Goal: Task Accomplishment & Management: Manage account settings

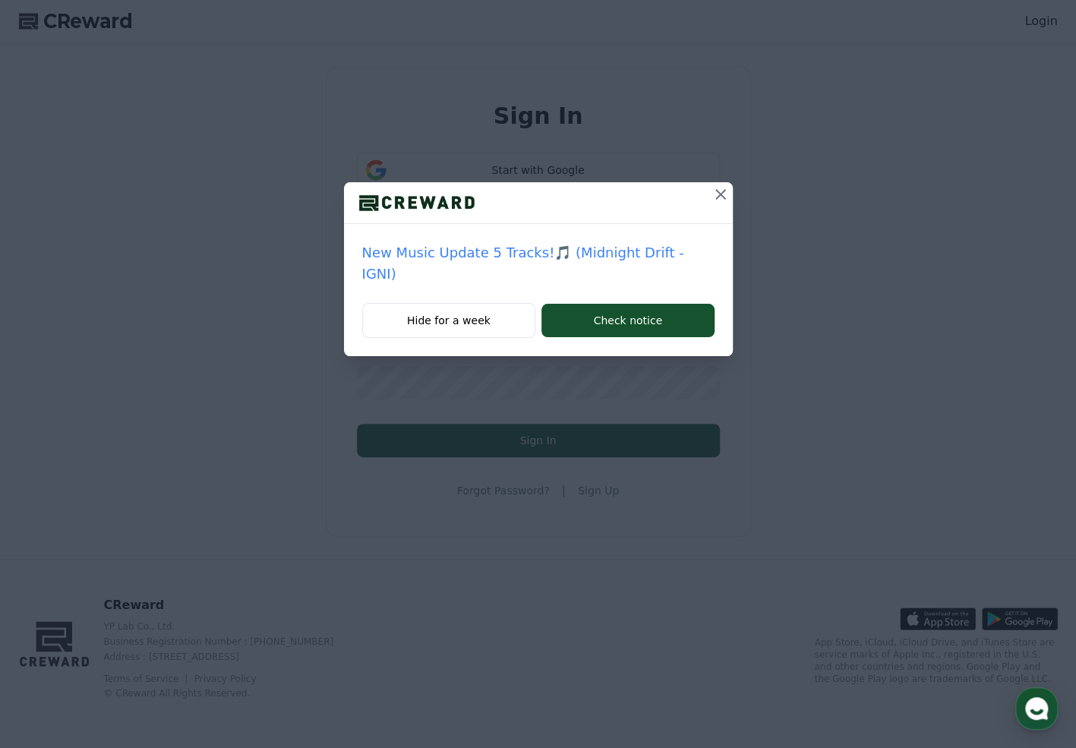
click at [724, 188] on icon at bounding box center [720, 194] width 18 height 18
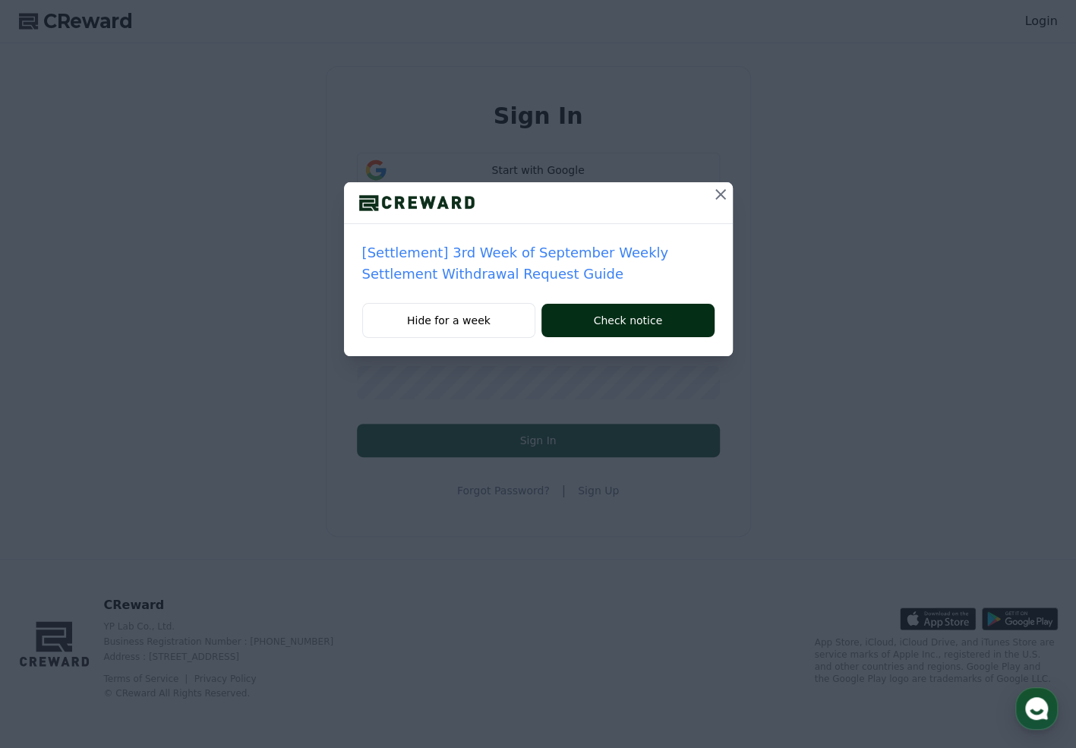
click at [652, 320] on button "Check notice" at bounding box center [627, 320] width 172 height 33
click at [725, 186] on icon at bounding box center [720, 194] width 18 height 18
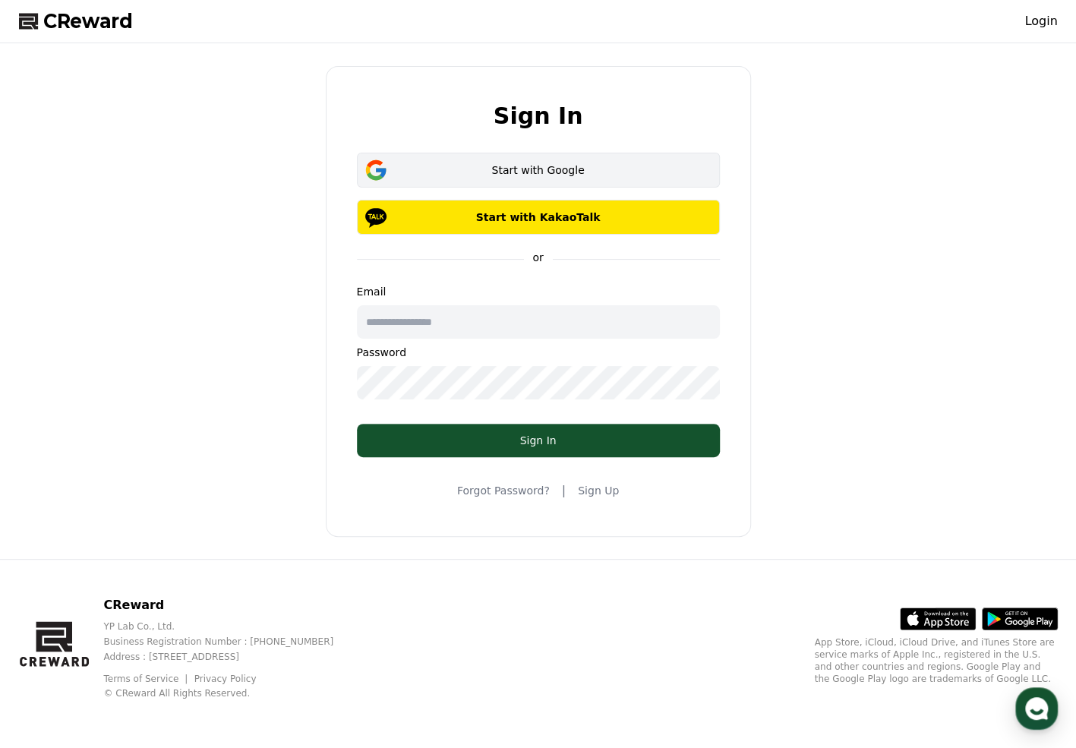
click at [568, 173] on div "Start with Google" at bounding box center [538, 169] width 319 height 15
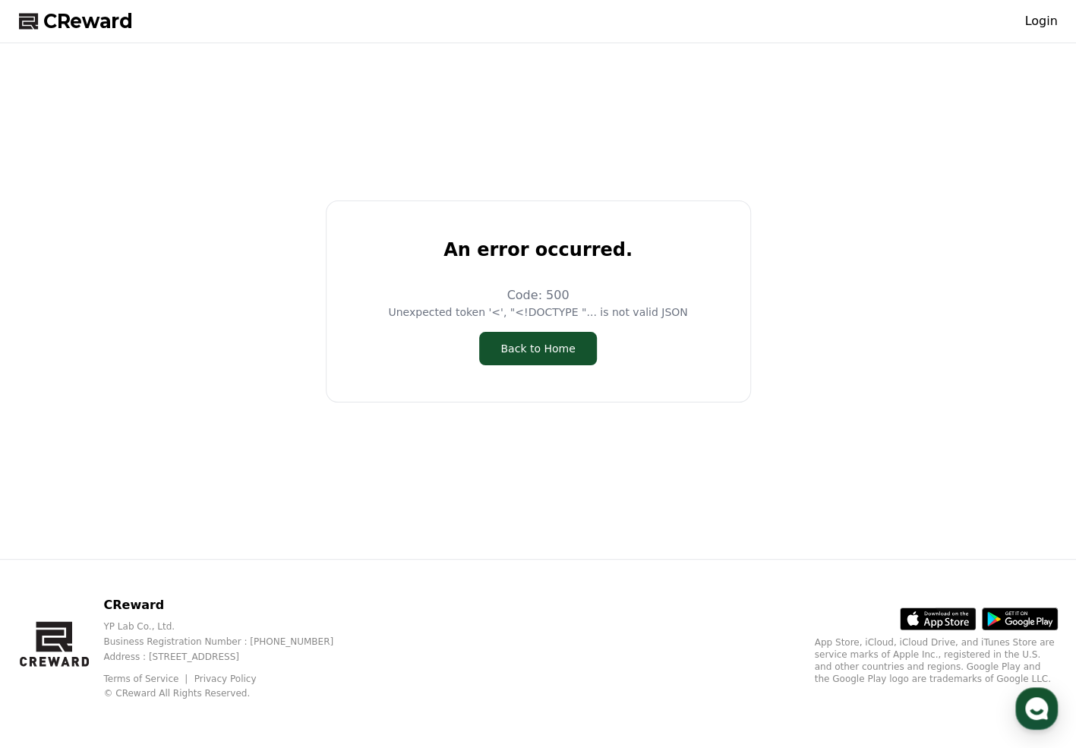
click at [285, 254] on div "An error occurred. Code: 500 Unexpected token '<', "<!DOCTYPE "... is not valid…" at bounding box center [538, 300] width 1051 height 503
click at [546, 351] on button "Back to Home" at bounding box center [537, 348] width 117 height 33
drag, startPoint x: 550, startPoint y: 356, endPoint x: 576, endPoint y: 355, distance: 25.9
click at [550, 356] on button "Back to Home" at bounding box center [537, 348] width 117 height 33
click at [1047, 21] on link "Login" at bounding box center [1040, 21] width 33 height 18
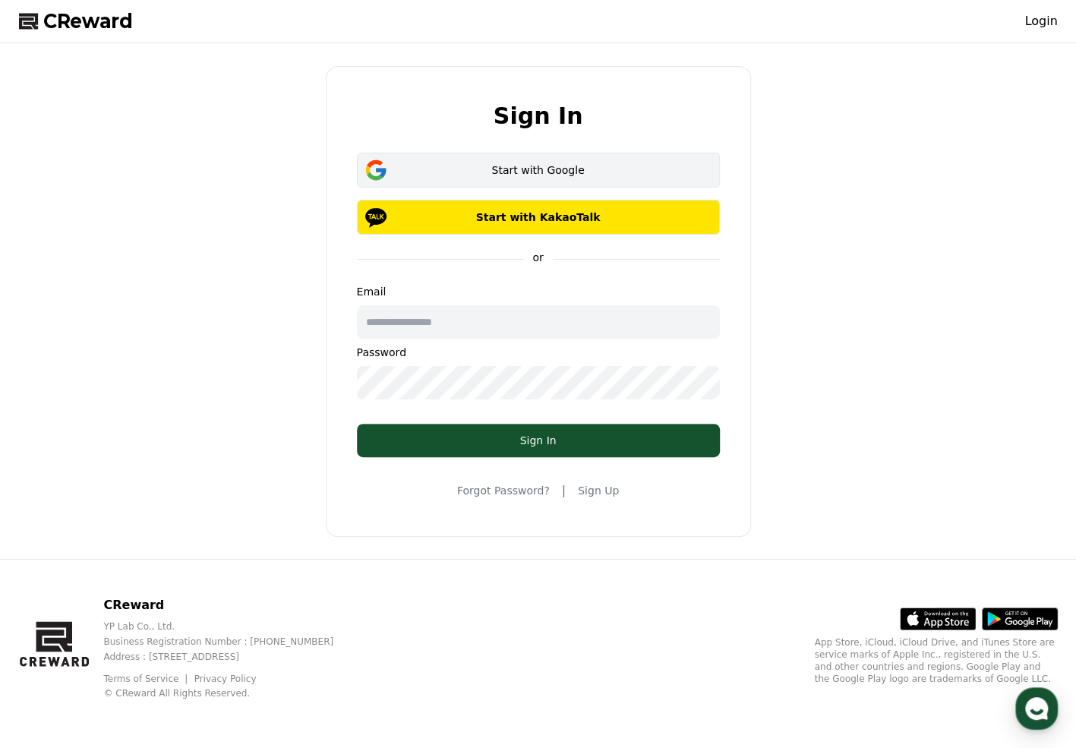
click at [565, 171] on div "Start with Google" at bounding box center [538, 169] width 319 height 15
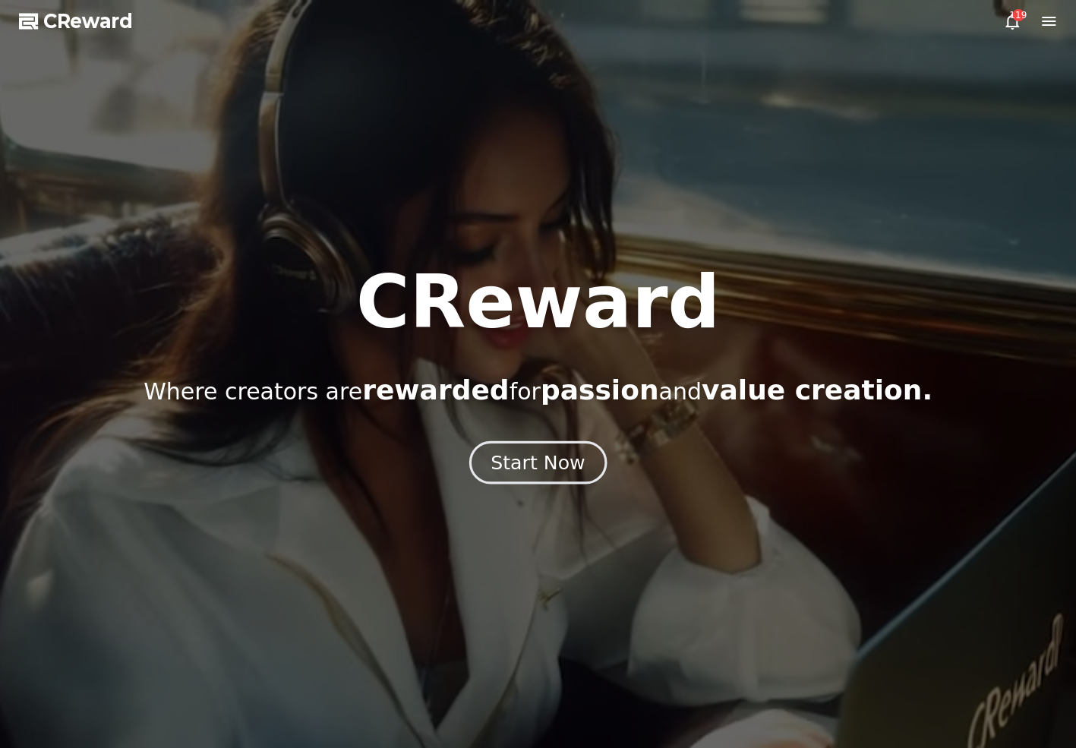
drag, startPoint x: 535, startPoint y: 461, endPoint x: 510, endPoint y: 460, distance: 24.3
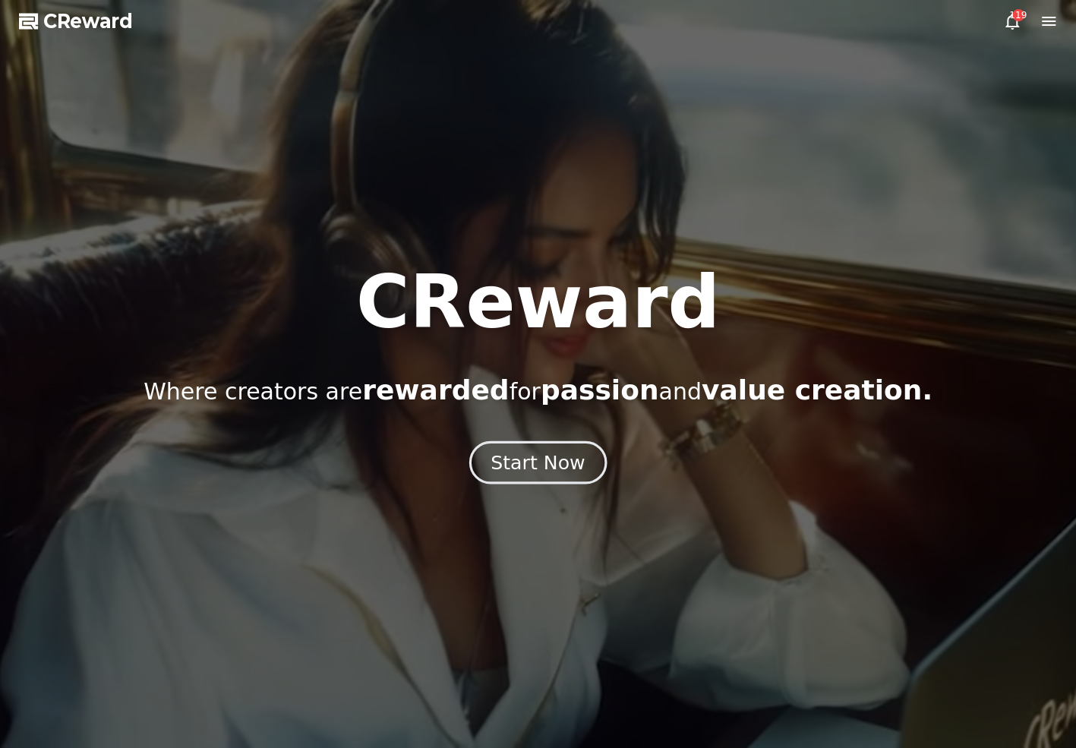
click at [534, 460] on div "Start Now" at bounding box center [537, 462] width 94 height 26
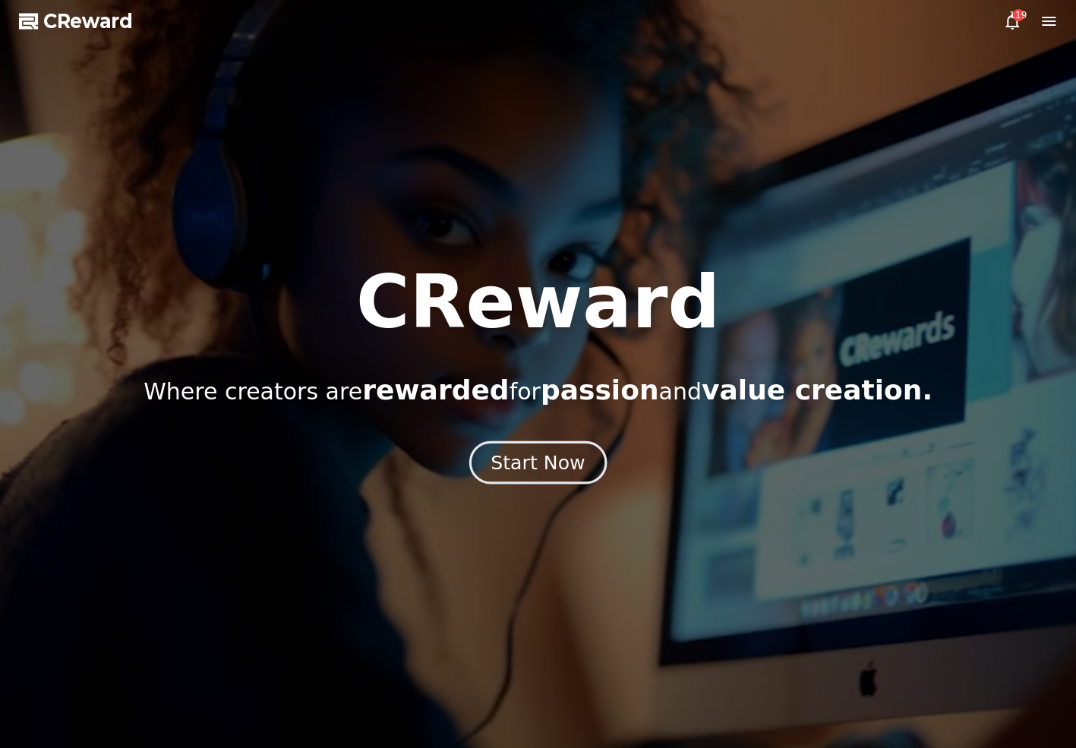
click at [544, 474] on button "Start Now" at bounding box center [537, 461] width 137 height 43
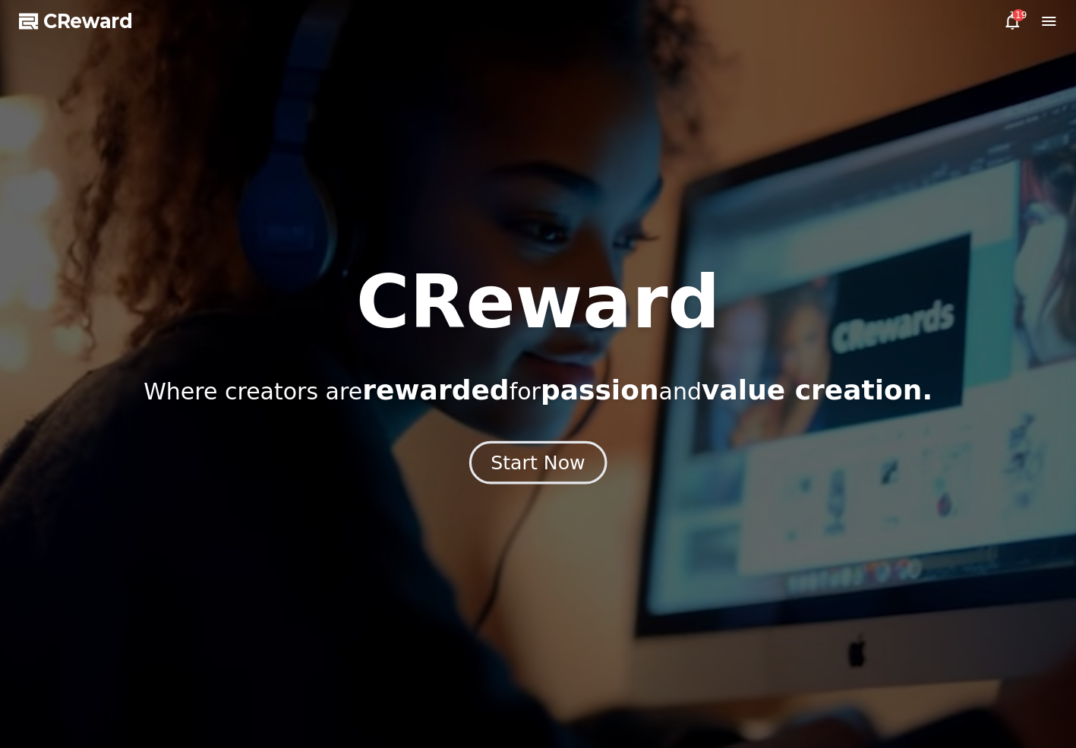
click at [585, 459] on button "Start Now" at bounding box center [537, 461] width 137 height 43
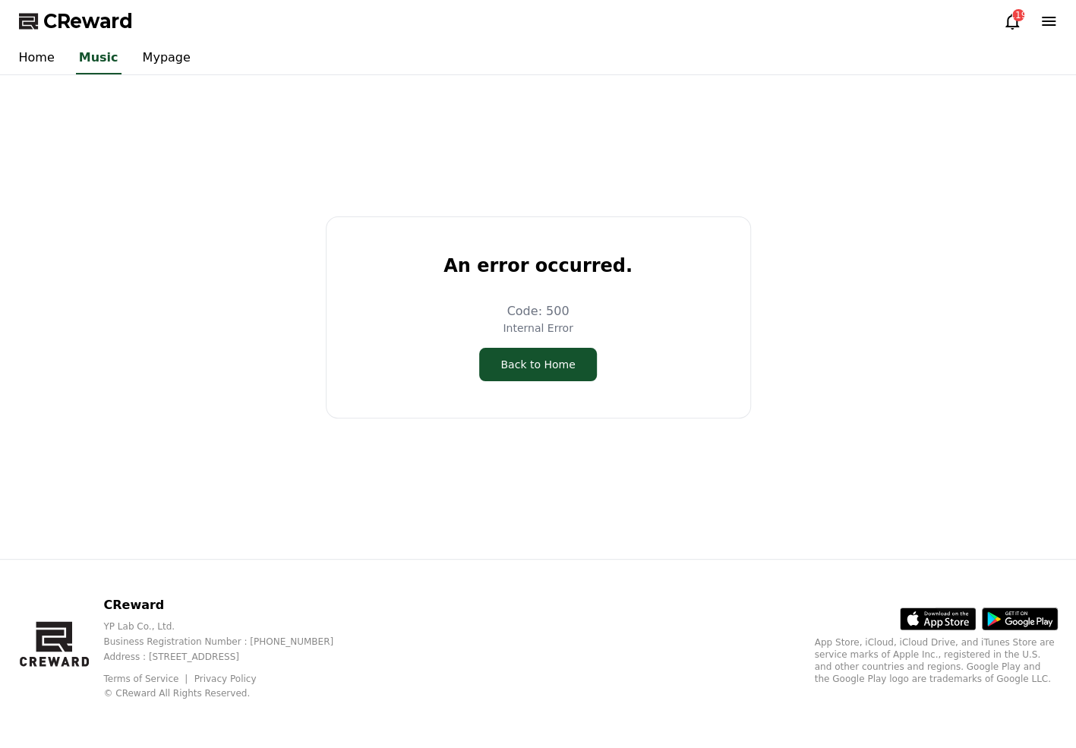
drag, startPoint x: 359, startPoint y: 262, endPoint x: 374, endPoint y: 273, distance: 17.9
click at [366, 267] on div "An error occurred. Code: 500 Internal Error Back to Home" at bounding box center [538, 317] width 1051 height 472
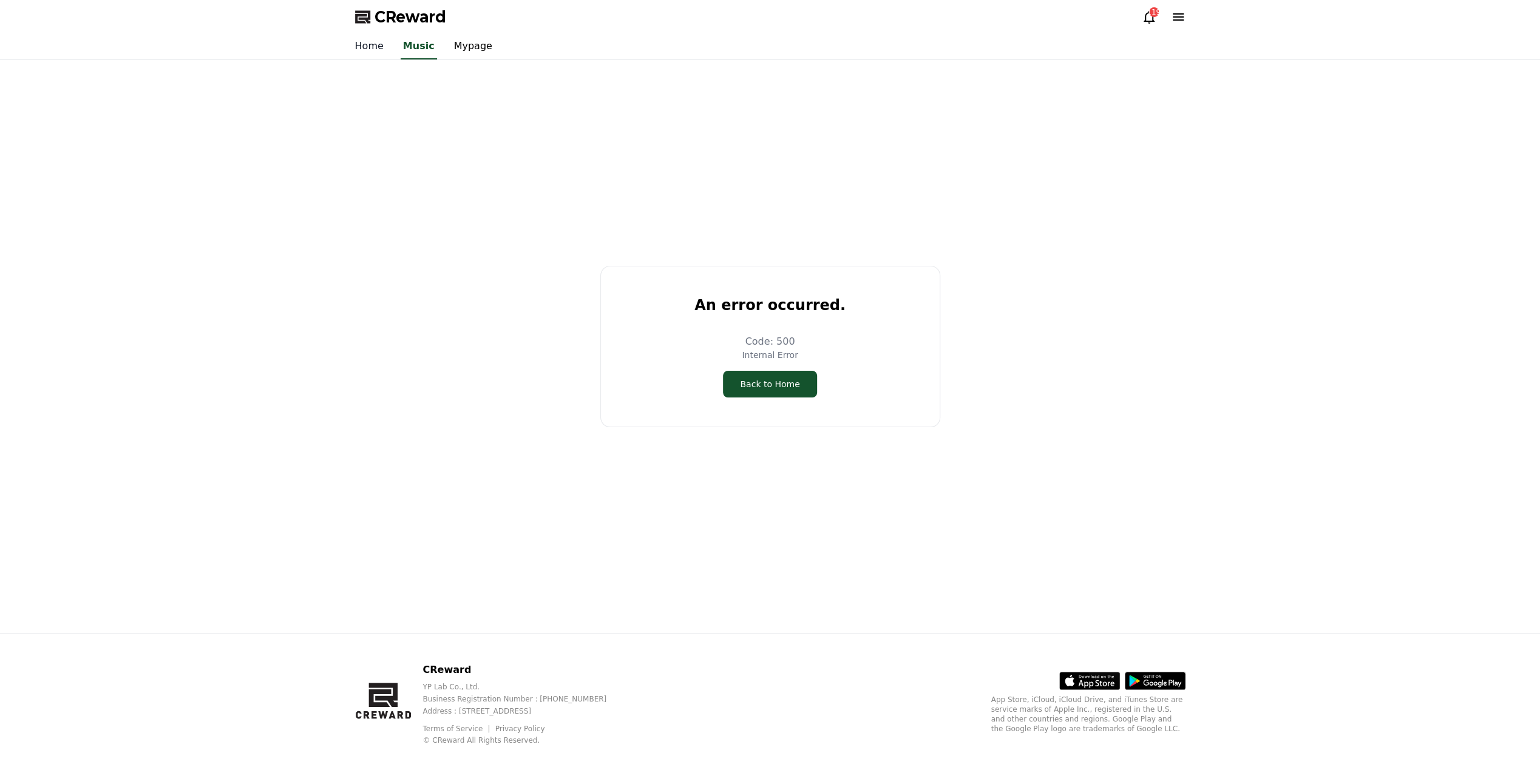
click at [372, 44] on link "Home" at bounding box center [369, 47] width 48 height 26
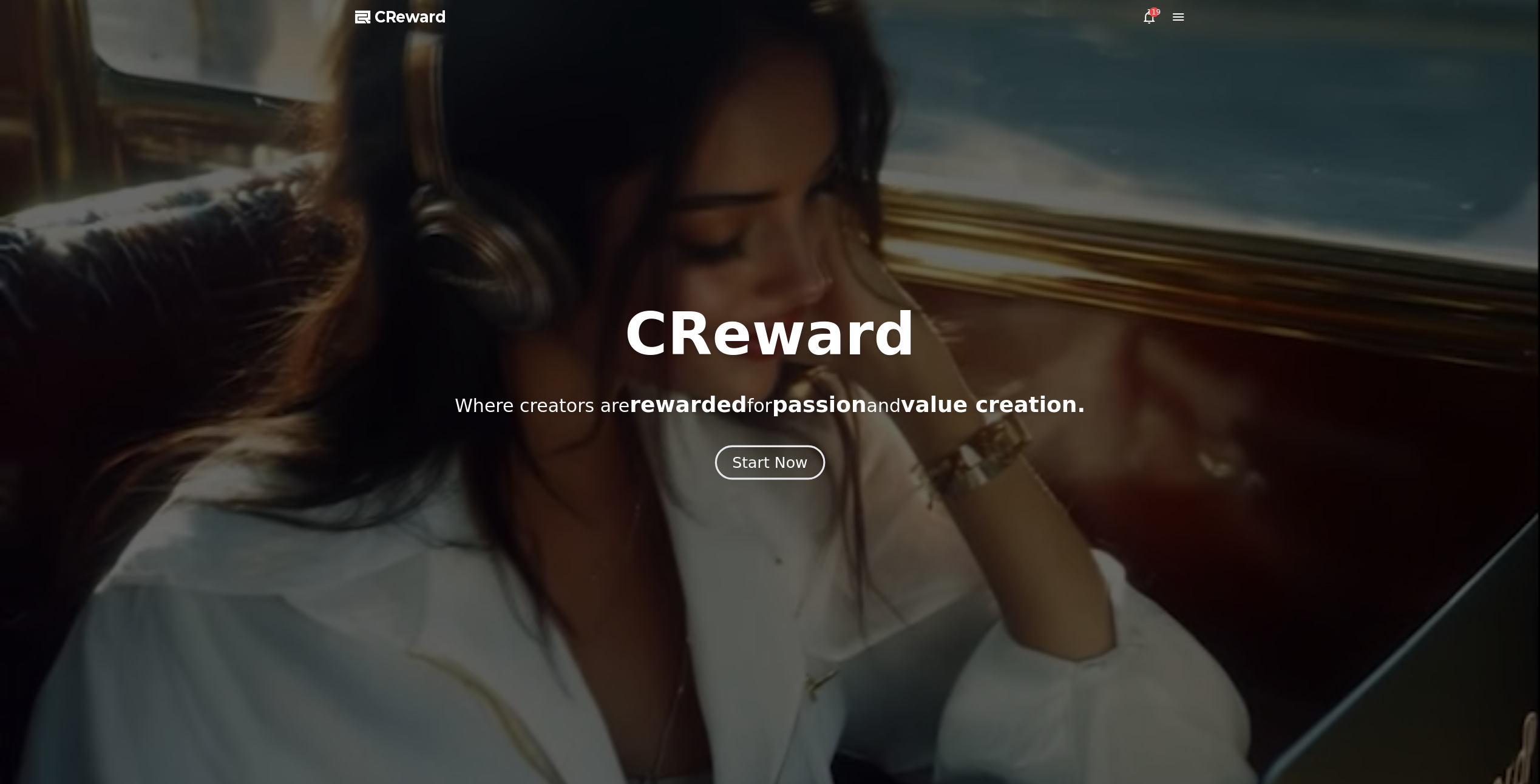
click at [808, 456] on button "Start Now" at bounding box center [769, 462] width 110 height 34
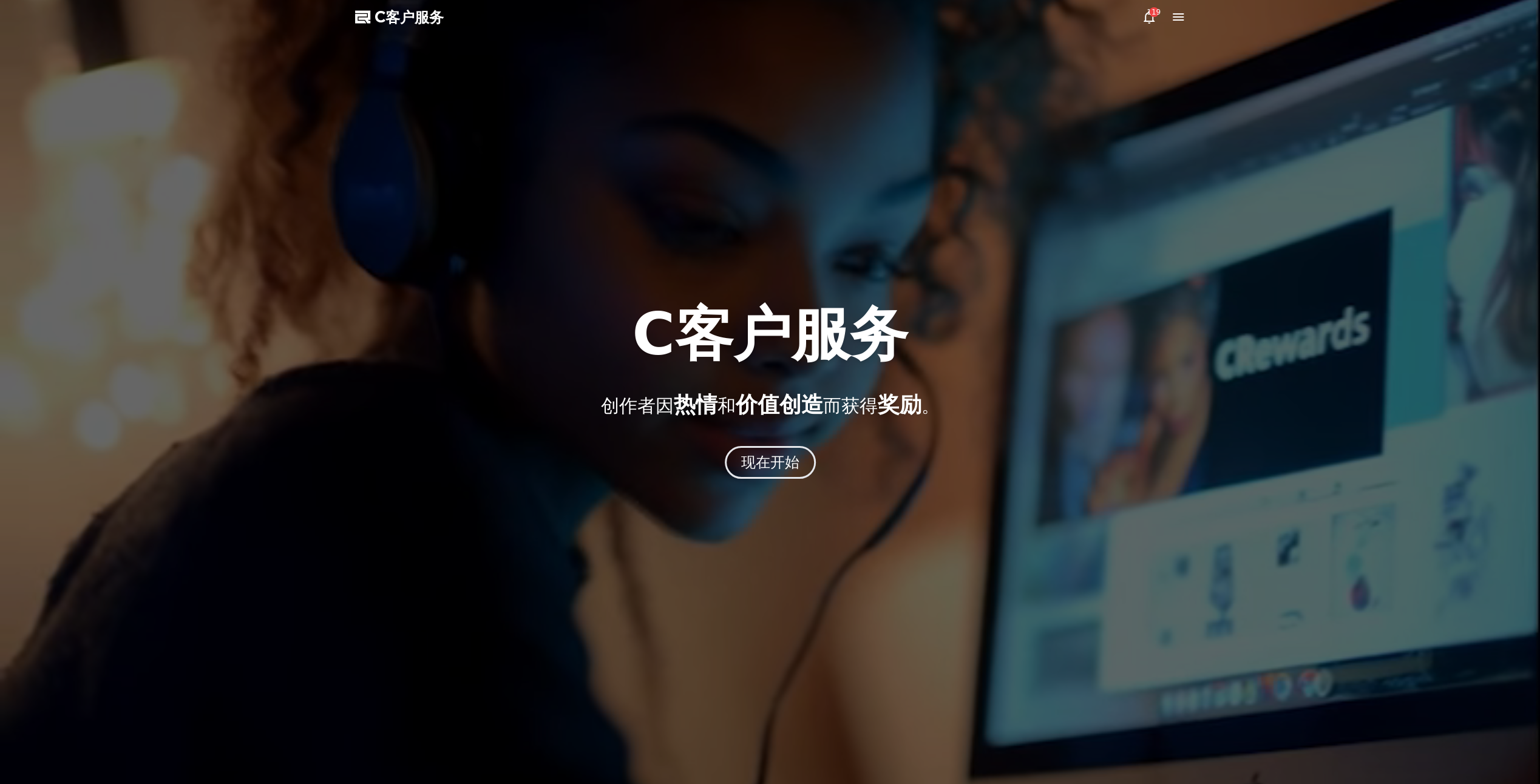
click at [801, 477] on button "现在开始" at bounding box center [771, 462] width 91 height 33
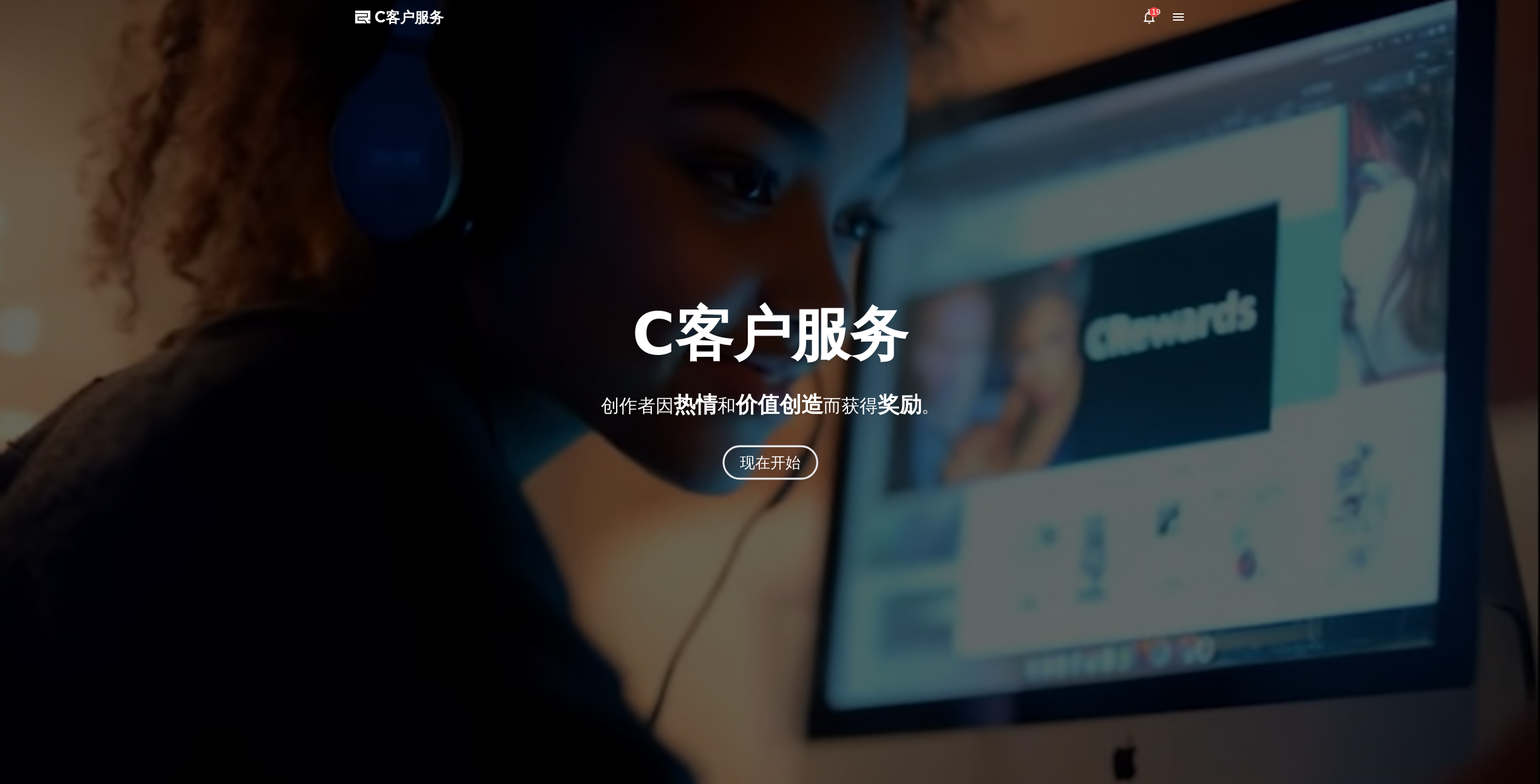
drag, startPoint x: 774, startPoint y: 468, endPoint x: 772, endPoint y: 461, distance: 7.3
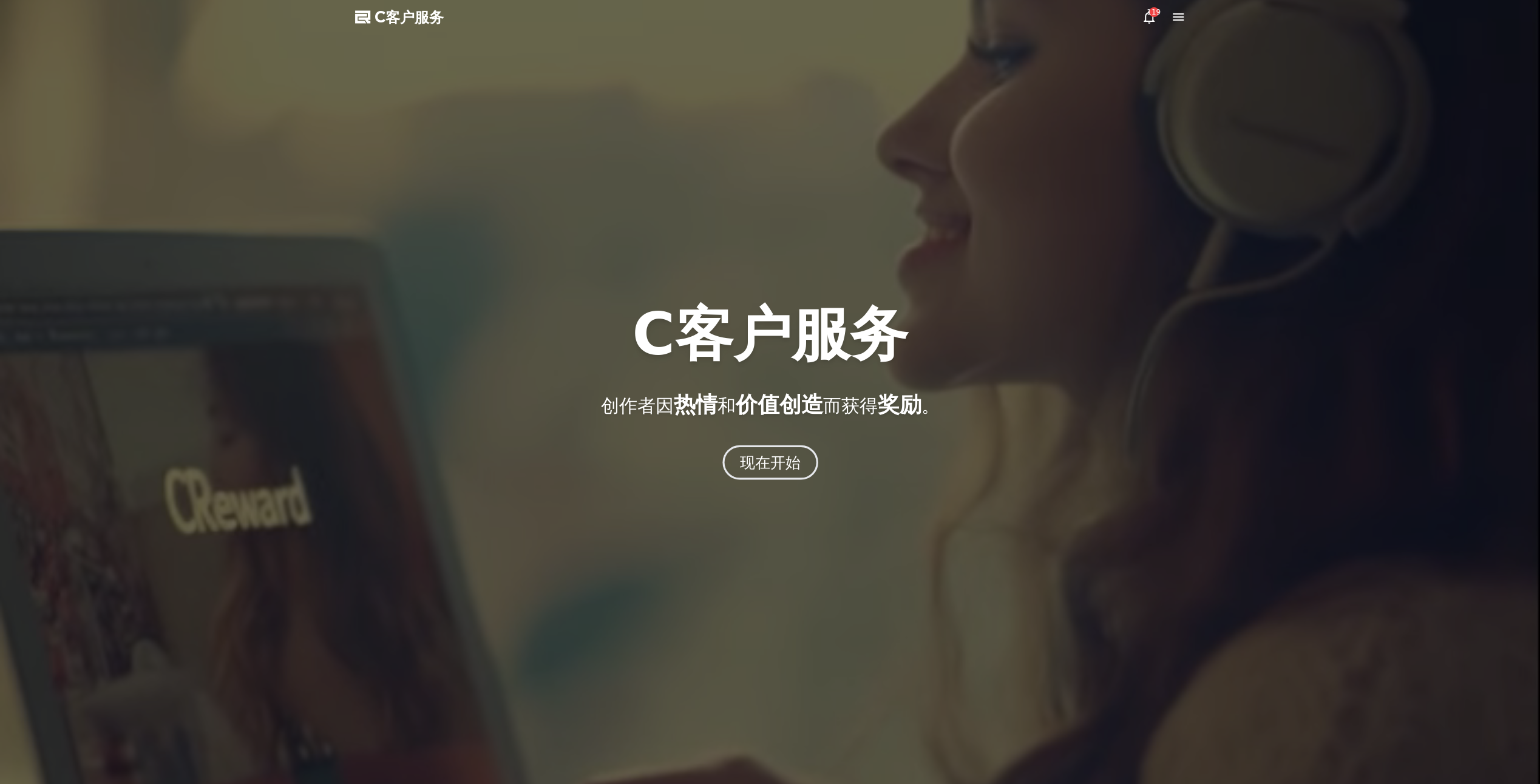
click at [774, 467] on font "现在开始" at bounding box center [770, 462] width 62 height 18
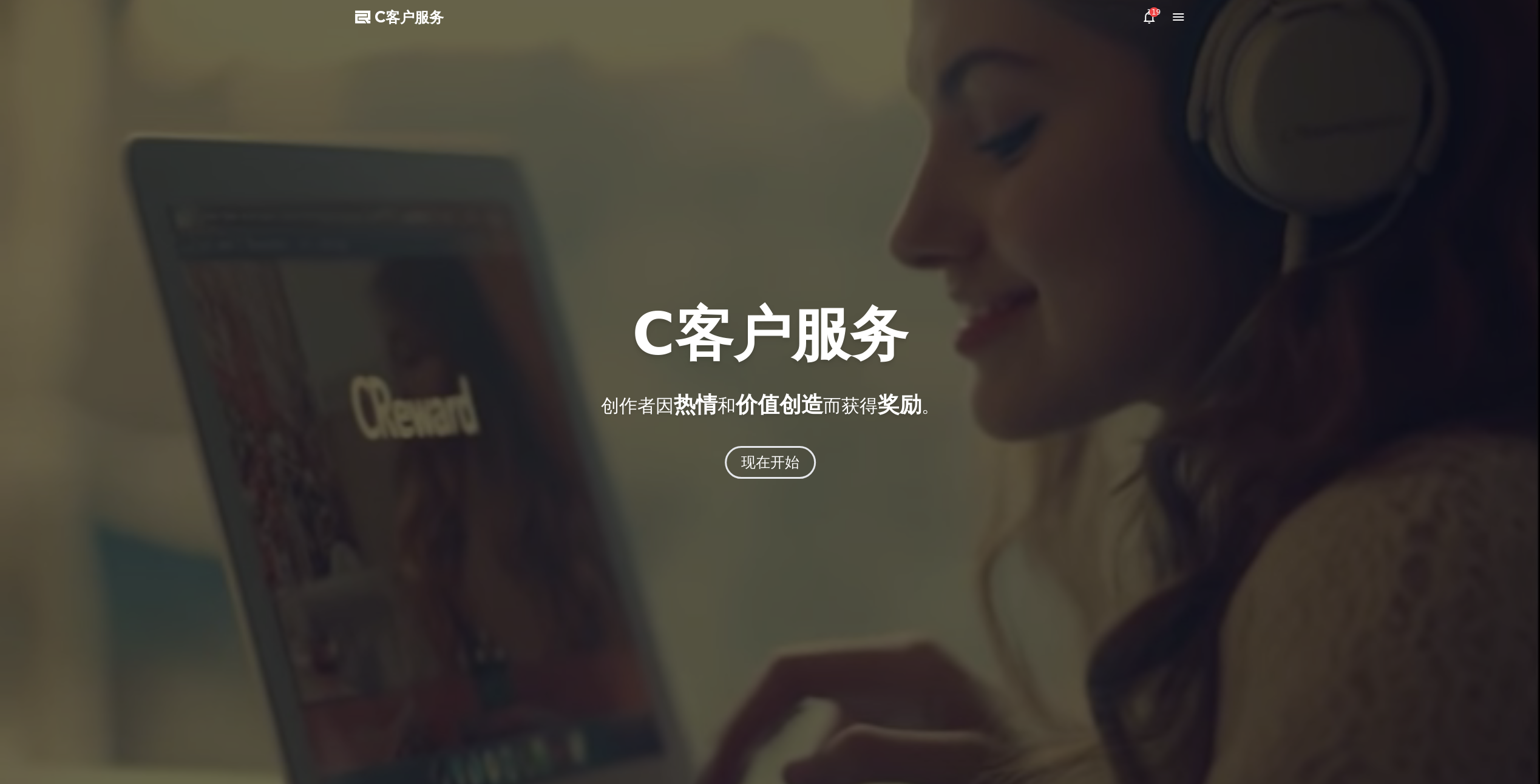
click at [860, 19] on icon at bounding box center [1179, 17] width 11 height 7
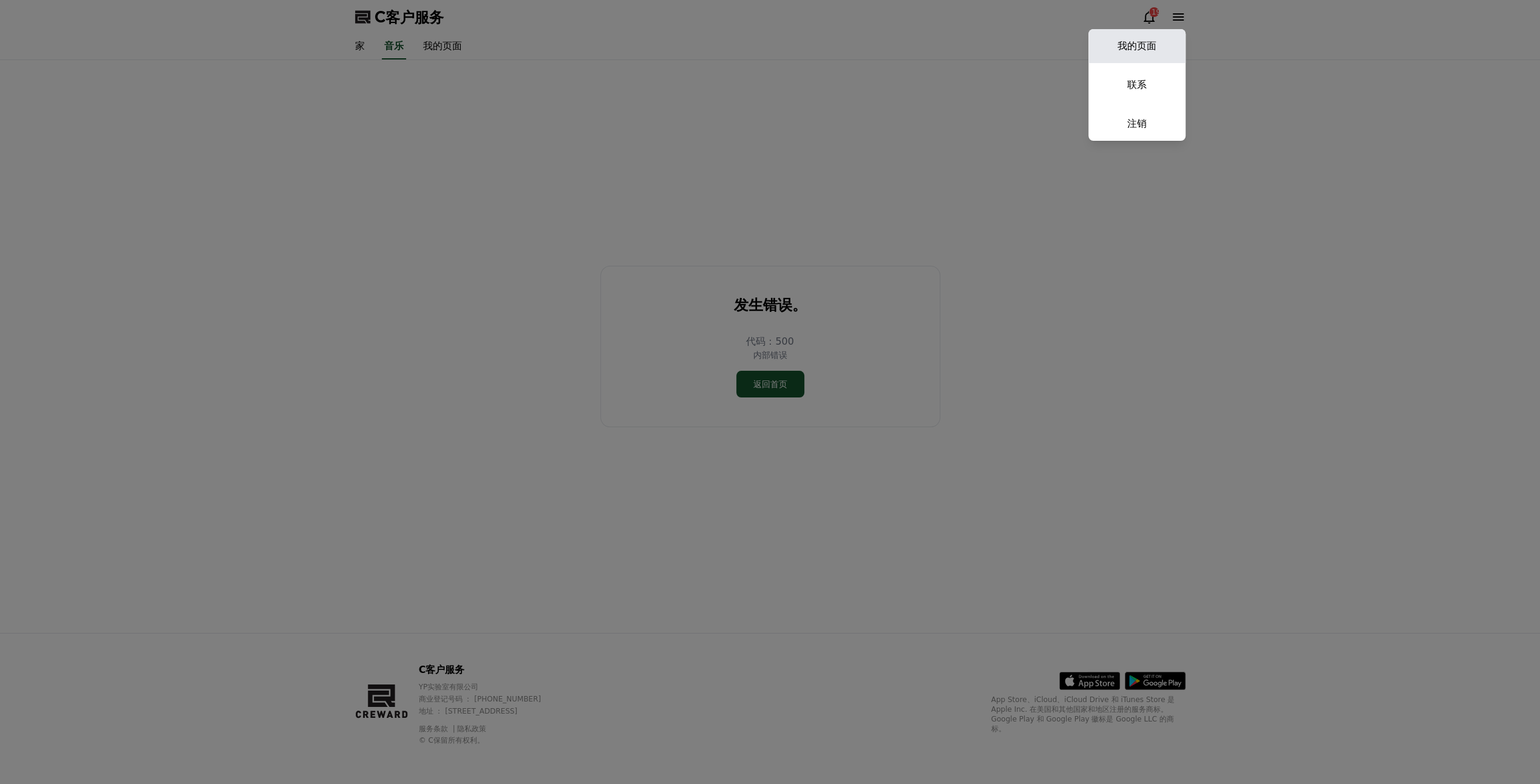
click at [860, 50] on link "我的页面" at bounding box center [1136, 46] width 97 height 34
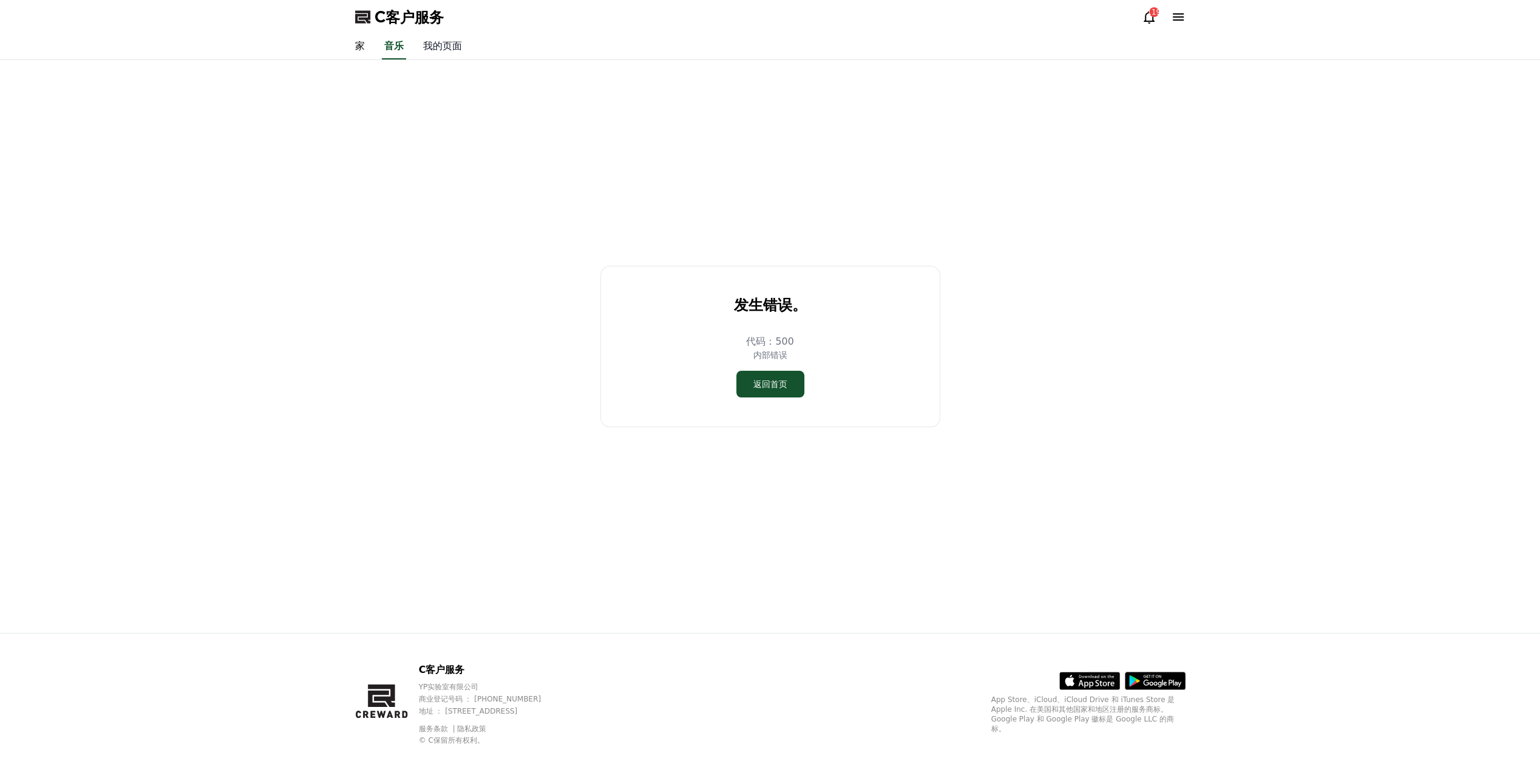
click at [445, 46] on link "我的页面" at bounding box center [442, 47] width 58 height 26
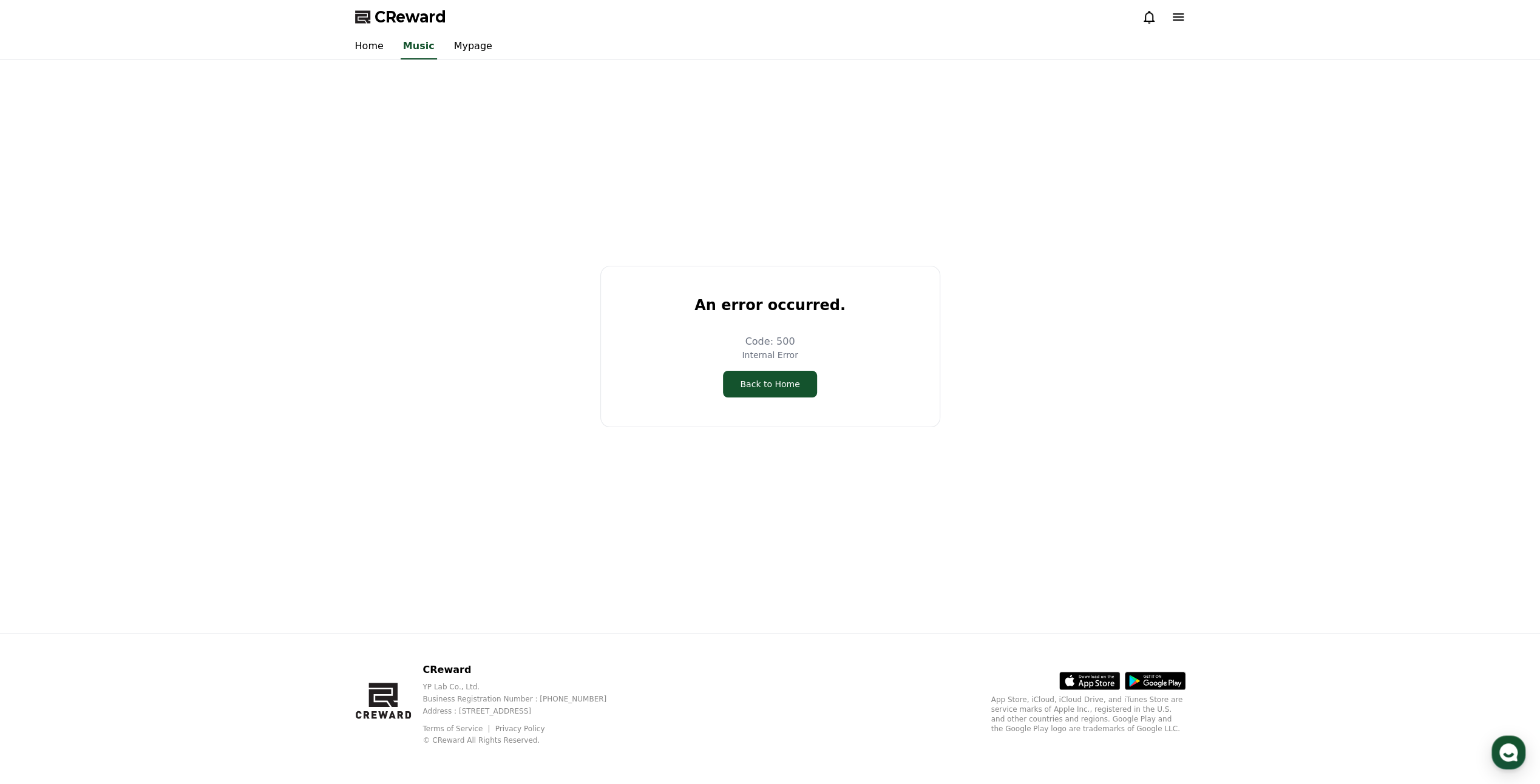
click at [604, 210] on div "An error occurred. Code: 500 Internal Error Back to Home" at bounding box center [770, 346] width 840 height 563
click at [361, 52] on link "Home" at bounding box center [369, 47] width 48 height 26
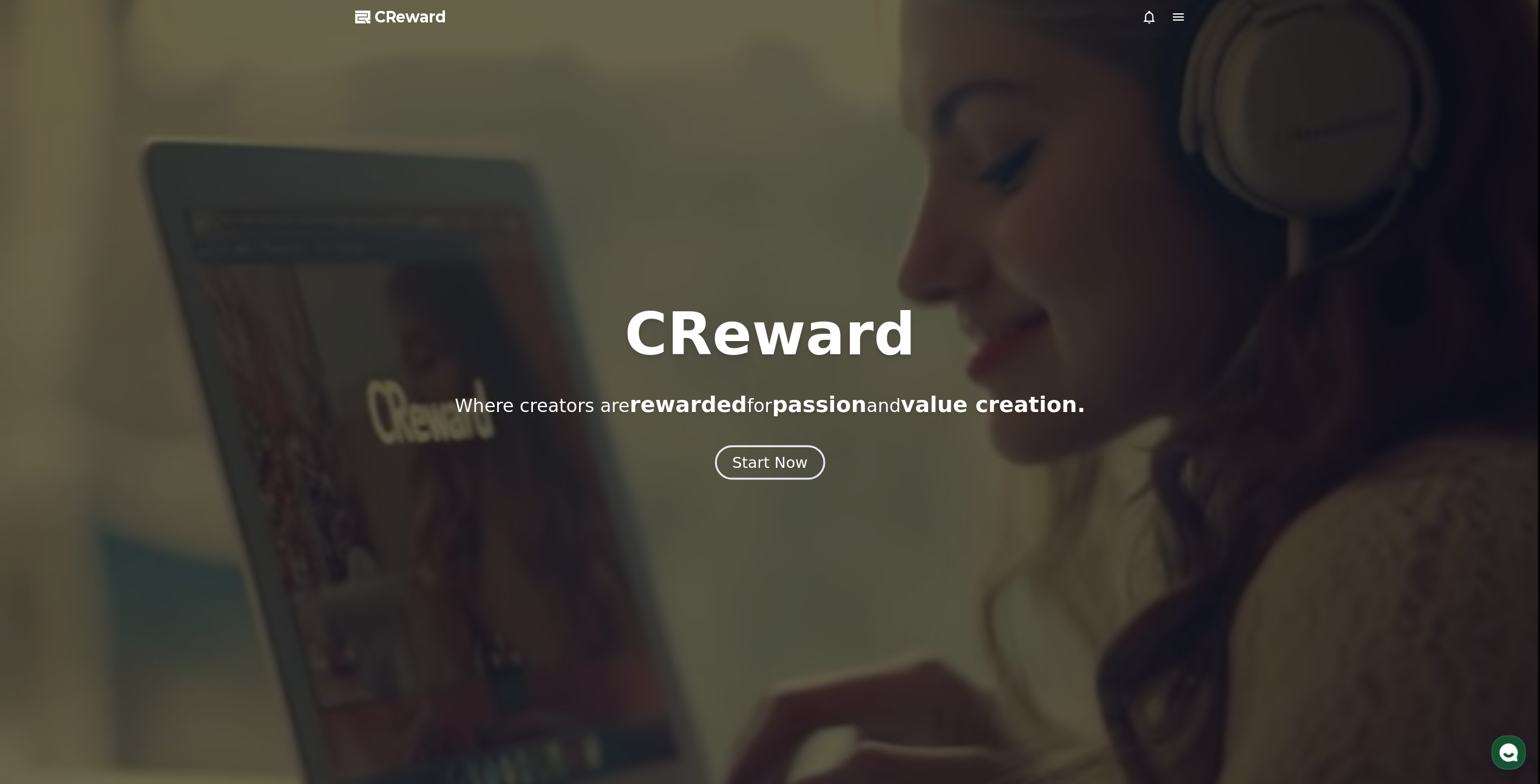
click at [788, 476] on button "Start Now" at bounding box center [769, 462] width 110 height 34
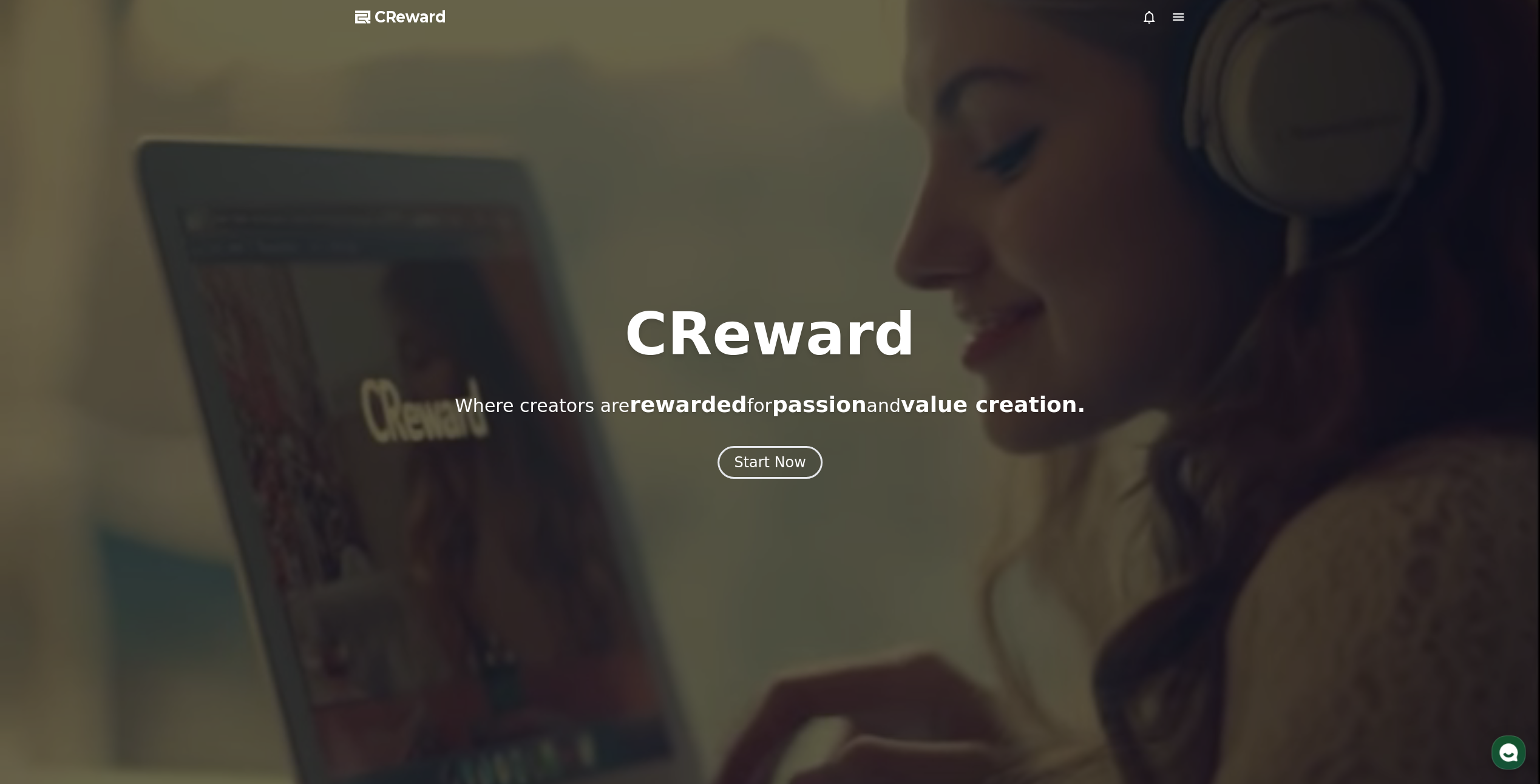
click at [385, 24] on span "CReward" at bounding box center [410, 17] width 72 height 19
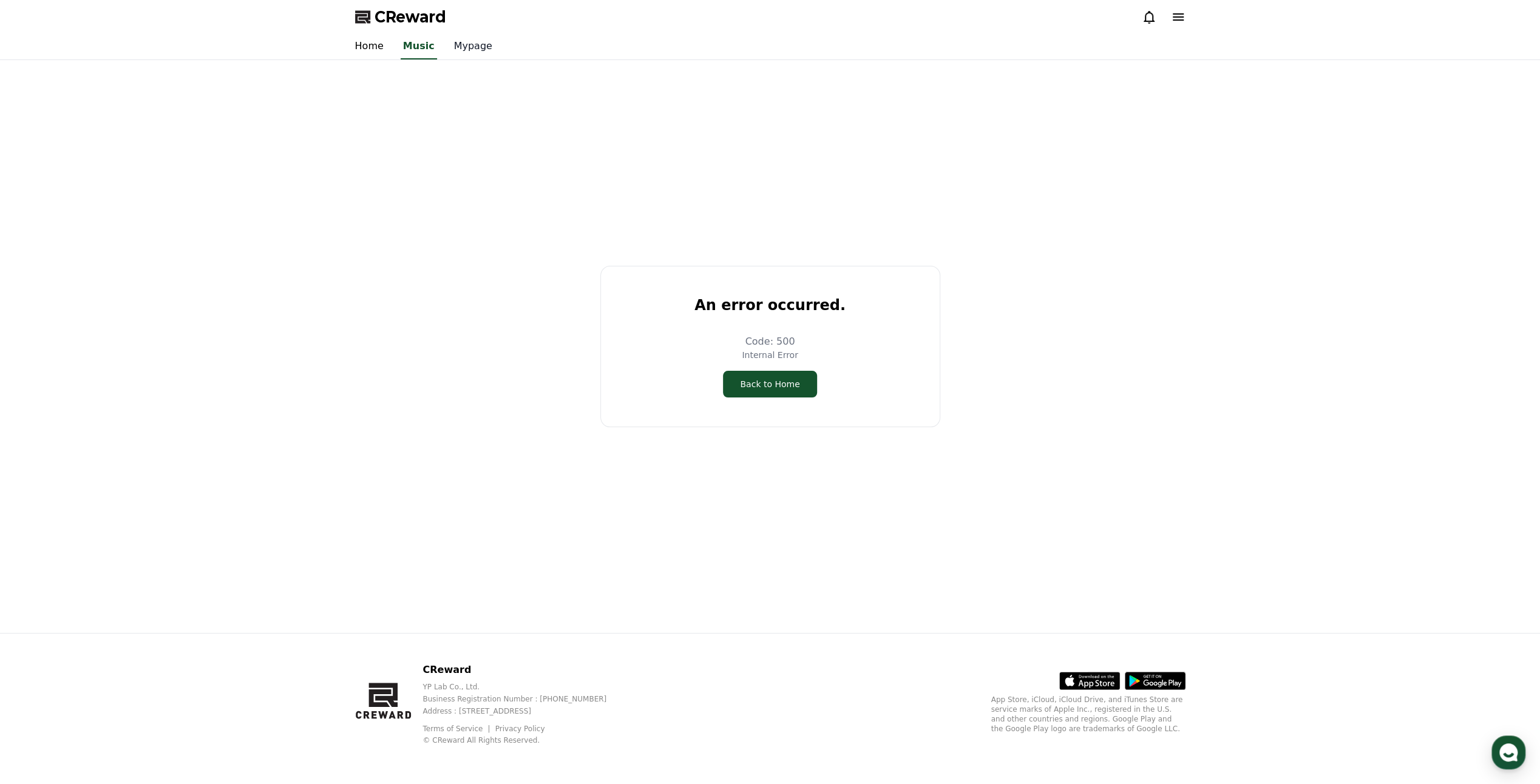
click at [473, 51] on link "Mypage" at bounding box center [473, 47] width 58 height 26
click at [1187, 22] on div "CReward" at bounding box center [770, 17] width 850 height 34
click at [1172, 18] on icon at bounding box center [1179, 17] width 14 height 14
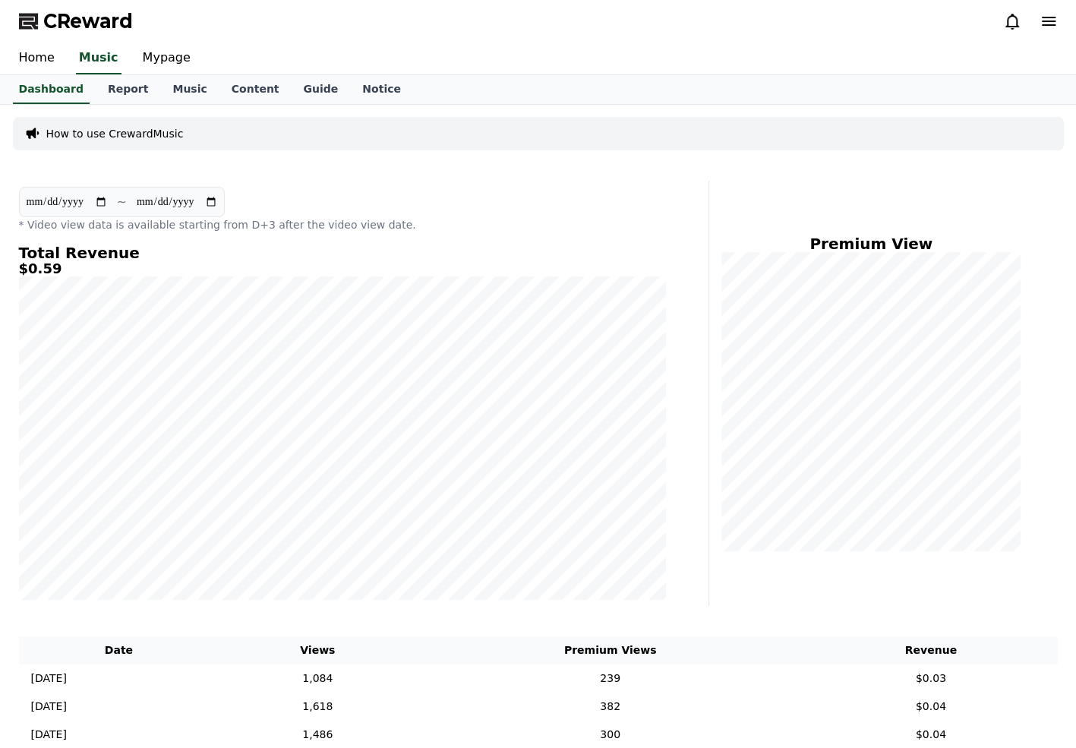
click at [487, 62] on div "Home Music Mypage" at bounding box center [538, 59] width 1063 height 32
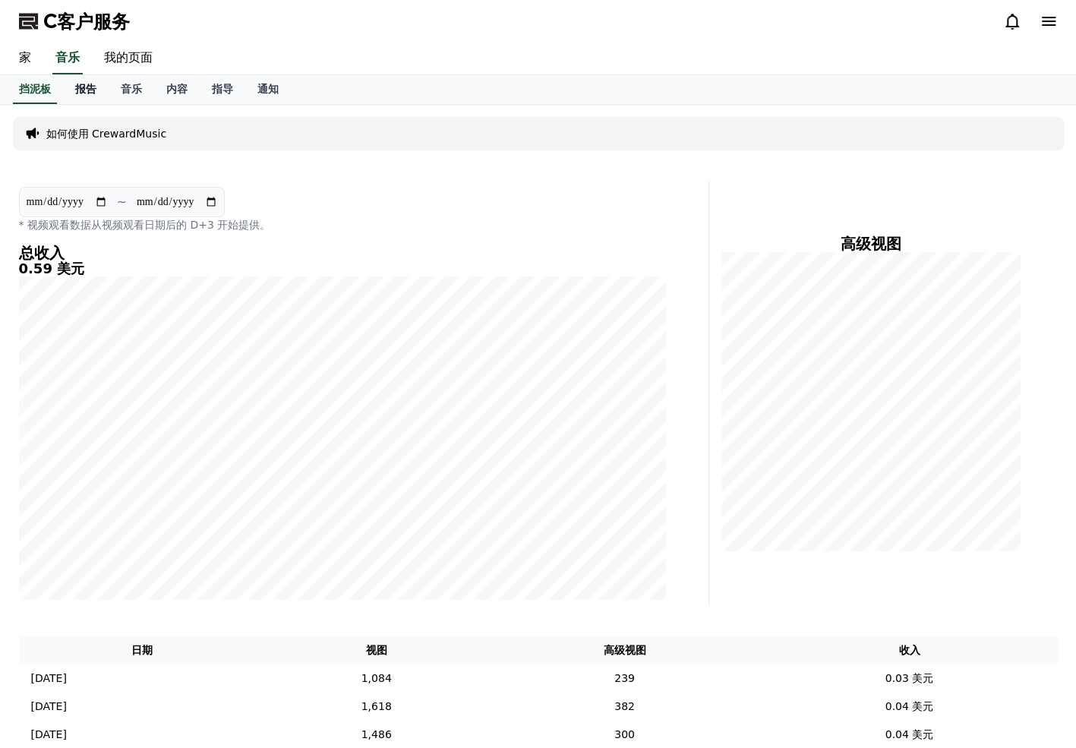
click at [87, 87] on font "报告" at bounding box center [85, 89] width 21 height 12
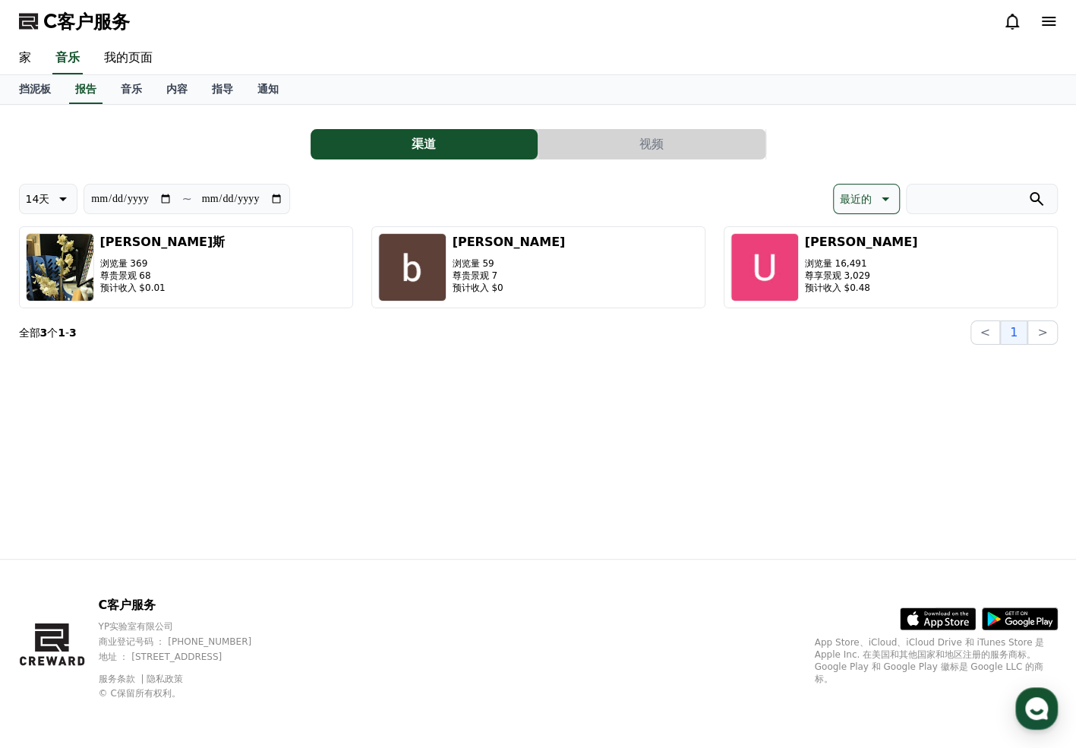
drag, startPoint x: 550, startPoint y: 453, endPoint x: 477, endPoint y: 396, distance: 92.0
click at [550, 452] on div "**********" at bounding box center [538, 332] width 1063 height 454
click at [39, 88] on font "挡泥板" at bounding box center [35, 89] width 32 height 12
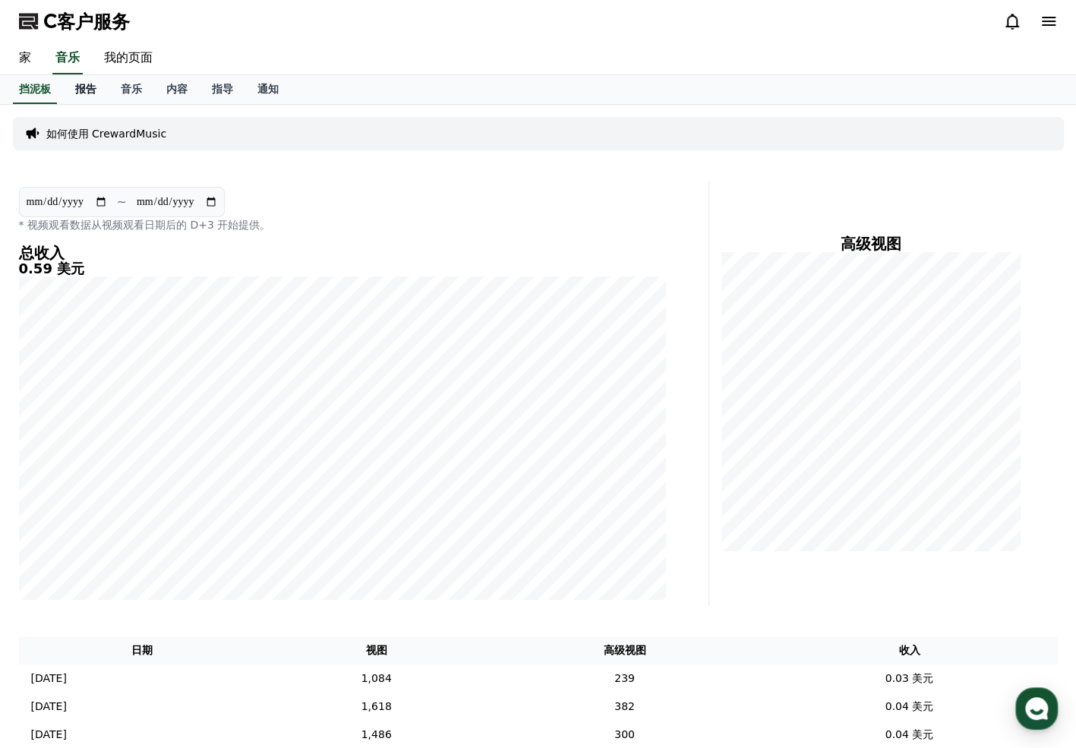
click at [87, 91] on font "报告" at bounding box center [85, 89] width 21 height 12
click at [39, 92] on font "挡泥板" at bounding box center [35, 89] width 32 height 12
click at [130, 90] on font "音乐" at bounding box center [131, 89] width 21 height 12
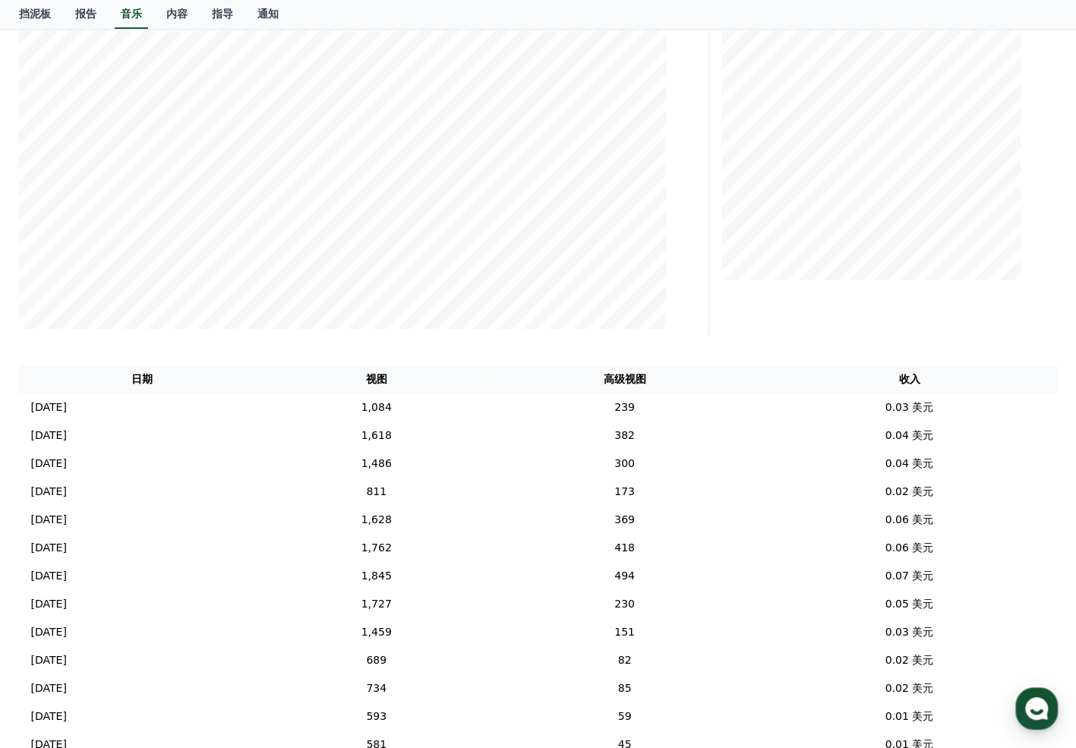
scroll to position [304, 0]
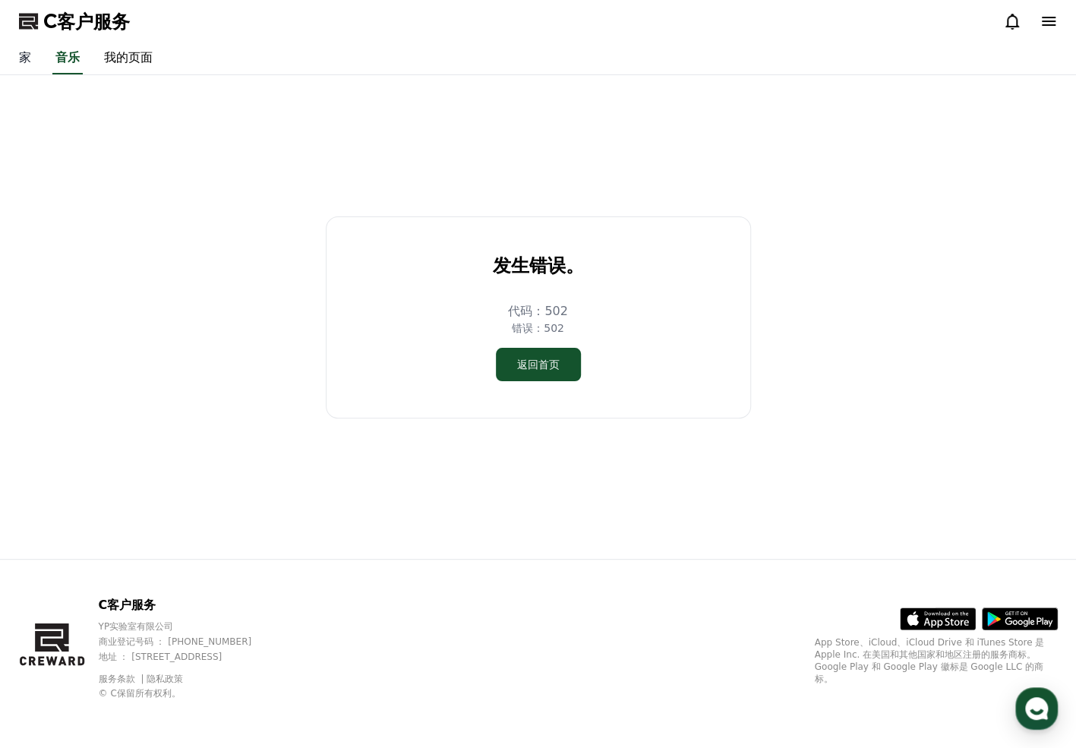
click at [27, 59] on link "家" at bounding box center [25, 59] width 36 height 32
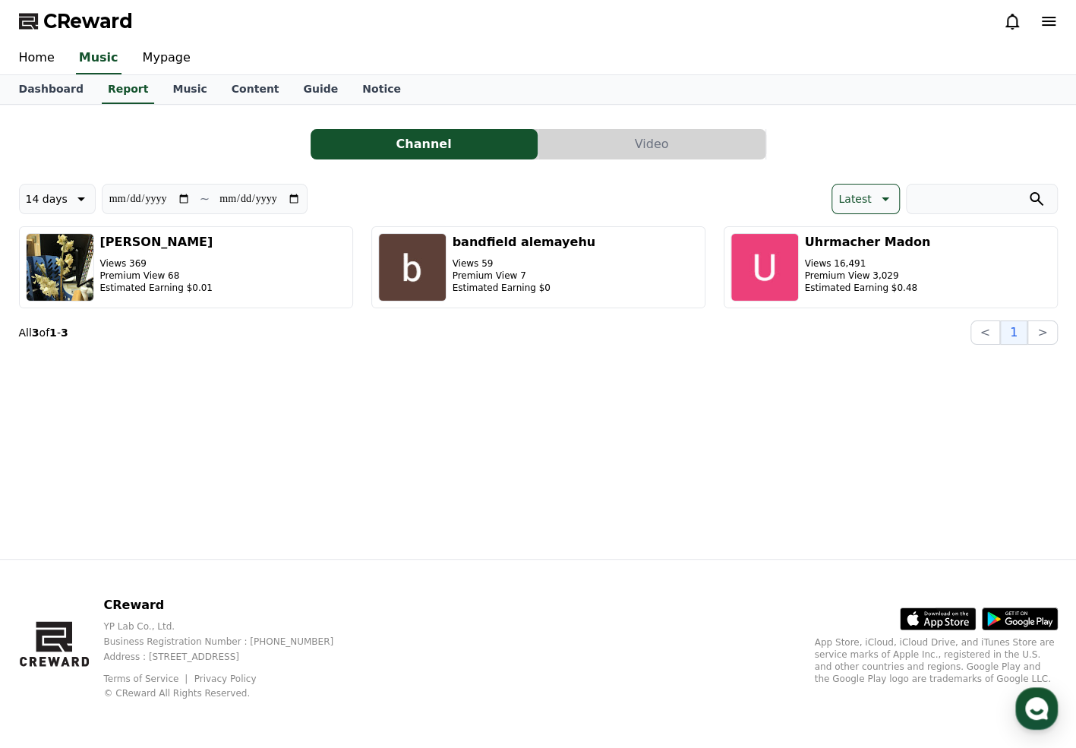
click at [557, 471] on div "**********" at bounding box center [538, 332] width 1063 height 454
click at [481, 370] on div "**********" at bounding box center [538, 332] width 1063 height 454
click at [47, 91] on link "Dashboard" at bounding box center [51, 89] width 89 height 29
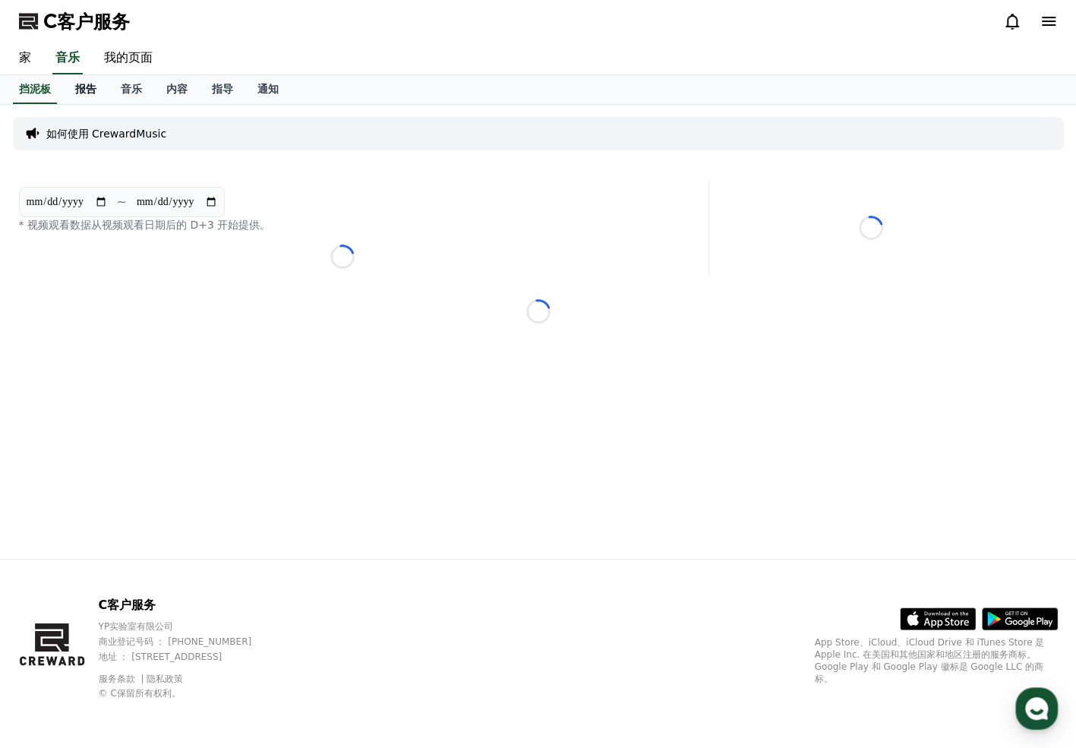
click at [77, 86] on font "报告" at bounding box center [85, 89] width 21 height 12
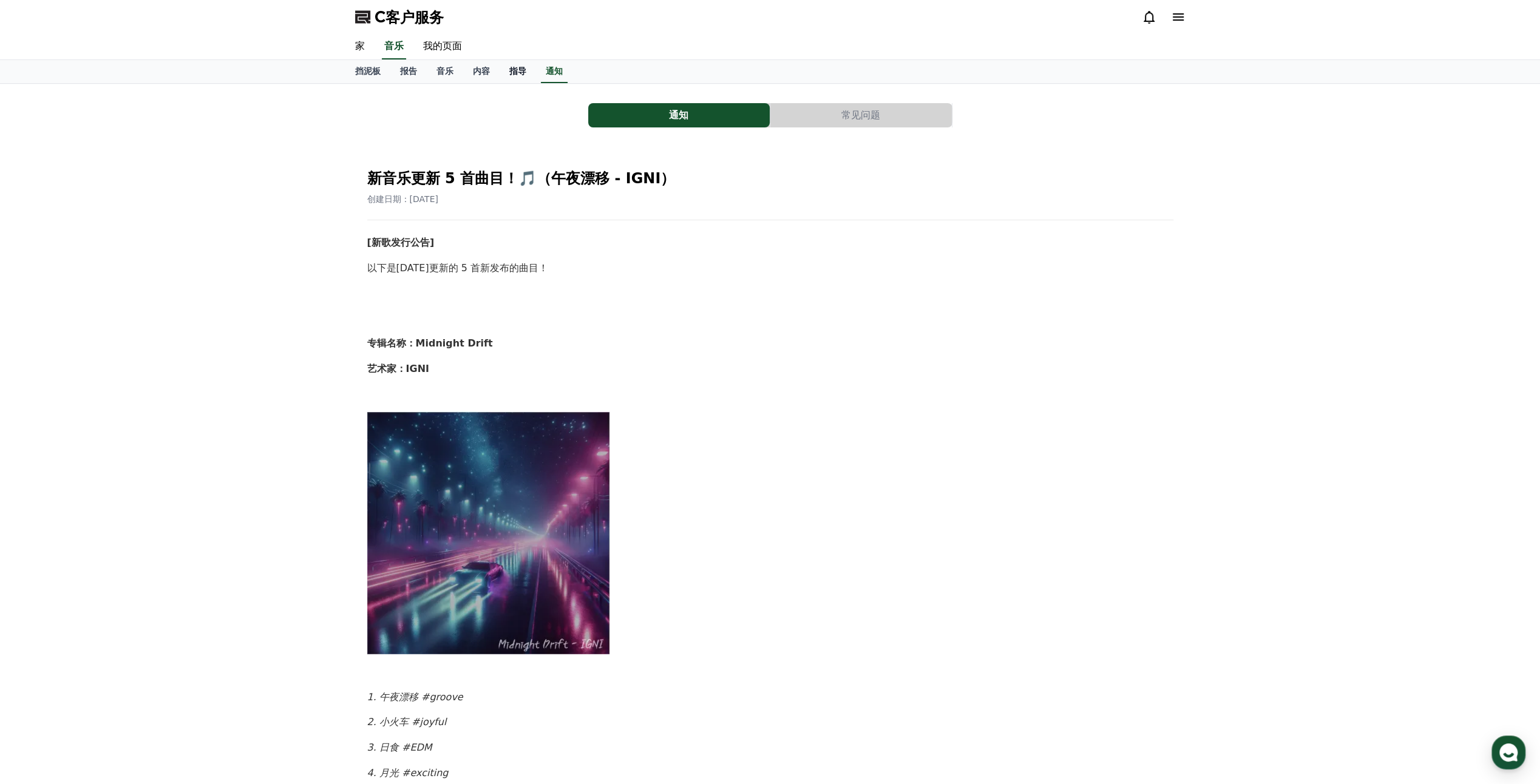
click at [516, 72] on font "指导" at bounding box center [517, 71] width 17 height 10
click at [473, 74] on font "内容" at bounding box center [481, 71] width 17 height 10
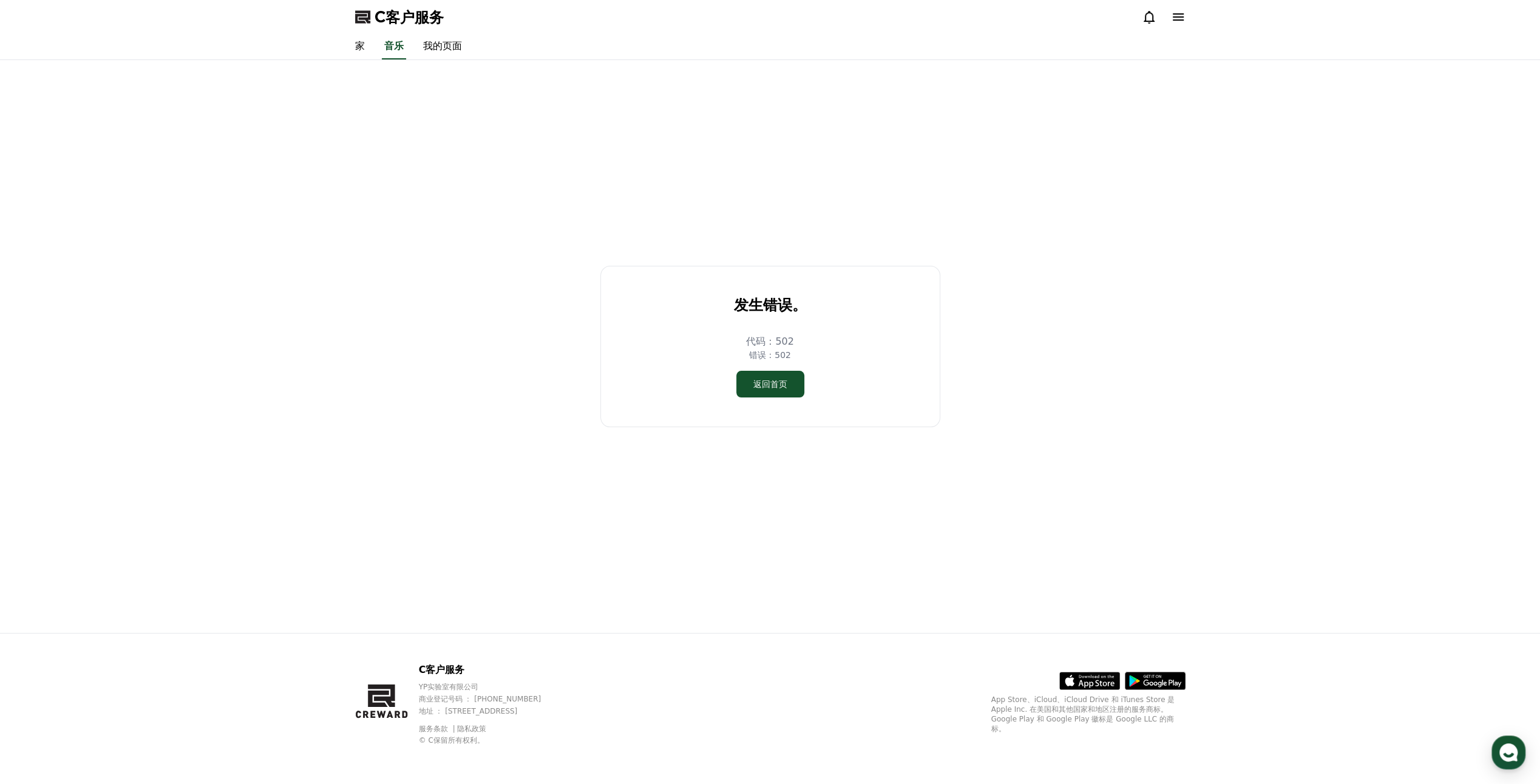
click at [780, 390] on button "返回首页" at bounding box center [770, 384] width 68 height 26
click at [766, 379] on font "返回首页" at bounding box center [770, 384] width 34 height 12
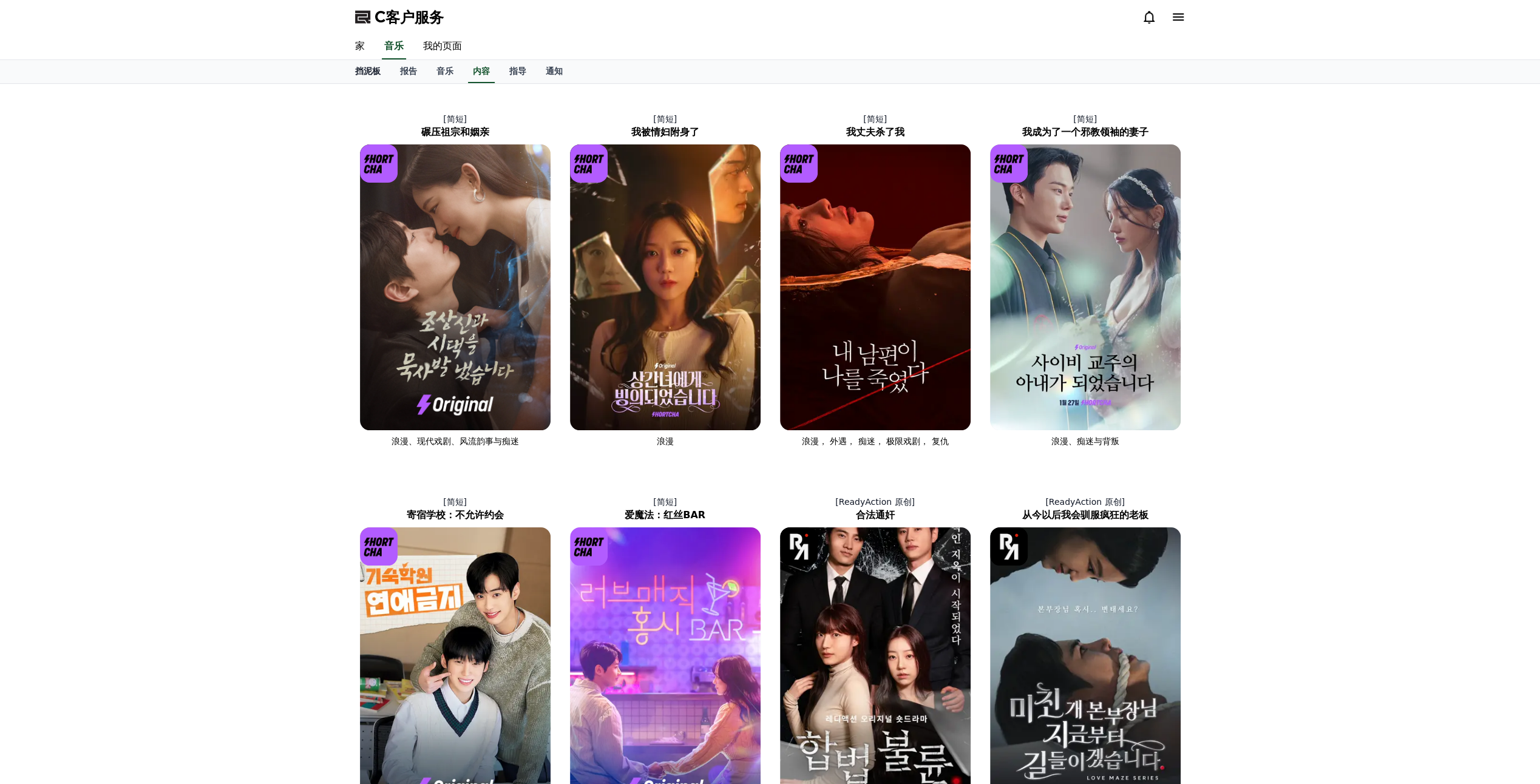
click at [364, 70] on font "挡泥板" at bounding box center [368, 71] width 26 height 10
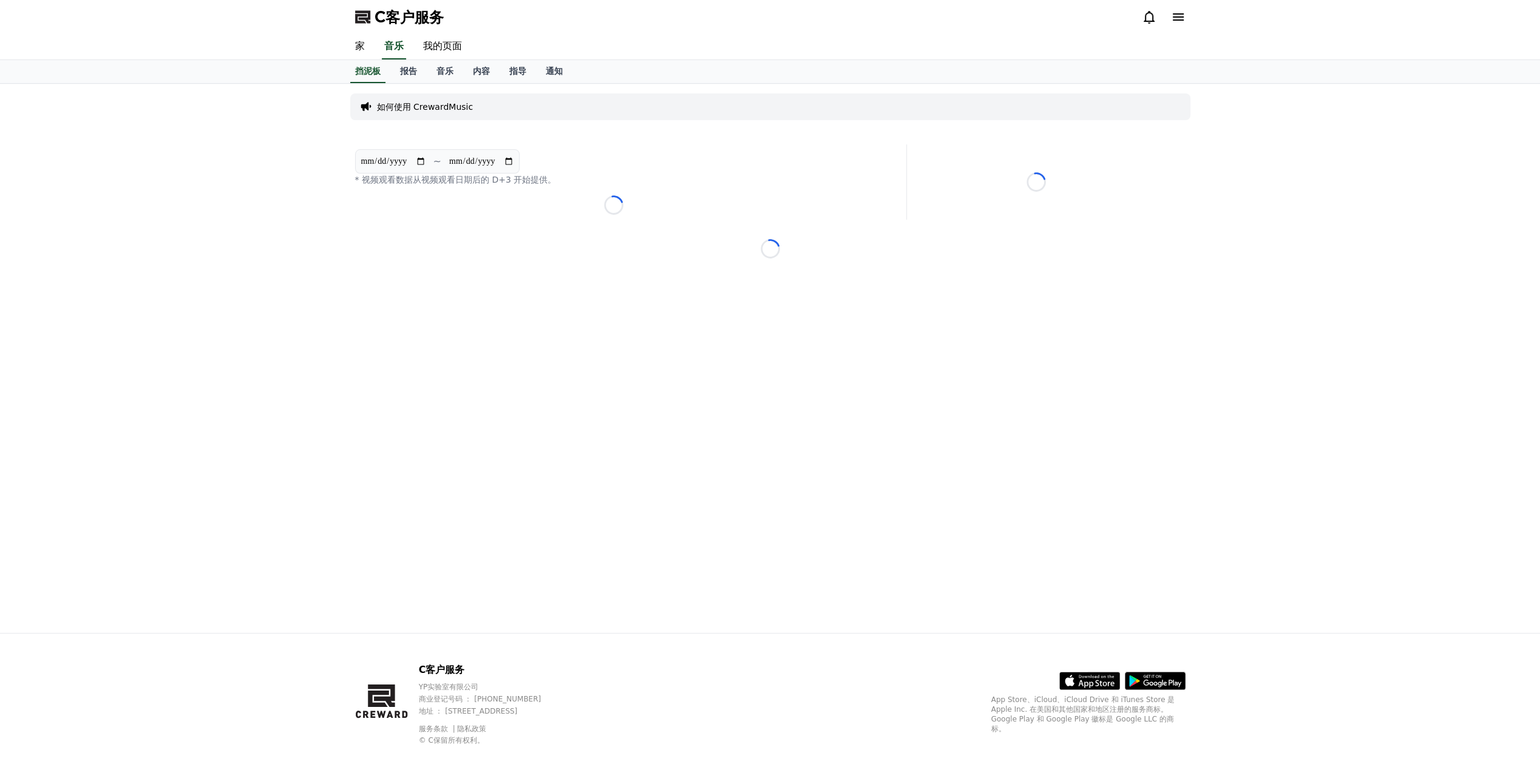
click at [359, 480] on div "**********" at bounding box center [770, 358] width 850 height 549
click at [410, 77] on link "报告" at bounding box center [409, 71] width 37 height 23
click at [514, 77] on link "指导" at bounding box center [518, 71] width 37 height 23
click at [483, 72] on font "内容" at bounding box center [481, 71] width 17 height 10
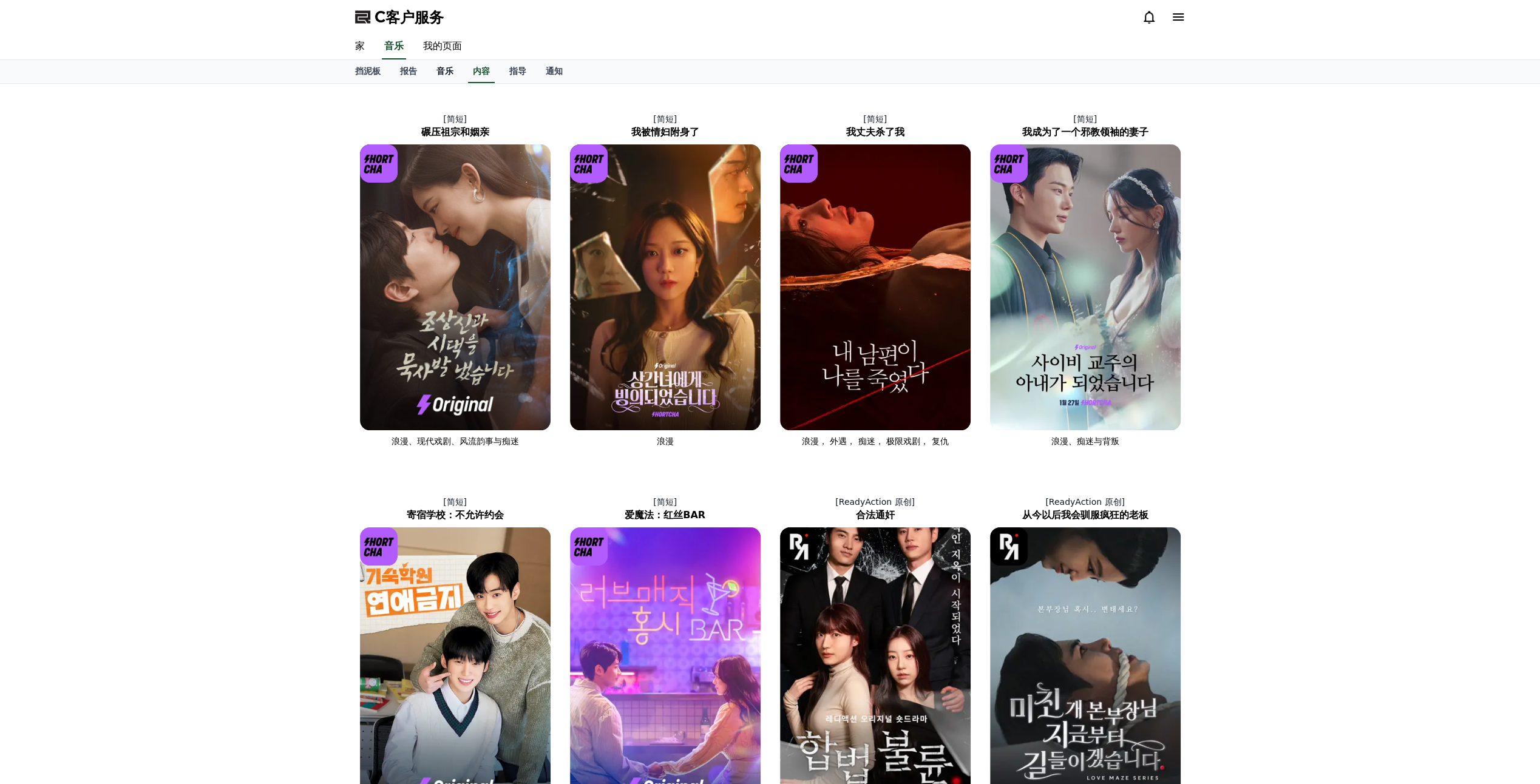
click at [442, 73] on font "音乐" at bounding box center [445, 71] width 17 height 10
click at [451, 72] on font "音乐" at bounding box center [445, 71] width 17 height 10
click at [407, 73] on font "报告" at bounding box center [408, 71] width 17 height 10
click at [447, 73] on font "音乐" at bounding box center [445, 71] width 17 height 10
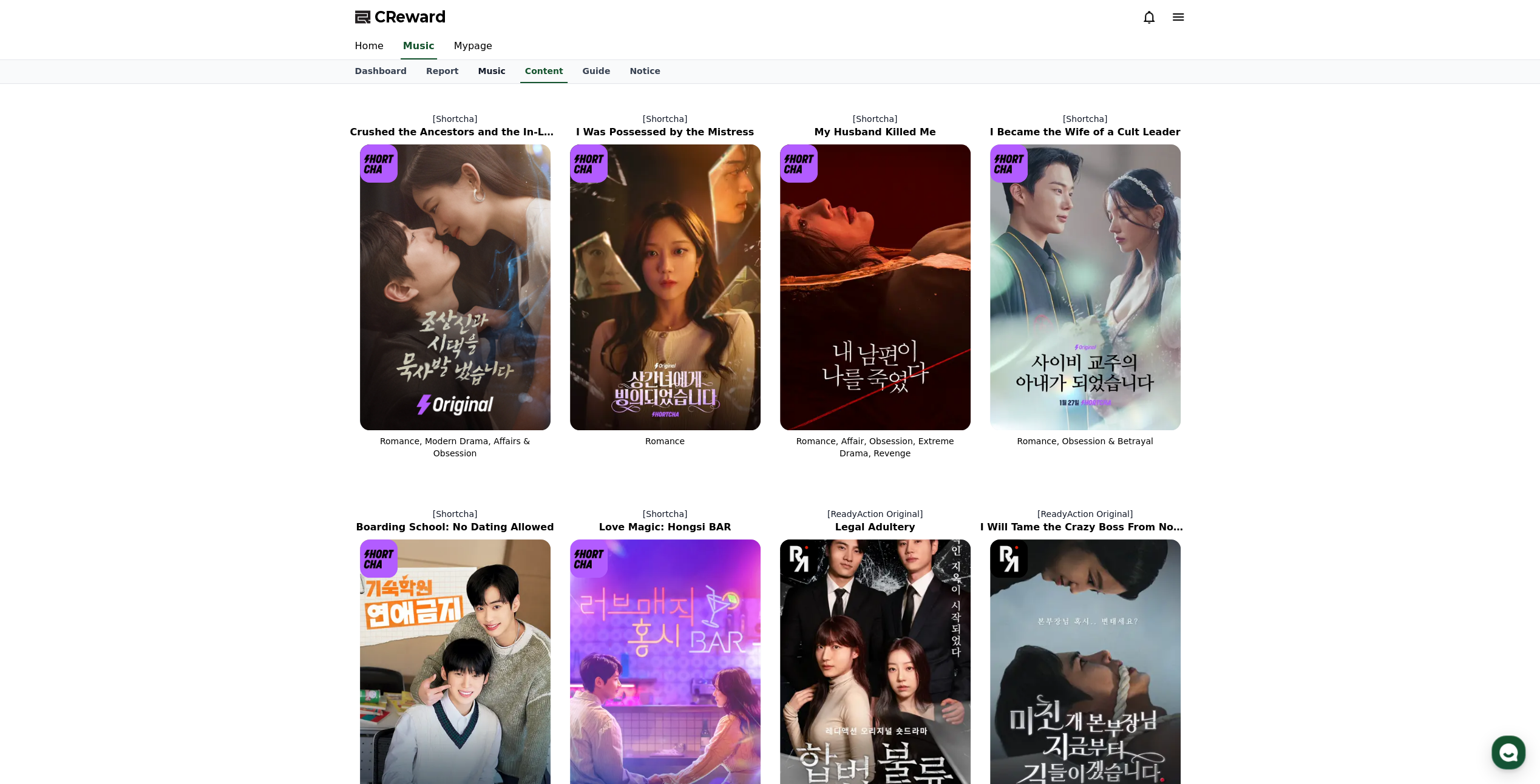
click at [482, 73] on link "Music" at bounding box center [491, 71] width 46 height 23
click at [171, 273] on div "[Shortcha] Crushed the Ancestors and the In-Laws Romance, Modern Drama, Affairs…" at bounding box center [770, 662] width 1540 height 1156
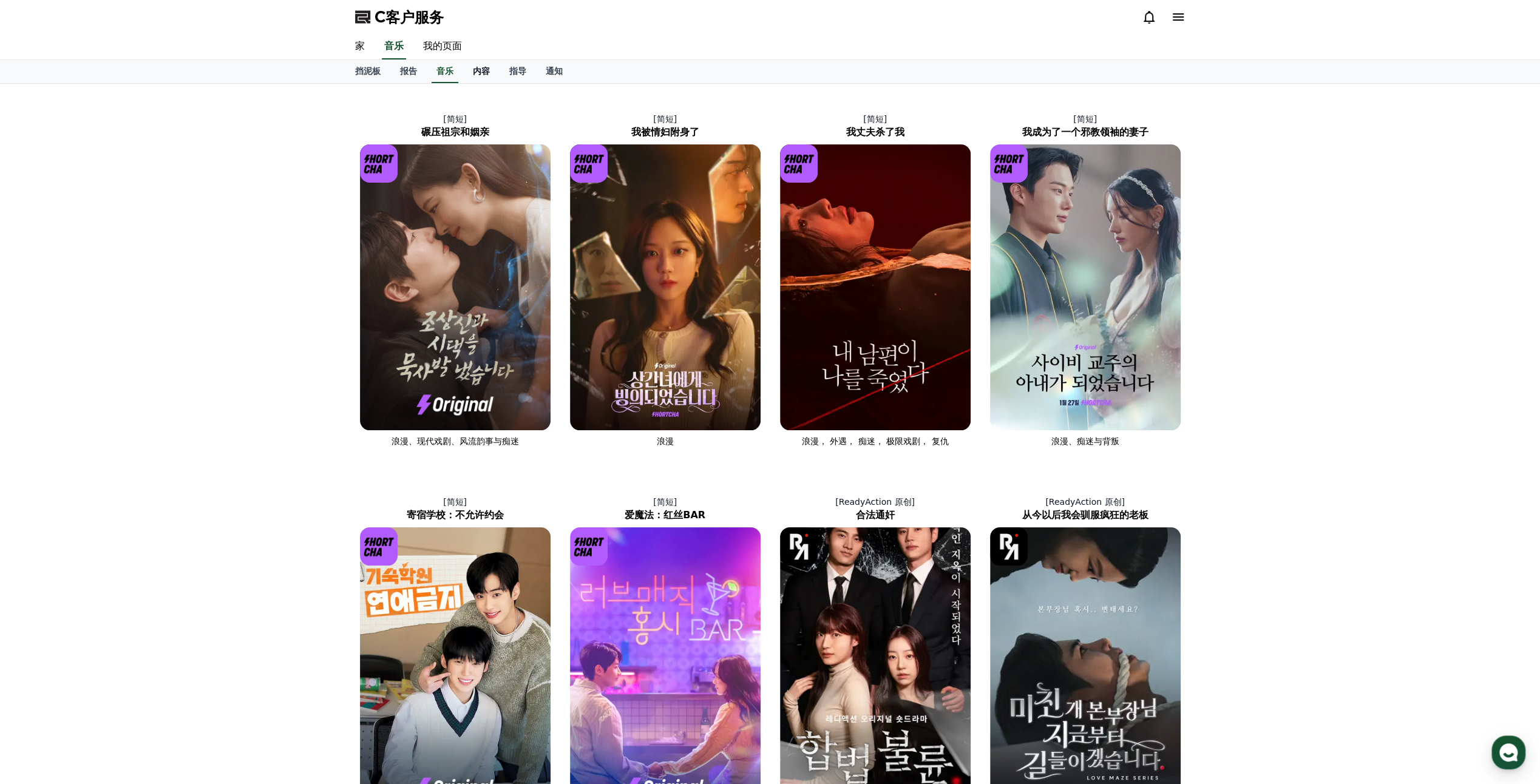
click at [485, 72] on font "内容" at bounding box center [481, 71] width 17 height 10
click at [513, 68] on font "指导" at bounding box center [517, 71] width 17 height 10
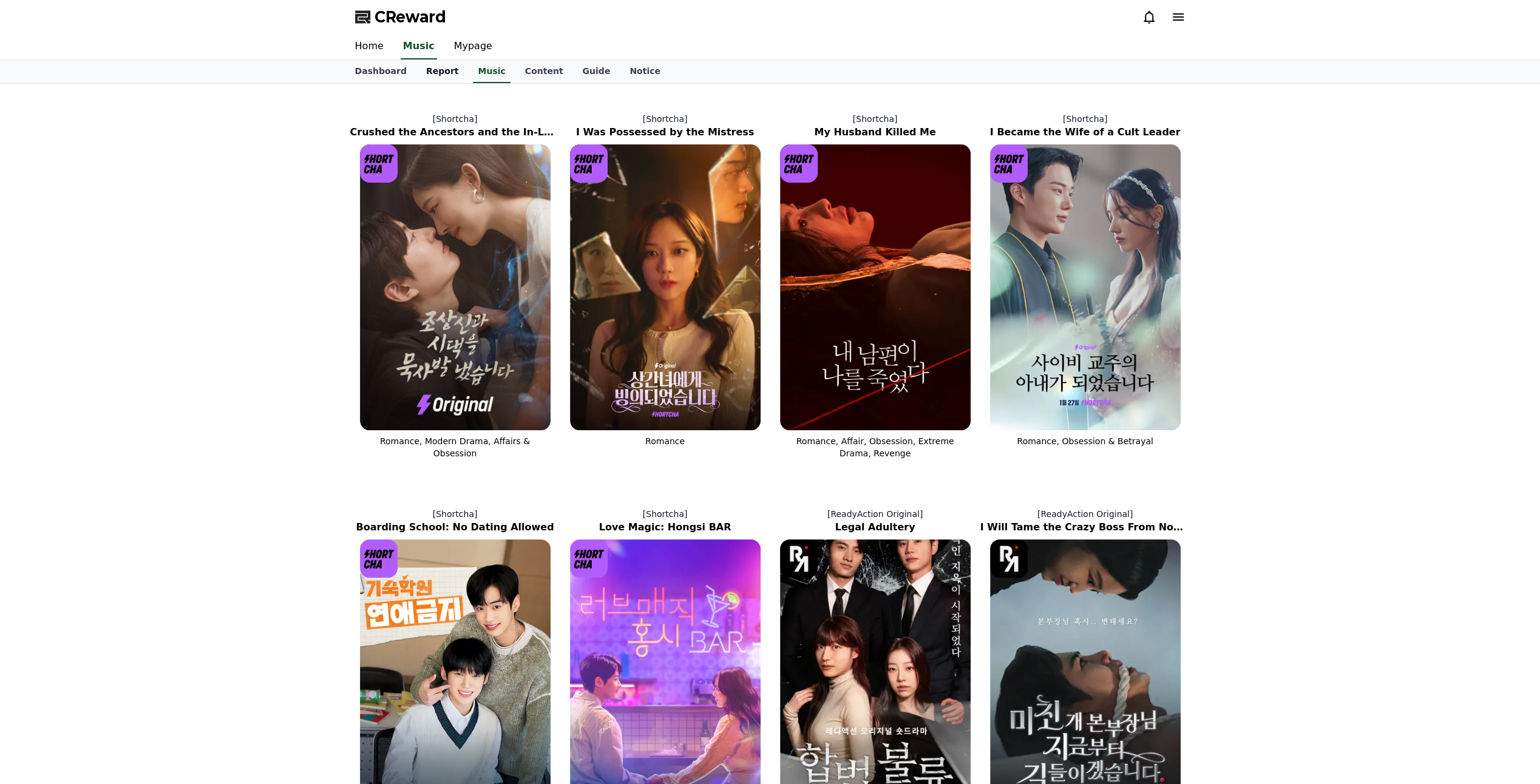
click at [429, 68] on link "Report" at bounding box center [442, 71] width 52 height 23
click at [208, 187] on div "[Shortcha] Crushed the Ancestors and the In-Laws Romance, Modern Drama, Affairs…" at bounding box center [770, 662] width 1540 height 1156
click at [381, 68] on link "Dashboard" at bounding box center [381, 71] width 71 height 23
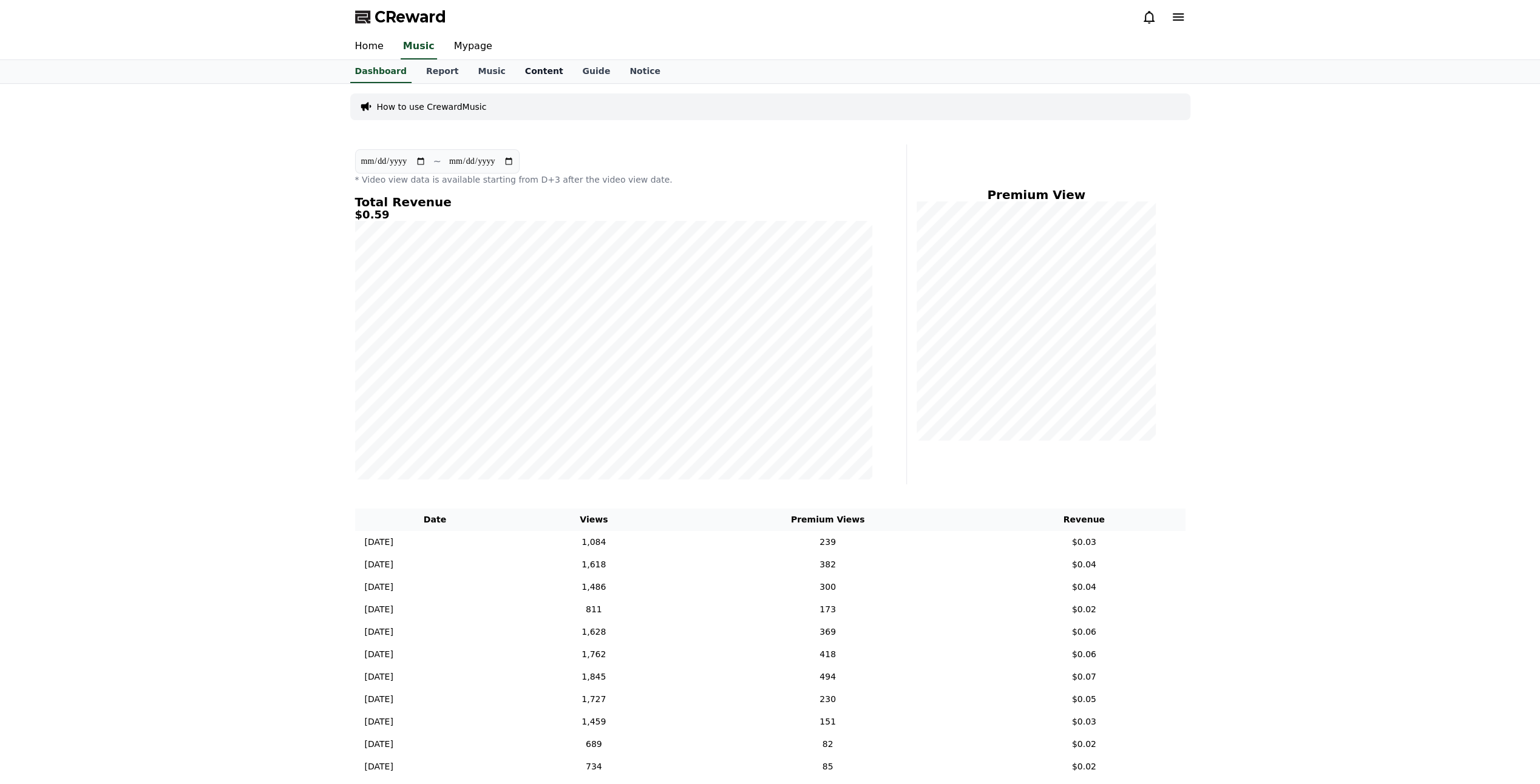
click at [531, 74] on link "Content" at bounding box center [545, 71] width 58 height 23
click at [577, 74] on link "Guide" at bounding box center [596, 71] width 47 height 23
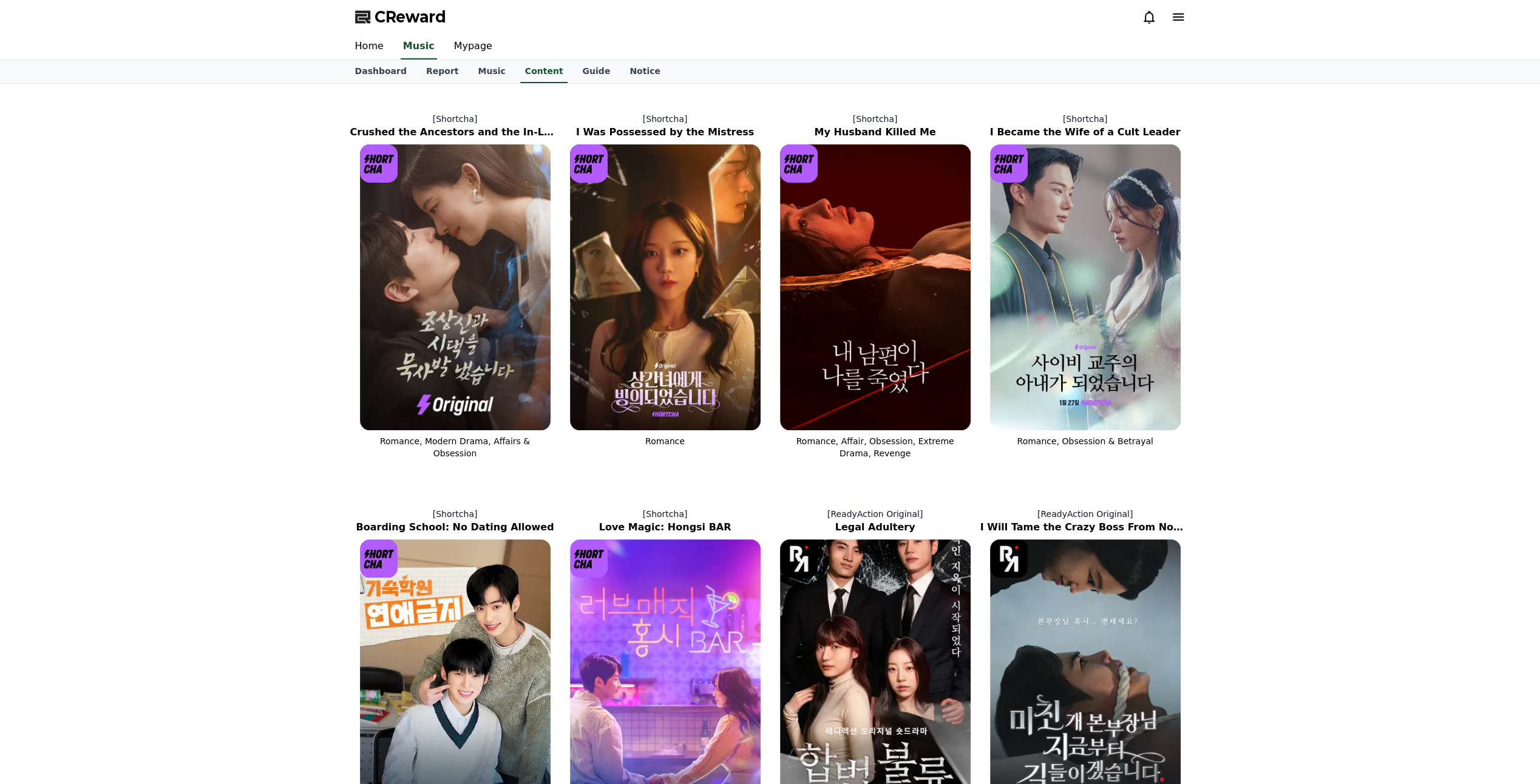
click at [577, 74] on link "Guide" at bounding box center [596, 71] width 47 height 23
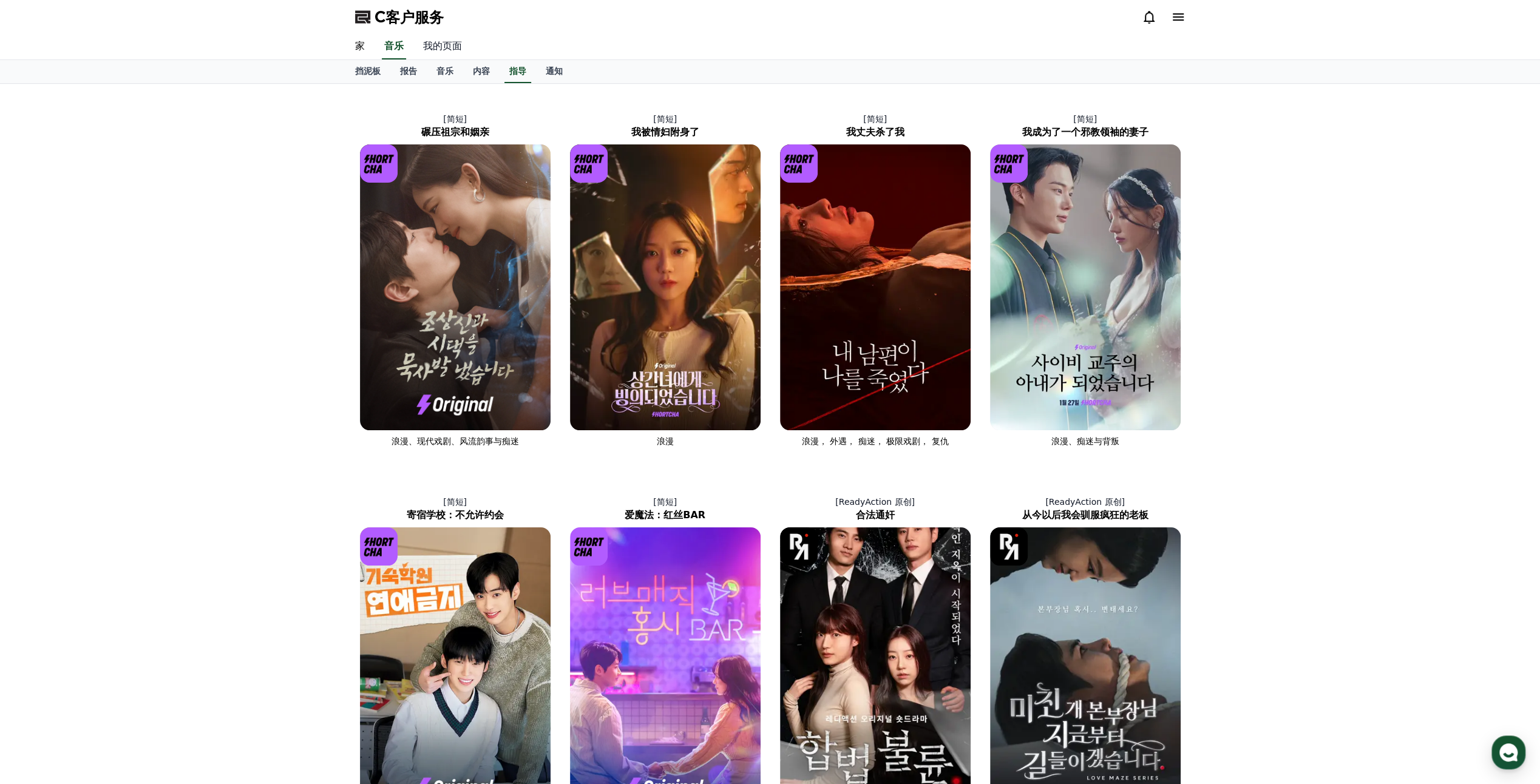
click at [444, 51] on link "我的页面" at bounding box center [442, 47] width 58 height 26
click at [356, 47] on link "家" at bounding box center [360, 47] width 29 height 26
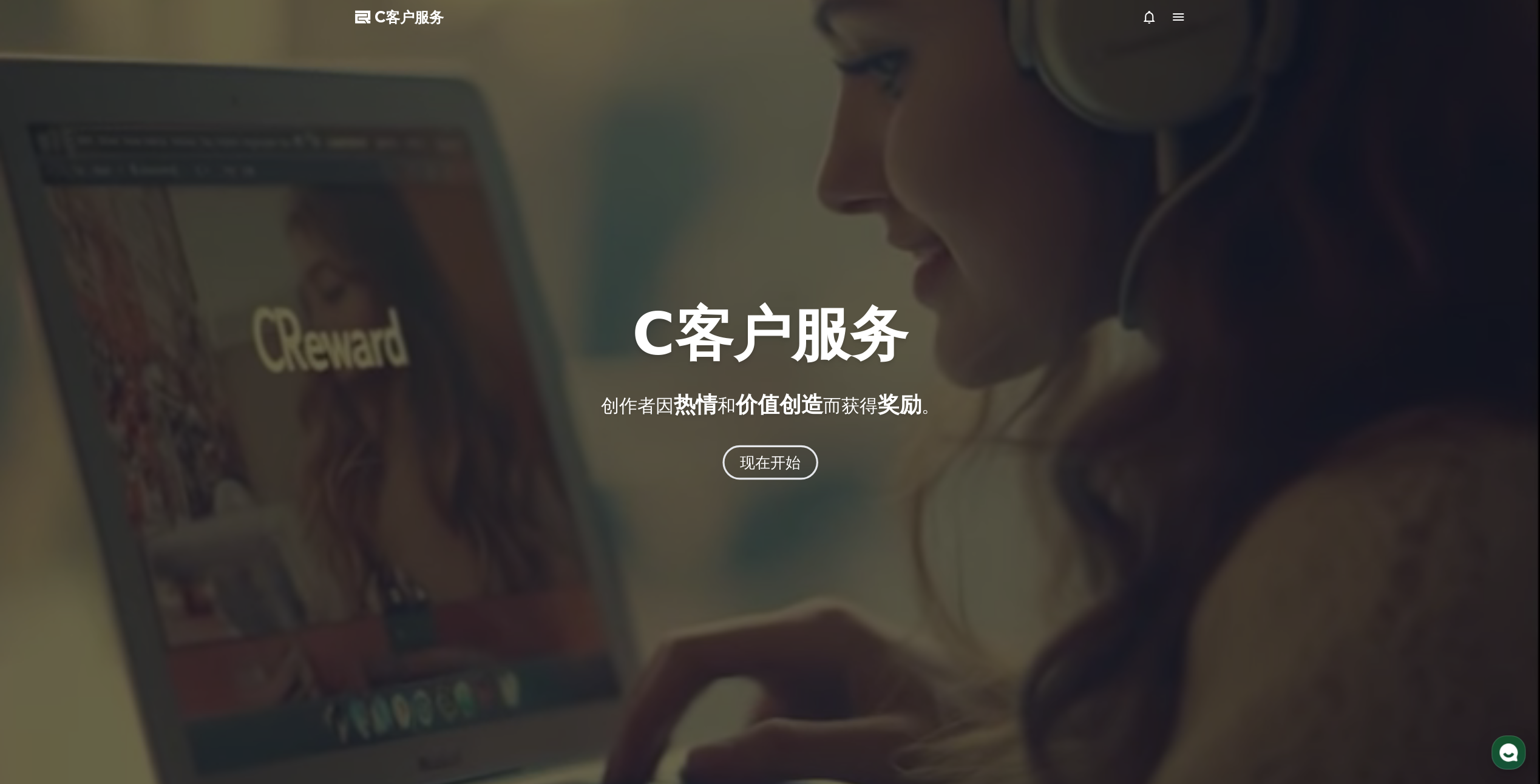
click at [778, 468] on font "现在开始" at bounding box center [770, 462] width 62 height 18
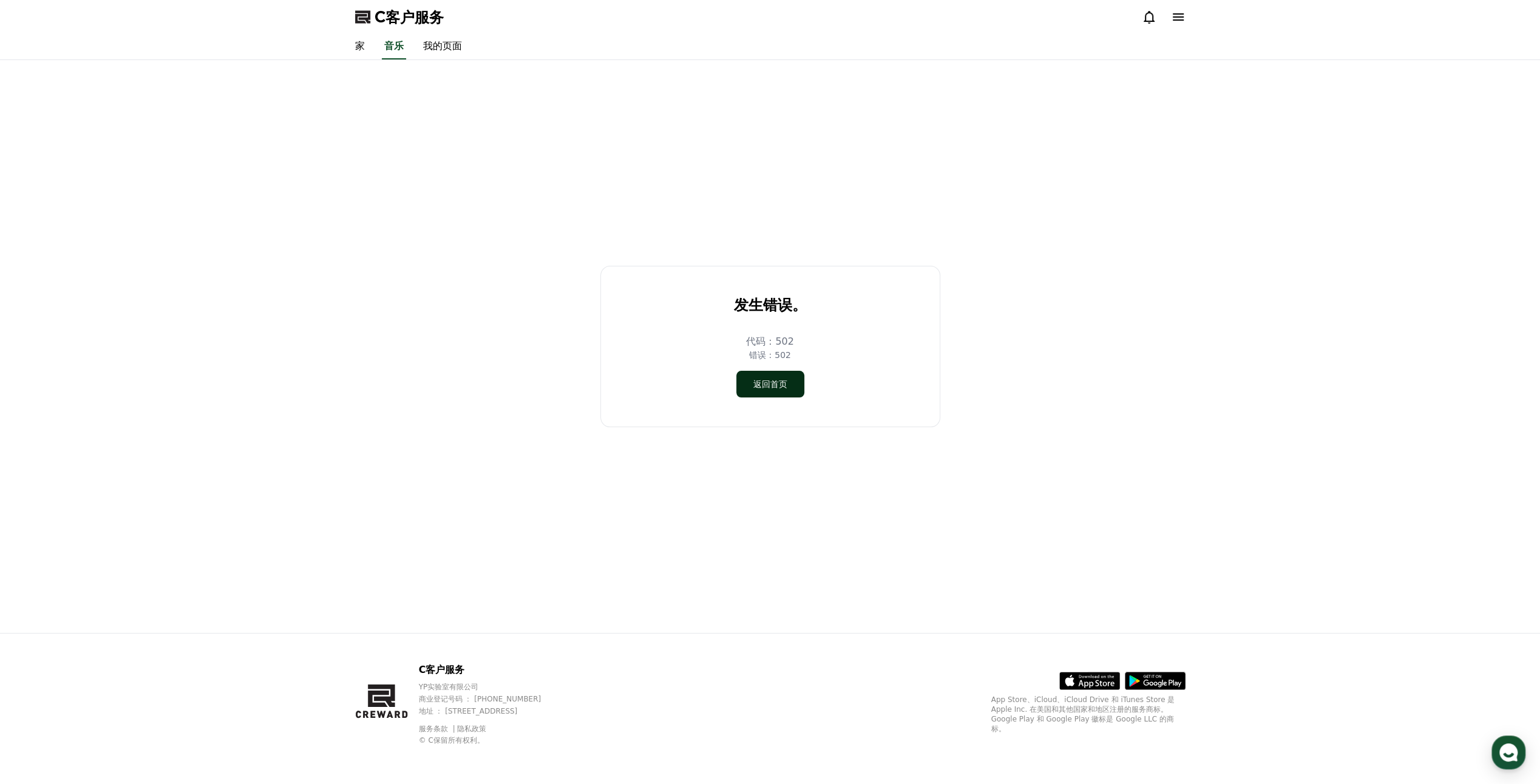
click at [763, 393] on button "返回首页" at bounding box center [770, 384] width 68 height 26
click at [357, 46] on link "家" at bounding box center [360, 47] width 29 height 26
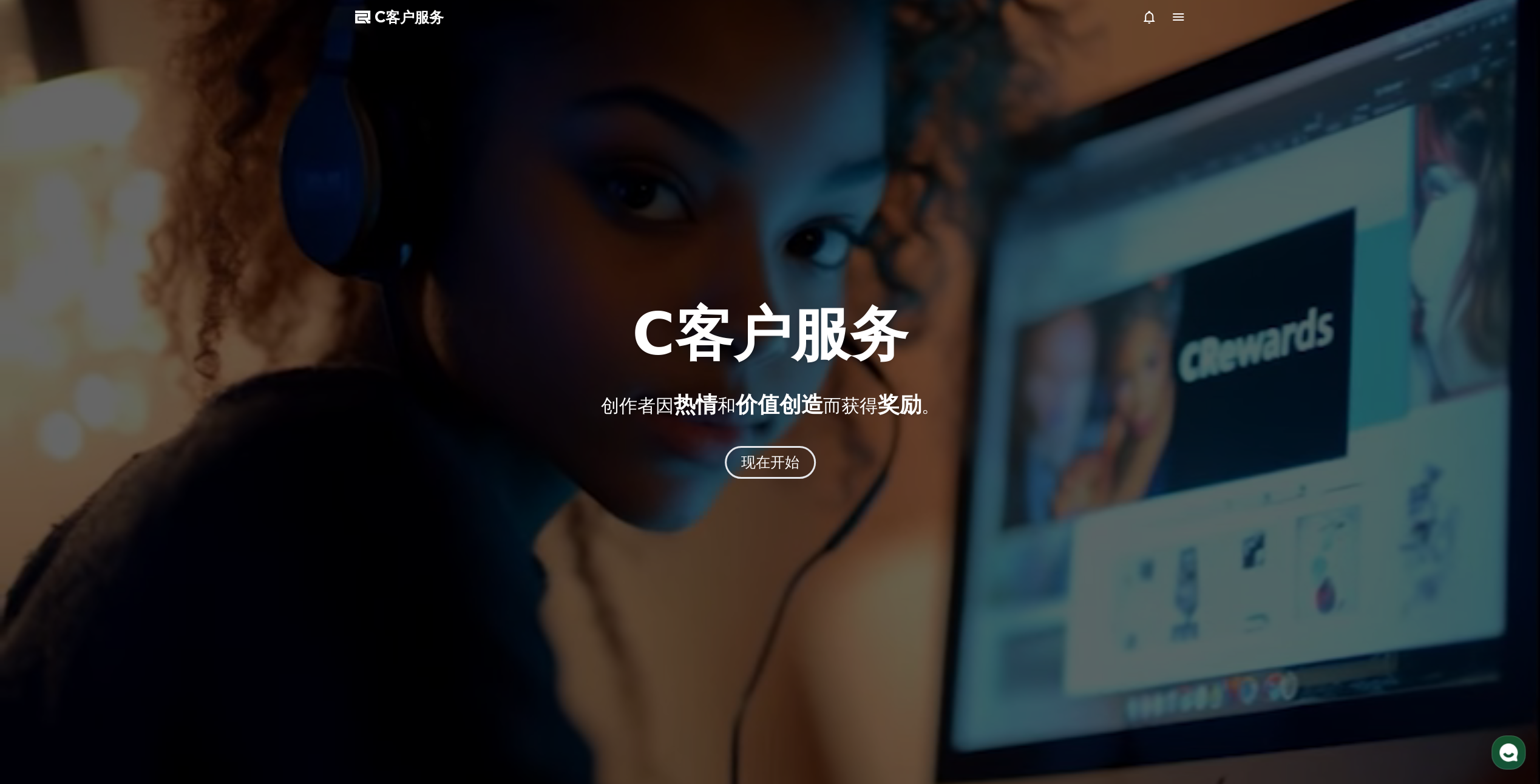
click at [1184, 19] on icon at bounding box center [1179, 17] width 14 height 14
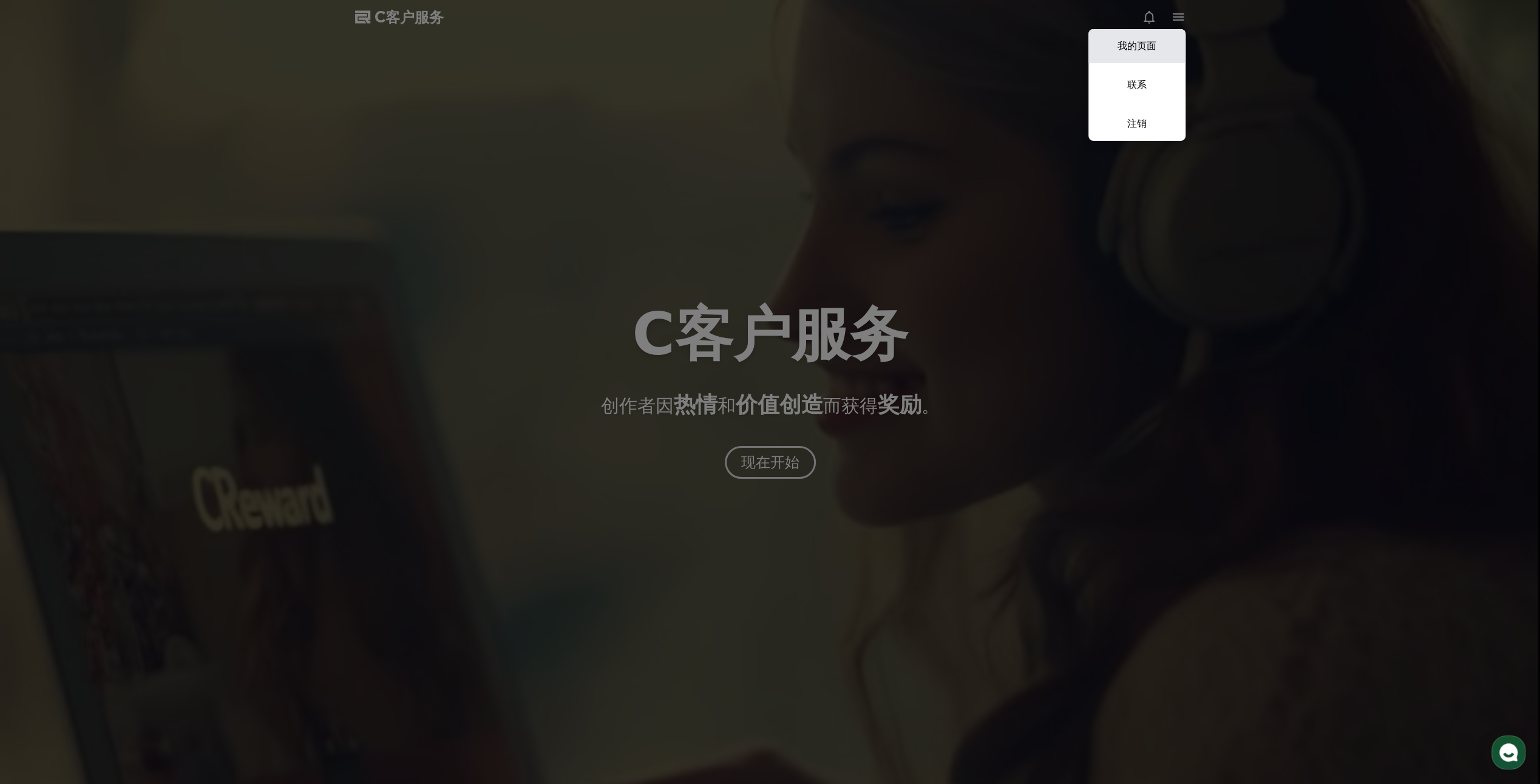
click at [1145, 45] on link "我的页面" at bounding box center [1136, 46] width 97 height 34
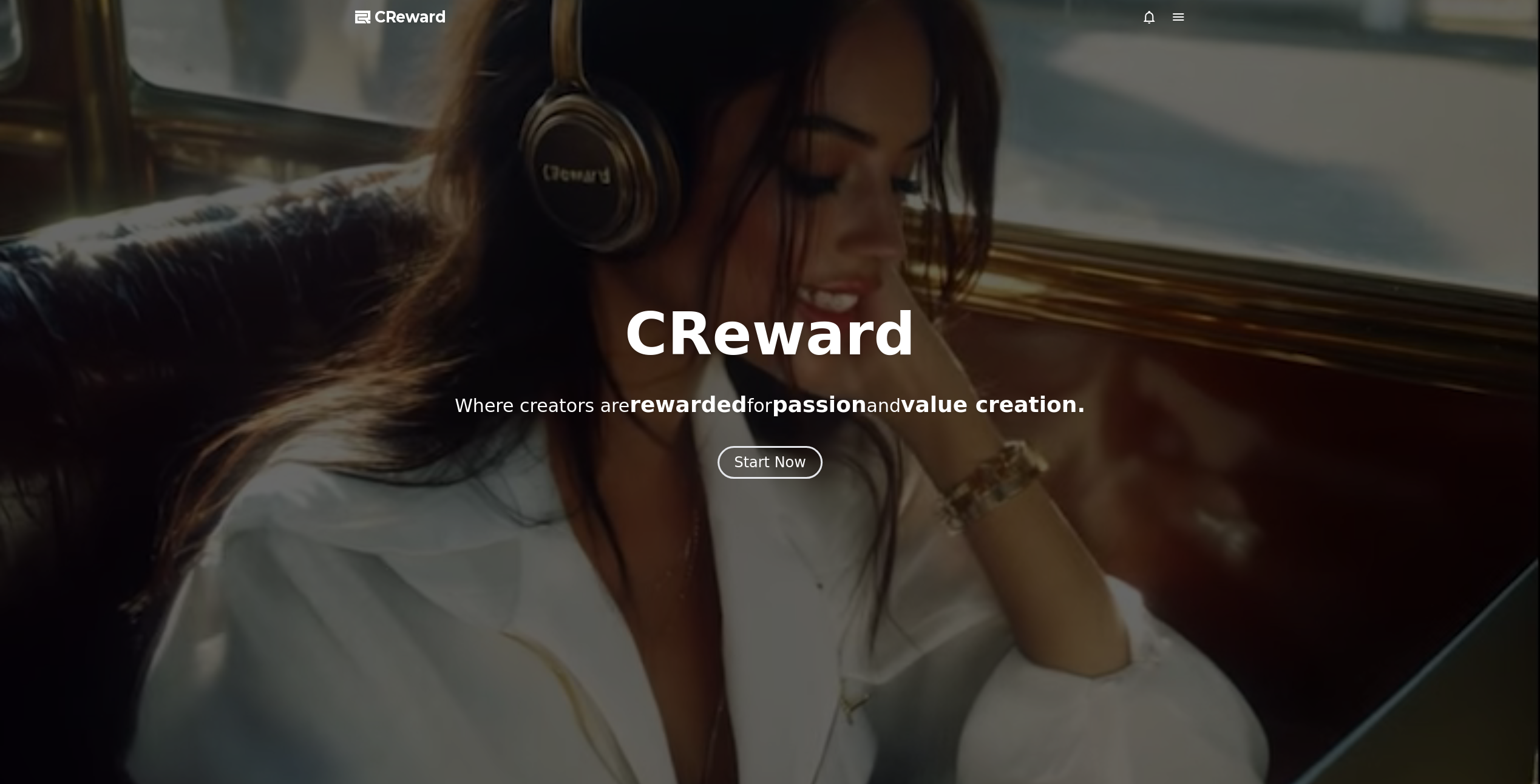
click at [1175, 17] on icon at bounding box center [1179, 17] width 11 height 7
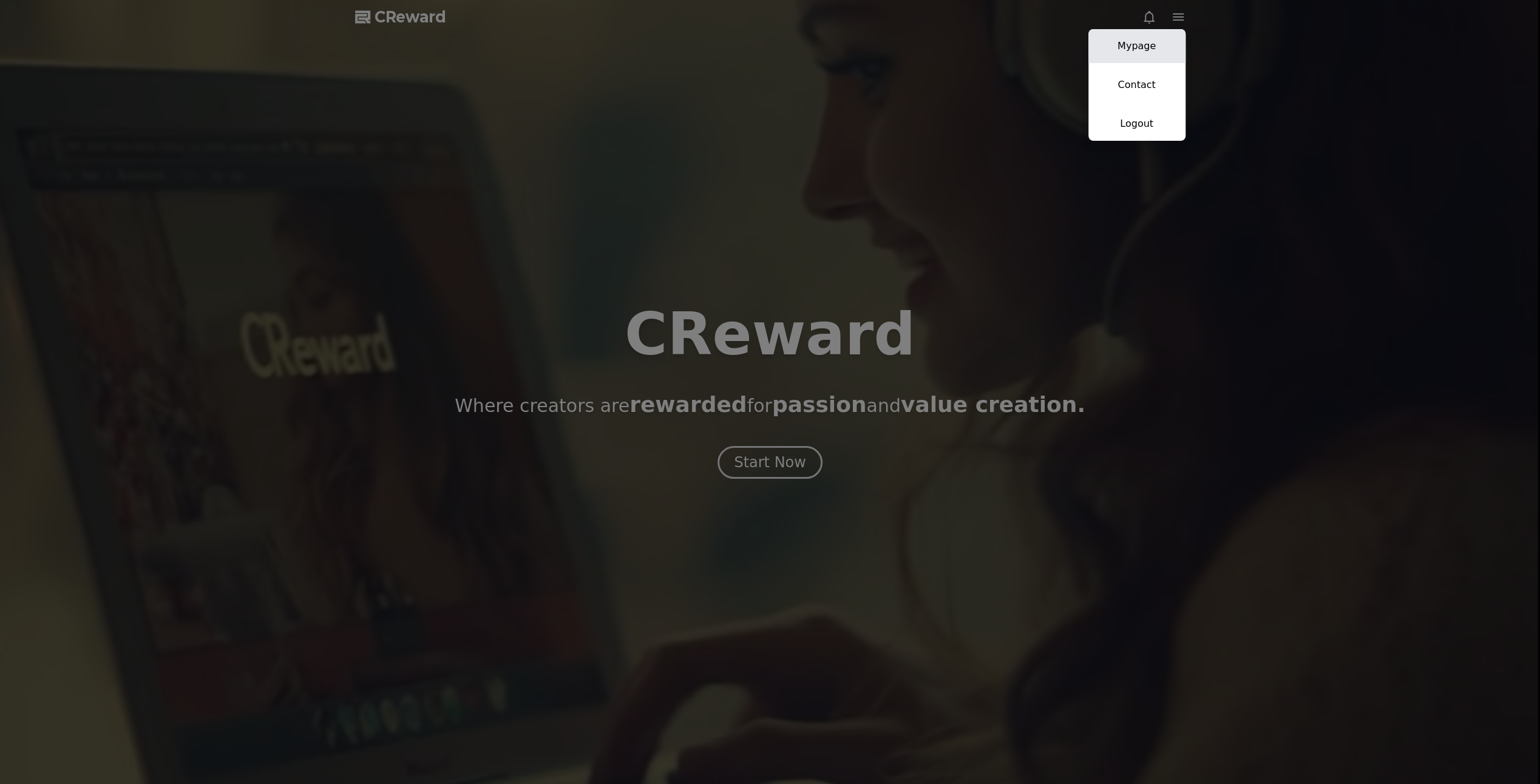
click at [1126, 48] on link "Mypage" at bounding box center [1136, 46] width 97 height 34
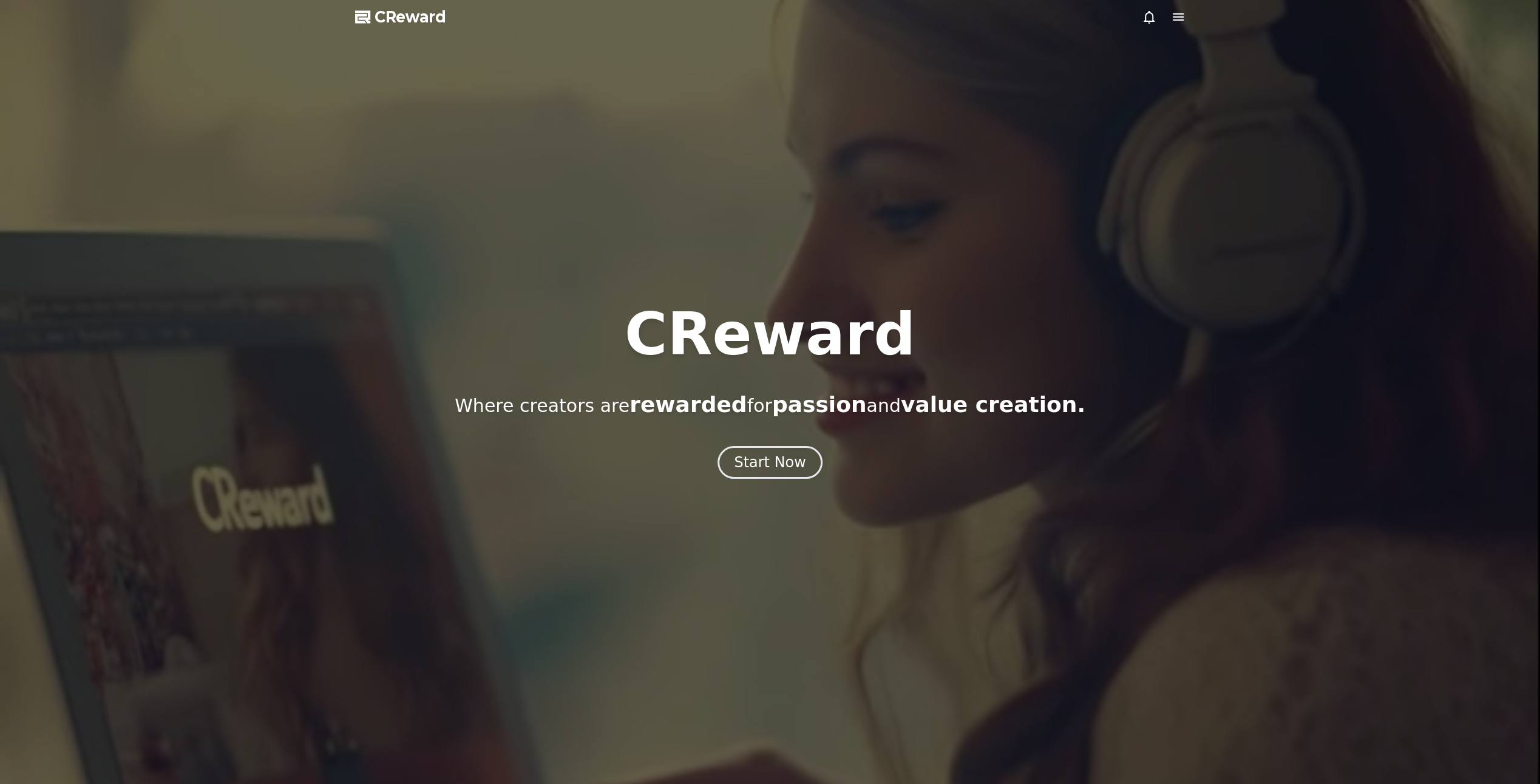
select select "**********"
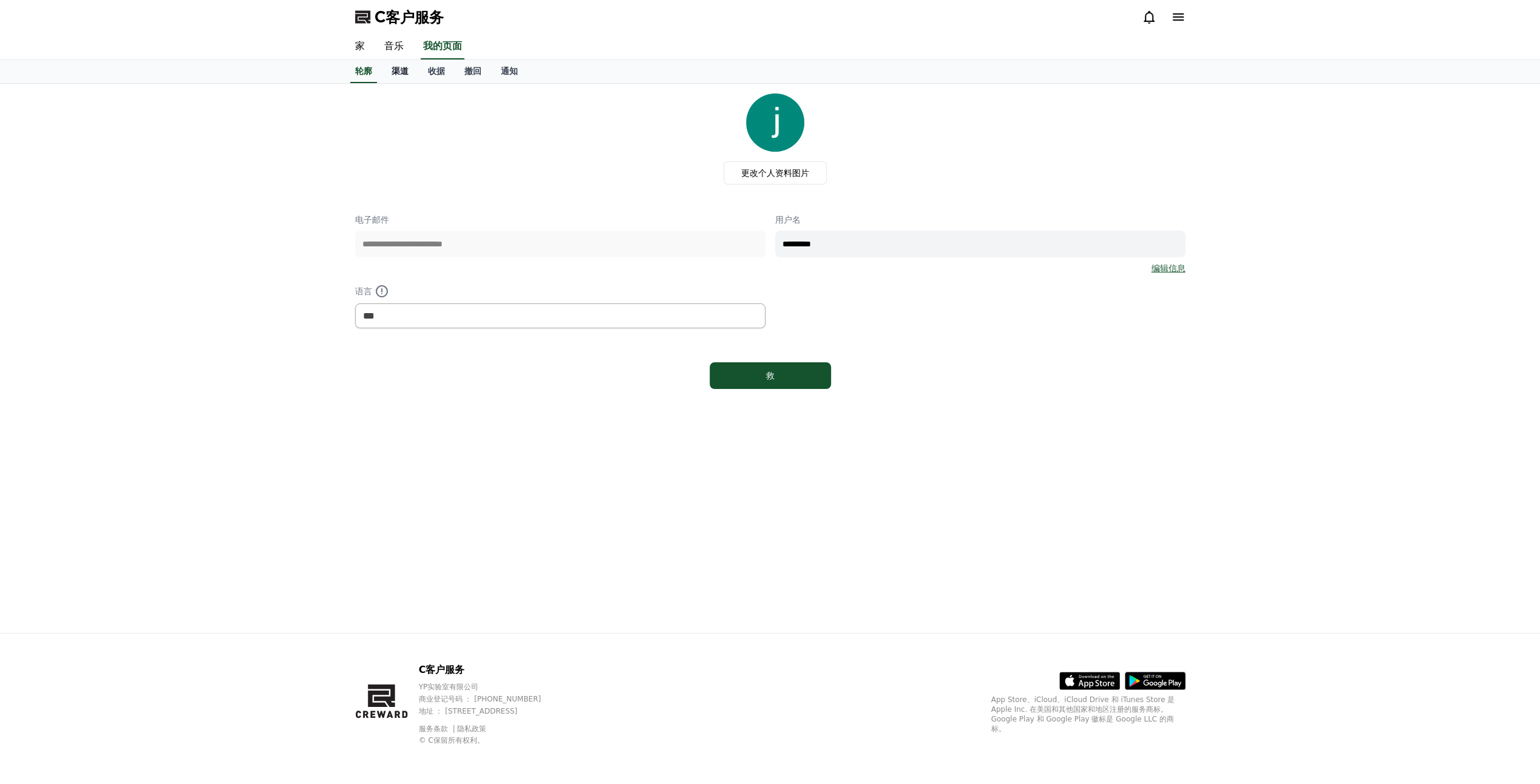
click at [397, 70] on font "渠道" at bounding box center [400, 71] width 17 height 10
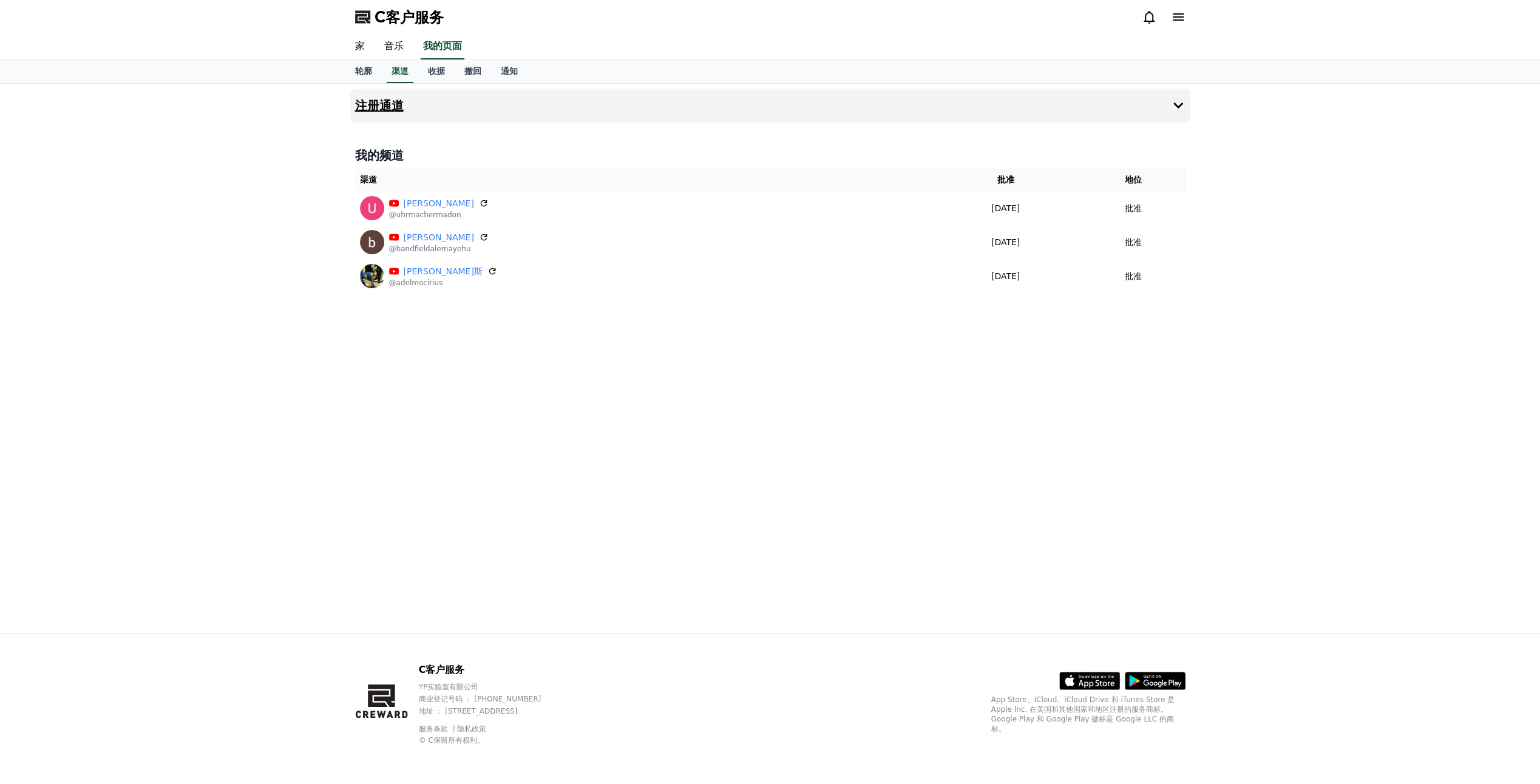
click at [525, 106] on button "注册通道" at bounding box center [770, 105] width 840 height 34
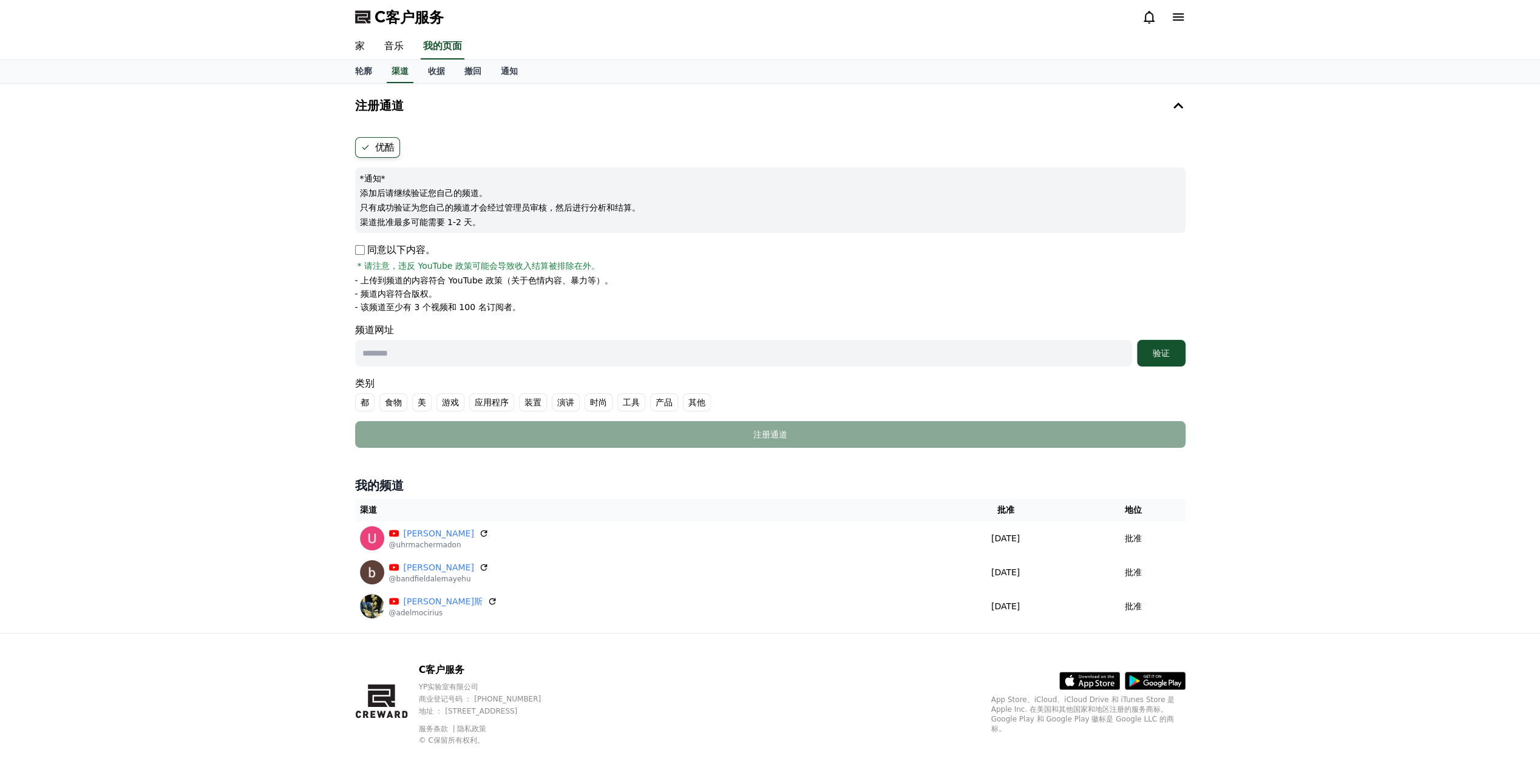
click at [216, 162] on div "注册通道 优酷 *通知* 添加后请继续验证您自己的频道。 只有成功验证为您自己的频道才会经过管理员审核，然后进行分析和结算。 渠道批准最多可能需要 1-2 天…" at bounding box center [770, 358] width 1540 height 549
click at [401, 354] on input "text" at bounding box center [744, 352] width 777 height 26
paste input "**********"
type input "**********"
click at [354, 246] on div "**********" at bounding box center [770, 293] width 840 height 320
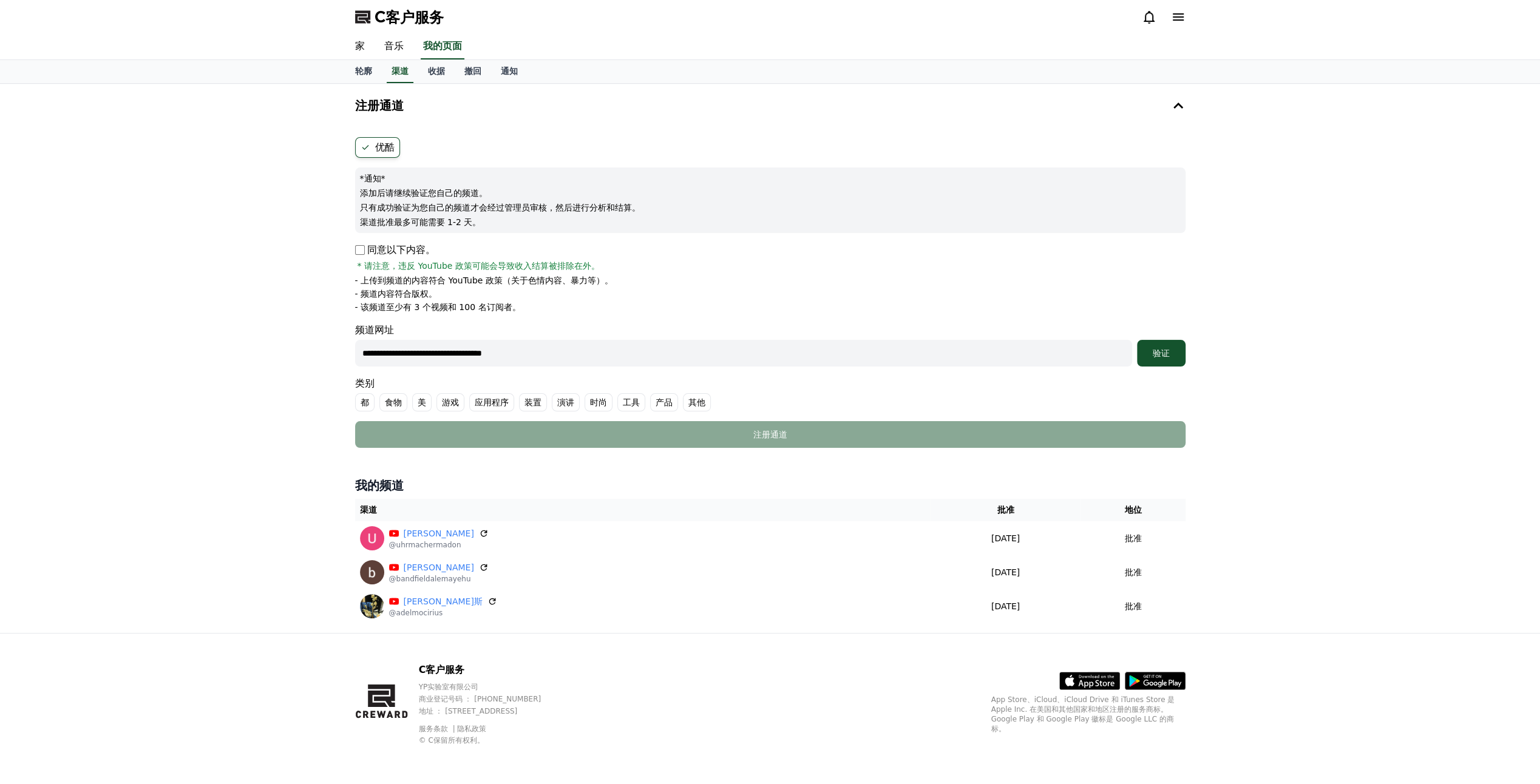
click at [359, 254] on p "同意以下内容。" at bounding box center [395, 250] width 80 height 14
click at [1163, 359] on button "验证" at bounding box center [1161, 352] width 49 height 26
click at [1179, 357] on div "验证" at bounding box center [1161, 352] width 39 height 12
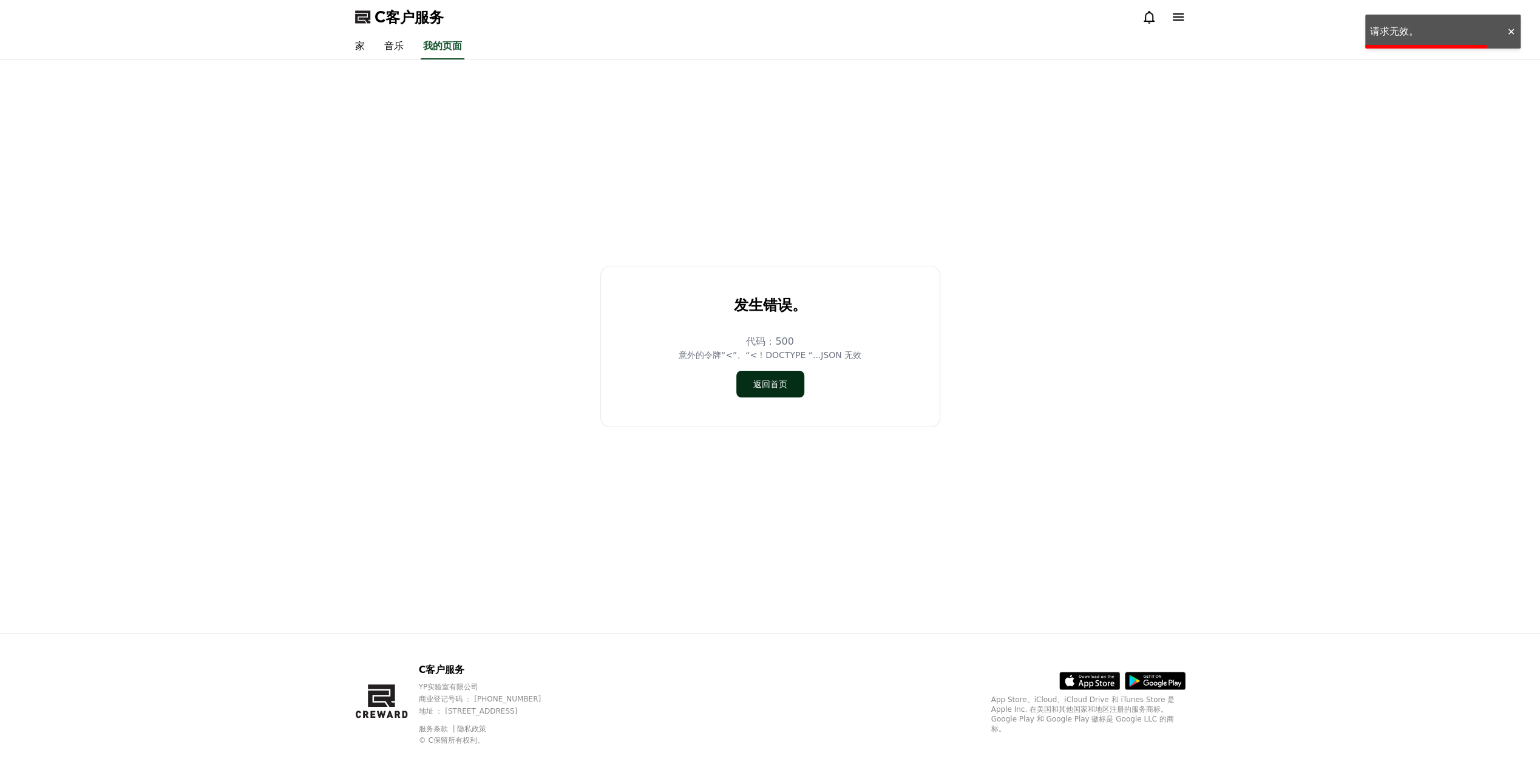
click at [775, 386] on font "返回首页" at bounding box center [770, 384] width 34 height 12
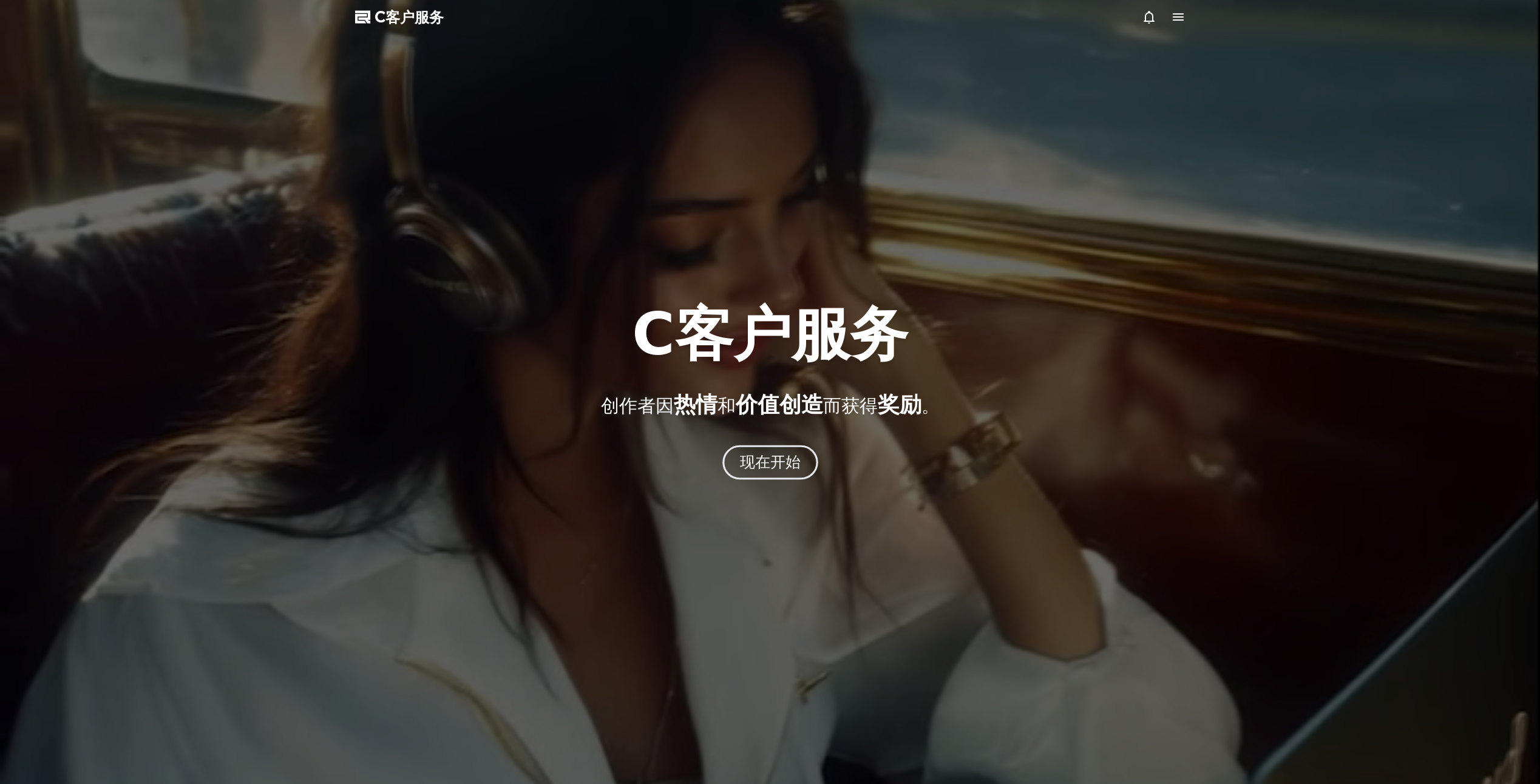
click at [785, 462] on font "现在开始" at bounding box center [770, 462] width 62 height 18
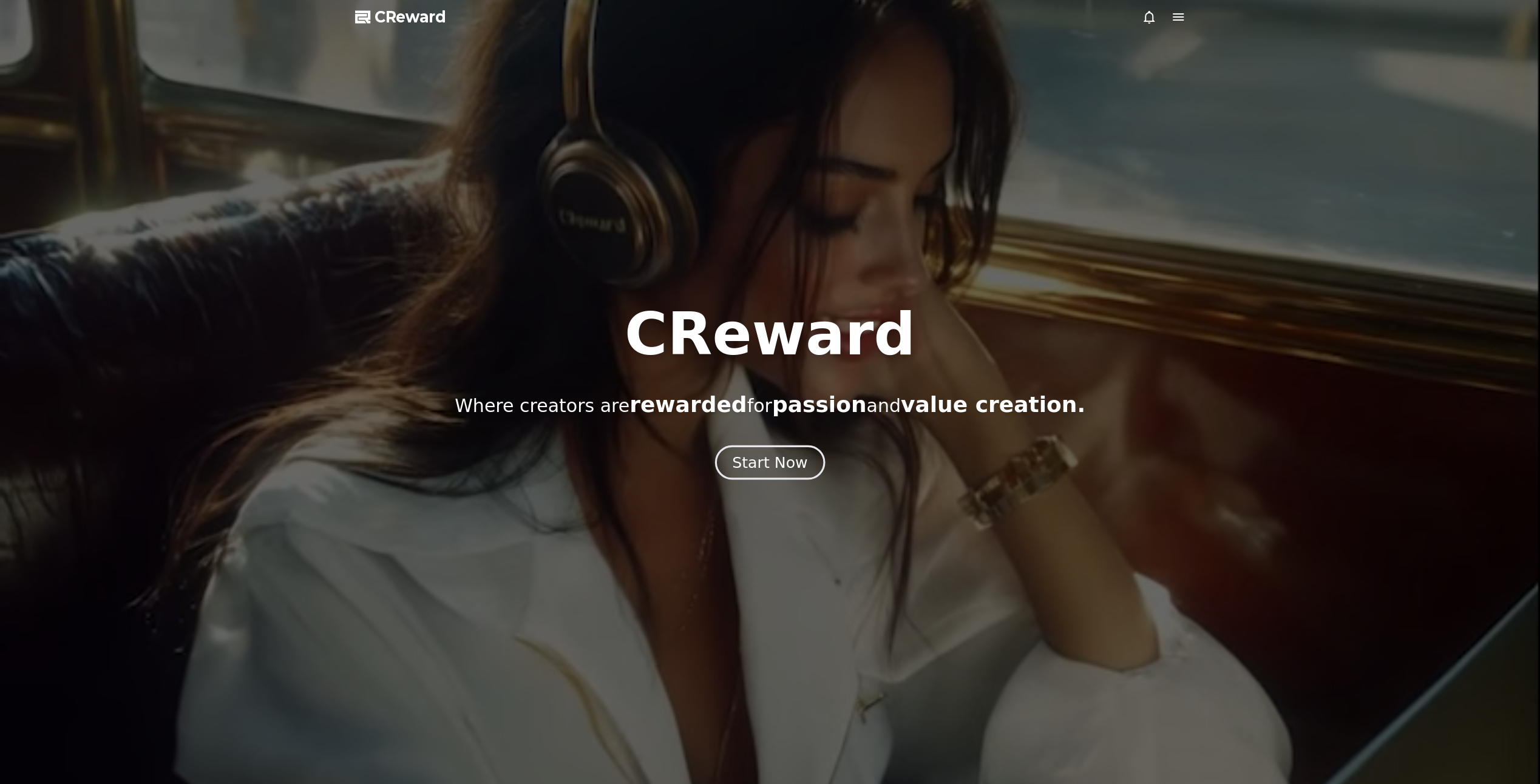
click at [793, 476] on button "Start Now" at bounding box center [769, 462] width 110 height 34
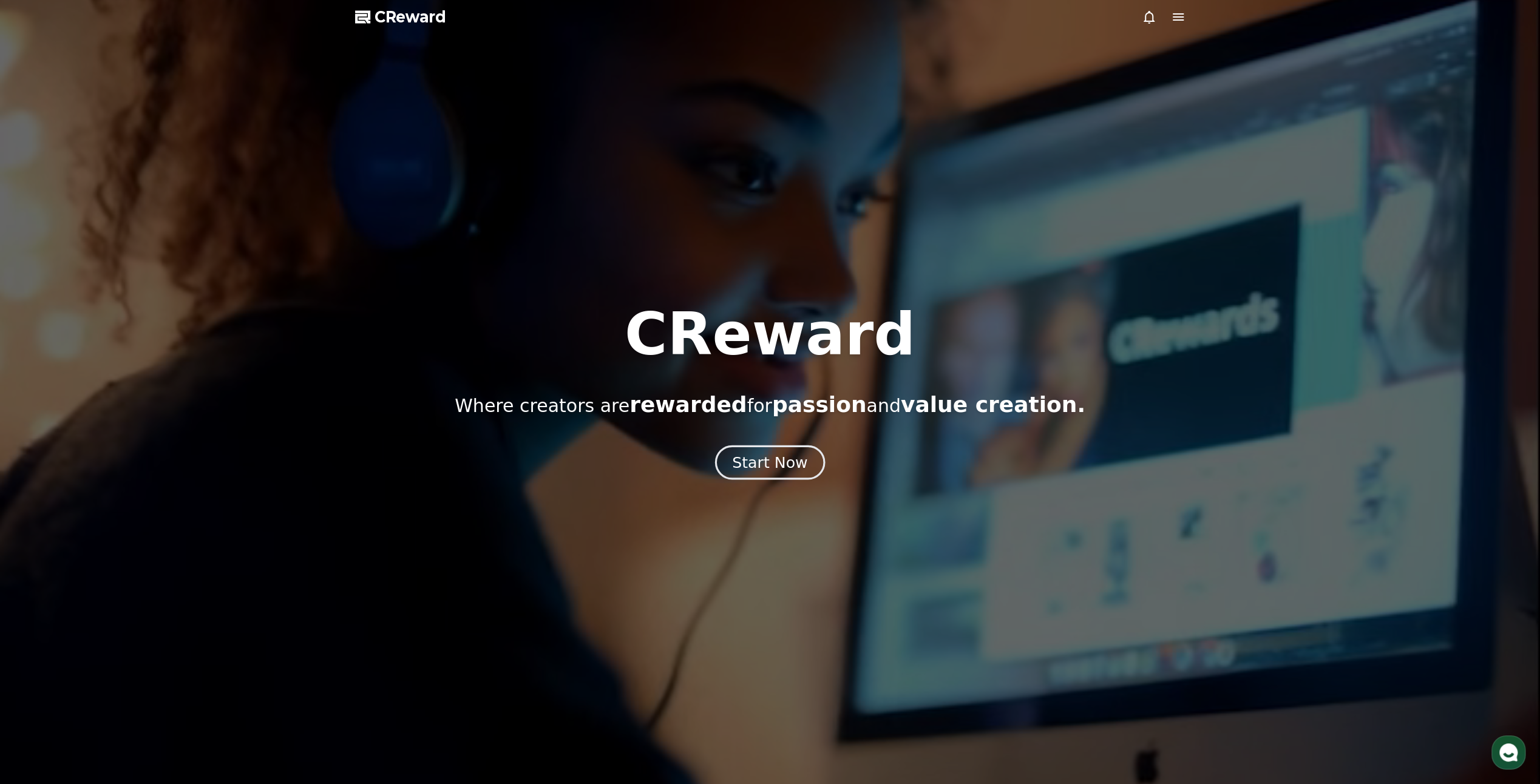
click at [760, 463] on div "Start Now" at bounding box center [770, 463] width 75 height 21
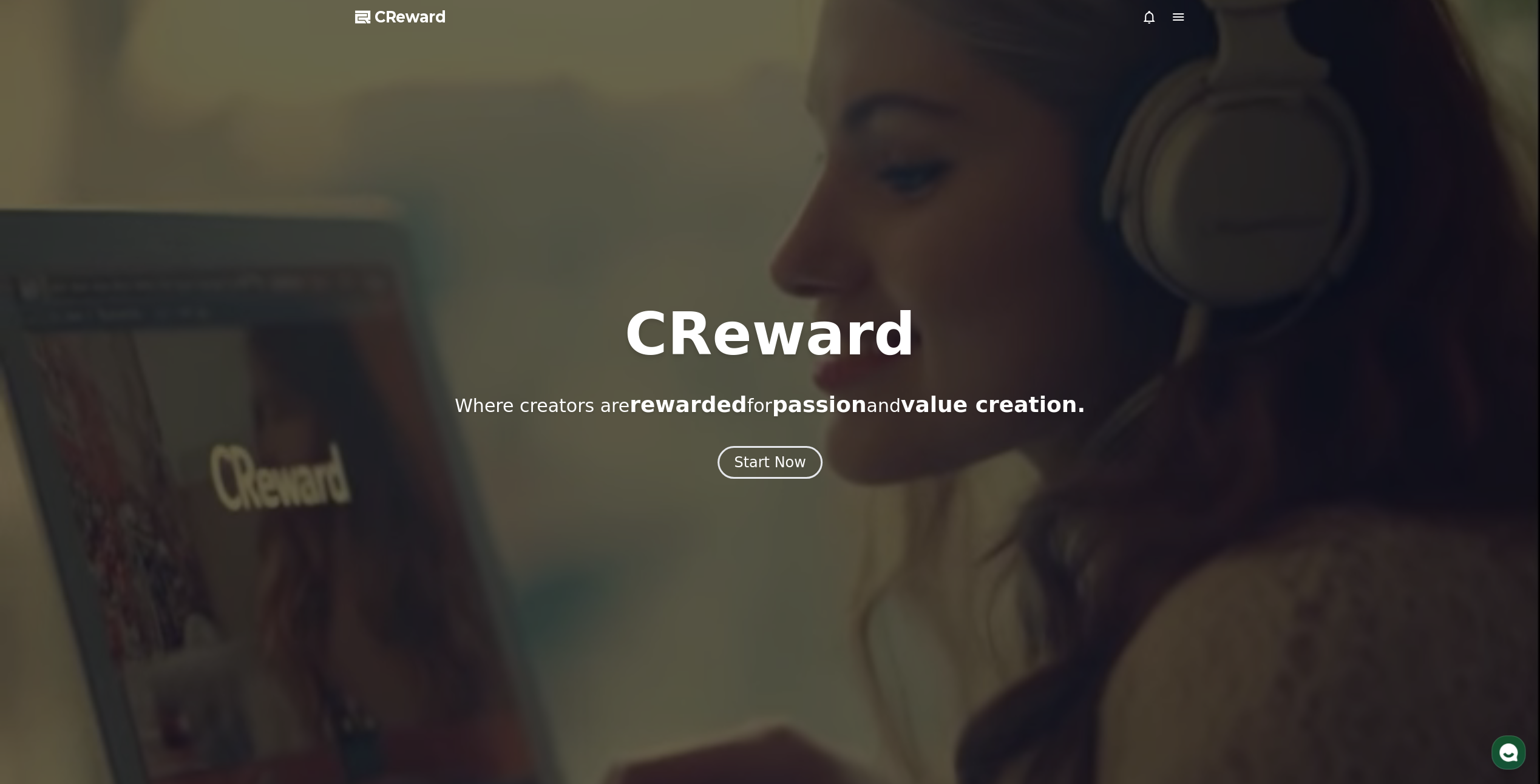
click at [685, 585] on div at bounding box center [770, 392] width 1540 height 784
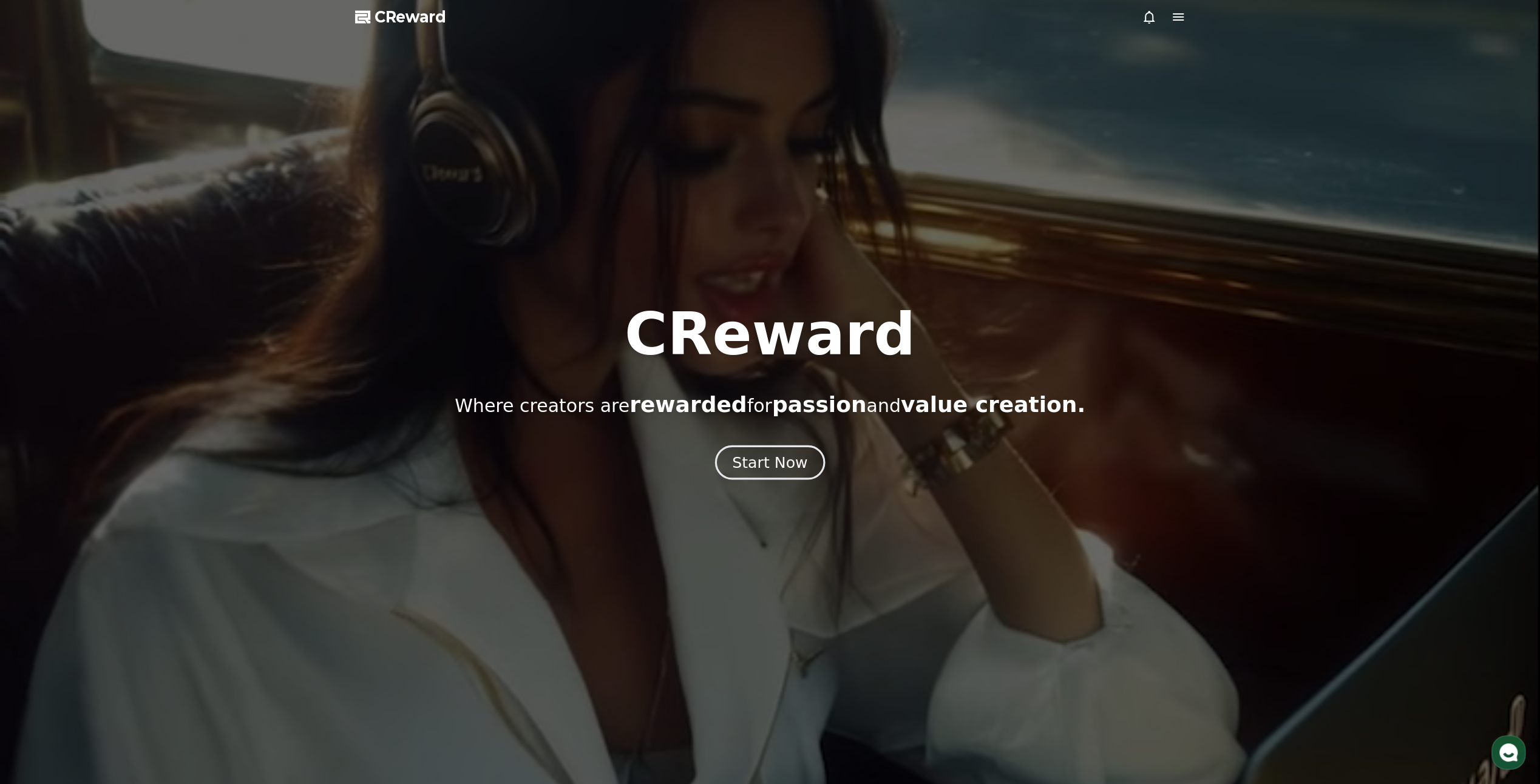
click at [750, 468] on div "Start Now" at bounding box center [770, 463] width 75 height 21
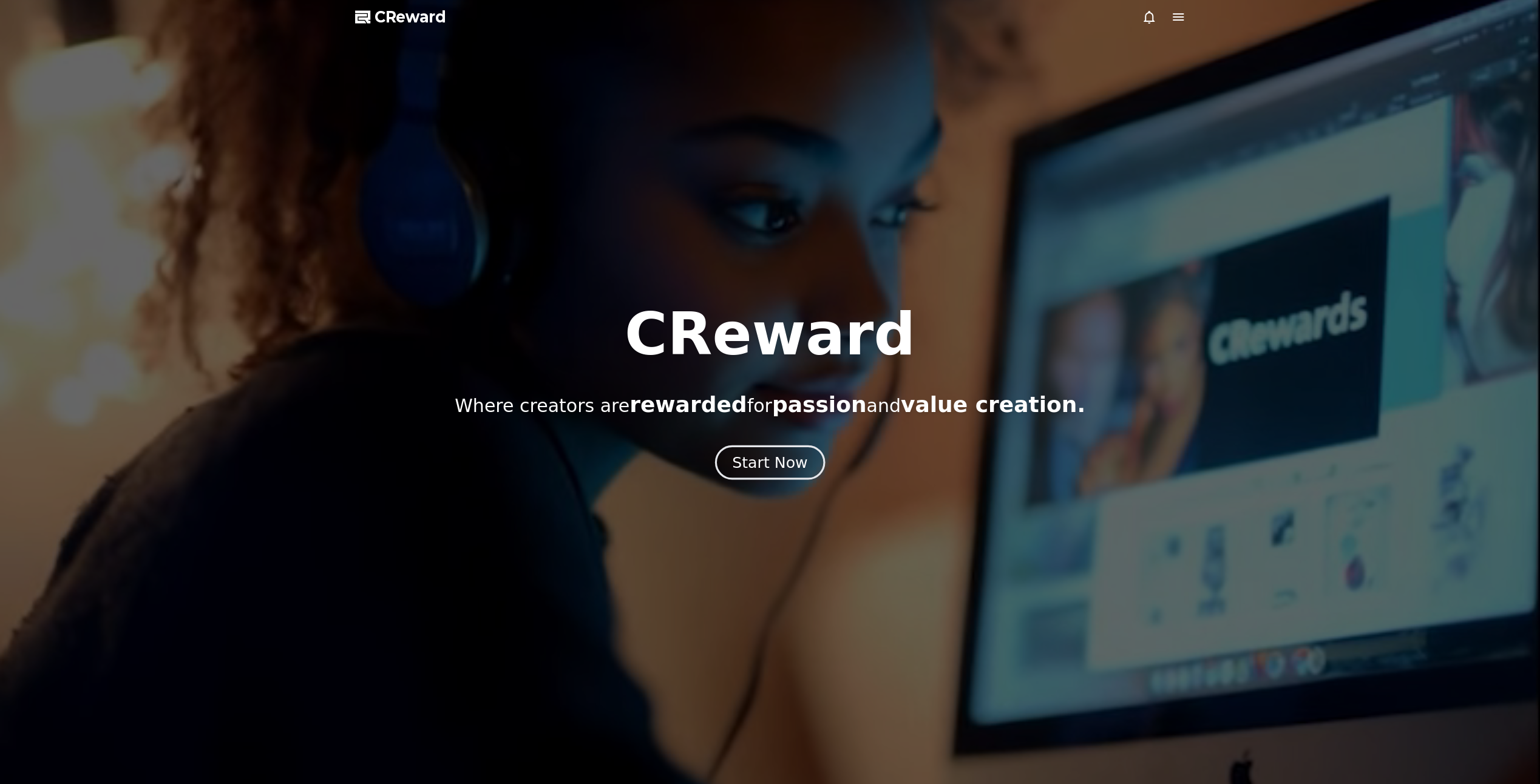
click at [777, 465] on div "Start Now" at bounding box center [770, 463] width 75 height 21
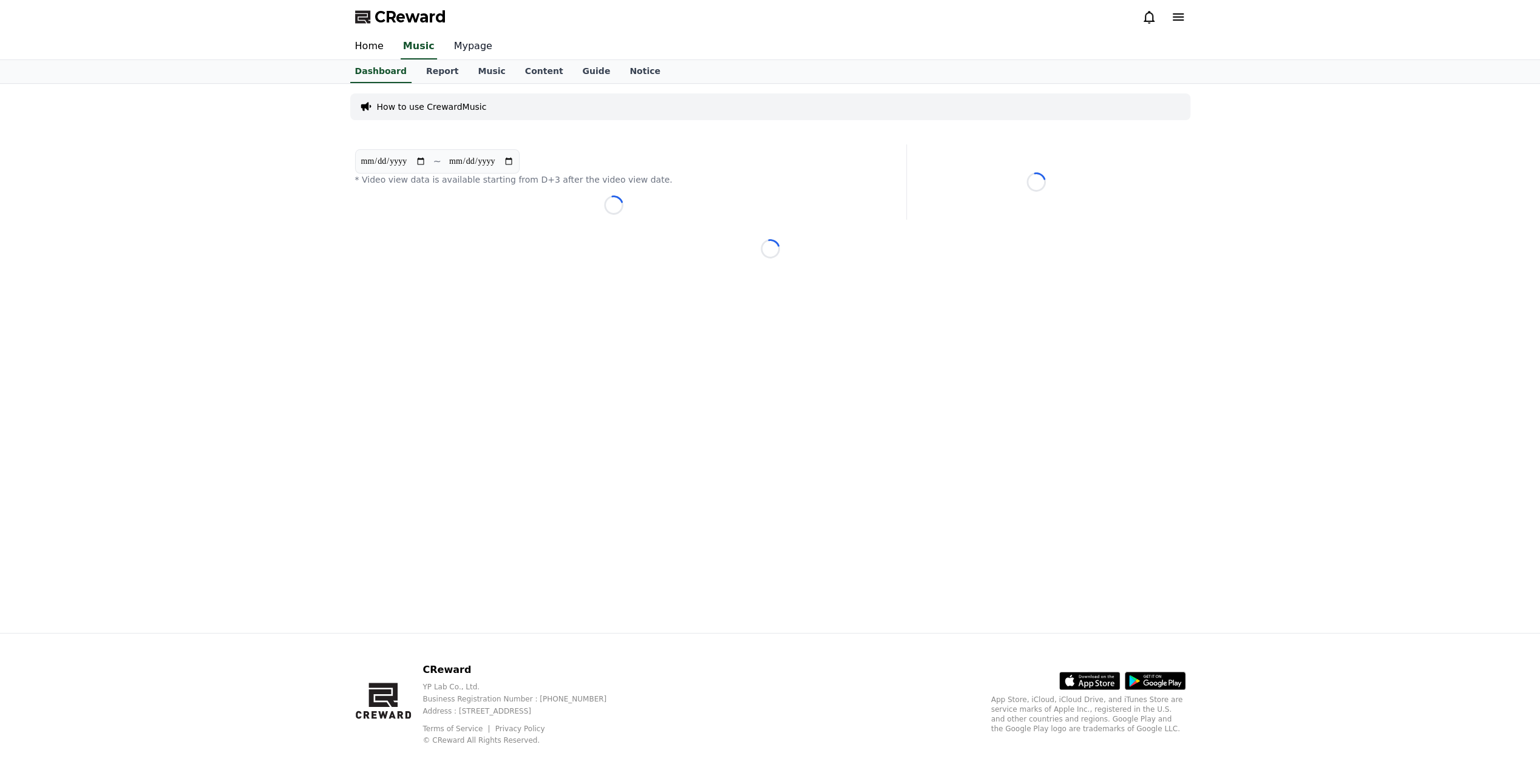
click at [455, 46] on link "Mypage" at bounding box center [473, 47] width 58 height 26
click at [353, 718] on div "CReward YP Lab Co., Ltd. Business Registration Number : 655-81-03655 Address : …" at bounding box center [770, 709] width 850 height 150
click at [408, 749] on div "CReward YP Lab Co., Ltd. Business Registration Number : 655-81-03655 Address : …" at bounding box center [770, 709] width 850 height 150
drag, startPoint x: 1199, startPoint y: 152, endPoint x: 1176, endPoint y: 171, distance: 29.8
click at [1199, 152] on div "**********" at bounding box center [770, 357] width 1540 height 551
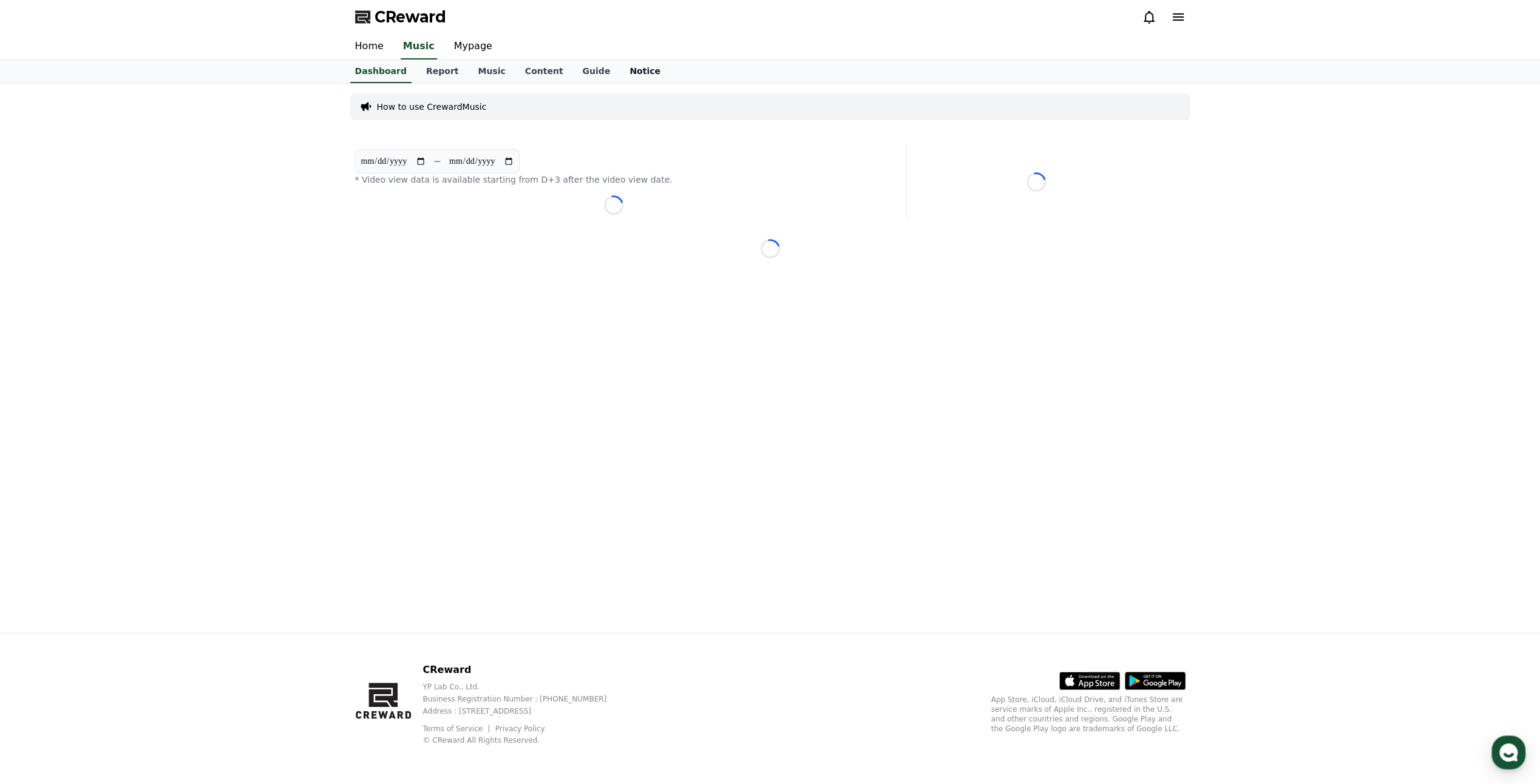
drag, startPoint x: 628, startPoint y: 74, endPoint x: 616, endPoint y: 73, distance: 12.0
click at [628, 74] on link "Notice" at bounding box center [644, 71] width 50 height 23
click at [475, 50] on link "Mypage" at bounding box center [473, 47] width 58 height 26
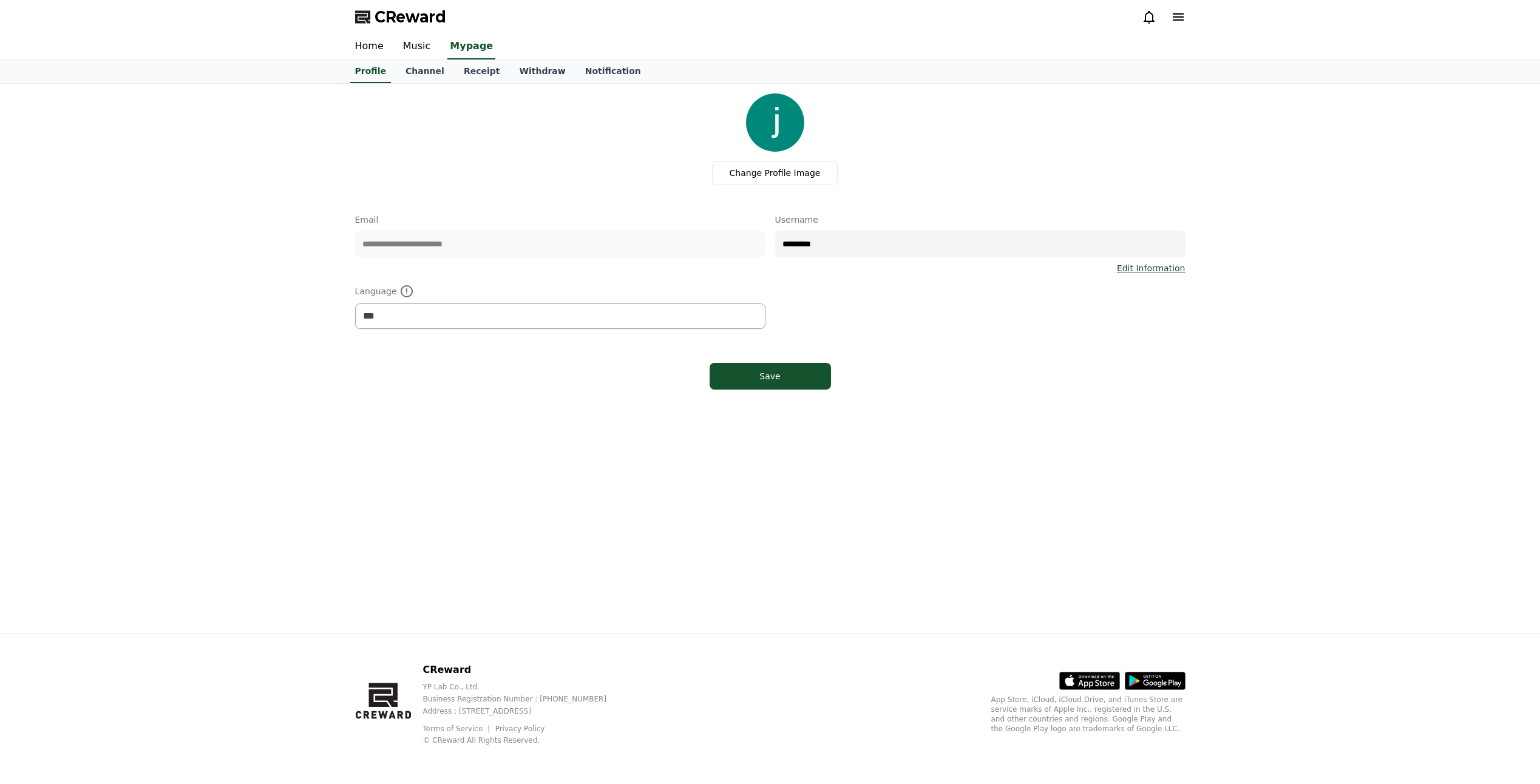
select select "**********"
click at [668, 152] on div "Change Profile Image" at bounding box center [775, 139] width 821 height 91
click at [604, 77] on link "Notification" at bounding box center [613, 71] width 75 height 23
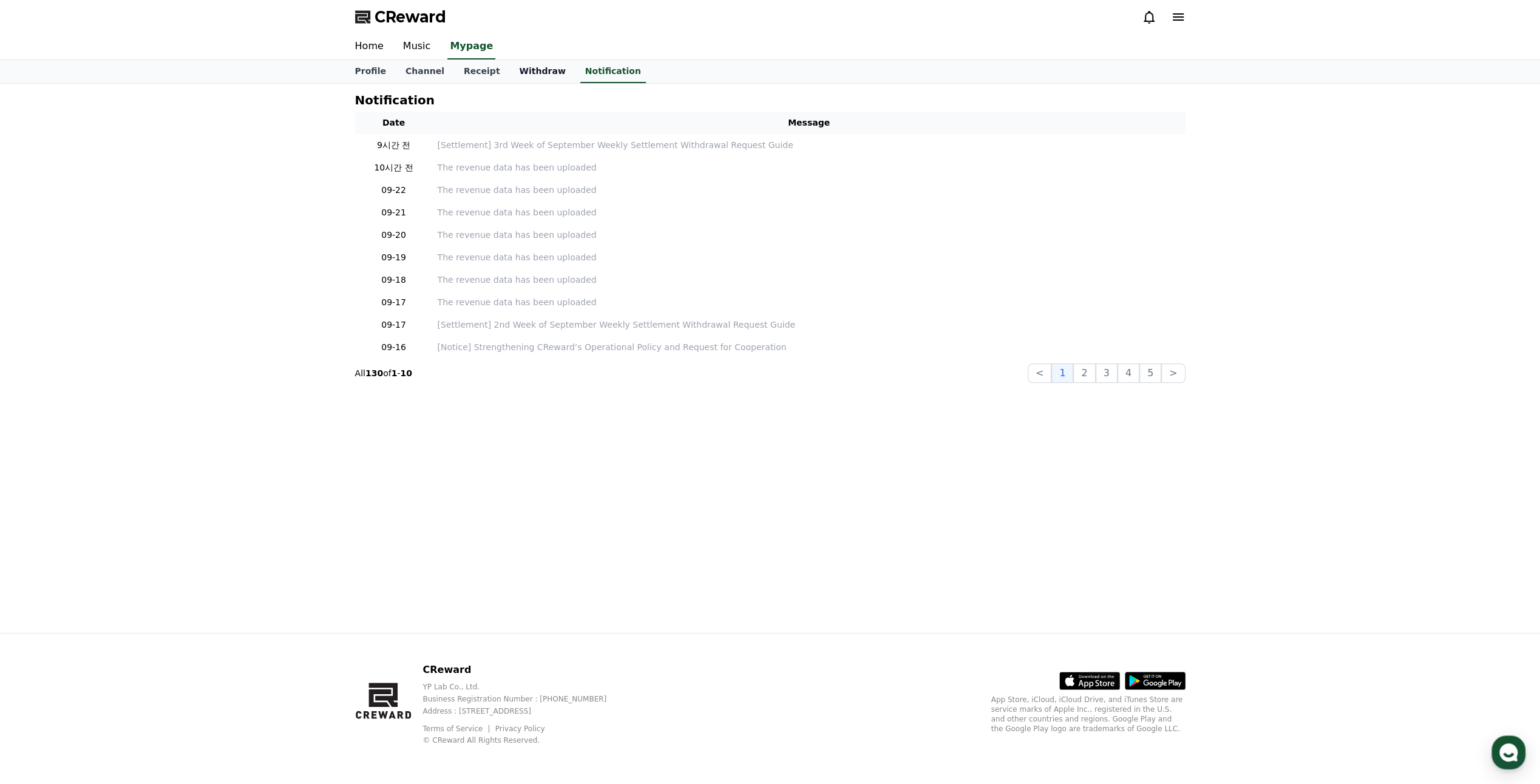
click at [531, 72] on link "Withdraw" at bounding box center [542, 71] width 66 height 23
click at [471, 73] on link "Receipt" at bounding box center [482, 71] width 56 height 23
click at [170, 232] on div "Notification Date Message 9시간 전 [Settlement] 3rd Week of September Weekly Settl…" at bounding box center [770, 358] width 1540 height 549
drag, startPoint x: 449, startPoint y: 75, endPoint x: 425, endPoint y: 74, distance: 24.0
click at [448, 75] on div "Profile Channel Receipt Withdraw Notification" at bounding box center [770, 71] width 850 height 23
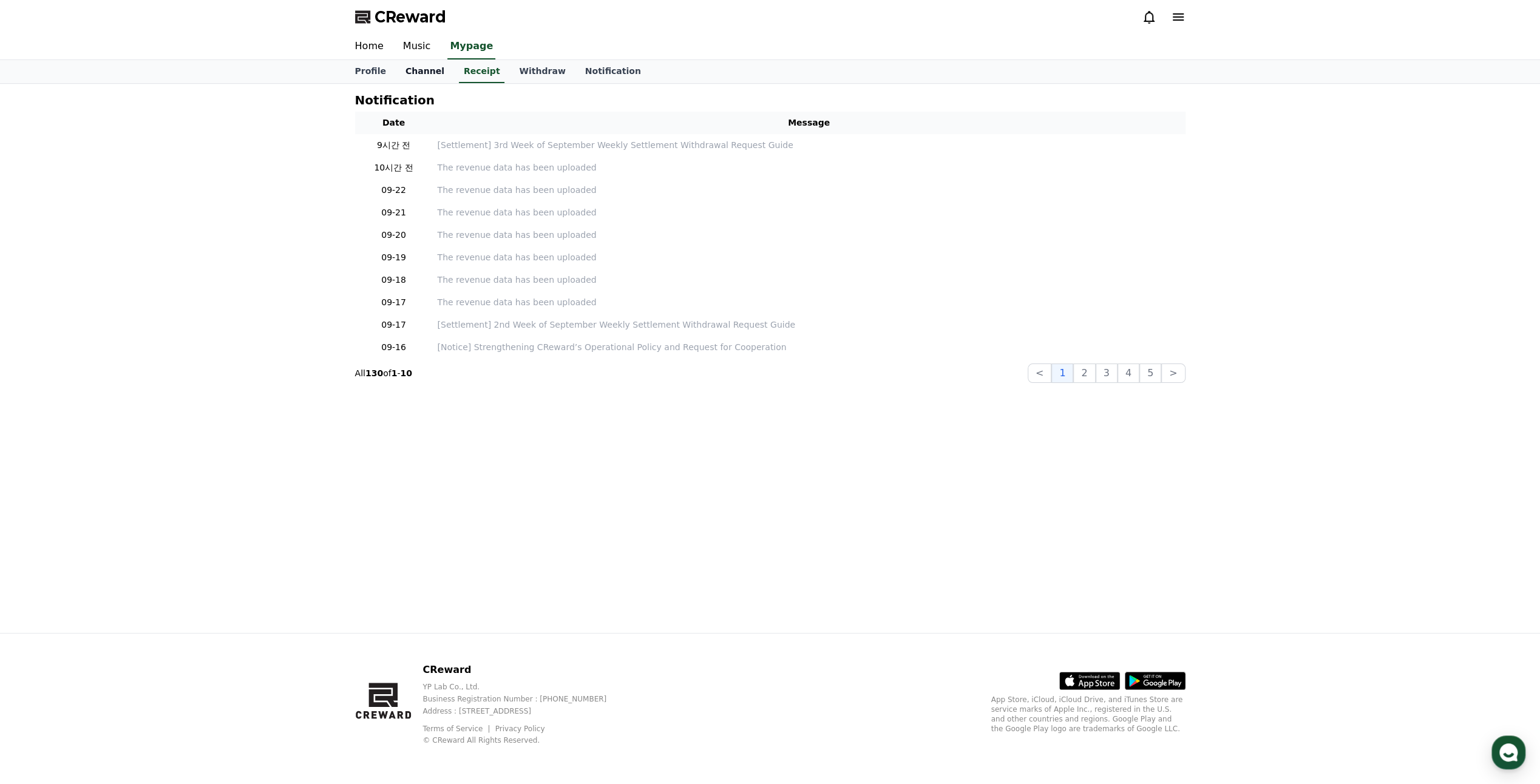
click at [414, 70] on link "Channel" at bounding box center [425, 71] width 58 height 23
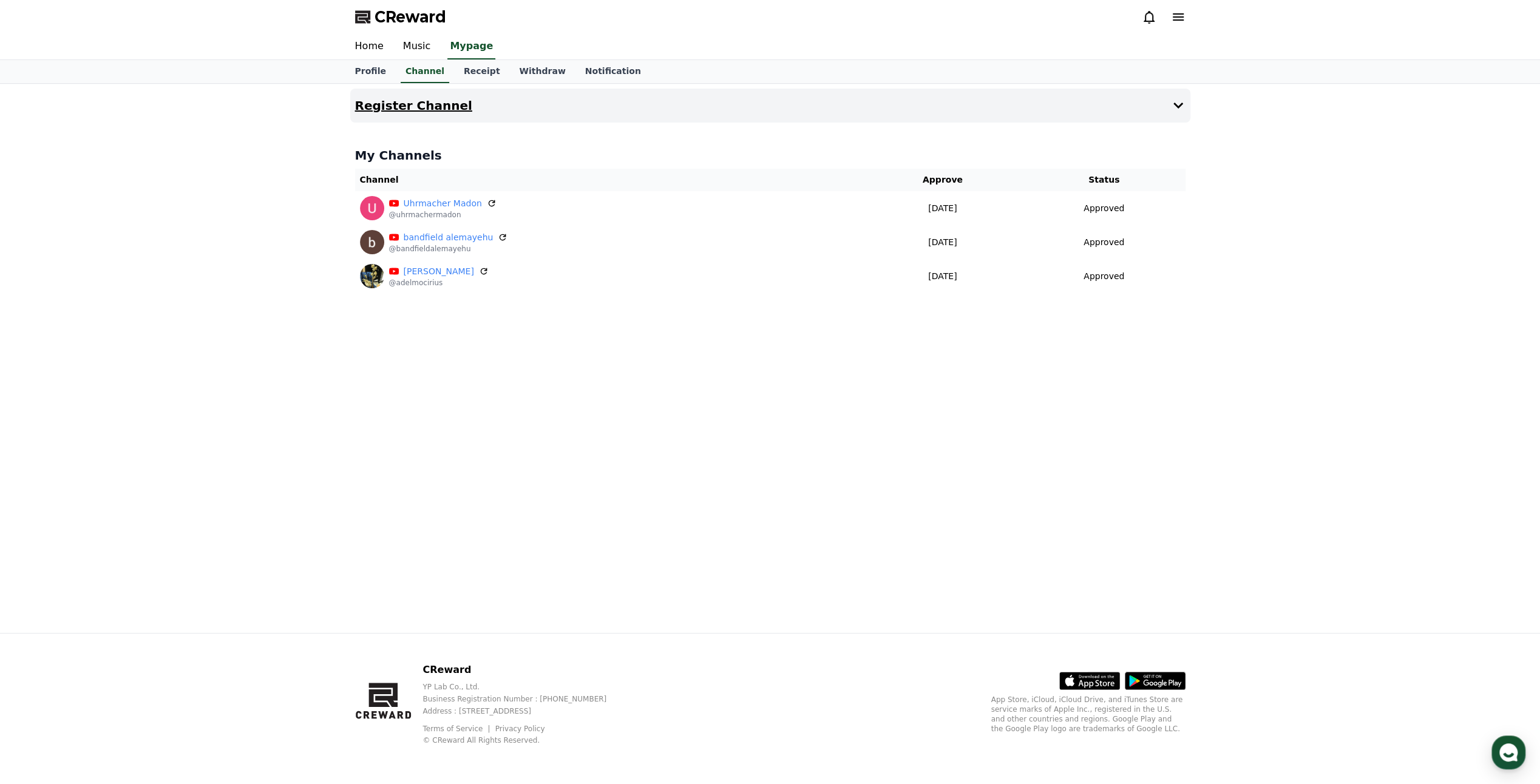
click at [995, 105] on button "Register Channel" at bounding box center [770, 105] width 840 height 34
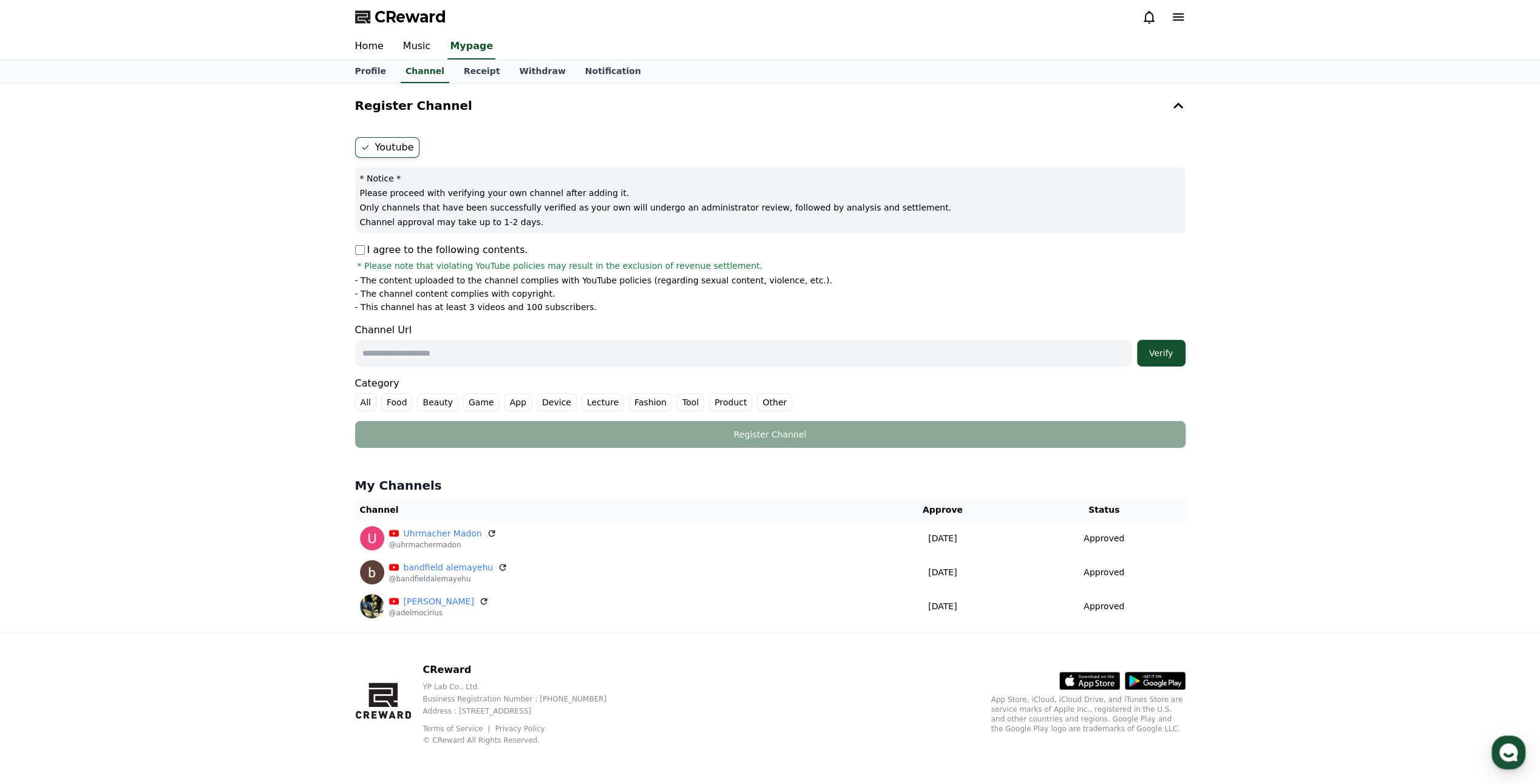
click at [358, 254] on p "I agree to the following contents." at bounding box center [441, 250] width 173 height 14
click at [449, 356] on input "text" at bounding box center [744, 352] width 777 height 26
paste input "**********"
type input "**********"
click at [1158, 360] on button "Verify" at bounding box center [1161, 352] width 49 height 26
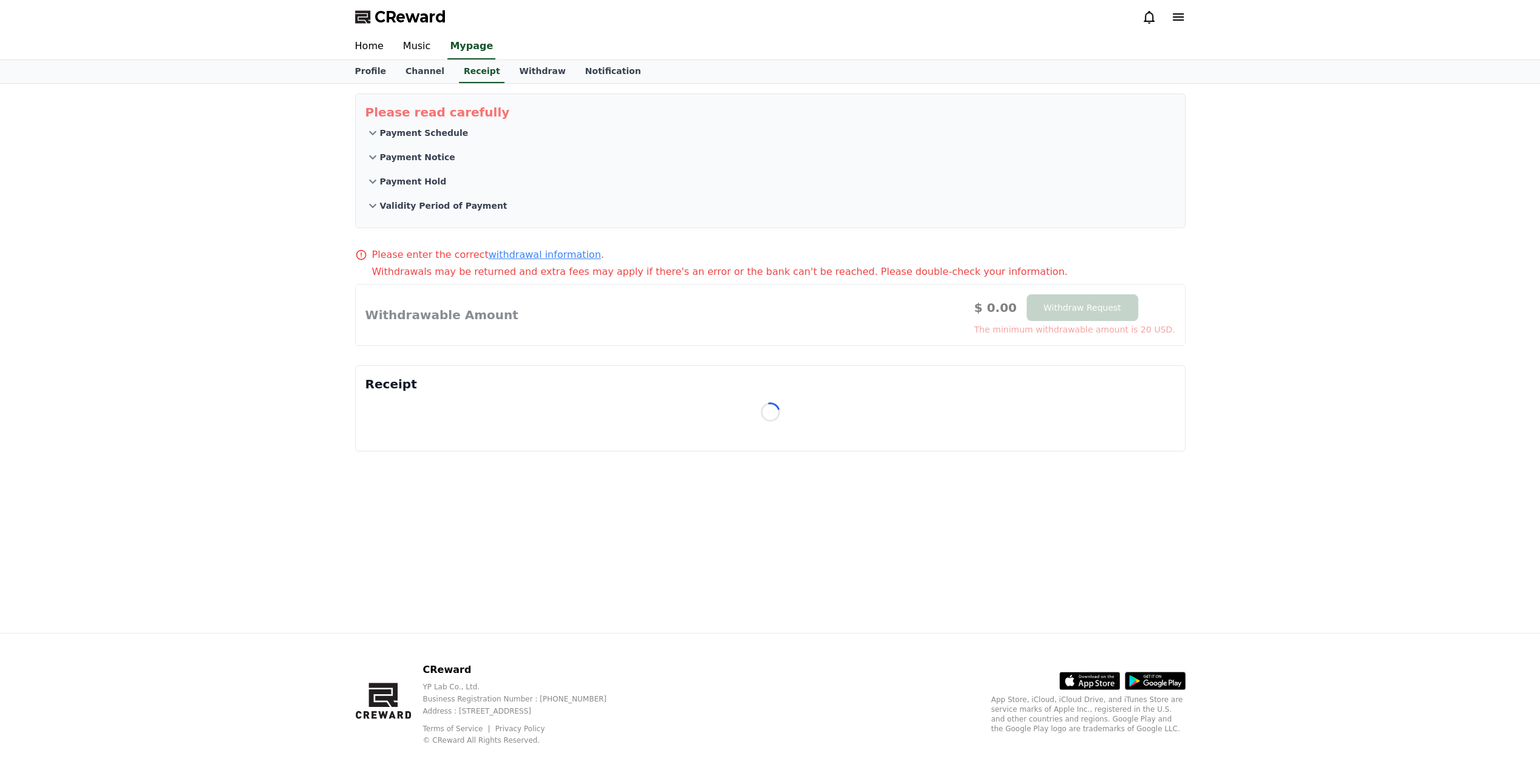
drag, startPoint x: 132, startPoint y: 395, endPoint x: 223, endPoint y: 382, distance: 91.9
click at [135, 395] on div "Please read carefully Payment Schedule Payment Notice Payment Hold Validity Per…" at bounding box center [770, 358] width 1540 height 549
click at [528, 69] on link "Withdraw" at bounding box center [542, 71] width 66 height 23
click at [363, 68] on link "Profile" at bounding box center [370, 71] width 50 height 23
select select "**********"
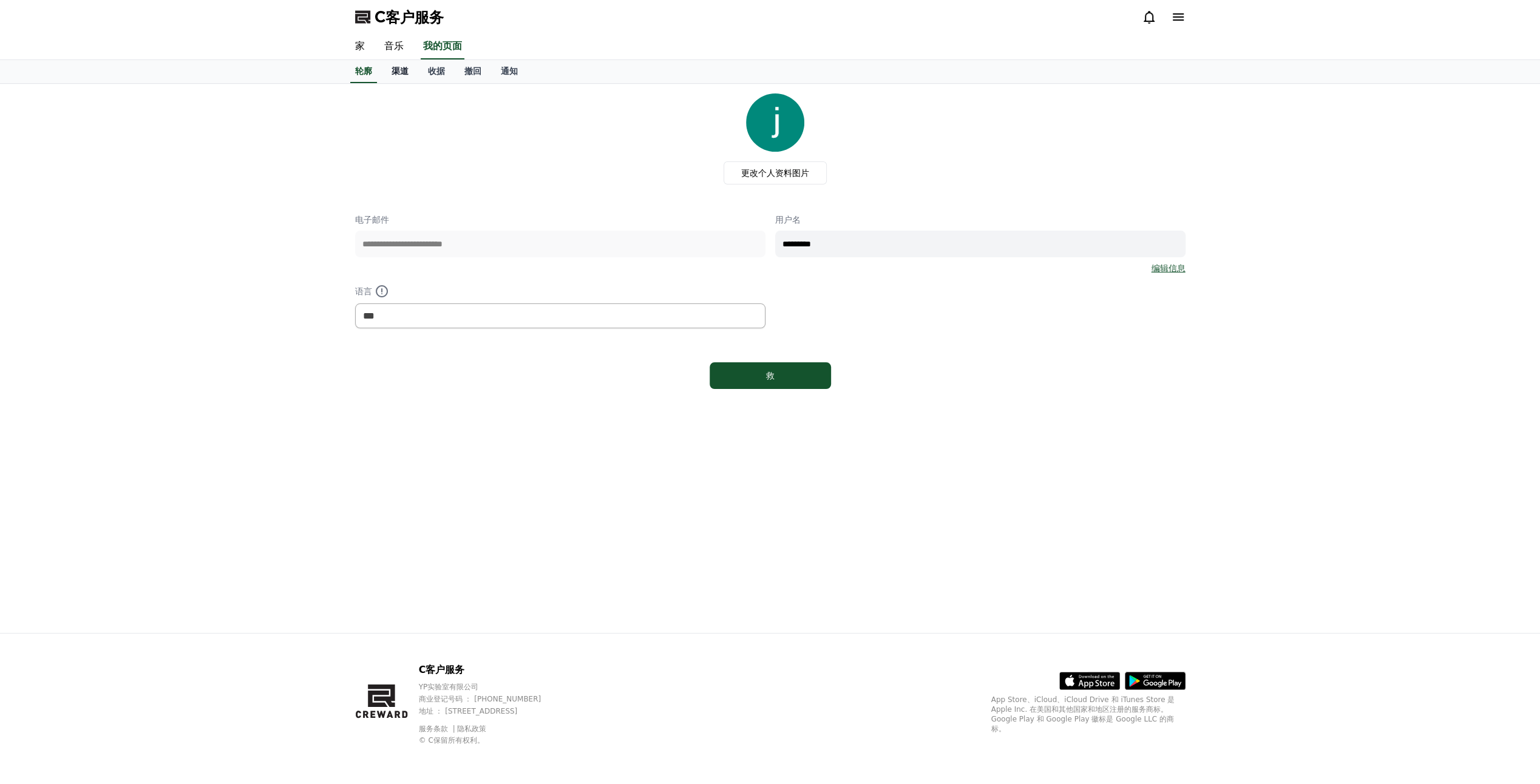
click at [397, 75] on font "渠道" at bounding box center [400, 71] width 17 height 10
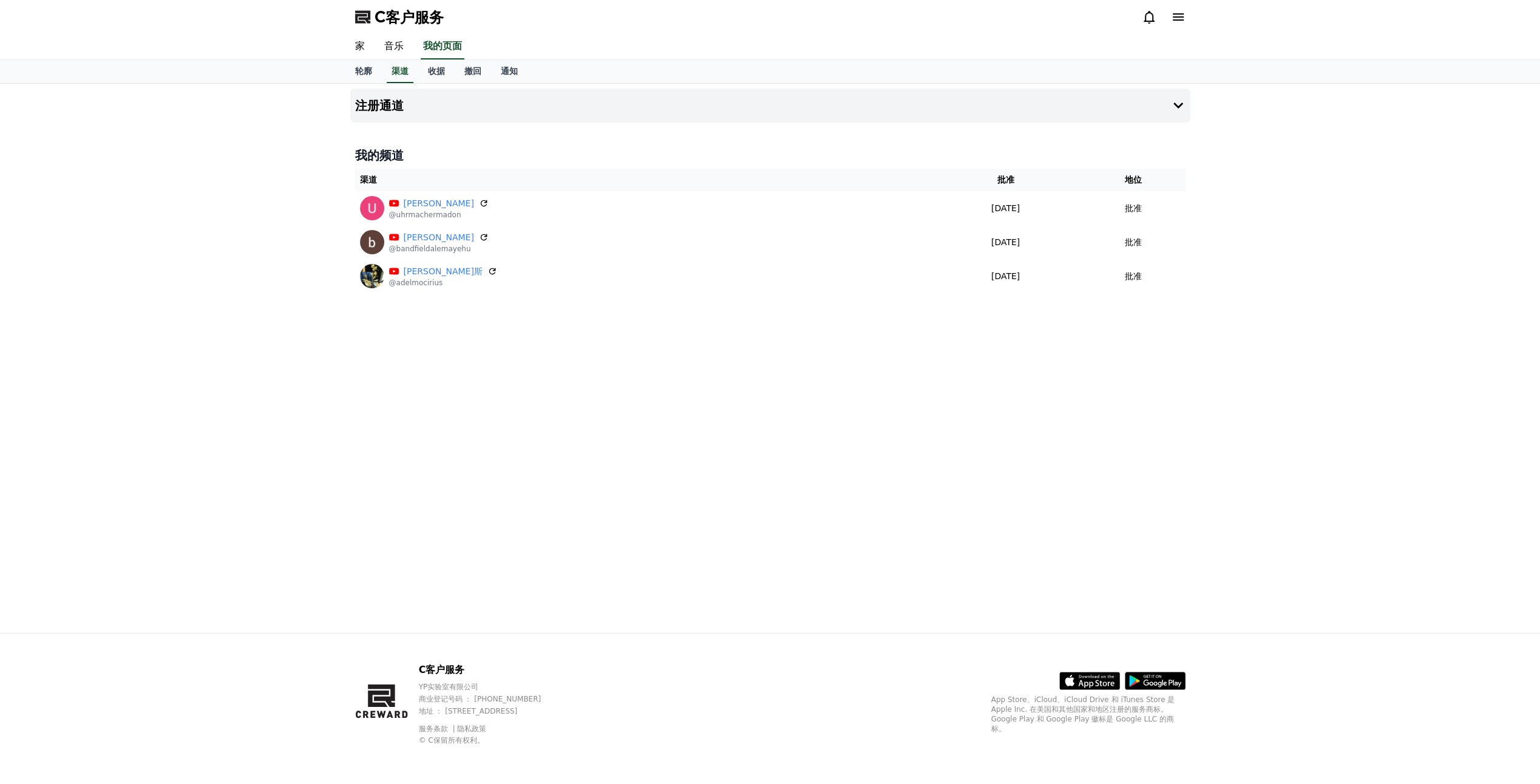
drag, startPoint x: 496, startPoint y: 421, endPoint x: 505, endPoint y: 428, distance: 11.4
click at [496, 421] on div "注册通道 我的频道 渠道 批准 地位 乌尔马赫·麦东 @uhrmachermadon 2025-05-09 05-09 批准 班德菲尔德·阿勒马耶胡 @ban…" at bounding box center [770, 358] width 850 height 549
click at [882, 100] on button "注册通道" at bounding box center [770, 105] width 840 height 34
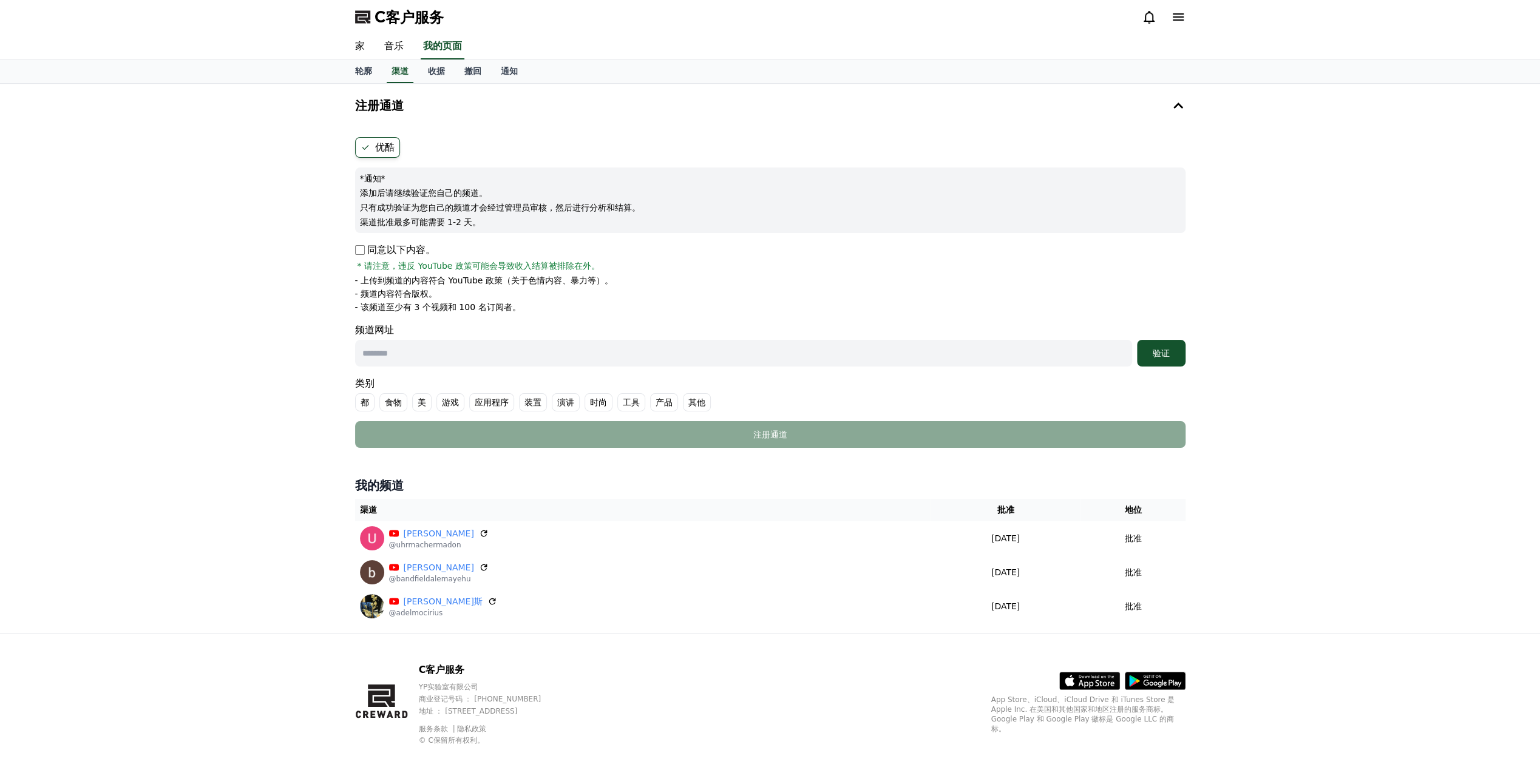
click at [365, 253] on p "同意以下内容。" at bounding box center [395, 250] width 80 height 14
click at [488, 360] on input "text" at bounding box center [744, 352] width 777 height 26
paste input "**********"
type input "**********"
click at [365, 400] on font "都" at bounding box center [365, 402] width 9 height 12
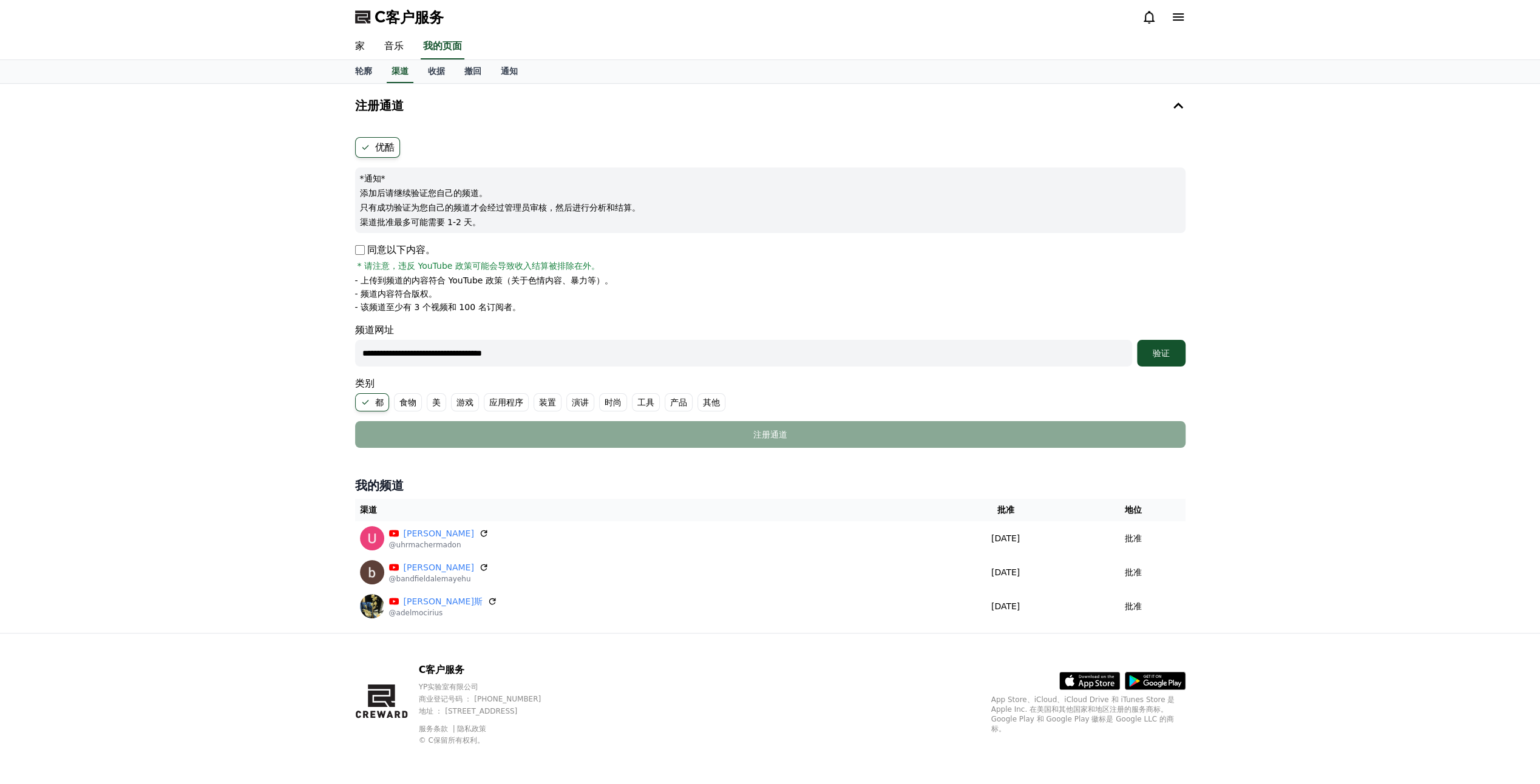
click at [708, 403] on font "其他" at bounding box center [711, 402] width 17 height 12
click at [1167, 348] on font "验证" at bounding box center [1161, 353] width 17 height 10
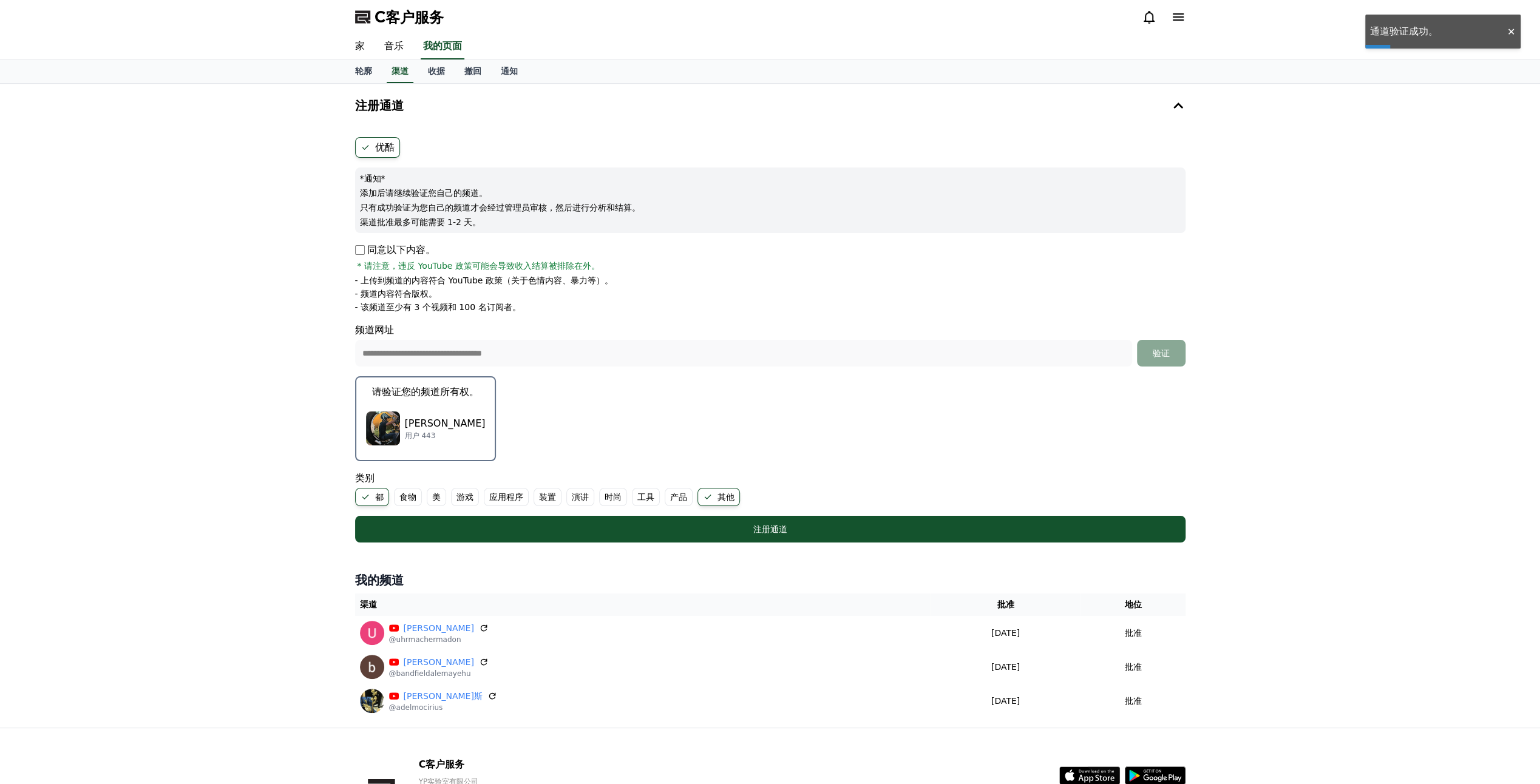
click at [735, 412] on form "**********" at bounding box center [770, 340] width 831 height 405
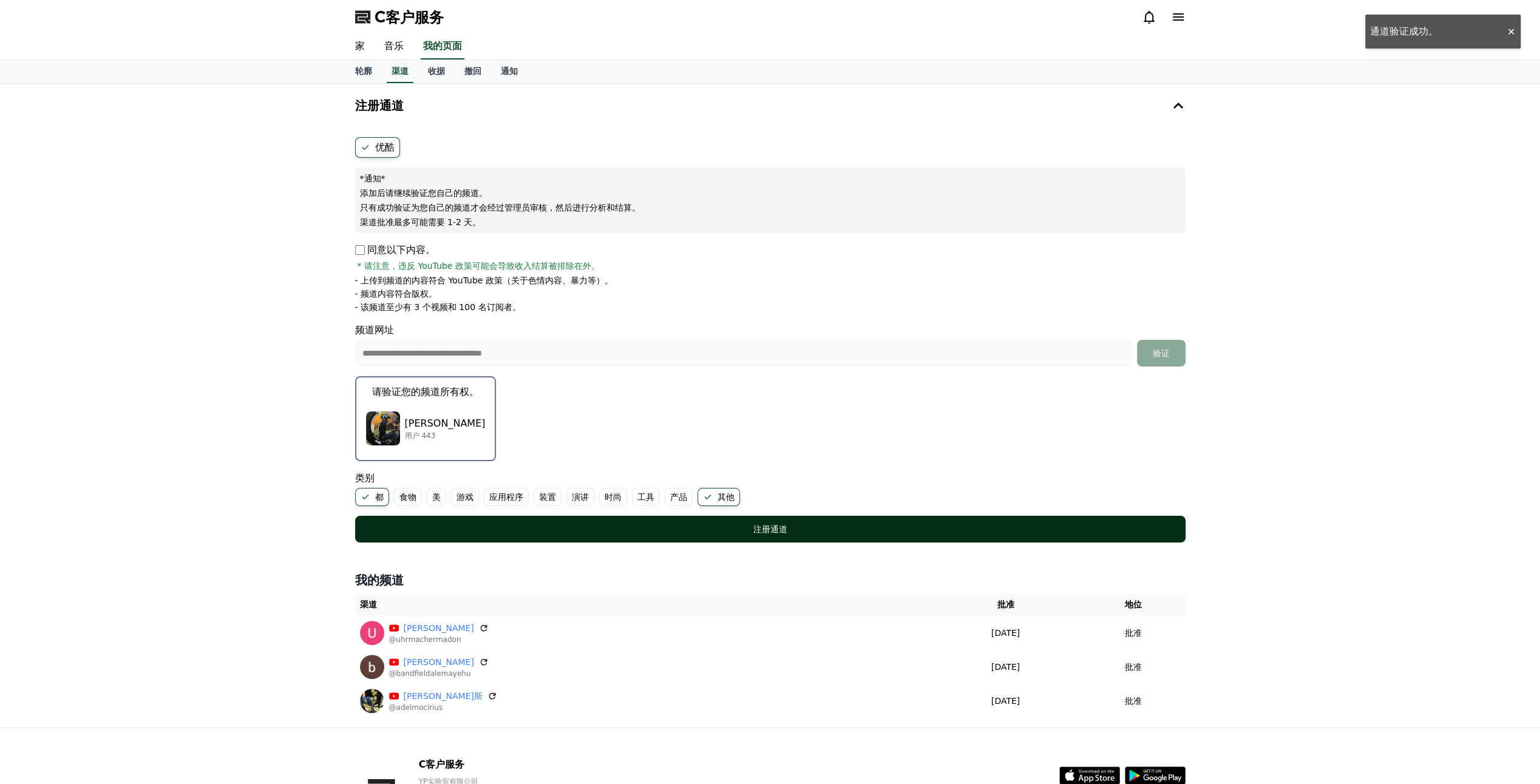
click at [818, 527] on div "注册通道" at bounding box center [771, 528] width 782 height 12
click at [749, 523] on div "注册通道" at bounding box center [771, 528] width 782 height 12
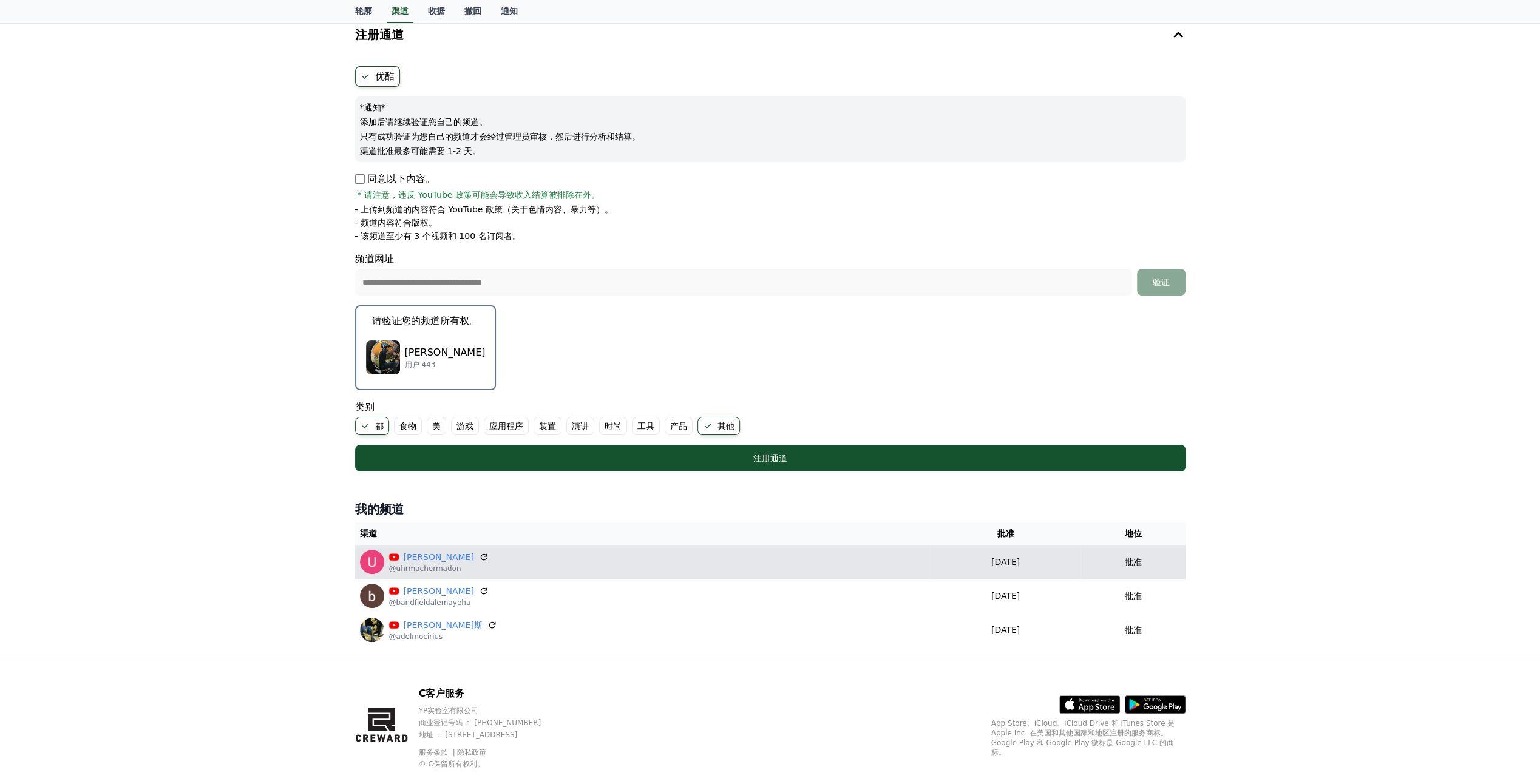
scroll to position [94, 0]
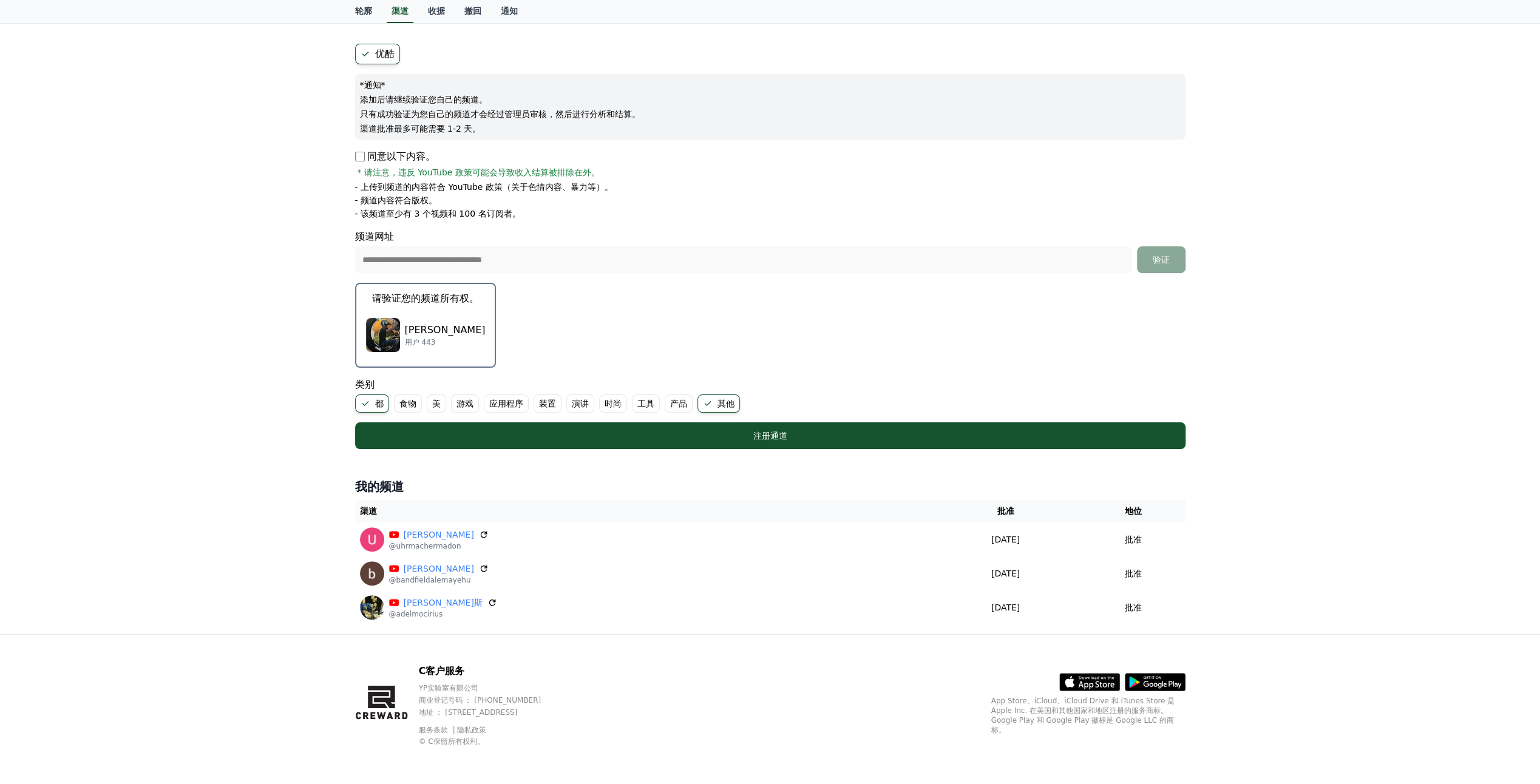
click at [370, 400] on label "都" at bounding box center [372, 404] width 34 height 18
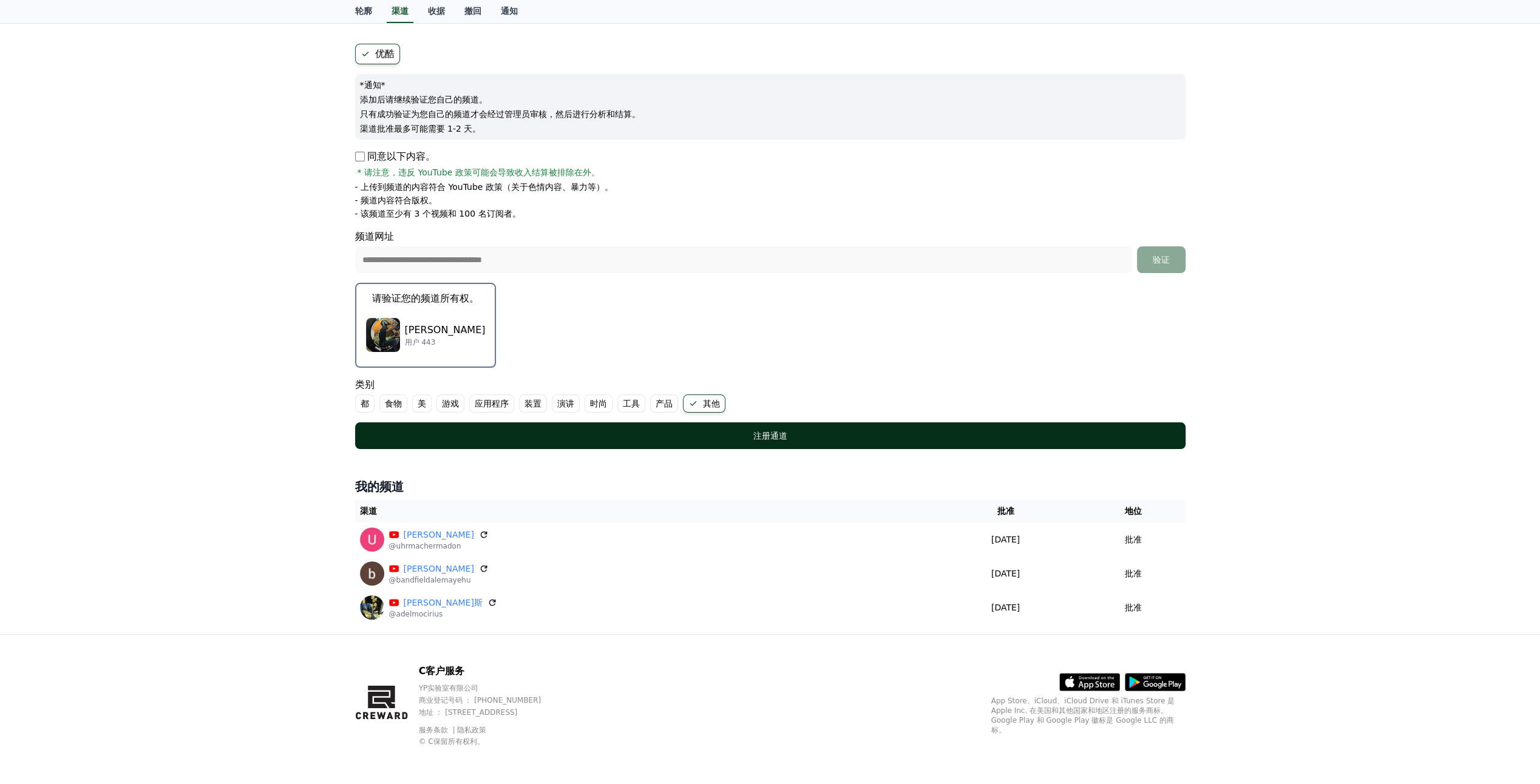
click at [490, 430] on div "注册通道" at bounding box center [771, 436] width 782 height 12
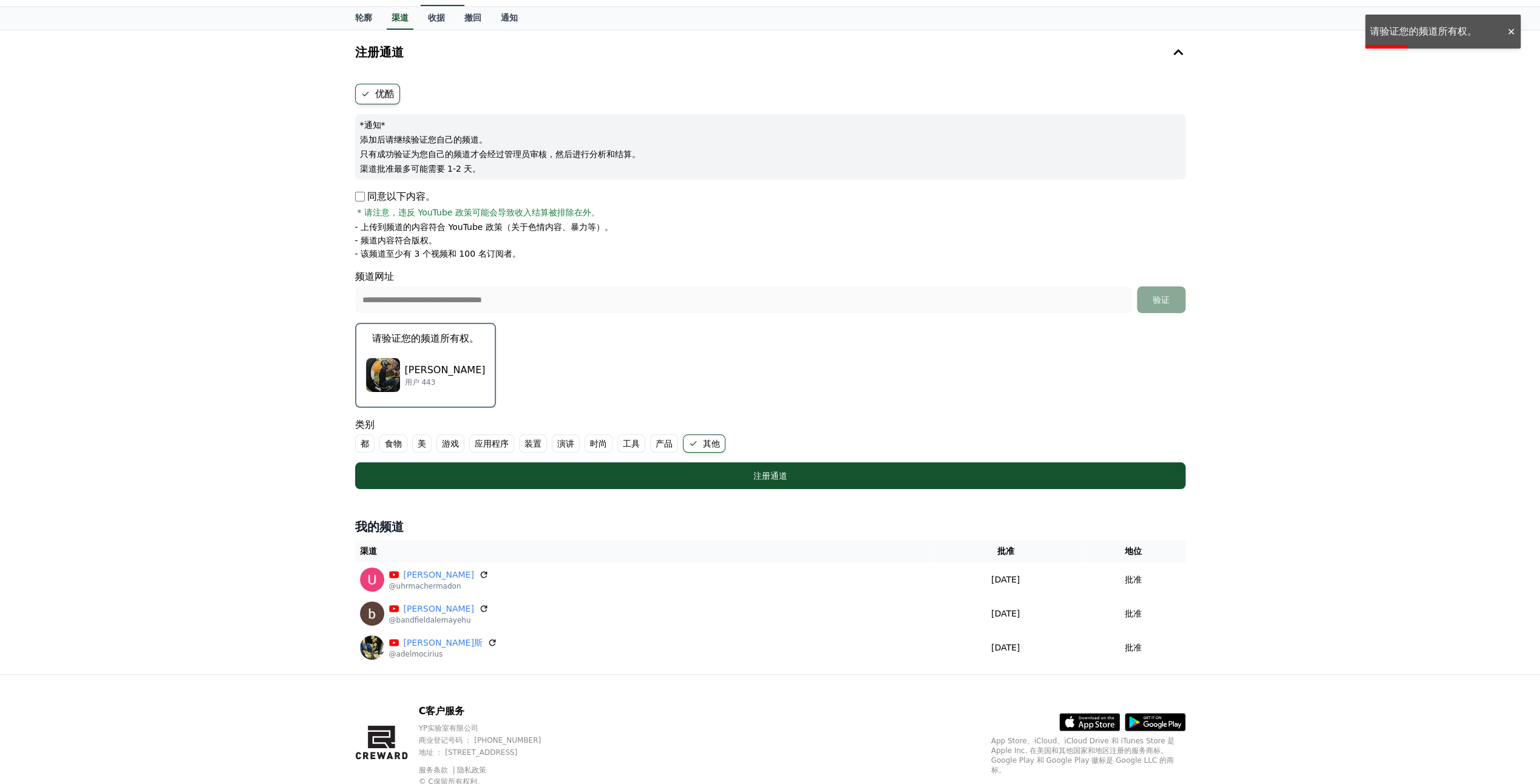
scroll to position [0, 0]
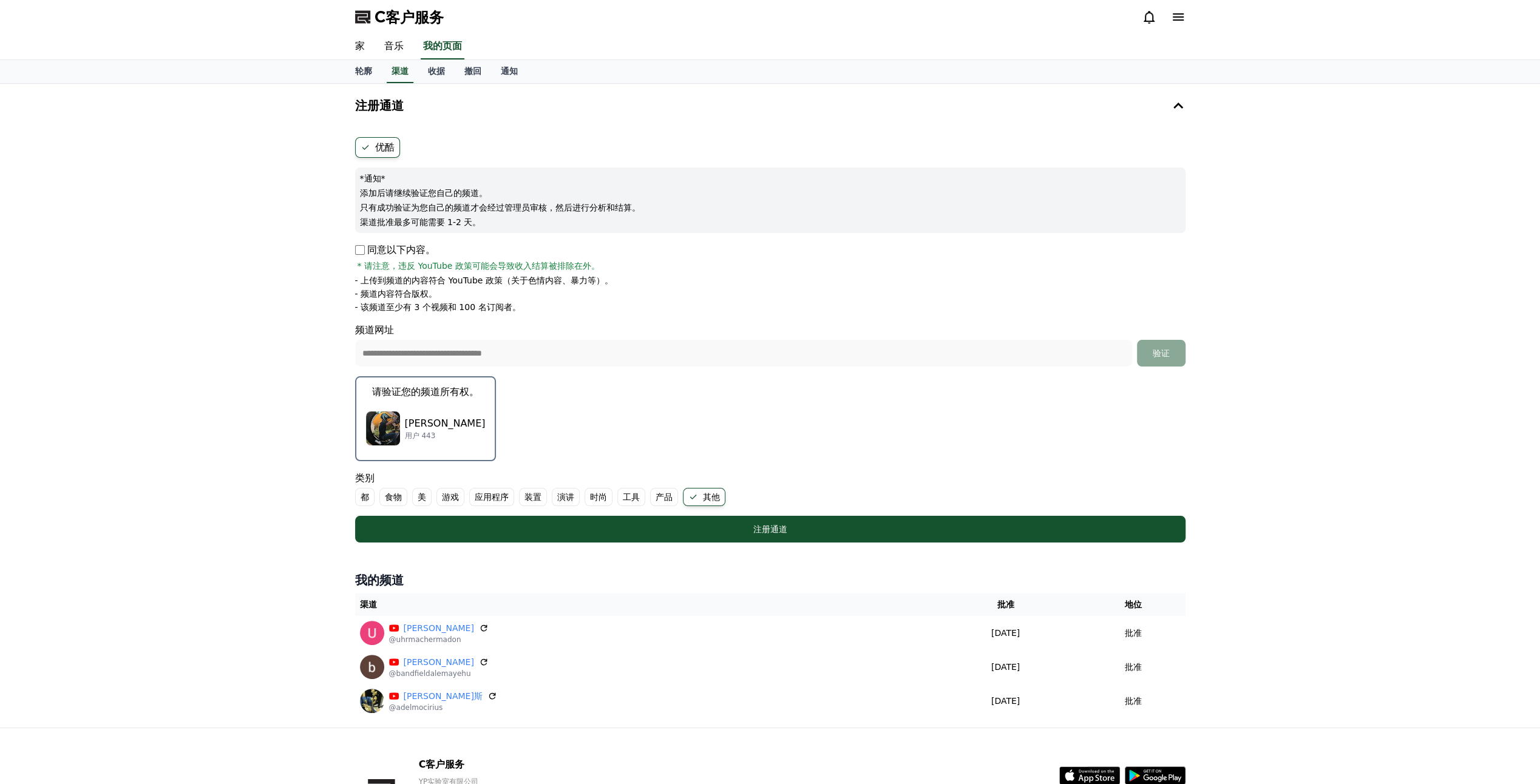
click at [401, 396] on p "请验证您的频道所有权。" at bounding box center [425, 392] width 107 height 14
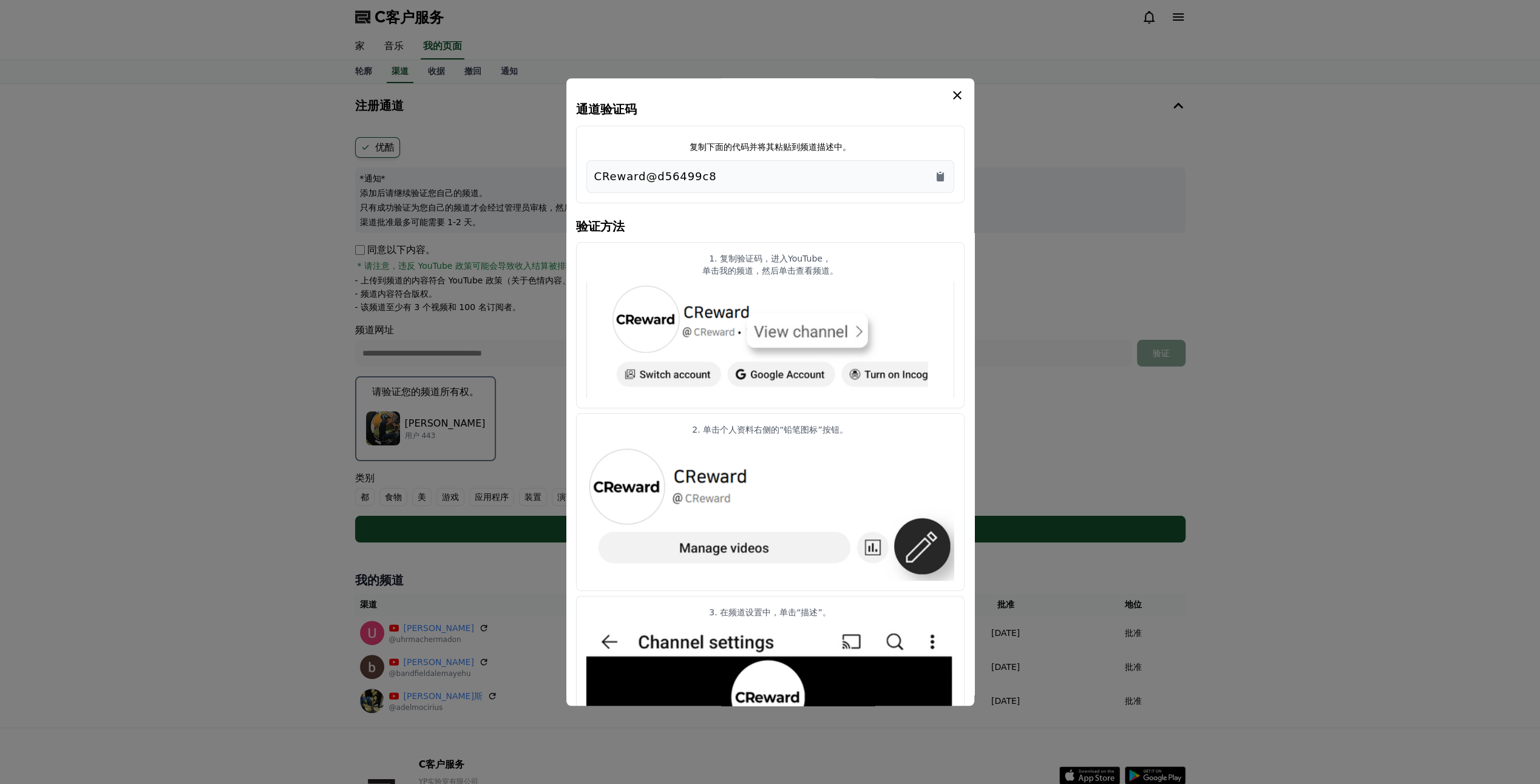
click at [949, 181] on div "CReward@d56499c8" at bounding box center [770, 176] width 368 height 33
click at [941, 177] on icon "复制到剪贴板" at bounding box center [940, 177] width 7 height 9
click at [962, 91] on icon "模 态" at bounding box center [957, 95] width 14 height 14
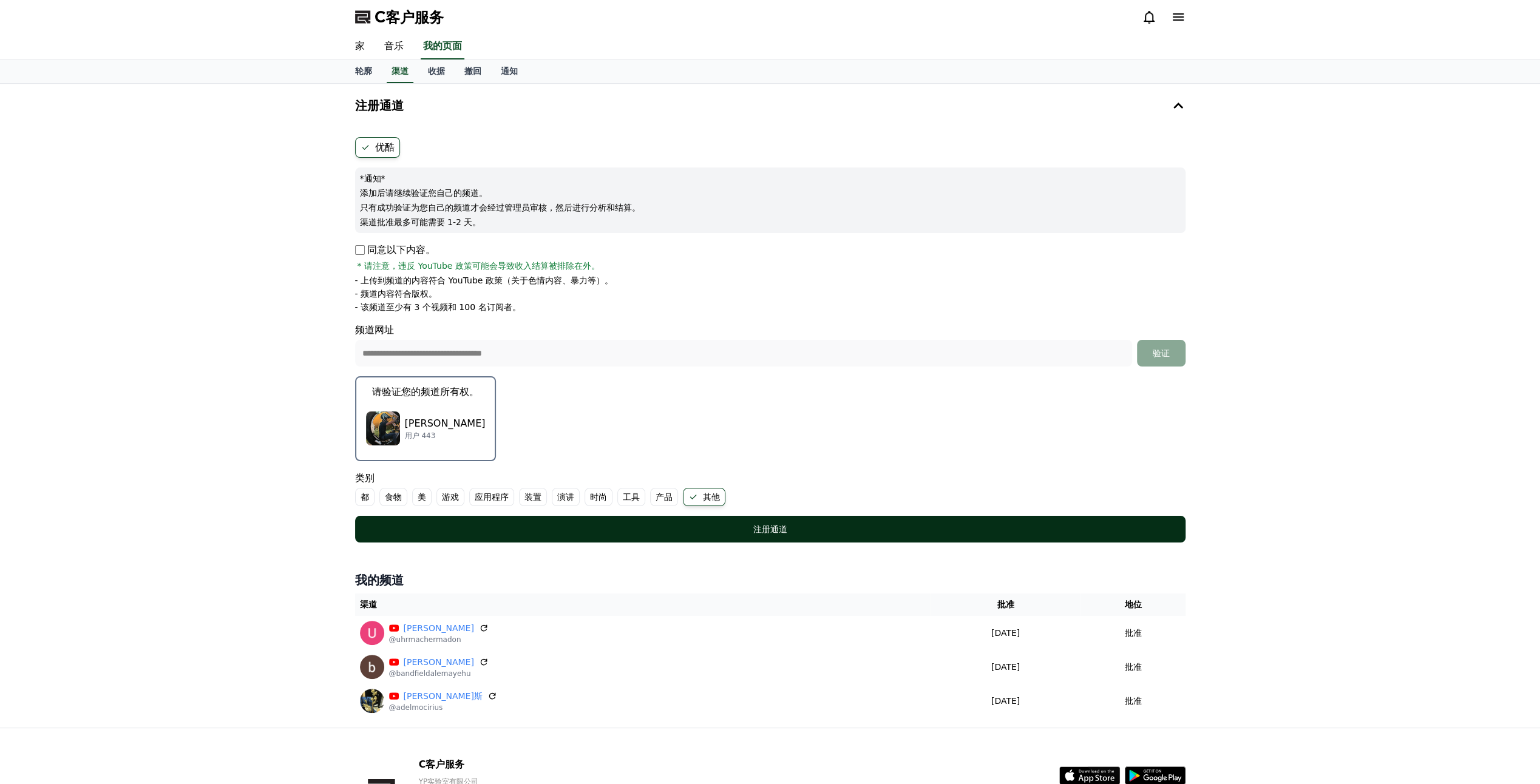
click at [883, 530] on div "注册通道" at bounding box center [771, 528] width 782 height 12
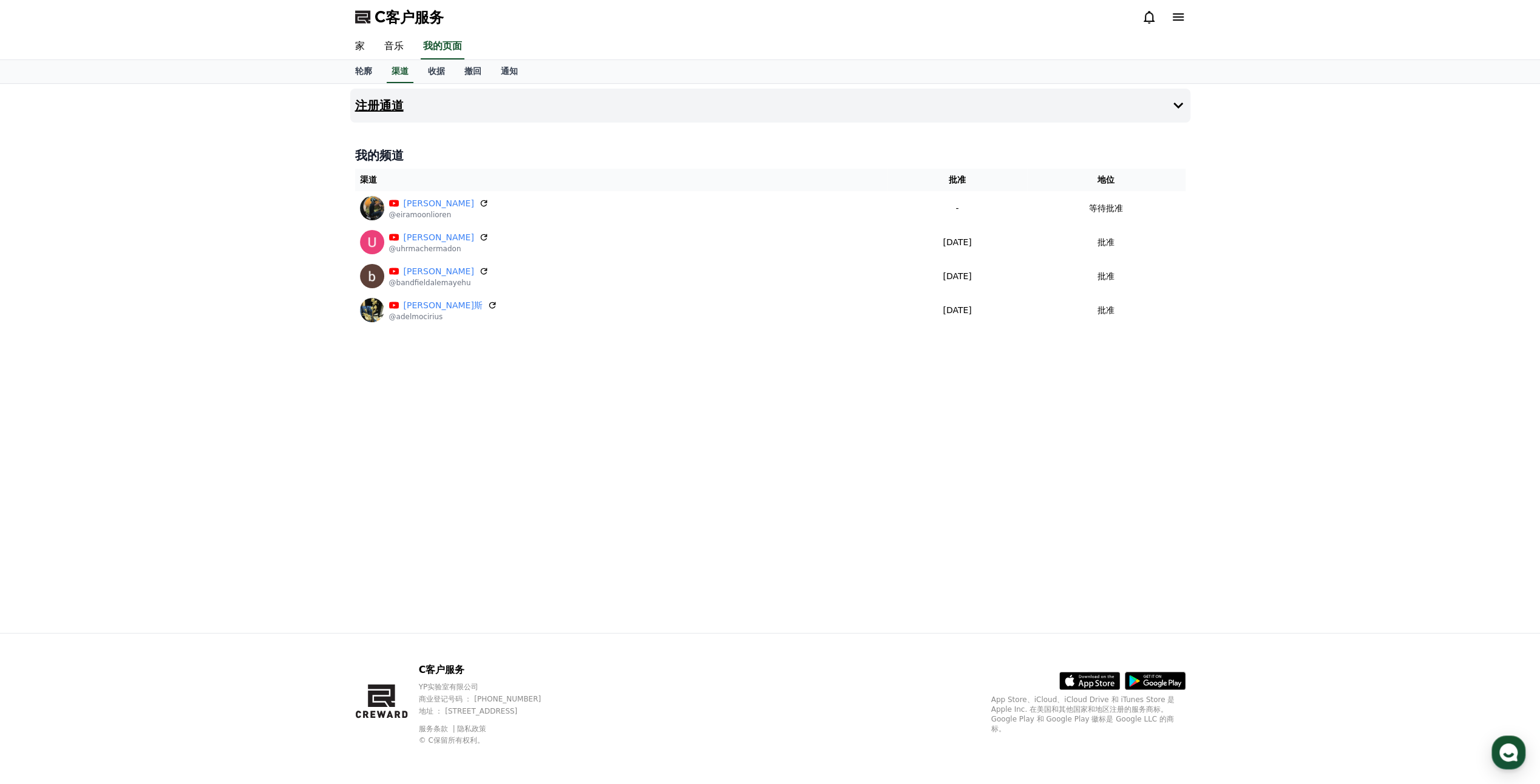
click at [416, 112] on button "注册通道" at bounding box center [770, 105] width 840 height 34
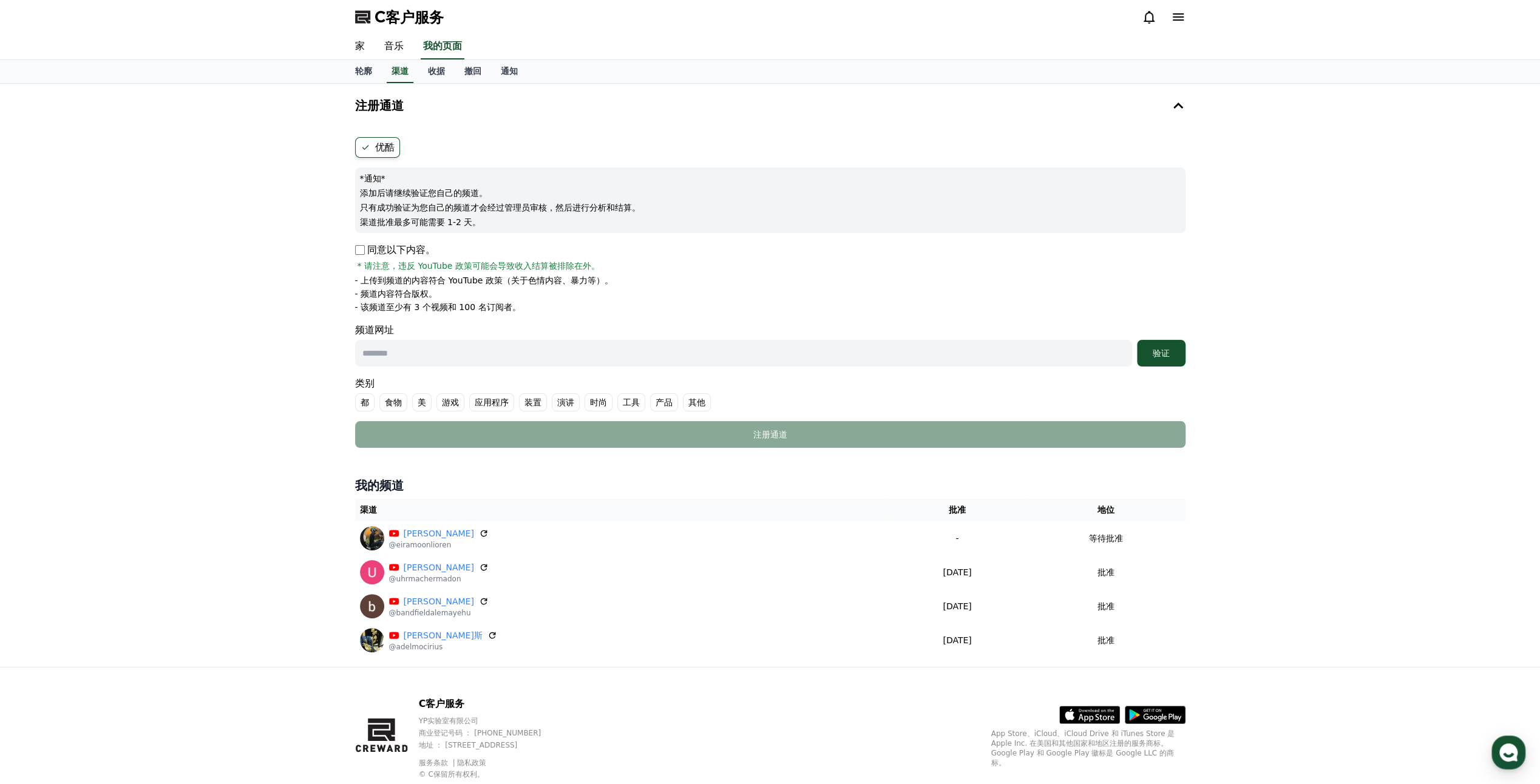
click at [429, 352] on input "text" at bounding box center [744, 352] width 777 height 26
paste input "**********"
type input "**********"
click at [1163, 352] on font "验证" at bounding box center [1161, 353] width 17 height 10
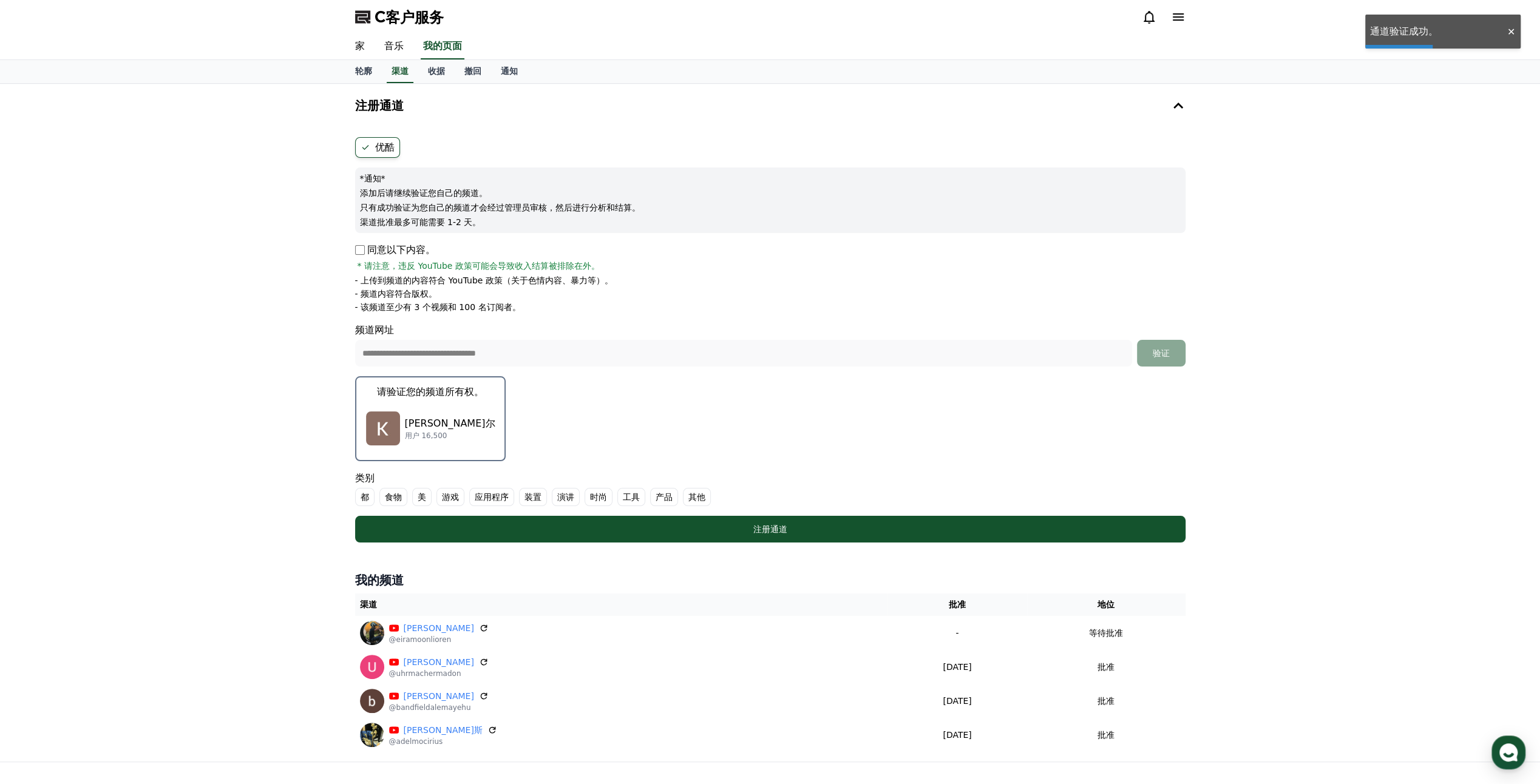
click at [453, 428] on p "[PERSON_NAME]尔" at bounding box center [449, 424] width 90 height 14
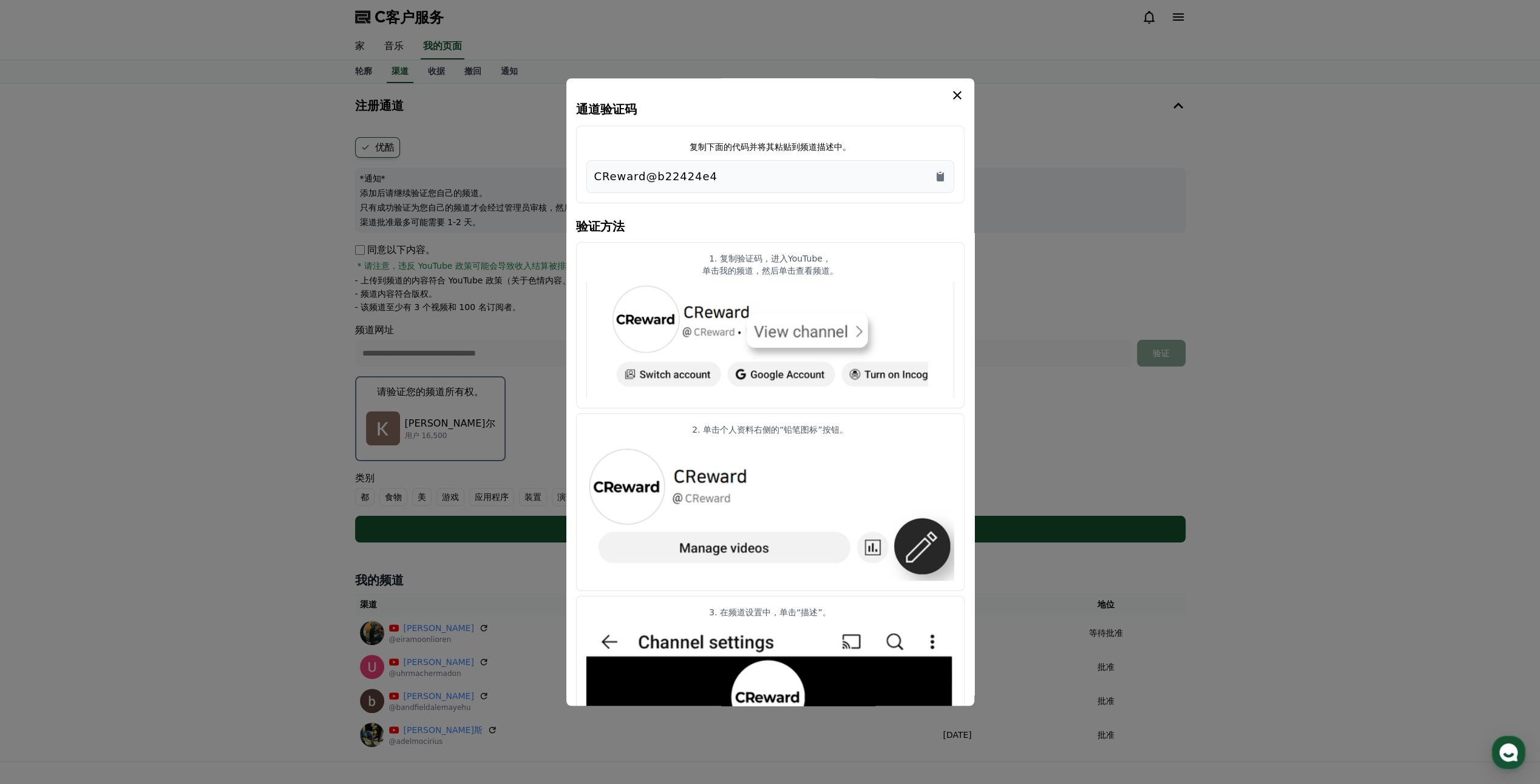
click at [951, 183] on div "CReward@b22424e4" at bounding box center [770, 176] width 368 height 33
click at [944, 175] on icon "复制到剪贴板" at bounding box center [940, 176] width 12 height 12
click at [967, 94] on div "通道验证码 复制下面的代码并将其粘贴到频道描述中。 CReward@b22424e4 验证方法 1. 复制验证码，进入YouTube， 单击我的频道，然后单击…" at bounding box center [770, 392] width 408 height 627
click at [957, 94] on icon "模 态" at bounding box center [957, 95] width 14 height 14
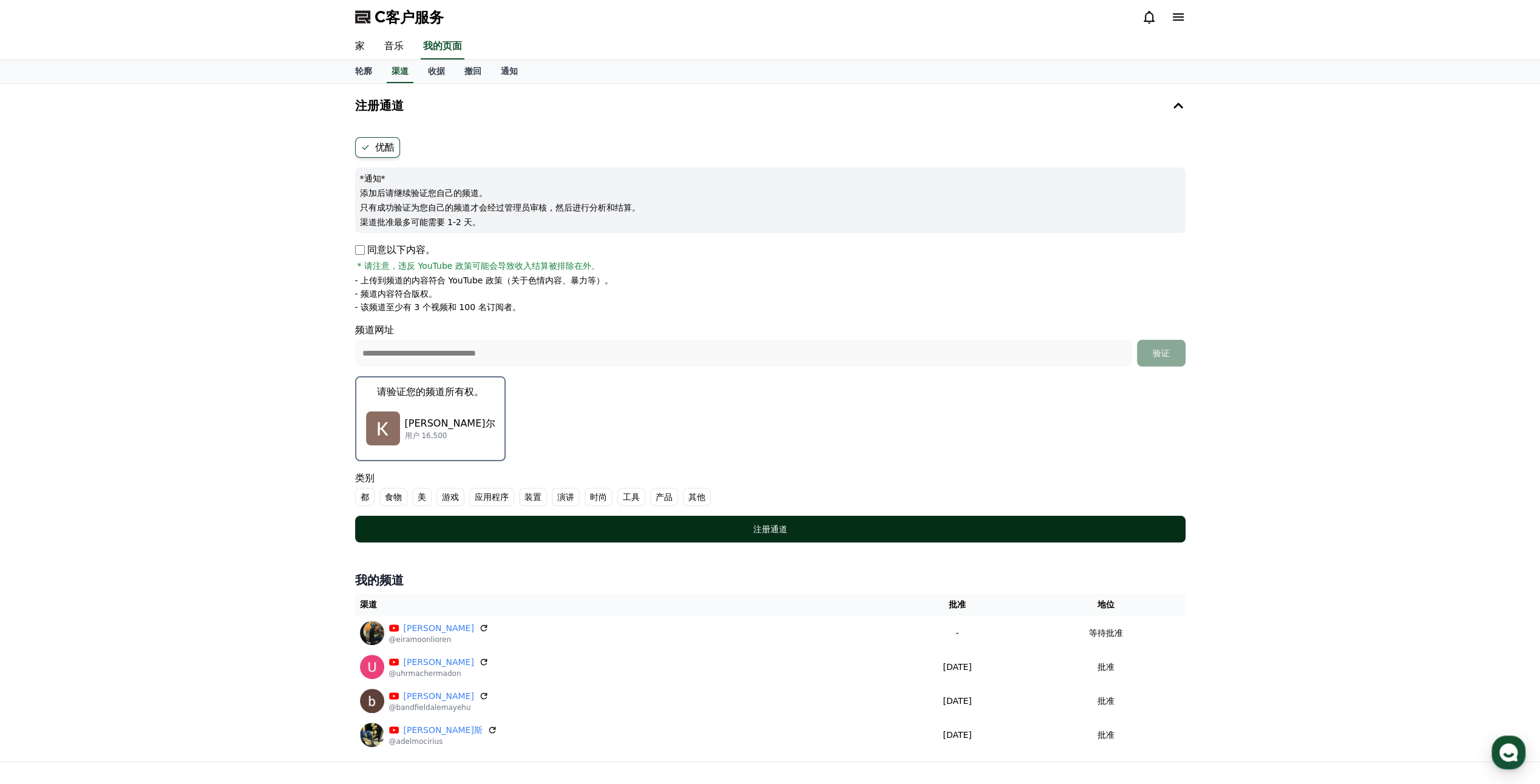
click at [787, 534] on button "注册通道" at bounding box center [770, 528] width 831 height 26
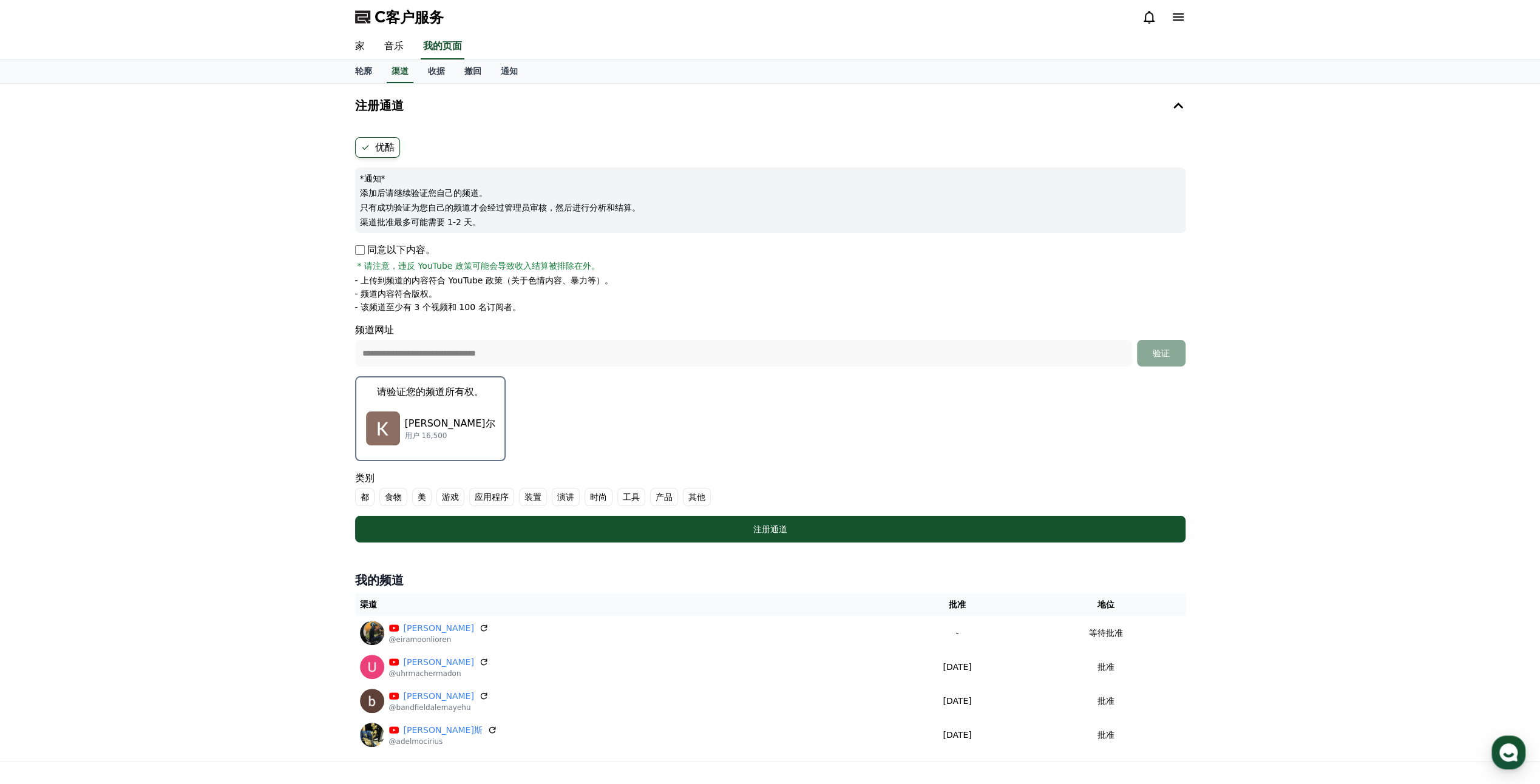
click at [78, 433] on div "**********" at bounding box center [770, 423] width 1540 height 678
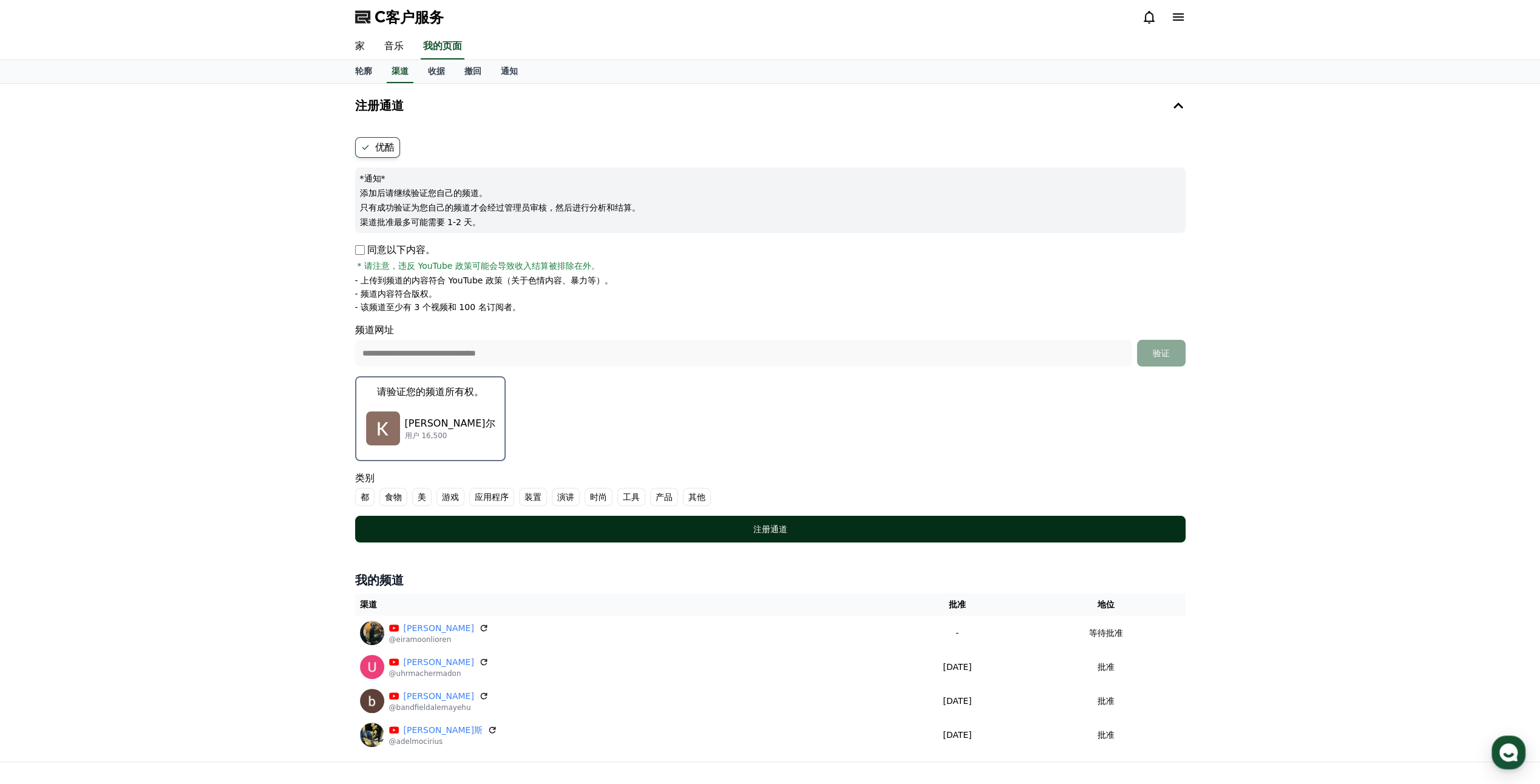
drag, startPoint x: 684, startPoint y: 528, endPoint x: 680, endPoint y: 536, distance: 8.9
click at [685, 528] on div "注册通道" at bounding box center [771, 528] width 782 height 12
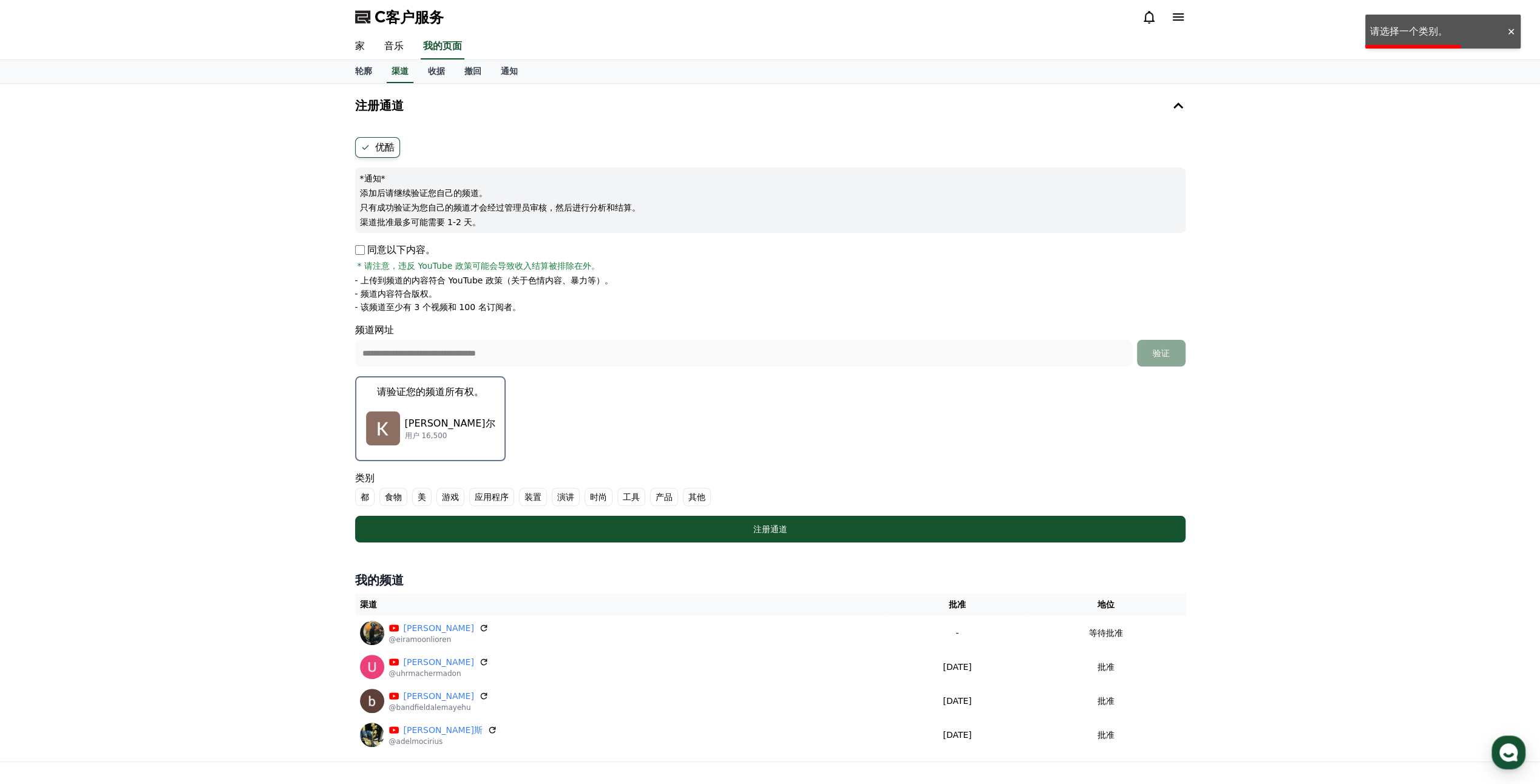
click at [697, 499] on font "其他" at bounding box center [696, 496] width 17 height 12
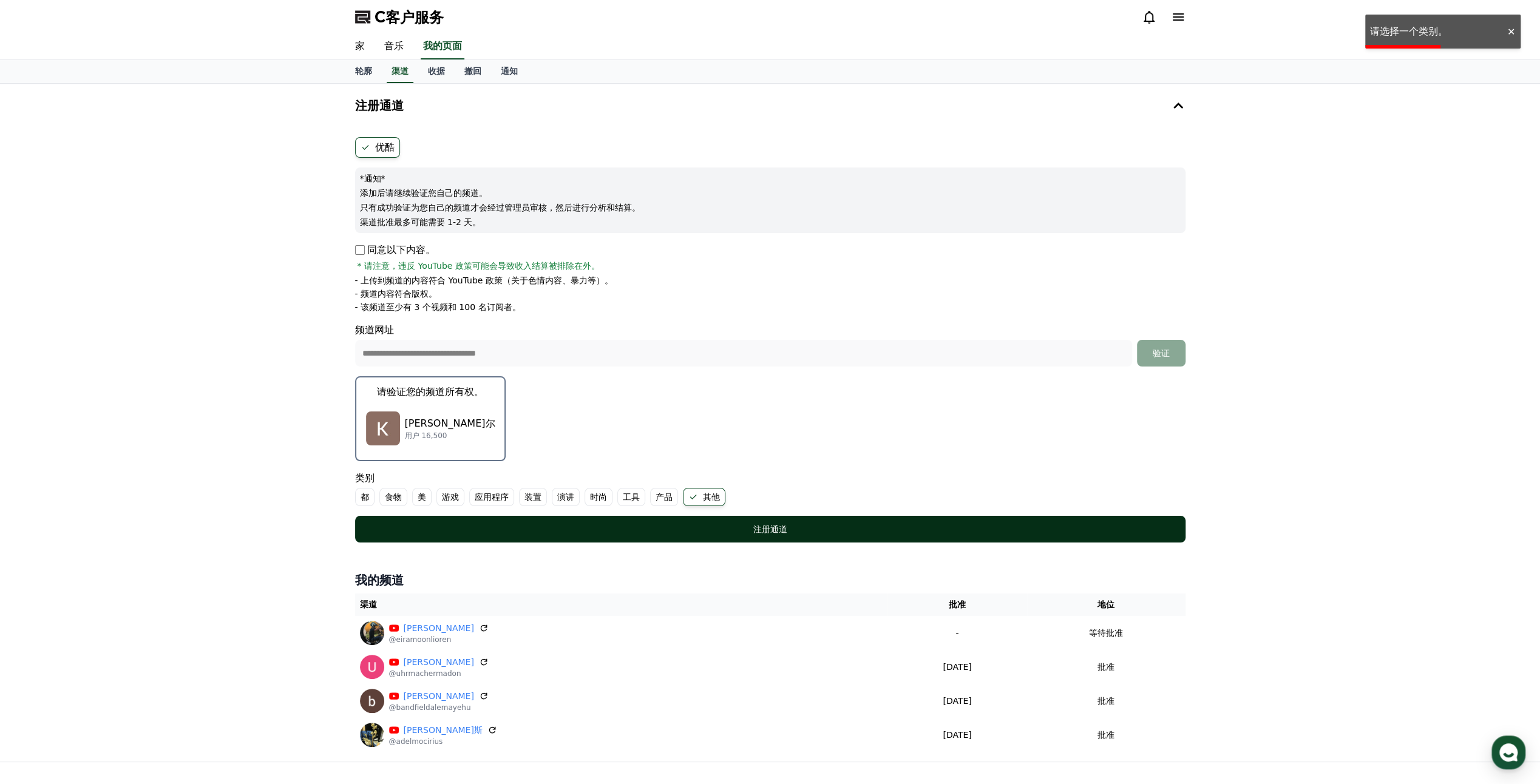
click at [796, 531] on div "注册通道" at bounding box center [771, 528] width 782 height 12
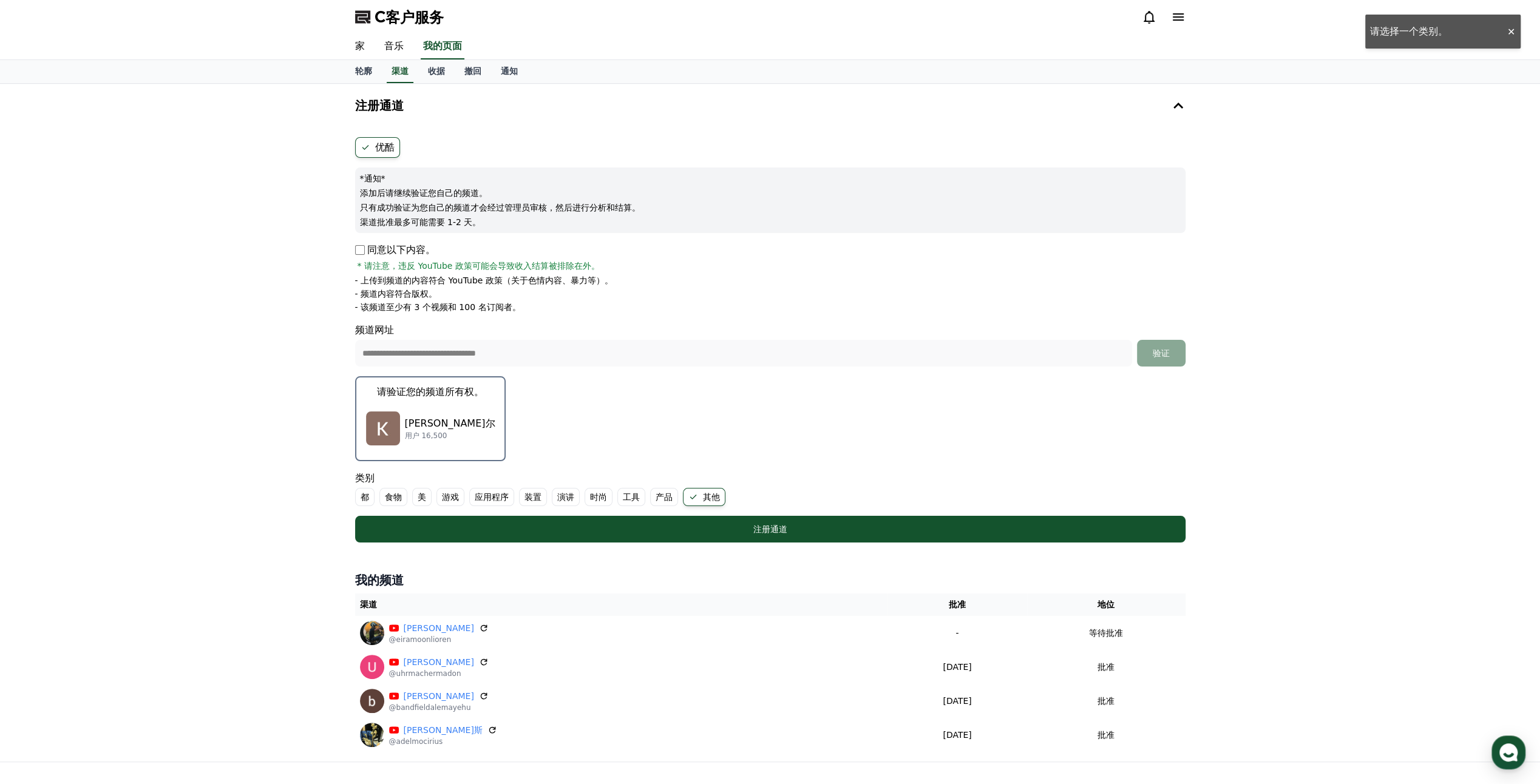
click at [299, 408] on div "**********" at bounding box center [770, 423] width 1540 height 678
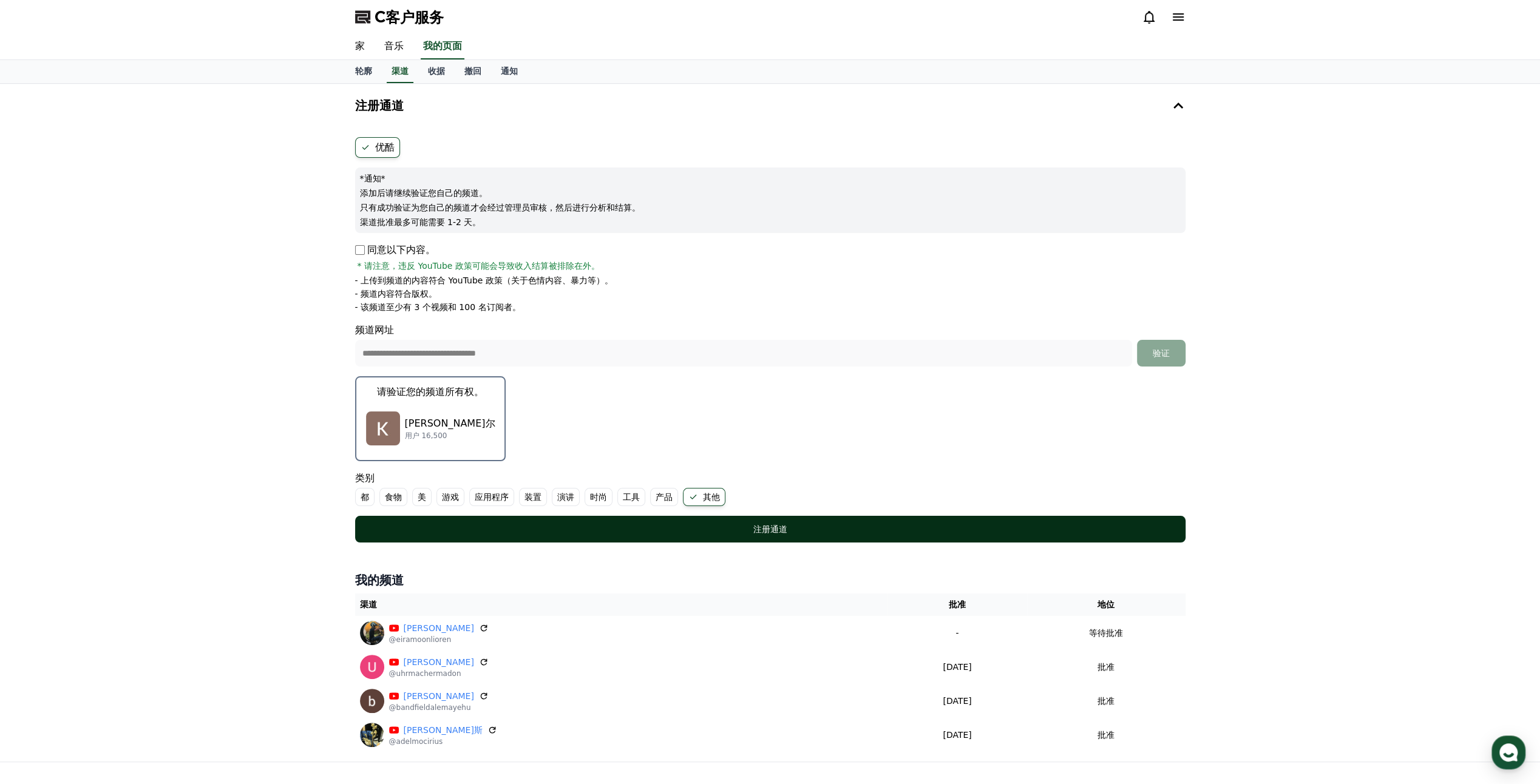
click at [802, 531] on div "注册通道" at bounding box center [771, 528] width 782 height 12
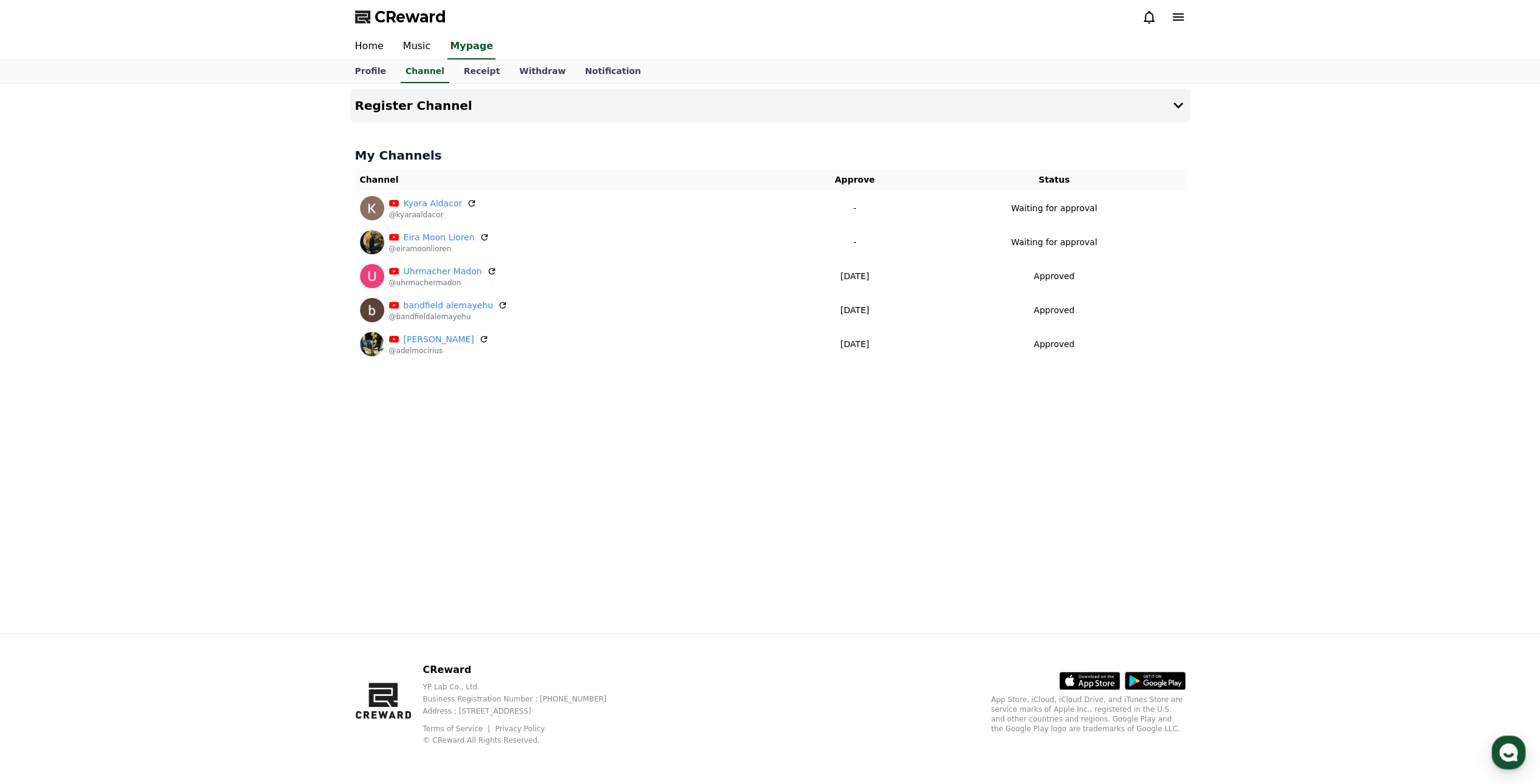
click at [604, 535] on div "Register Channel My Channels Channel Approve Status [PERSON_NAME] @kyaraaldacor…" at bounding box center [770, 358] width 850 height 549
click at [429, 105] on h4 "Register Channel" at bounding box center [413, 105] width 118 height 14
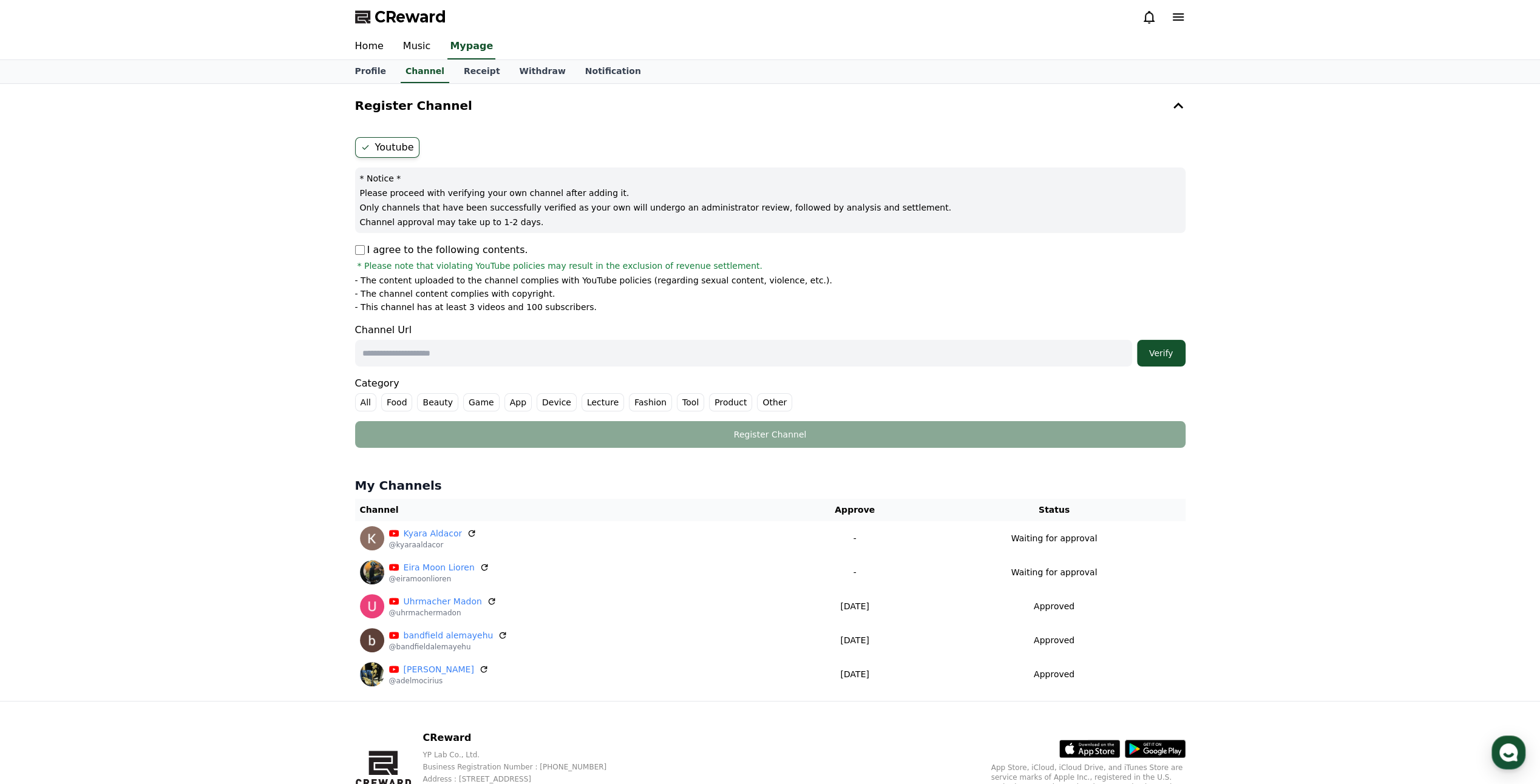
drag, startPoint x: 428, startPoint y: 354, endPoint x: 457, endPoint y: 357, distance: 29.2
click at [429, 354] on input "text" at bounding box center [744, 352] width 777 height 26
paste input "**********"
type input "**********"
click at [1161, 353] on div "Verify" at bounding box center [1161, 352] width 39 height 12
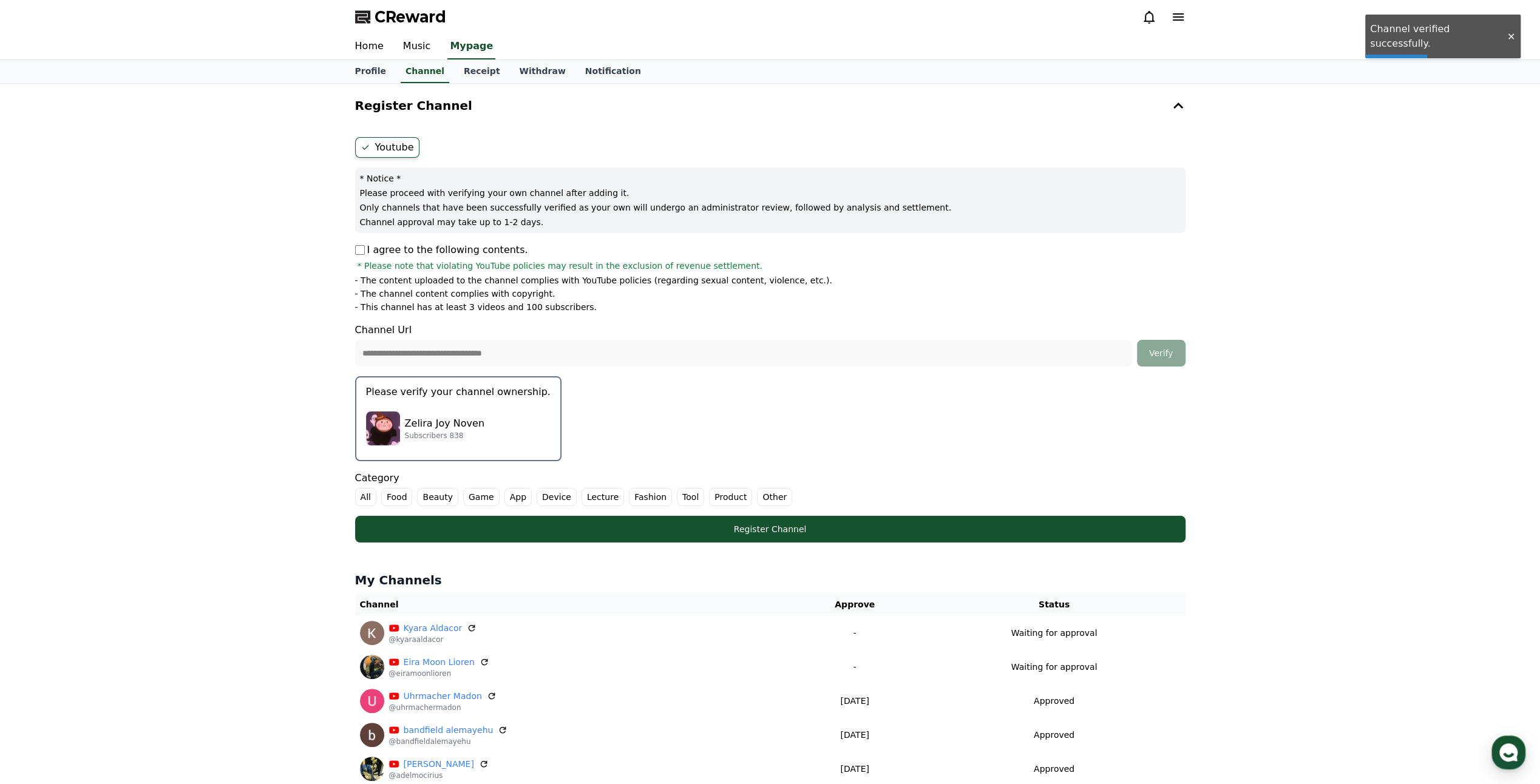
click at [490, 412] on div "[PERSON_NAME] Subscribers 838" at bounding box center [458, 428] width 185 height 49
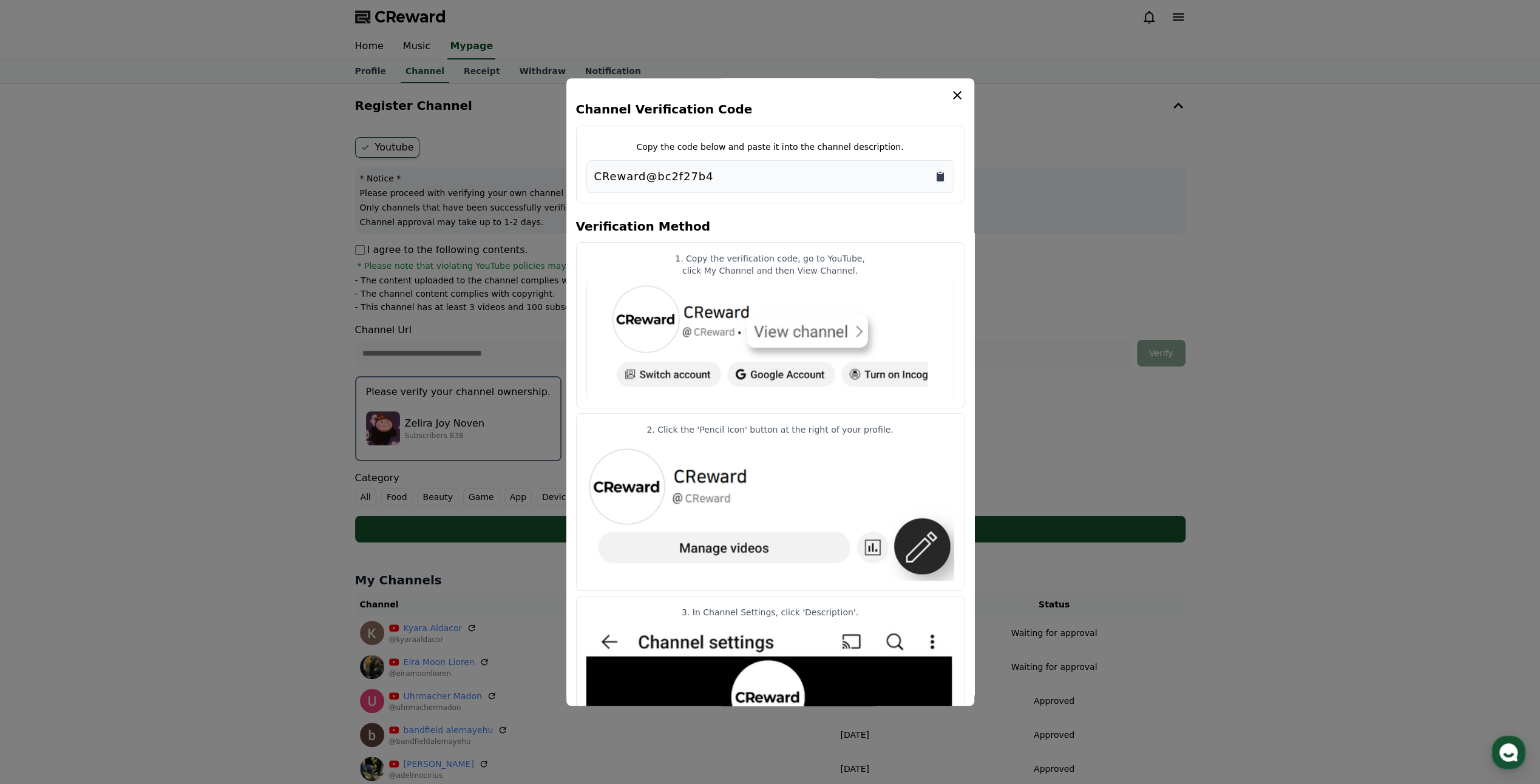
click at [946, 175] on icon "Copy to clipboard" at bounding box center [940, 176] width 12 height 12
click at [956, 95] on icon "modal" at bounding box center [957, 95] width 14 height 14
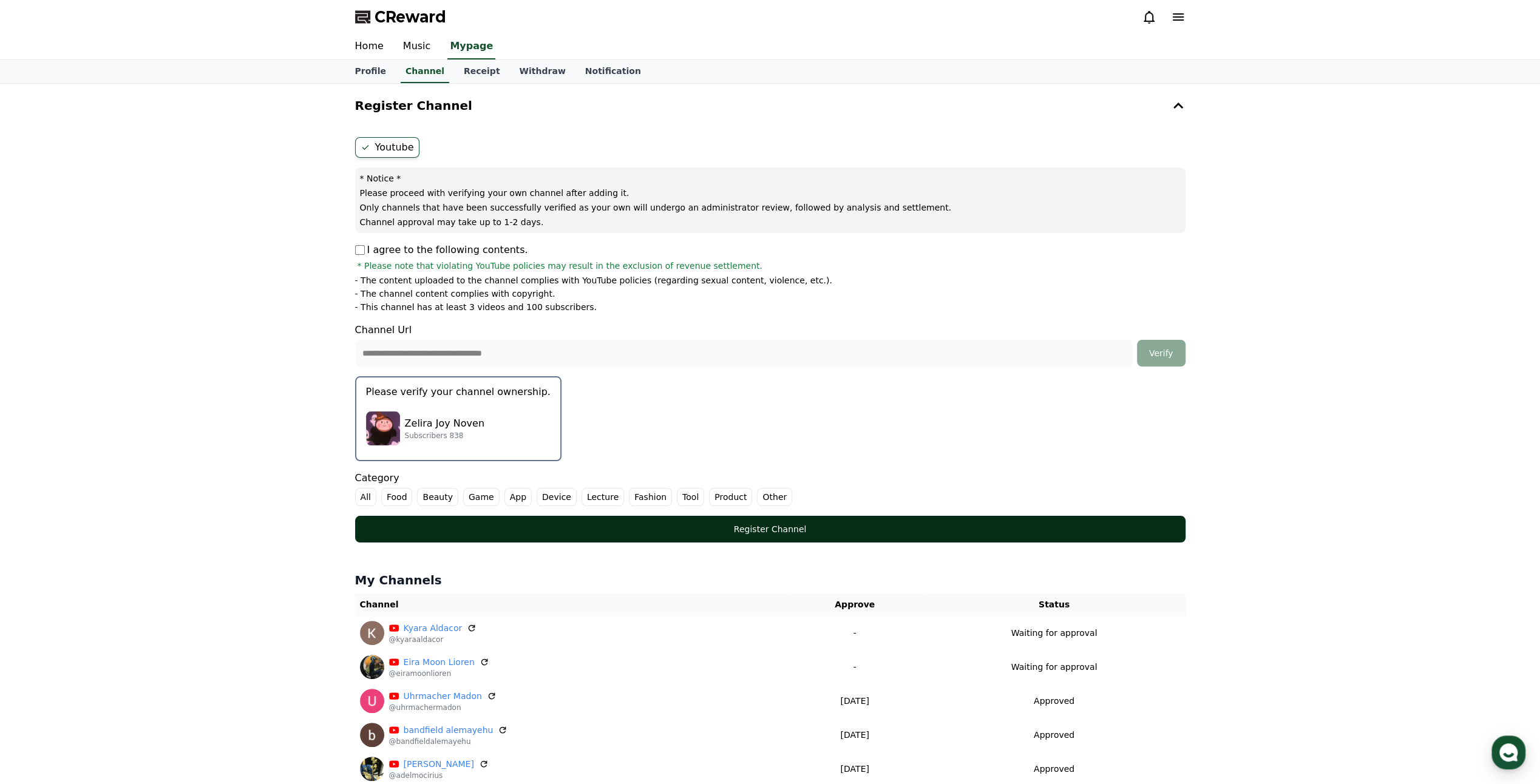
click at [861, 528] on div "Register Channel" at bounding box center [771, 528] width 782 height 12
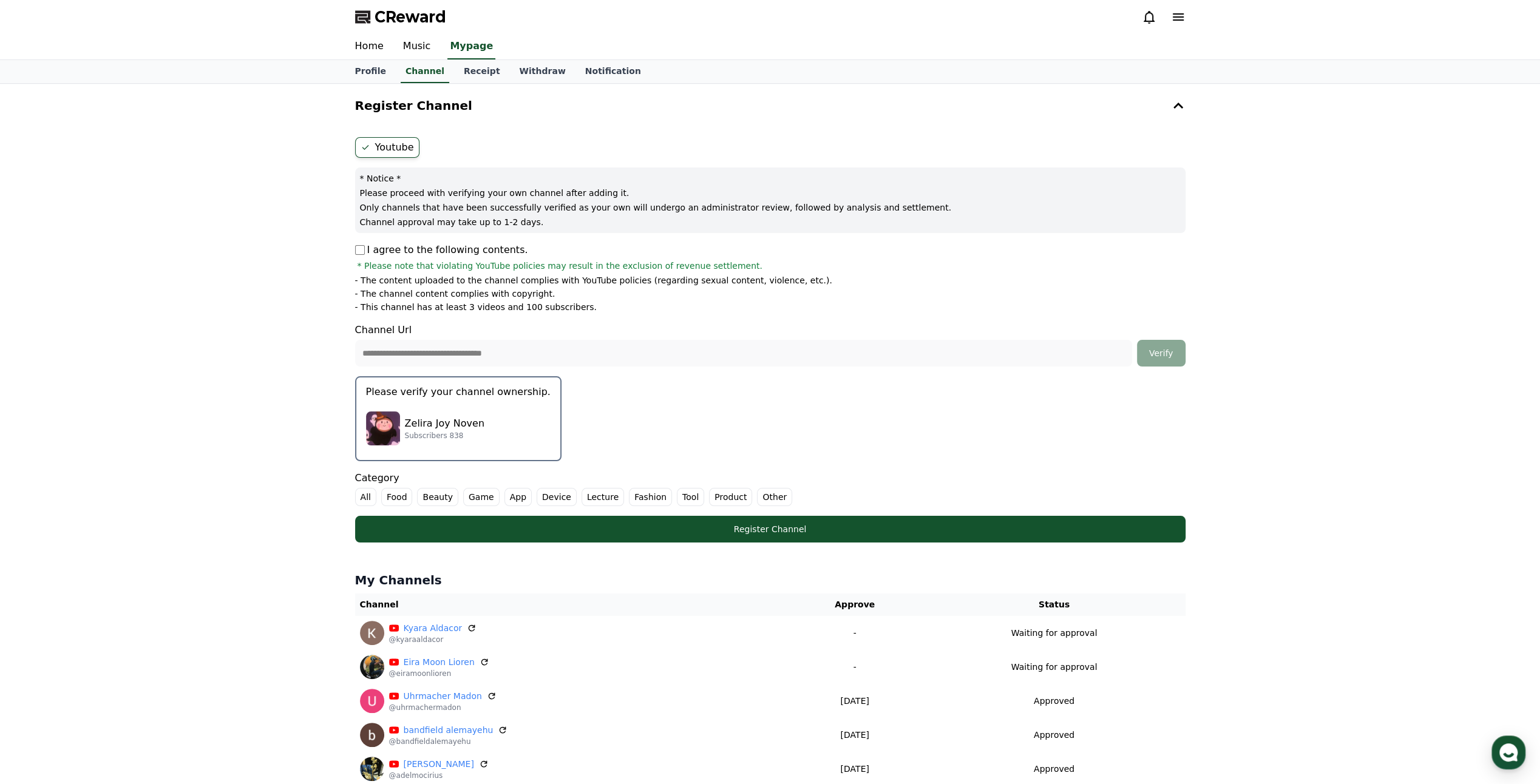
drag, startPoint x: 69, startPoint y: 473, endPoint x: 116, endPoint y: 478, distance: 47.3
click at [71, 476] on div "**********" at bounding box center [770, 440] width 1540 height 712
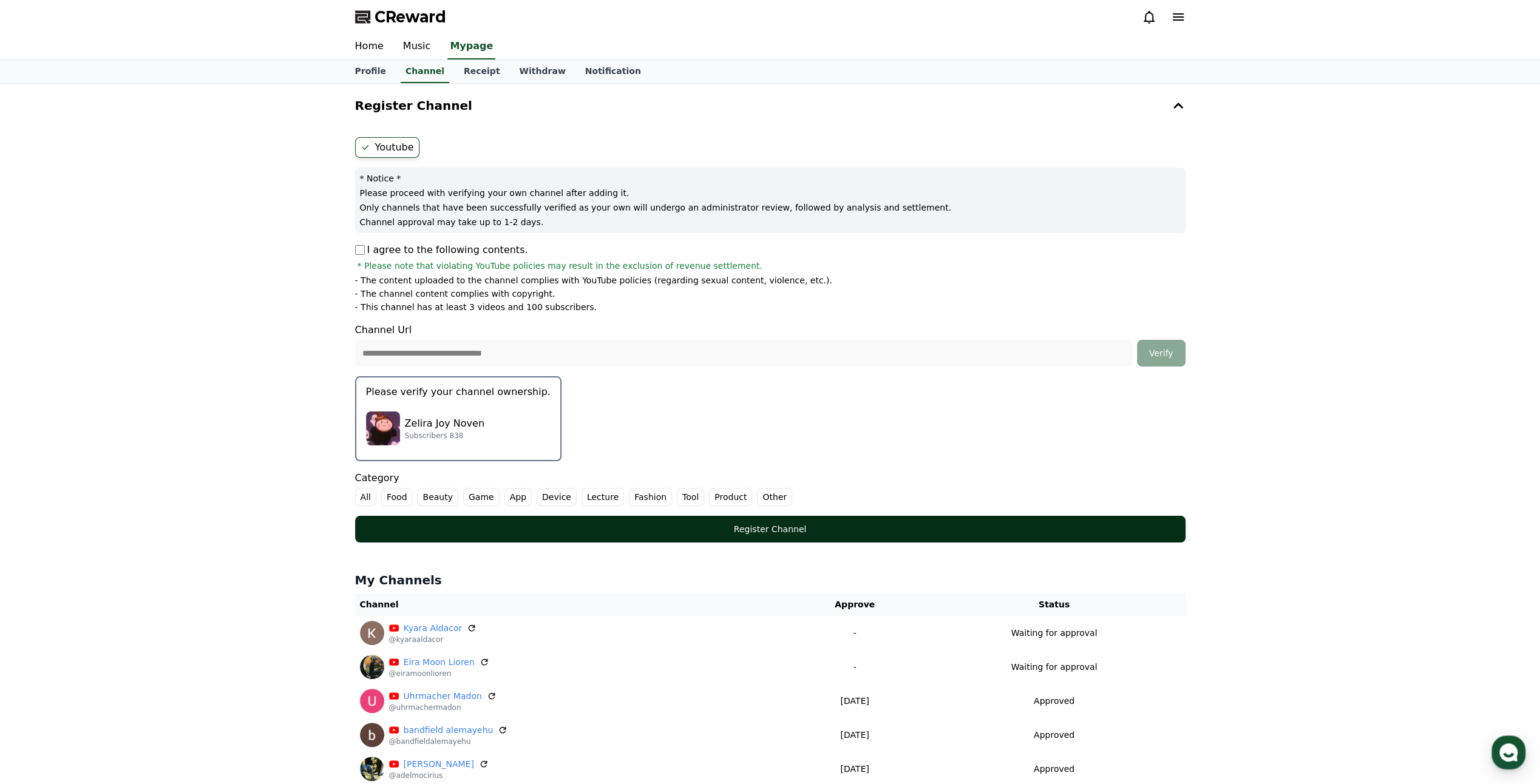
click at [586, 523] on div "Register Channel" at bounding box center [771, 528] width 782 height 12
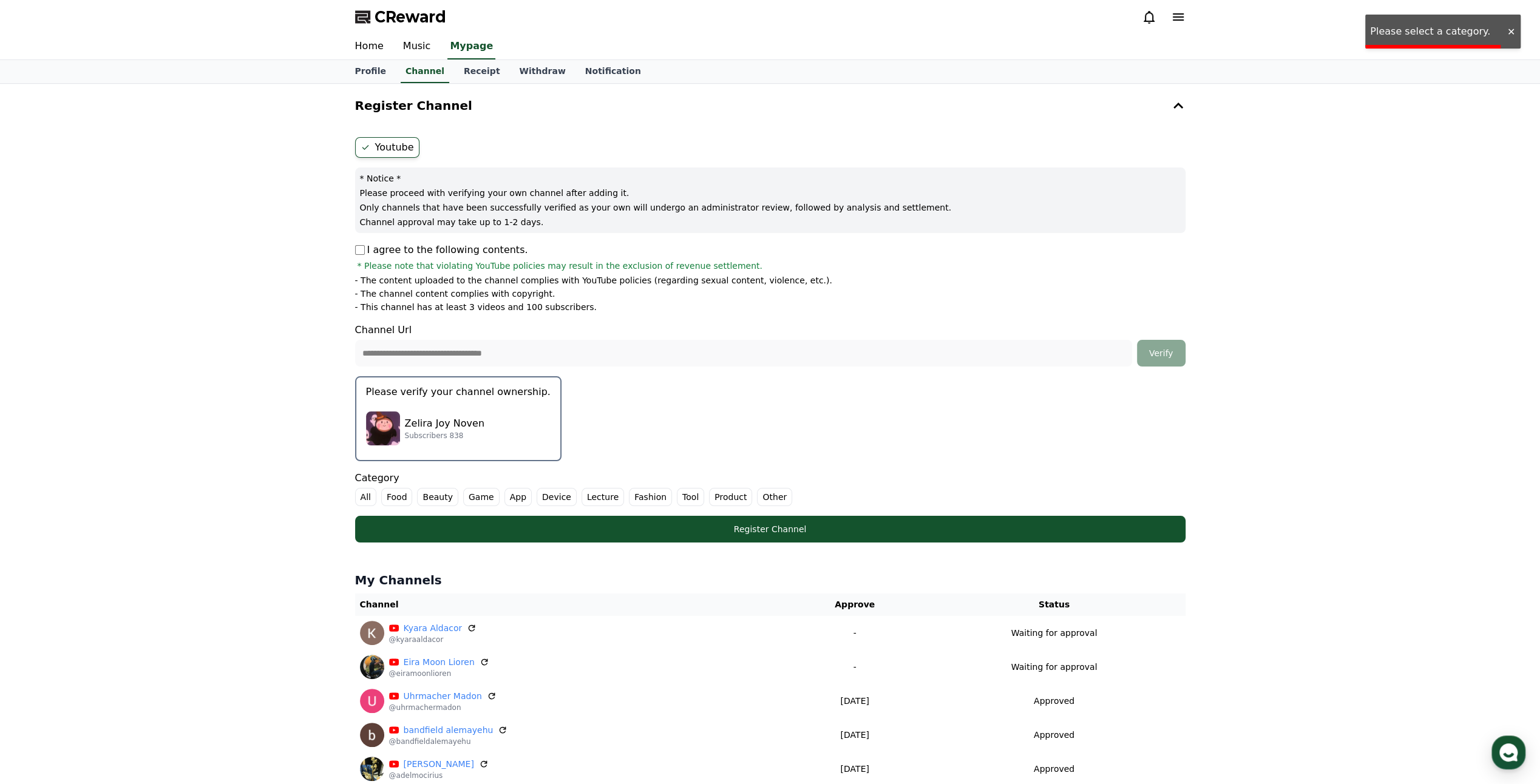
click at [757, 495] on label "Other" at bounding box center [775, 496] width 35 height 18
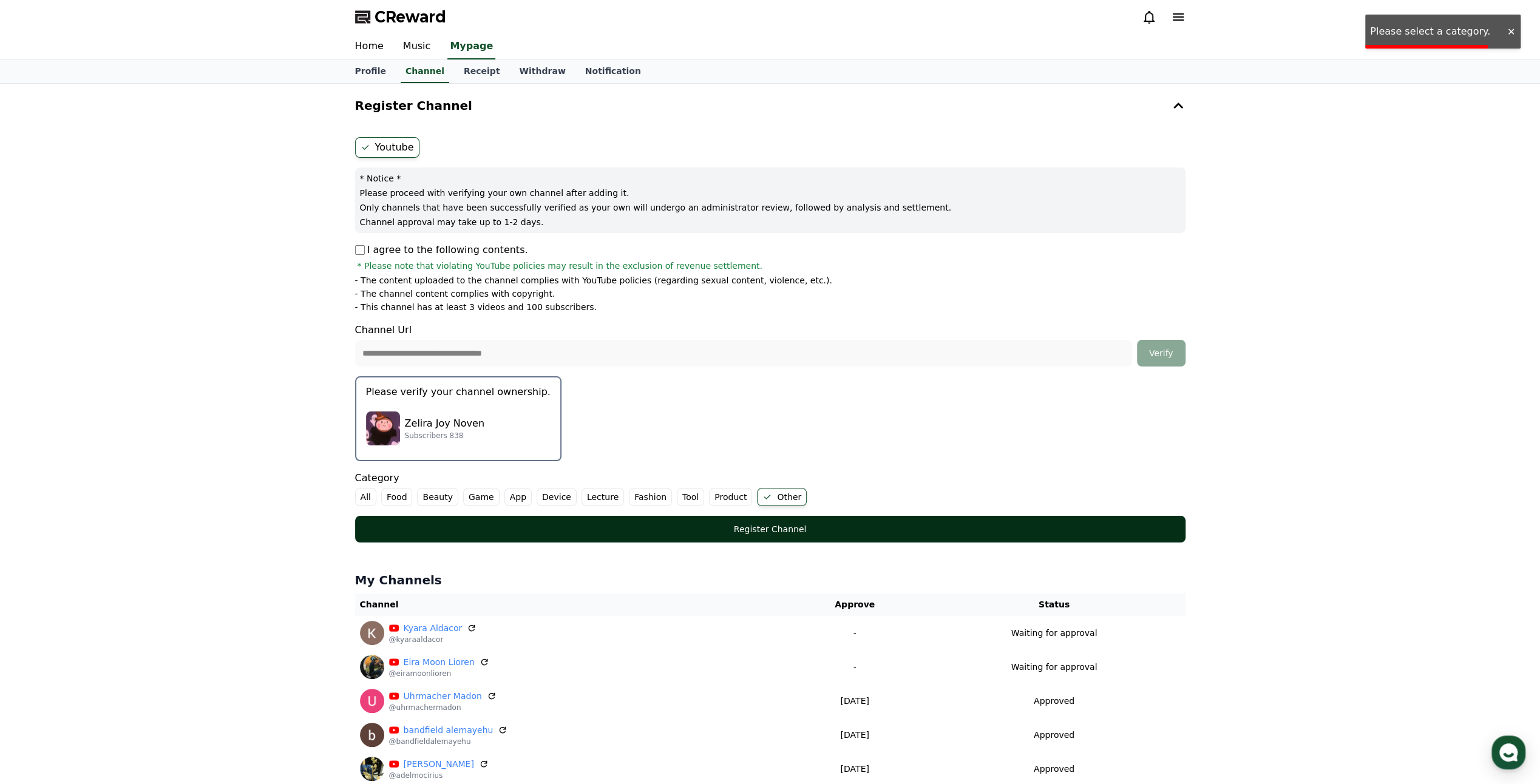
click at [740, 531] on div "Register Channel" at bounding box center [771, 528] width 782 height 12
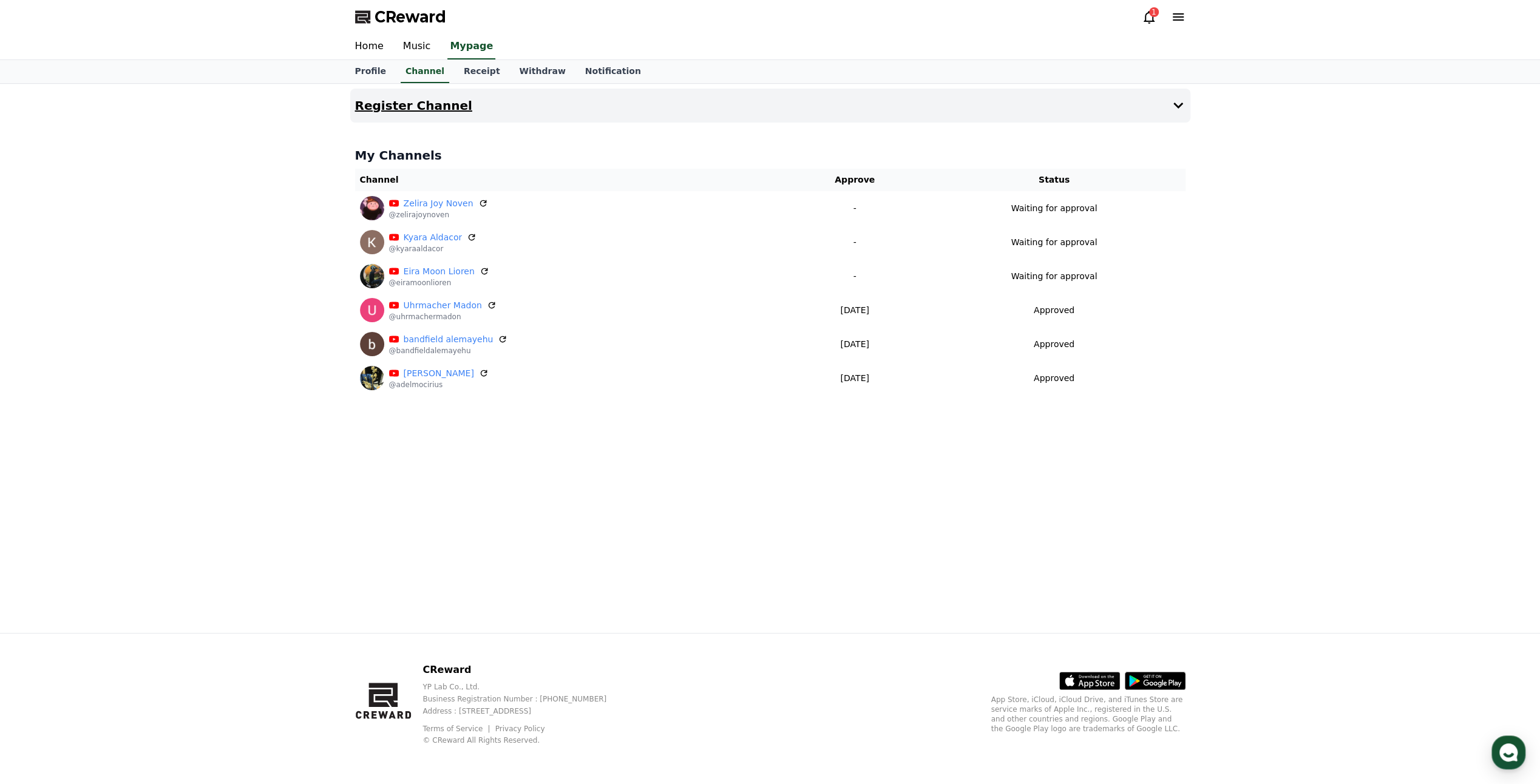
click at [523, 100] on button "Register Channel" at bounding box center [770, 105] width 840 height 34
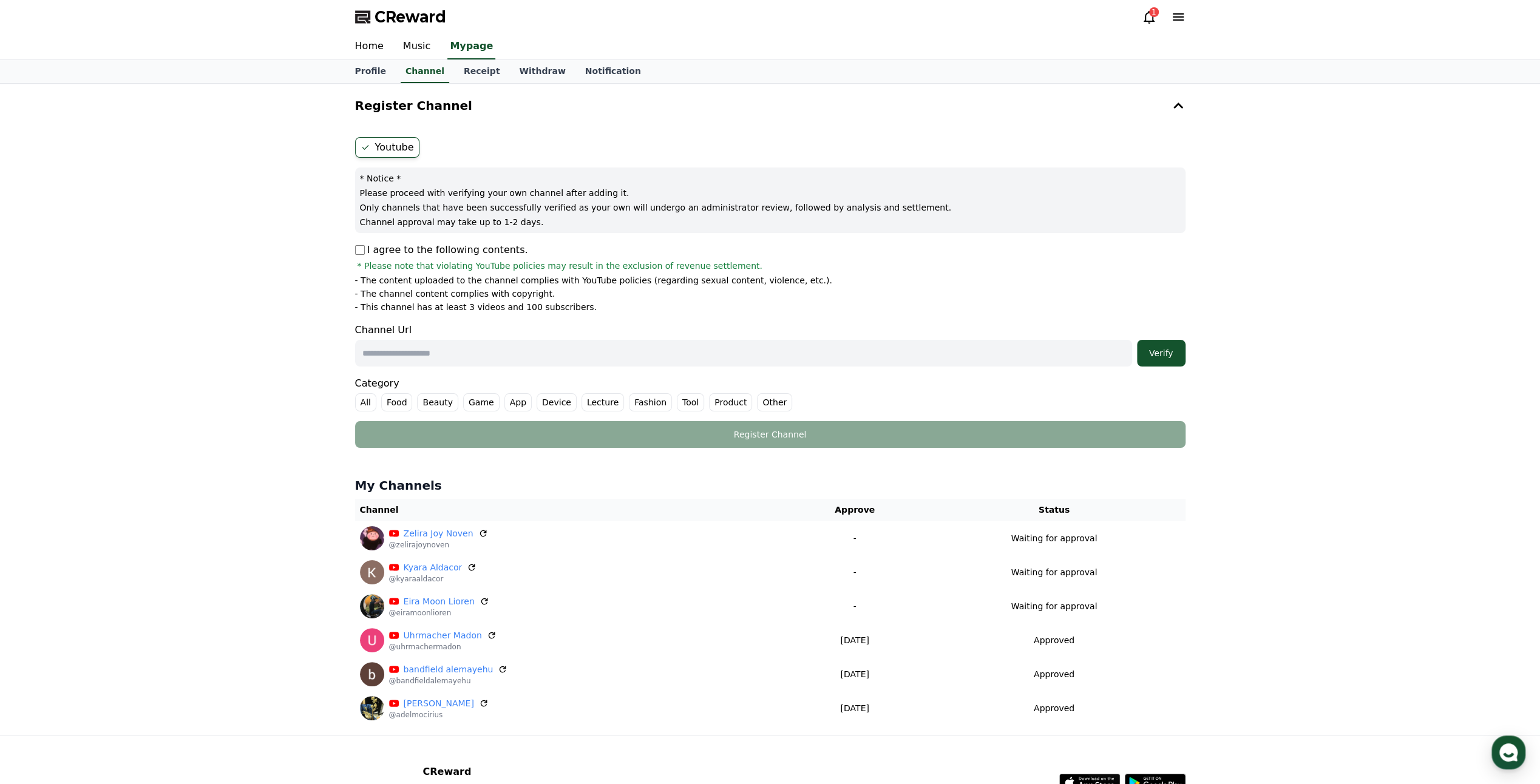
click at [428, 356] on input "text" at bounding box center [744, 352] width 777 height 26
paste input "**********"
type input "**********"
click at [763, 401] on label "Other" at bounding box center [775, 402] width 35 height 18
click at [1175, 347] on div "Verify" at bounding box center [1161, 352] width 39 height 12
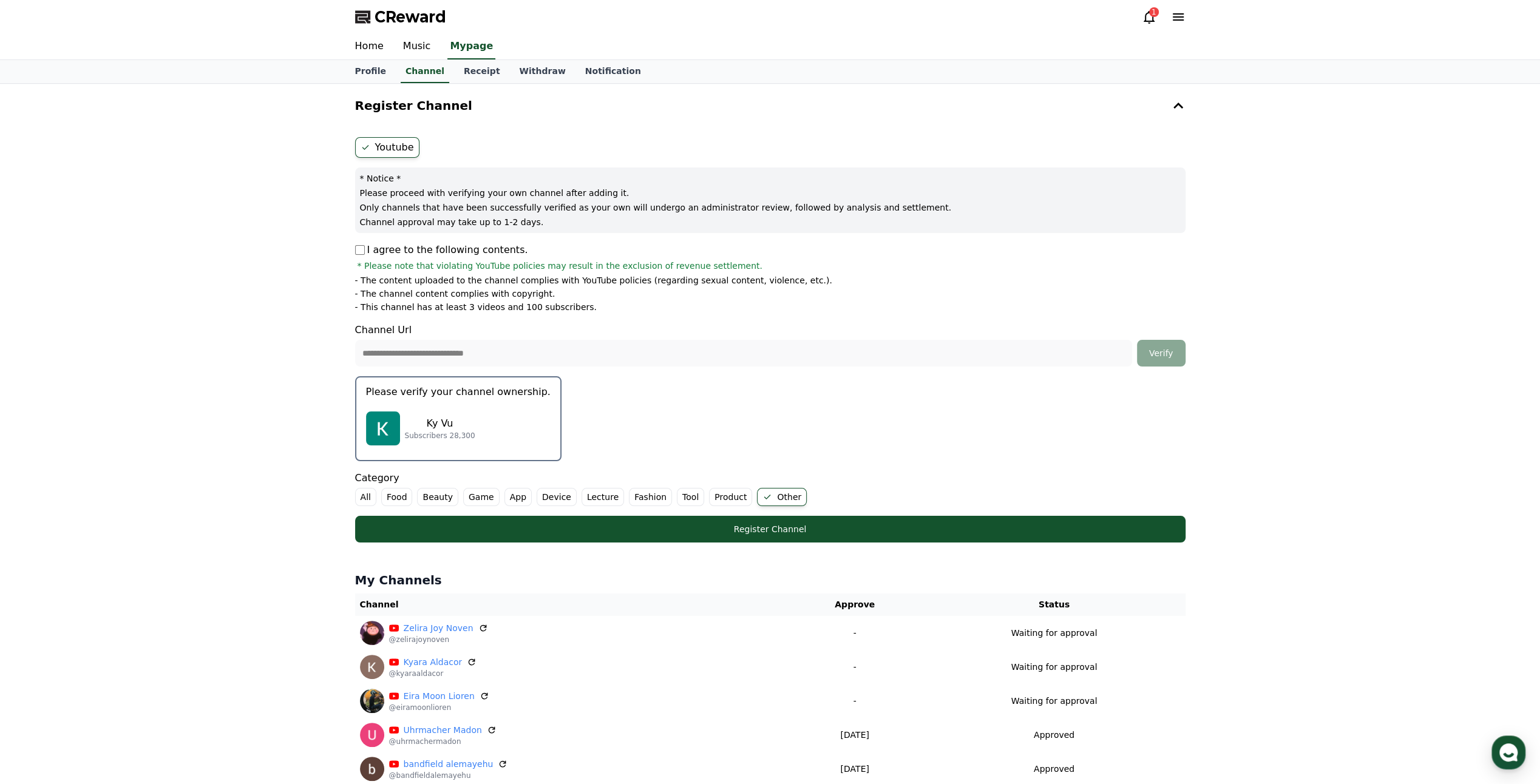
click at [237, 445] on div "**********" at bounding box center [770, 456] width 1540 height 746
click at [447, 420] on p "Ky Vu" at bounding box center [440, 424] width 70 height 14
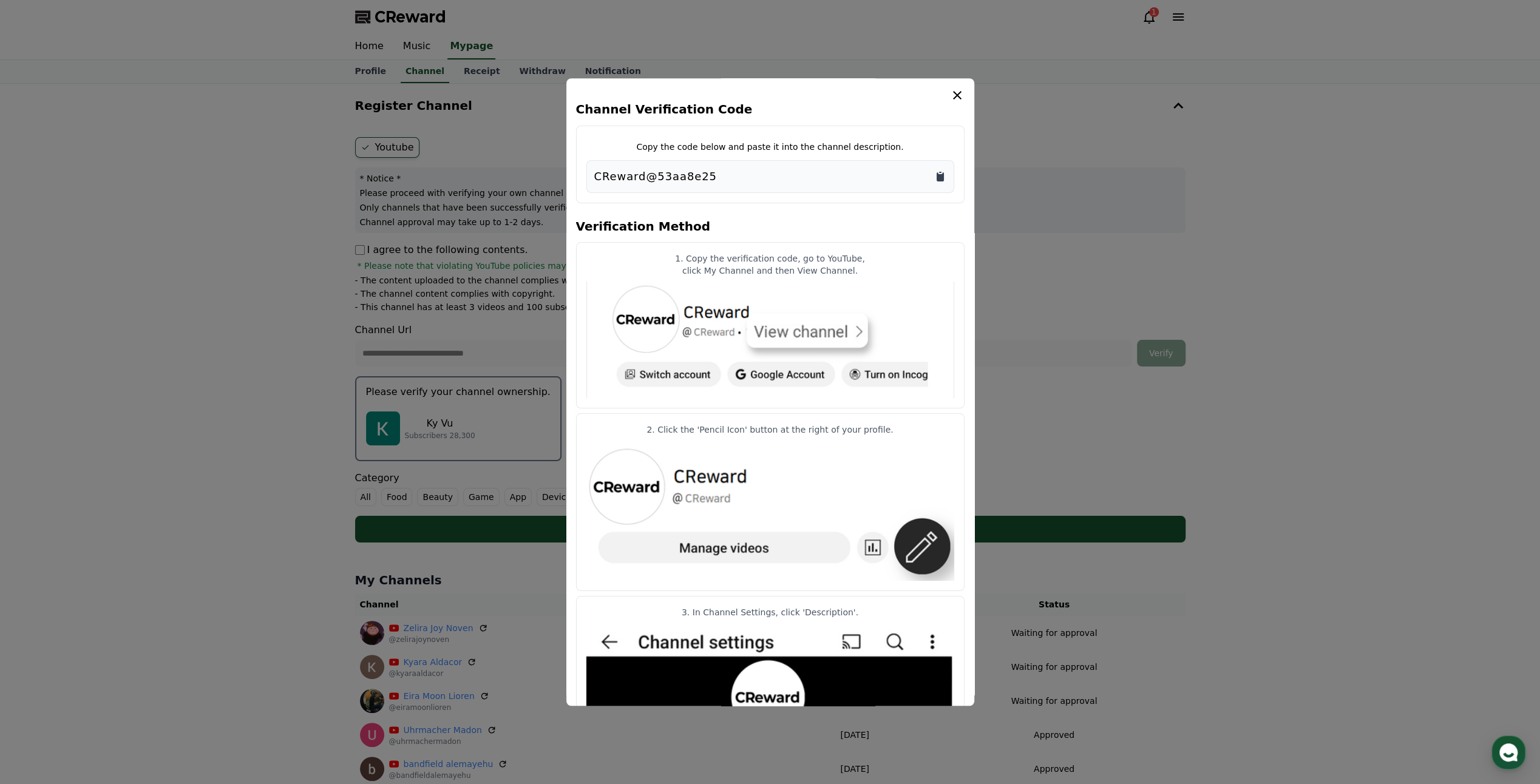
click at [946, 173] on icon "Copy to clipboard" at bounding box center [940, 176] width 12 height 12
click at [960, 97] on icon "modal" at bounding box center [957, 95] width 14 height 14
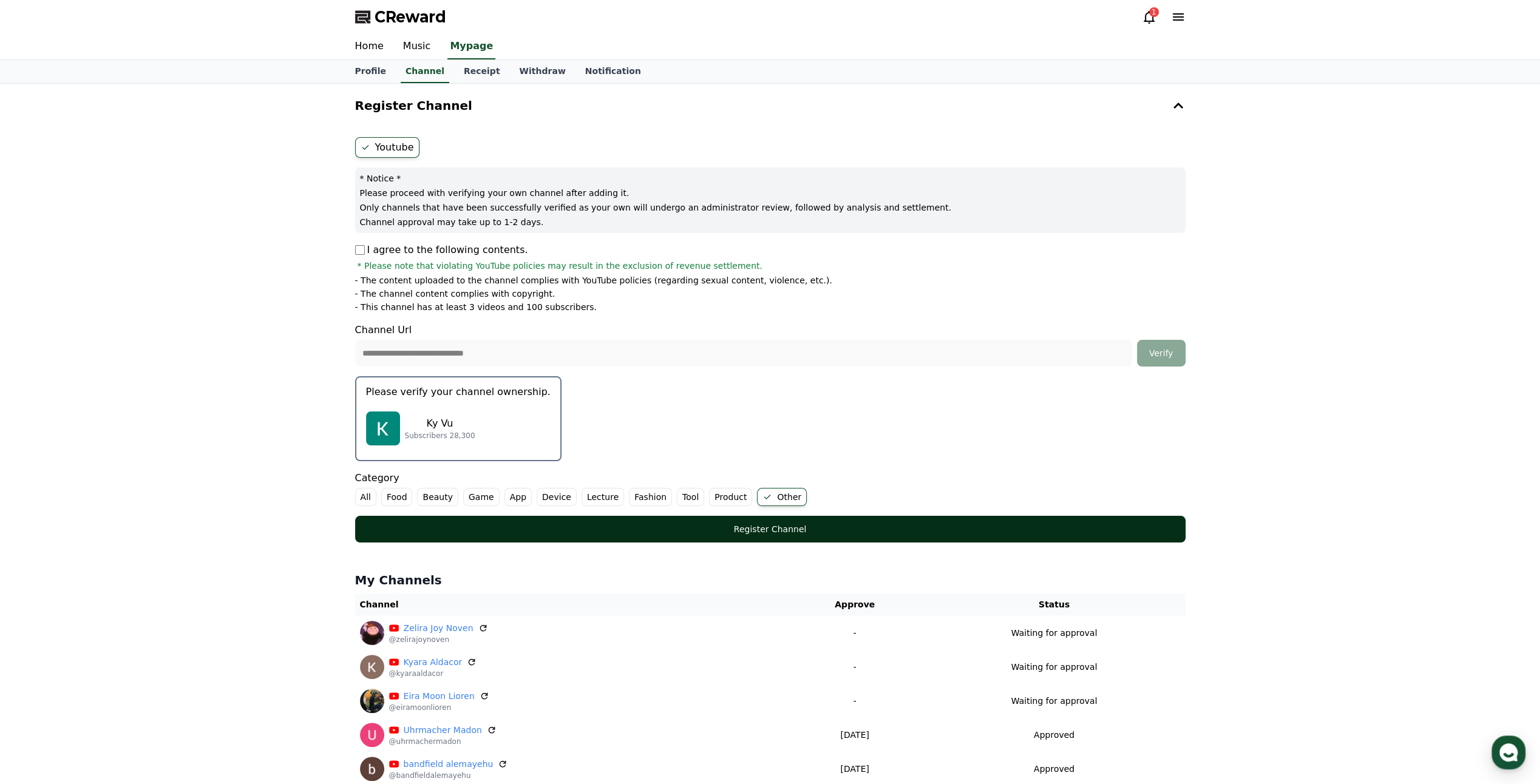
click at [736, 520] on button "Register Channel" at bounding box center [770, 528] width 831 height 26
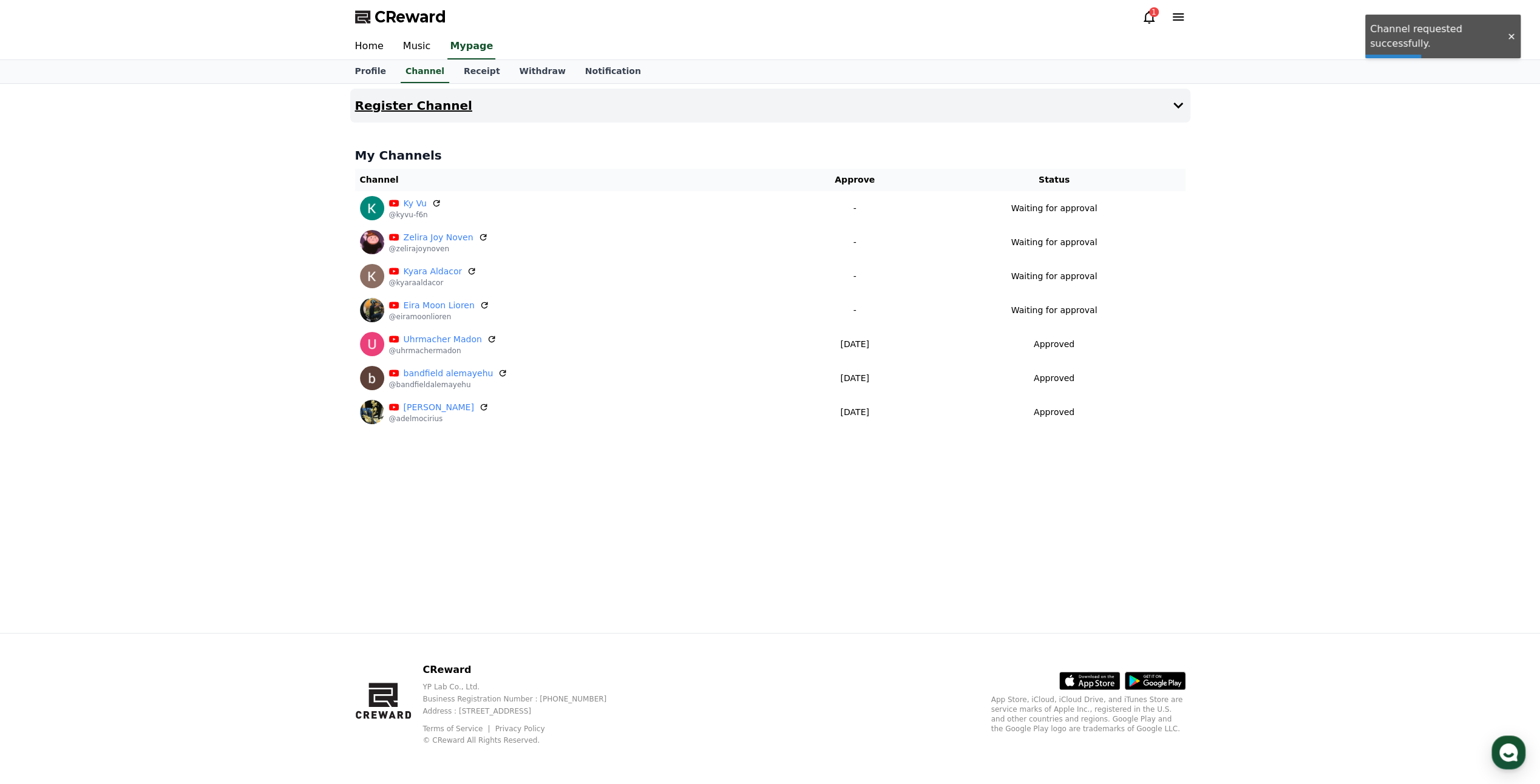
click at [676, 103] on button "Register Channel" at bounding box center [770, 105] width 840 height 34
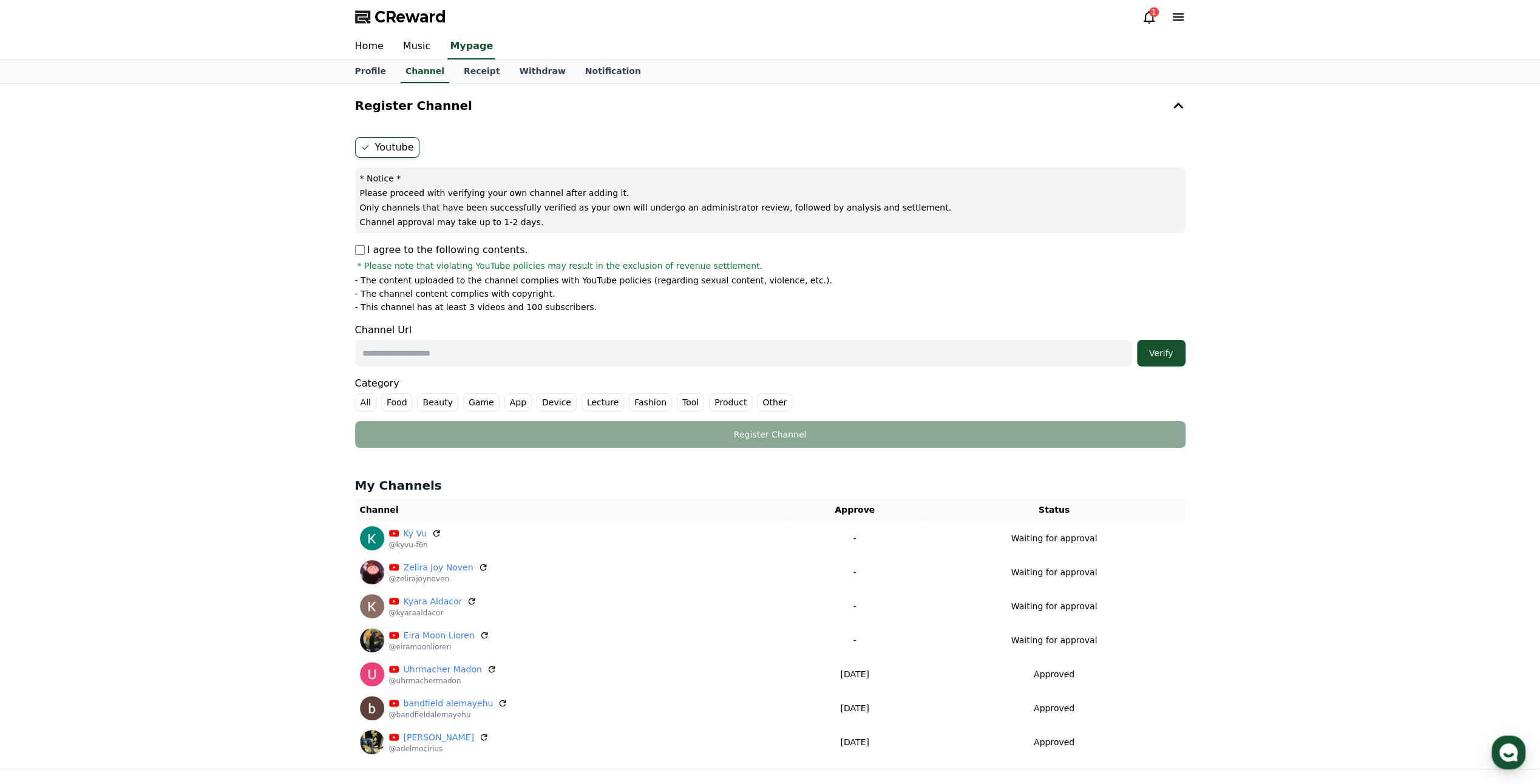
click at [527, 356] on input "text" at bounding box center [744, 352] width 777 height 26
paste input "**********"
type input "**********"
click at [1179, 356] on div "Verify" at bounding box center [1161, 352] width 39 height 12
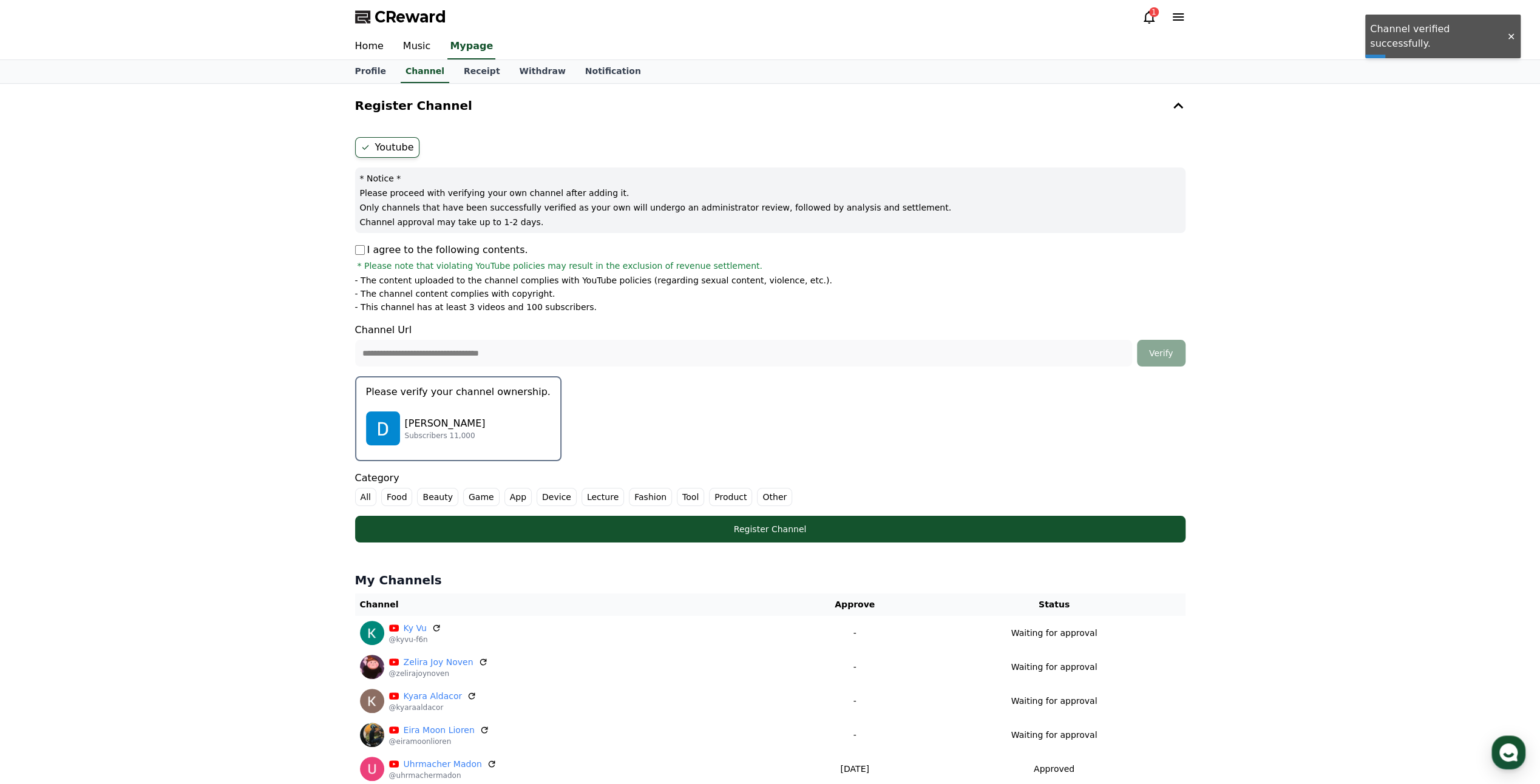
click at [473, 404] on div "[PERSON_NAME] Subscribers 11,000" at bounding box center [458, 428] width 185 height 49
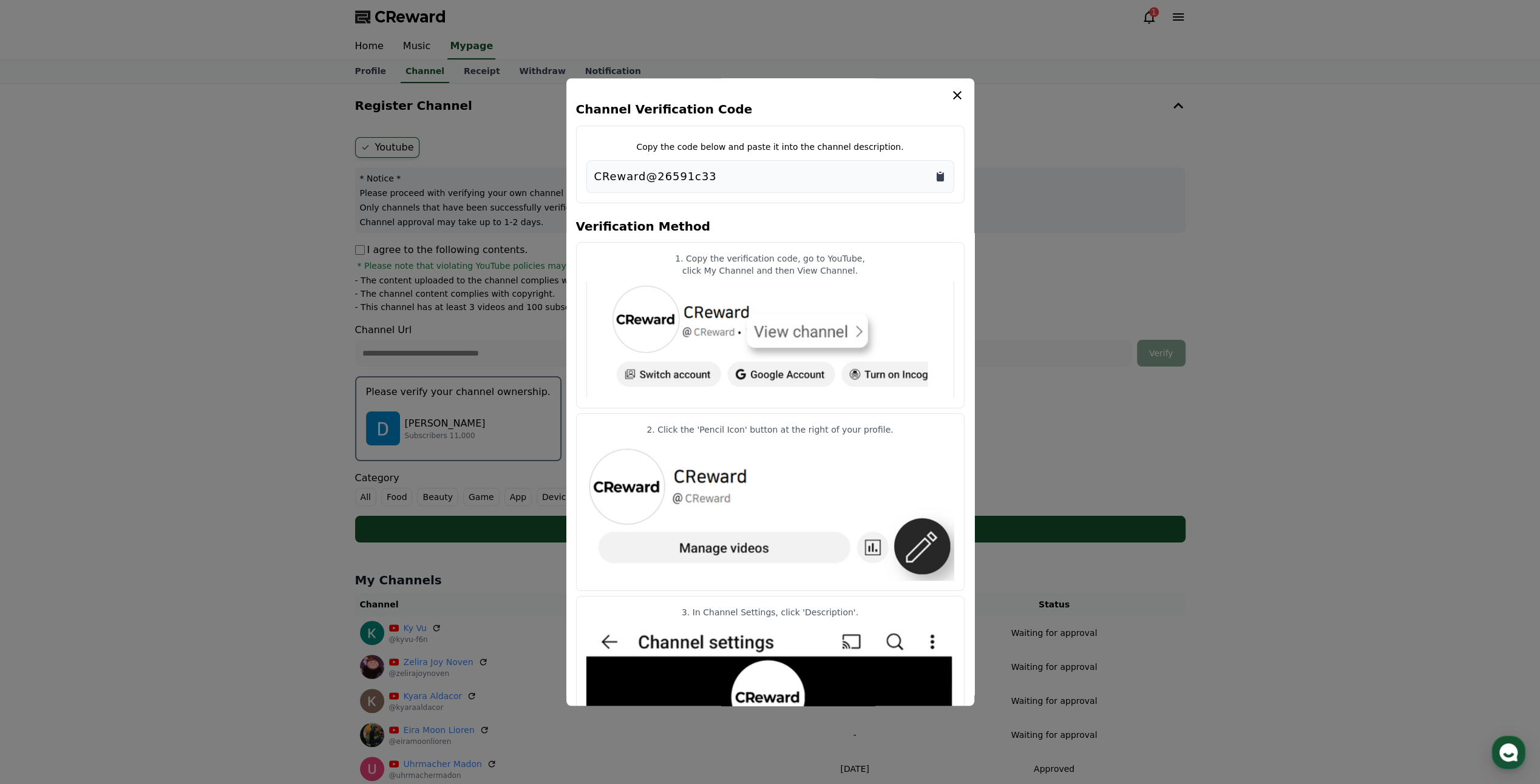
click at [935, 177] on icon "Copy to clipboard" at bounding box center [940, 176] width 12 height 12
drag, startPoint x: 956, startPoint y: 96, endPoint x: 808, endPoint y: 513, distance: 442.5
click at [808, 519] on div "Channel Verification Code Copy the code below and paste it into the channel des…" at bounding box center [771, 575] width 389 height 973
click at [960, 97] on icon "modal" at bounding box center [957, 95] width 14 height 14
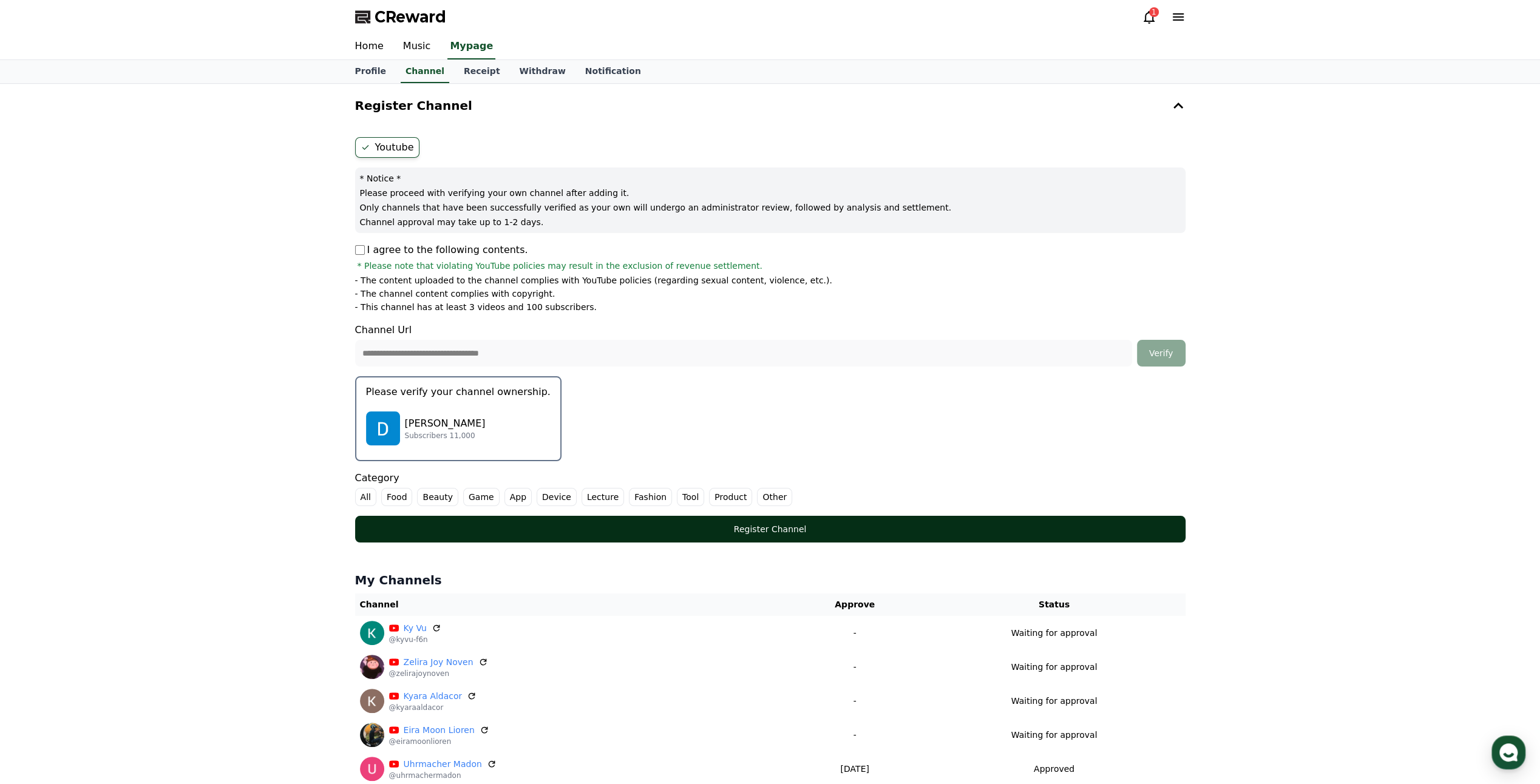
click at [857, 524] on div "Register Channel" at bounding box center [771, 528] width 782 height 12
click at [736, 526] on div "Register Channel" at bounding box center [771, 528] width 782 height 12
click at [759, 532] on div "Register Channel" at bounding box center [771, 528] width 782 height 12
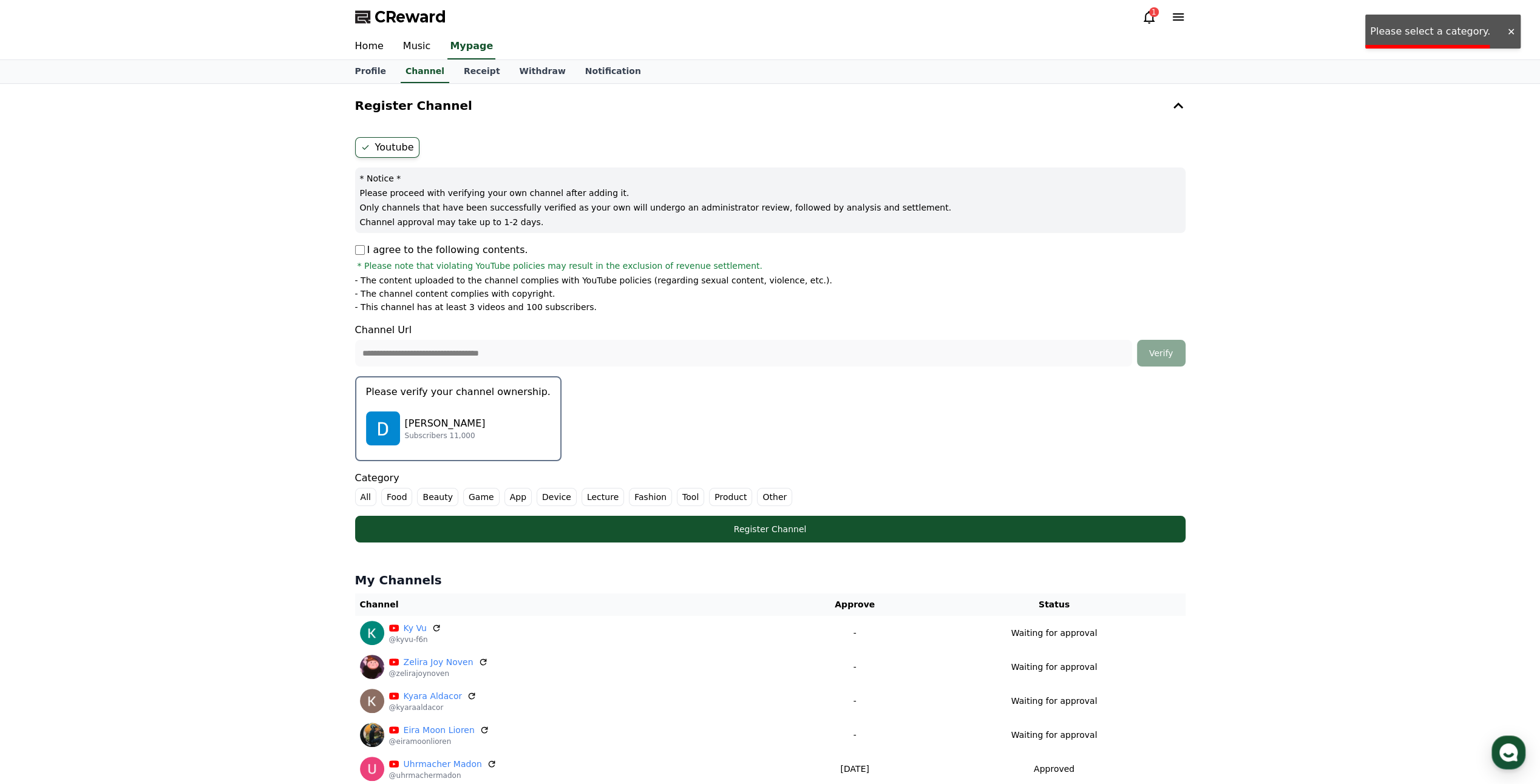
click at [511, 420] on div "[PERSON_NAME] Subscribers 11,000" at bounding box center [458, 428] width 185 height 49
click at [762, 496] on label "Other" at bounding box center [775, 496] width 35 height 18
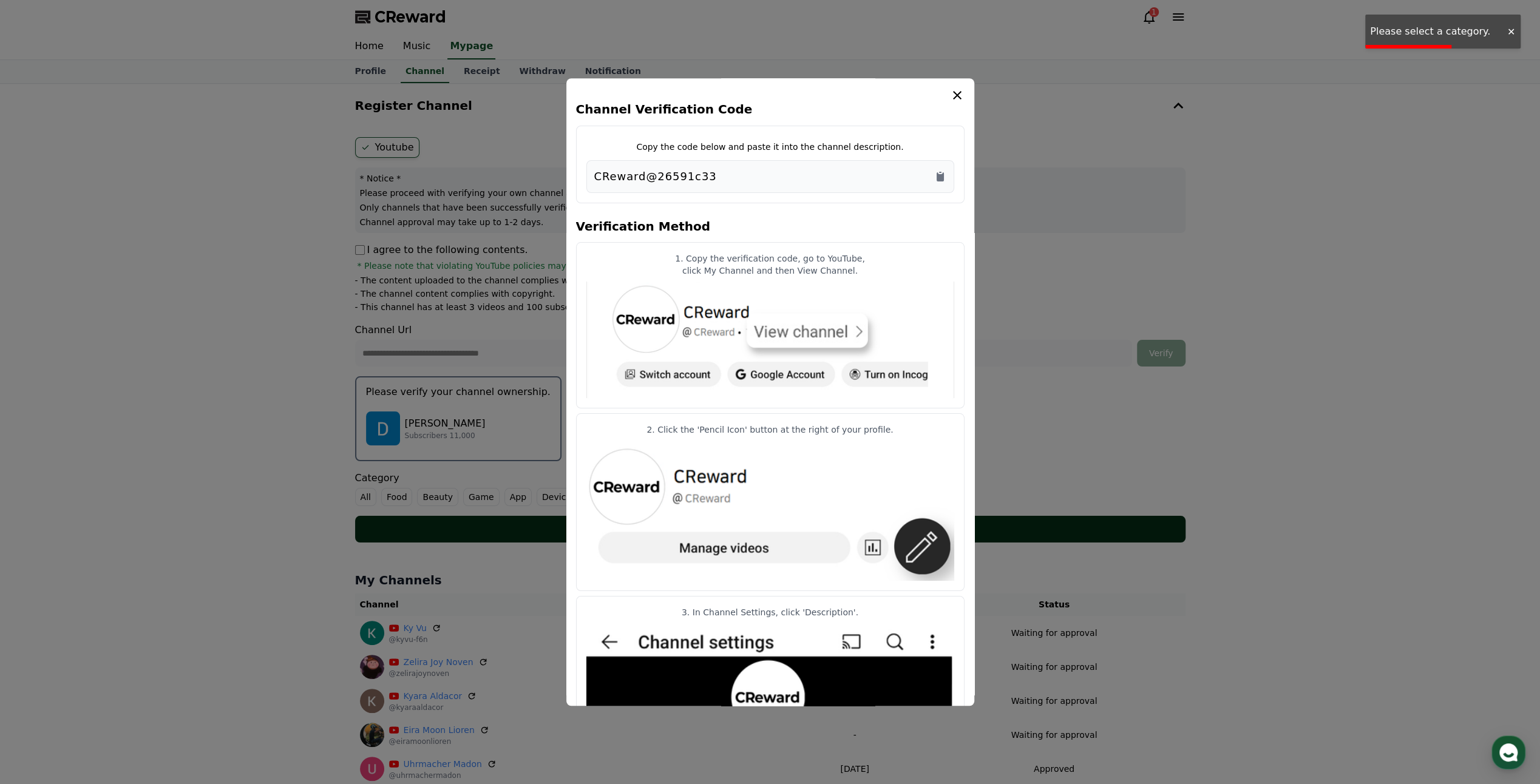
click at [804, 533] on img "modal" at bounding box center [770, 510] width 368 height 140
click at [960, 97] on icon "modal" at bounding box center [957, 95] width 14 height 14
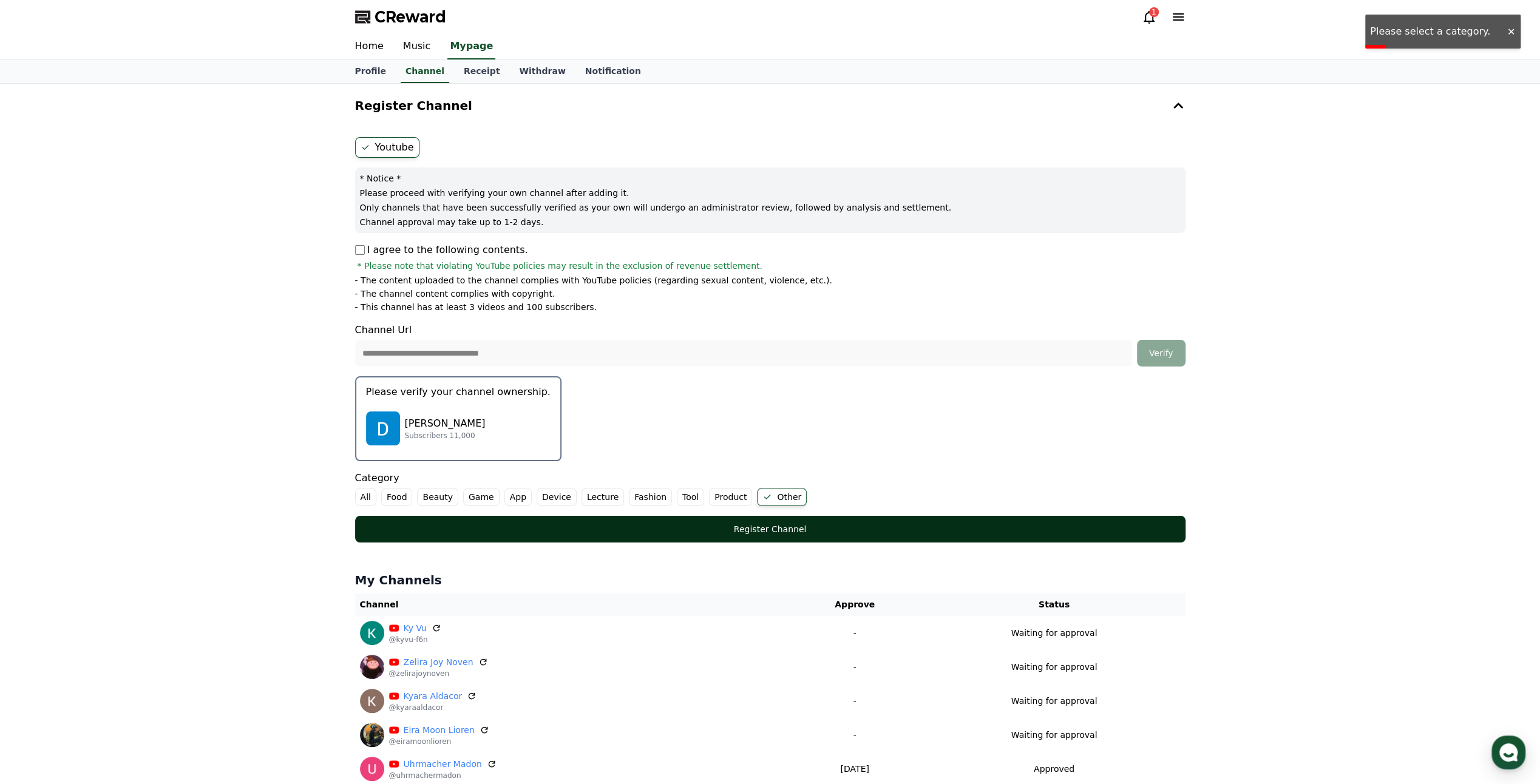
click at [719, 535] on button "Register Channel" at bounding box center [770, 528] width 831 height 26
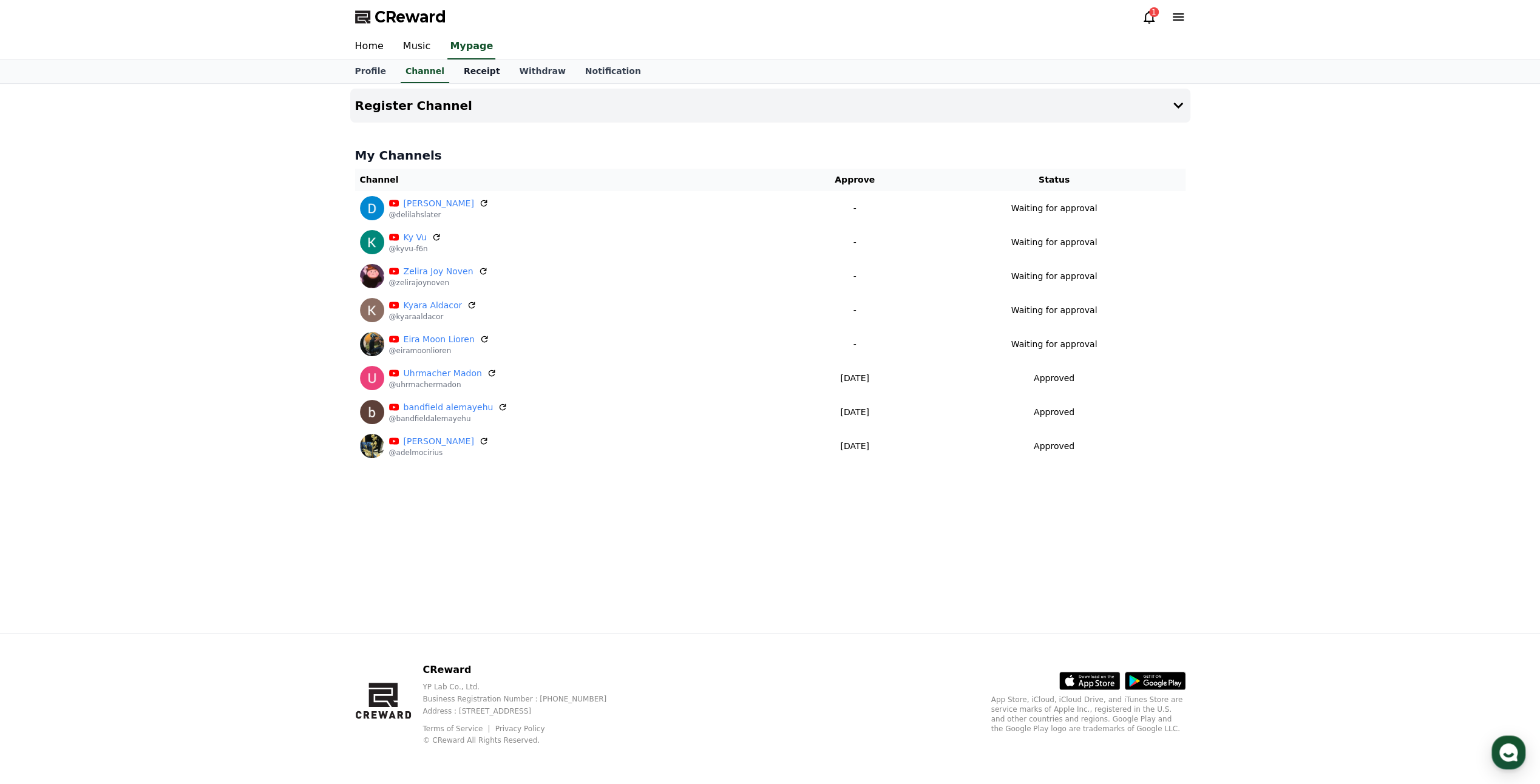
drag, startPoint x: 1262, startPoint y: 296, endPoint x: 482, endPoint y: 69, distance: 812.4
click at [482, 69] on link "Receipt" at bounding box center [482, 71] width 56 height 23
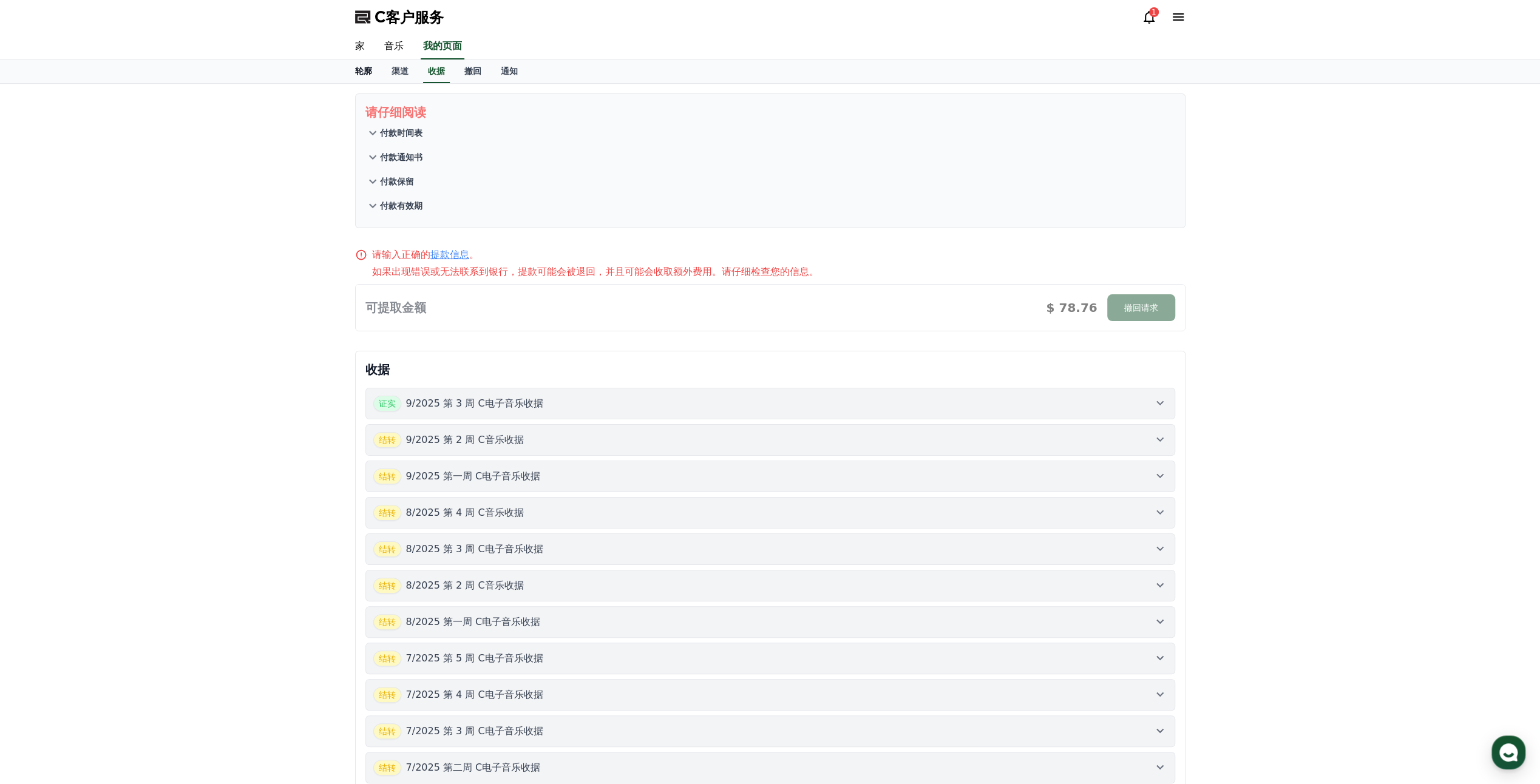
click at [359, 70] on font "轮廓" at bounding box center [363, 71] width 17 height 10
select select "**********"
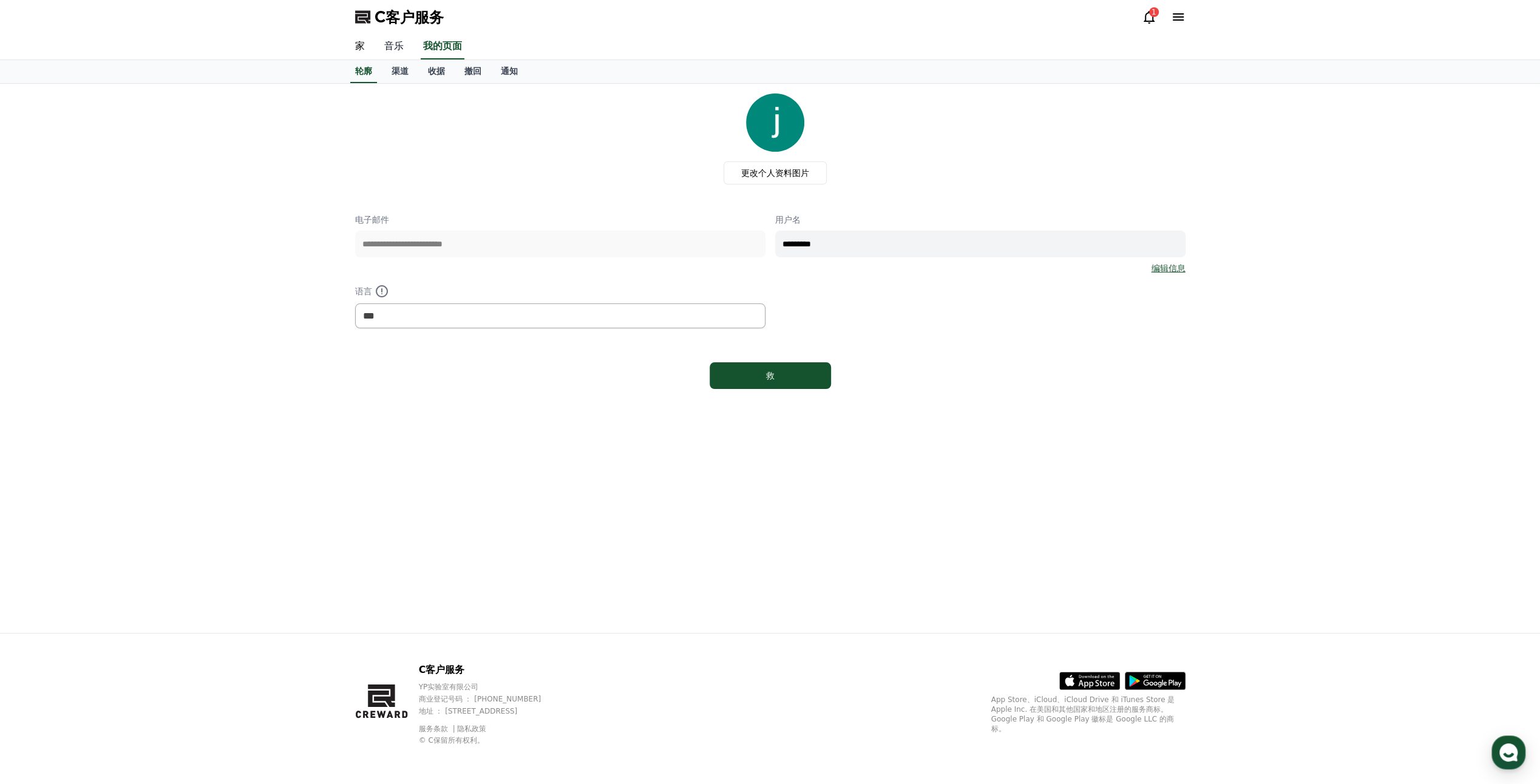
click at [389, 46] on link "音乐" at bounding box center [393, 47] width 39 height 26
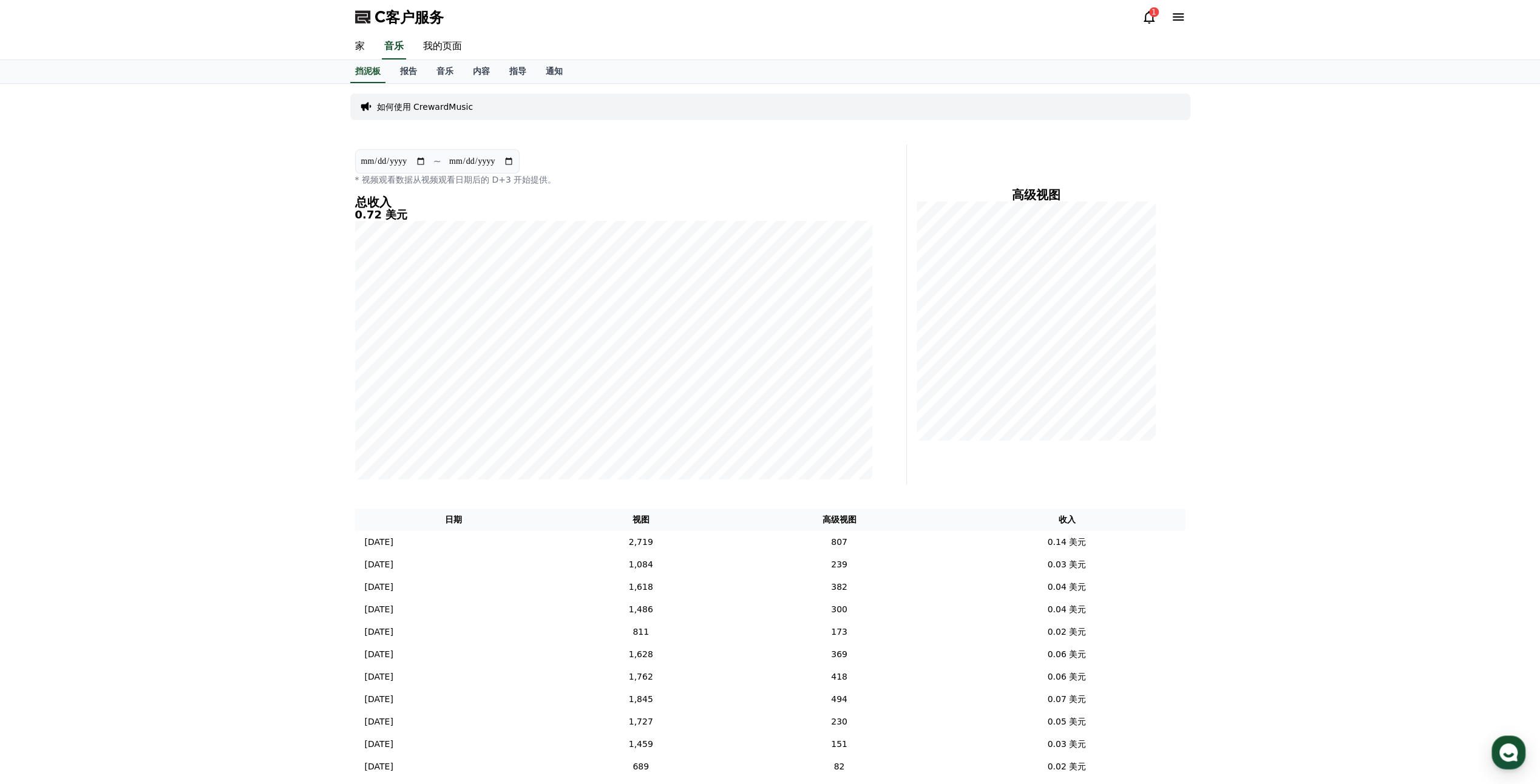
click at [394, 161] on input "**********" at bounding box center [393, 161] width 66 height 14
click at [483, 155] on input "**********" at bounding box center [481, 161] width 66 height 14
click at [426, 161] on input "**********" at bounding box center [393, 161] width 66 height 14
type input "**********"
click at [481, 70] on font "内容" at bounding box center [481, 71] width 17 height 10
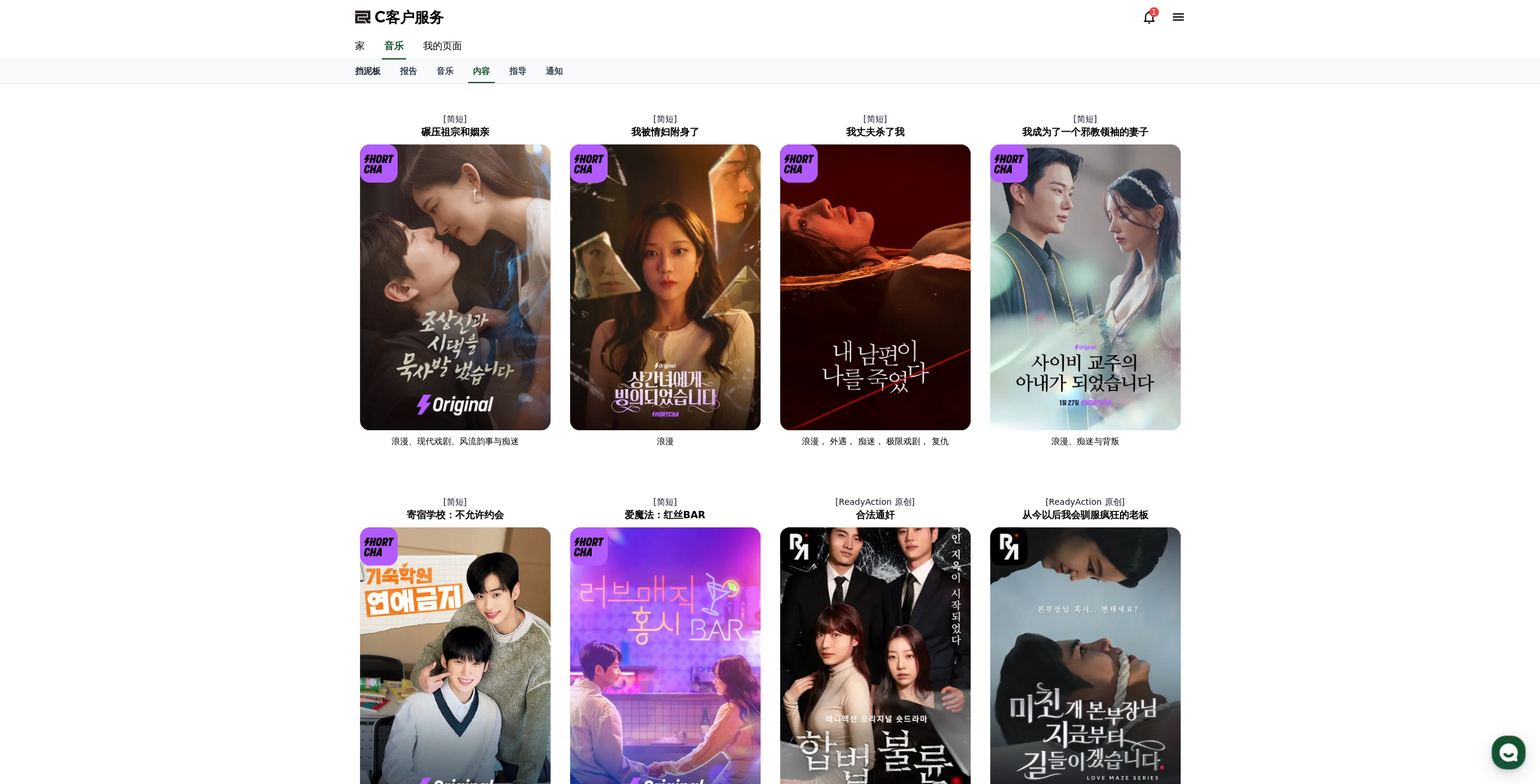
click at [389, 73] on link "挡泥板" at bounding box center [368, 71] width 45 height 23
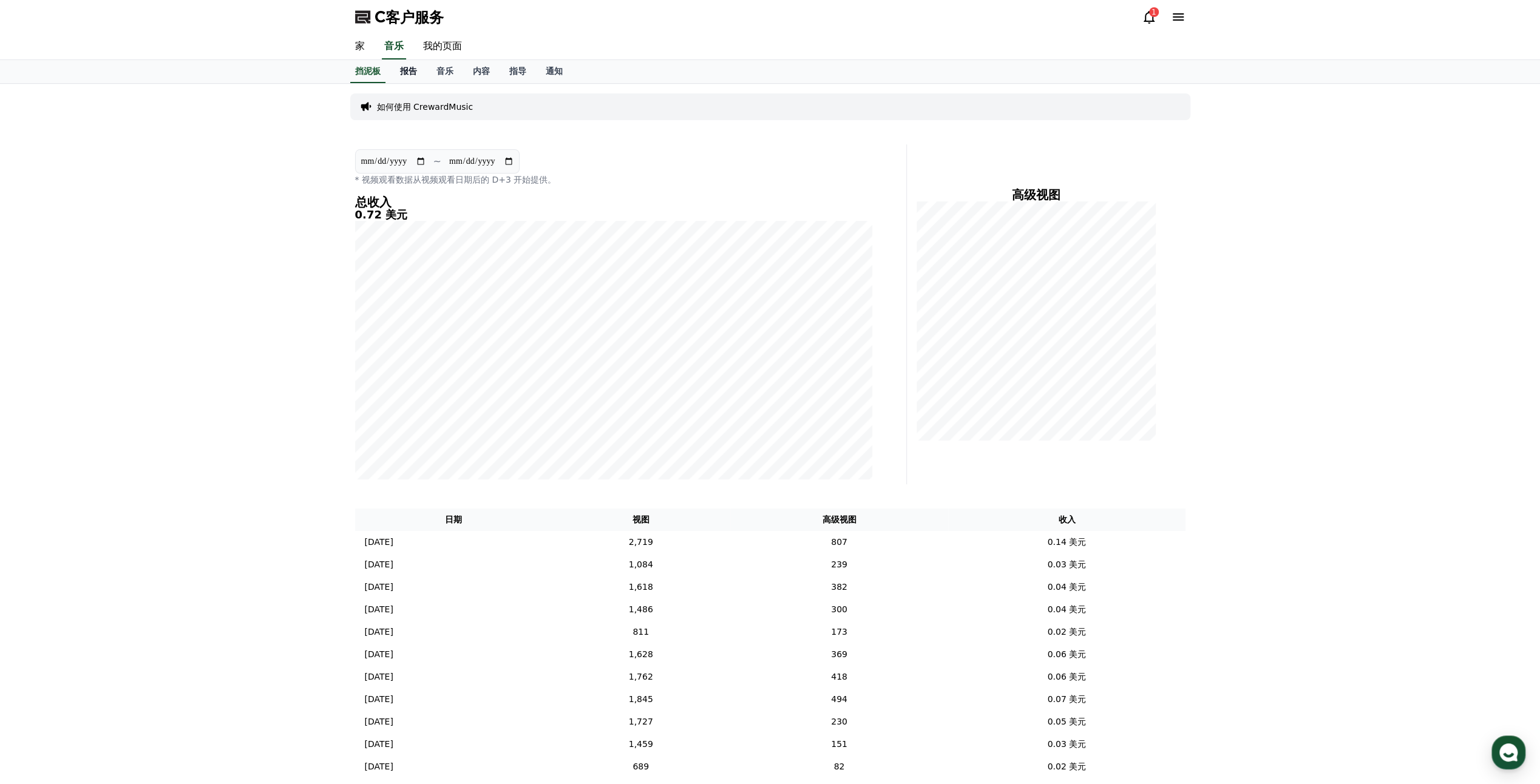
click at [409, 73] on font "报告" at bounding box center [408, 71] width 17 height 10
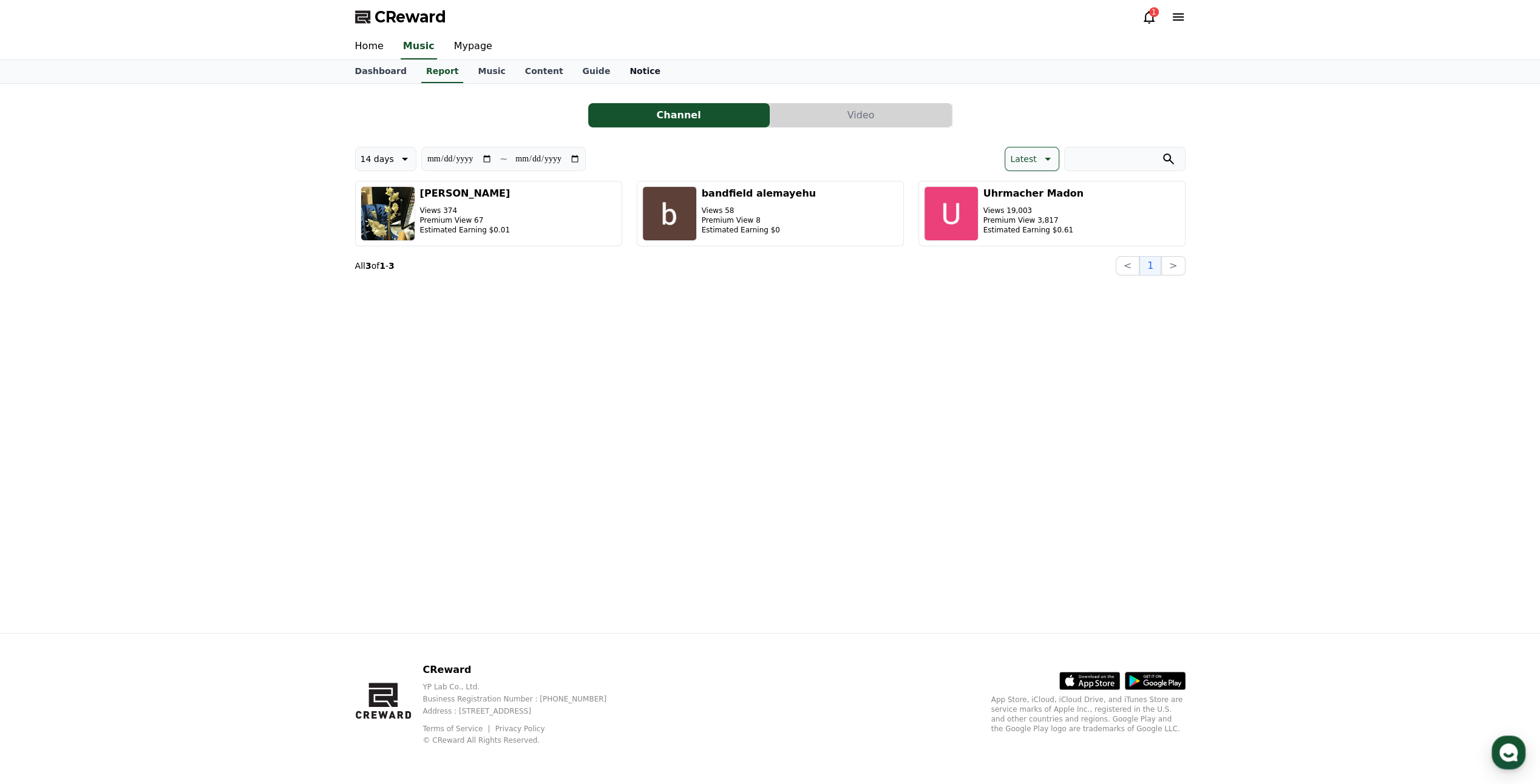
click at [621, 67] on link "Notice" at bounding box center [644, 71] width 50 height 23
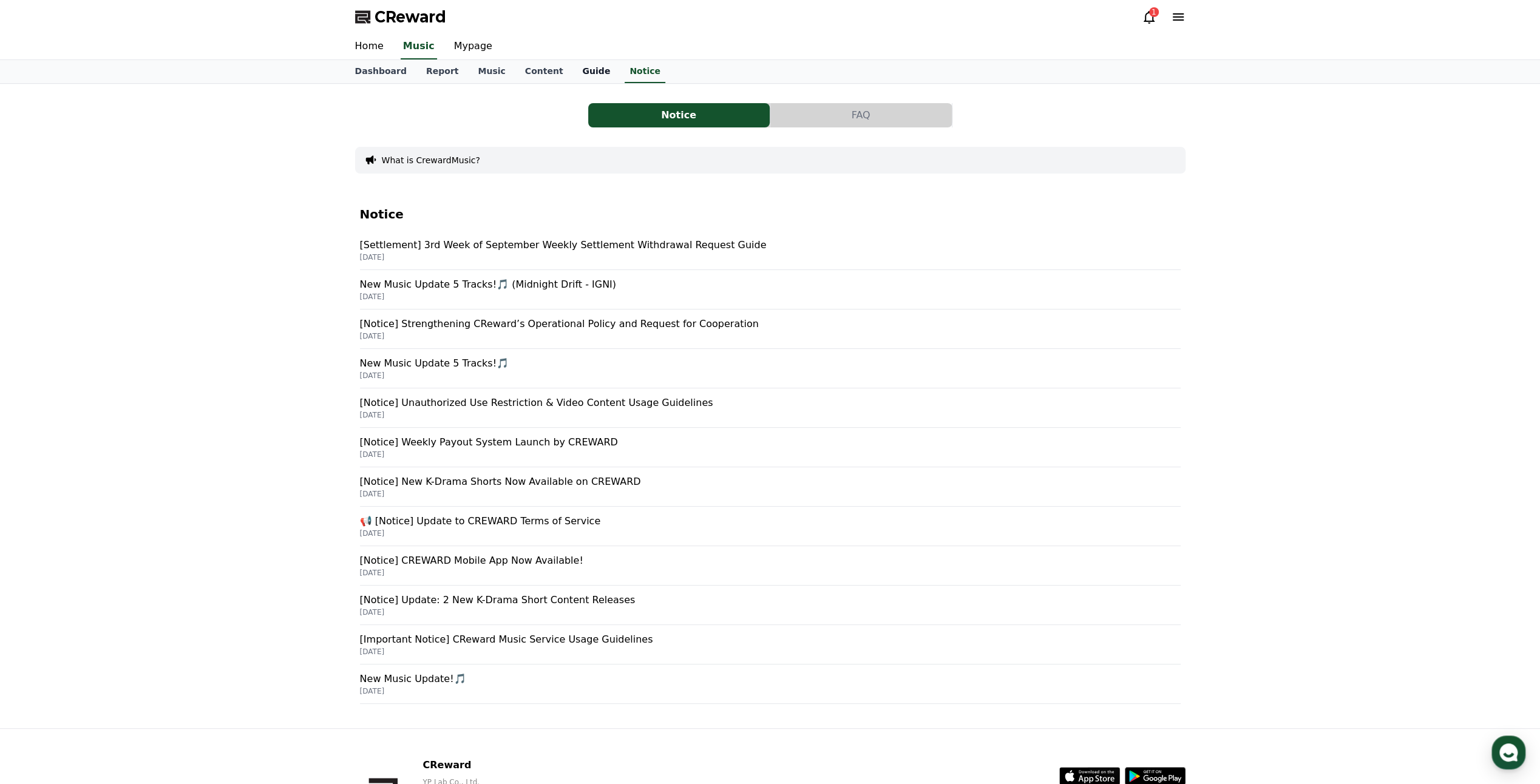
click at [573, 72] on link "Guide" at bounding box center [596, 71] width 47 height 23
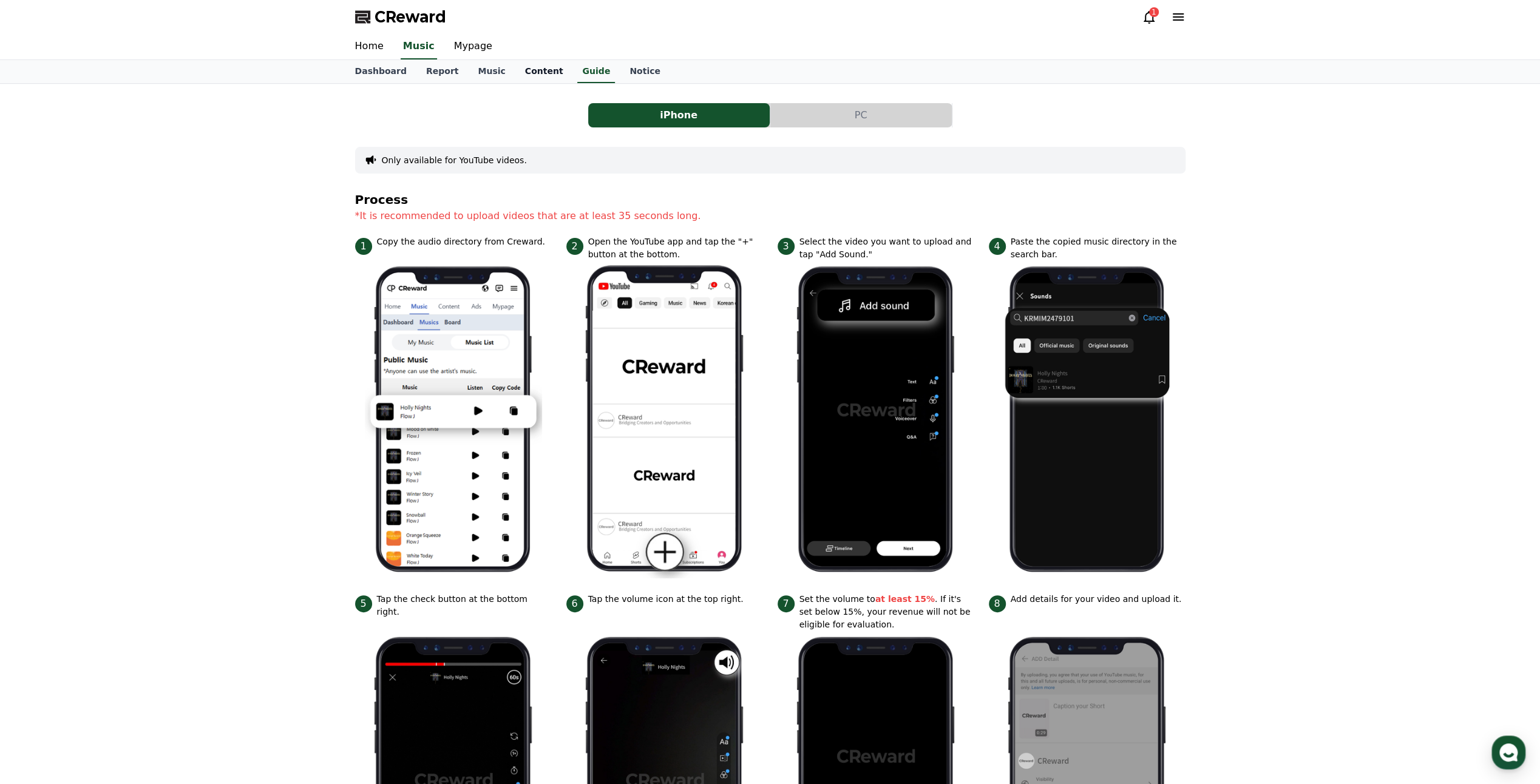
click at [539, 70] on link "Content" at bounding box center [545, 71] width 58 height 23
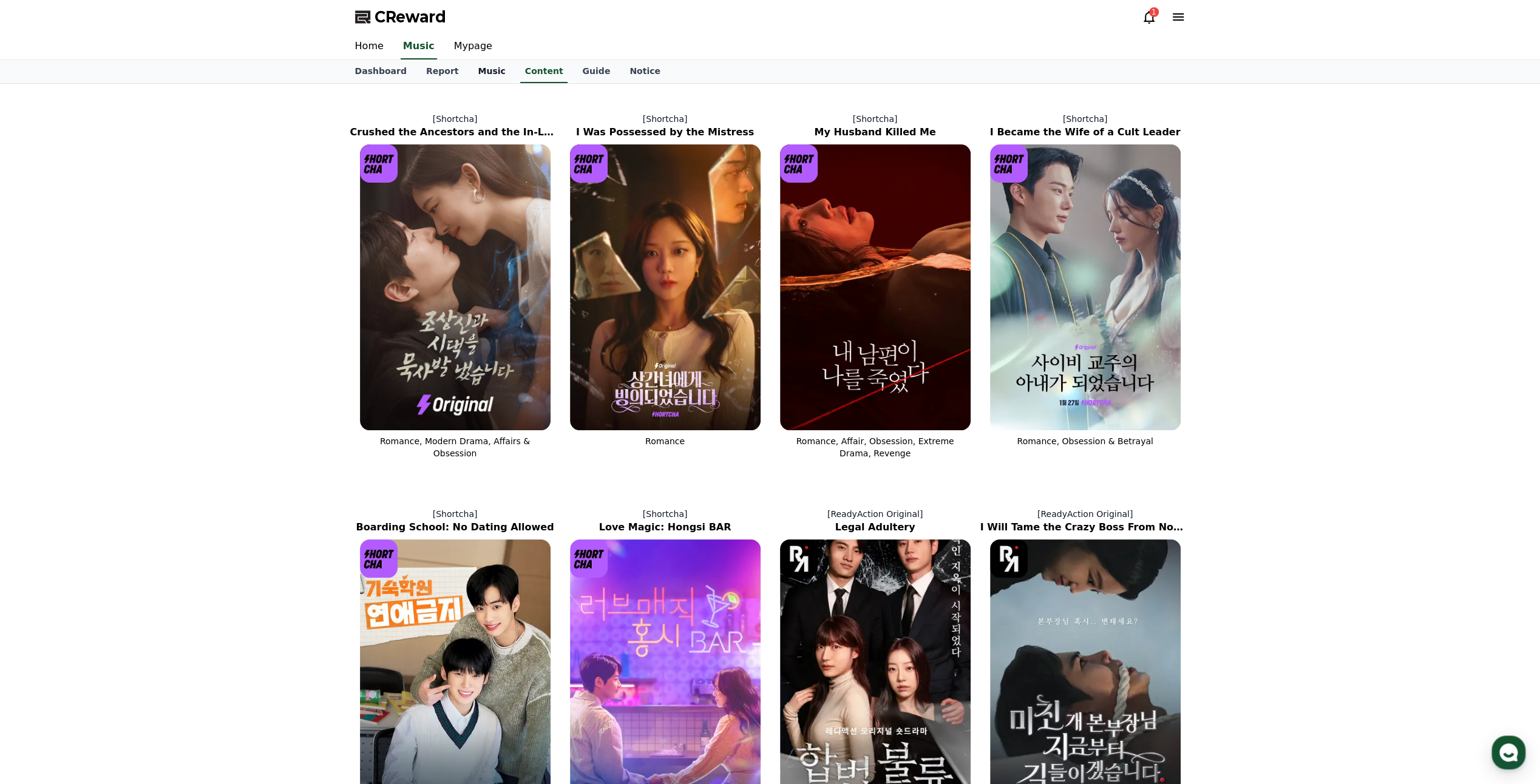
click at [476, 70] on link "Music" at bounding box center [491, 71] width 46 height 23
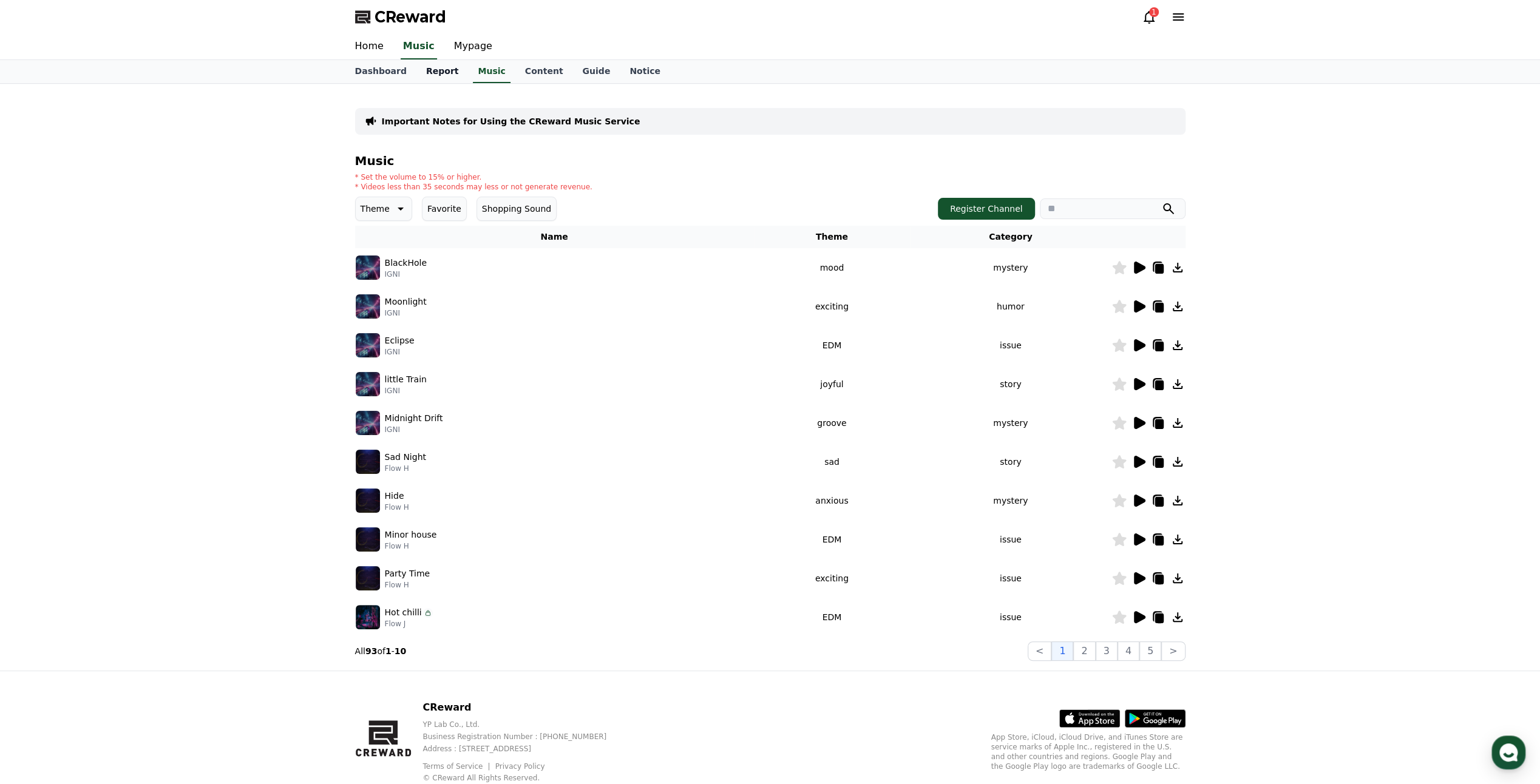
click at [433, 72] on link "Report" at bounding box center [442, 71] width 52 height 23
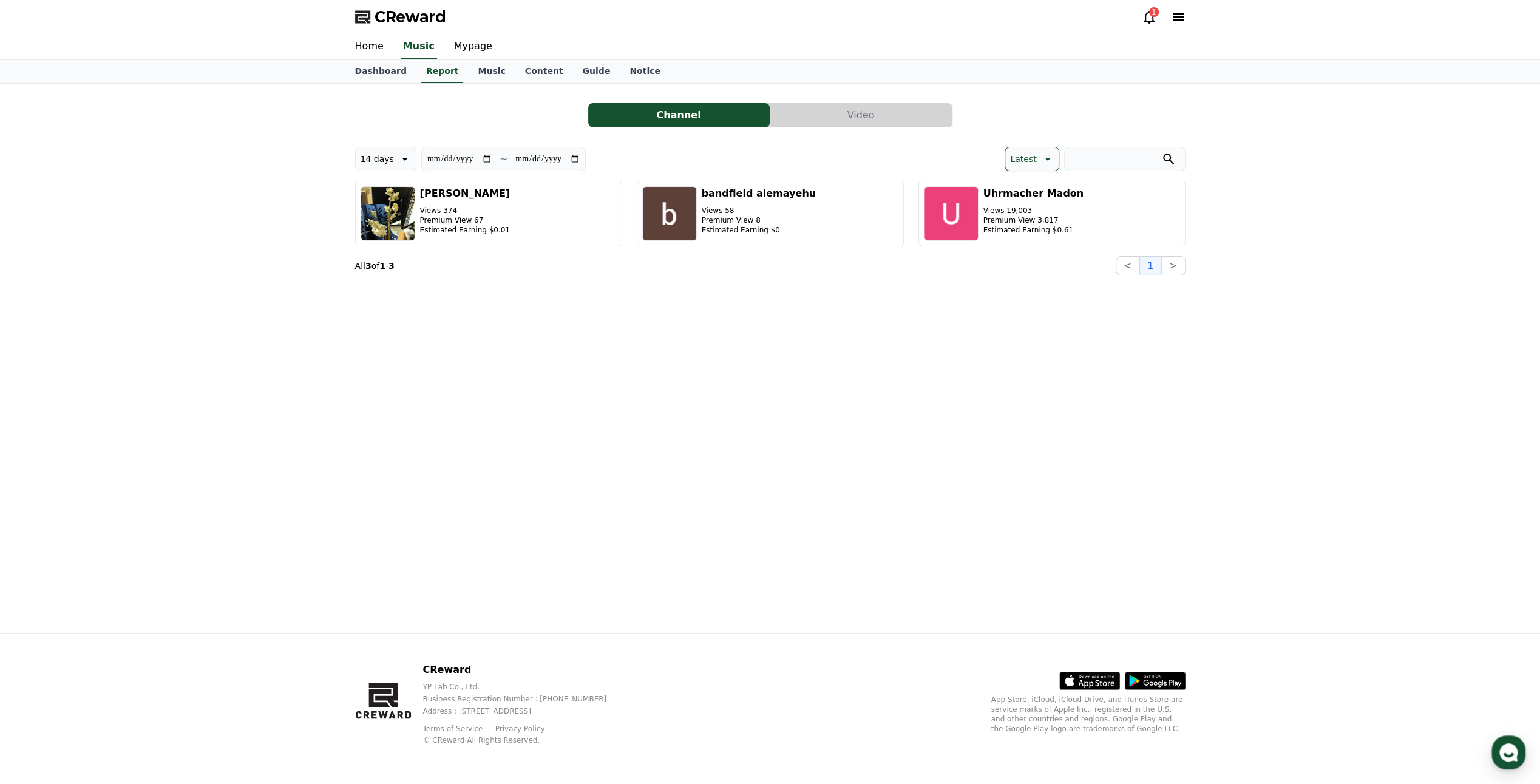
click at [452, 150] on section "**********" at bounding box center [504, 159] width 165 height 24
click at [469, 157] on input "**********" at bounding box center [460, 159] width 66 height 14
click at [553, 153] on input "**********" at bounding box center [548, 159] width 66 height 14
click at [493, 157] on input "**********" at bounding box center [460, 159] width 66 height 14
type input "**********"
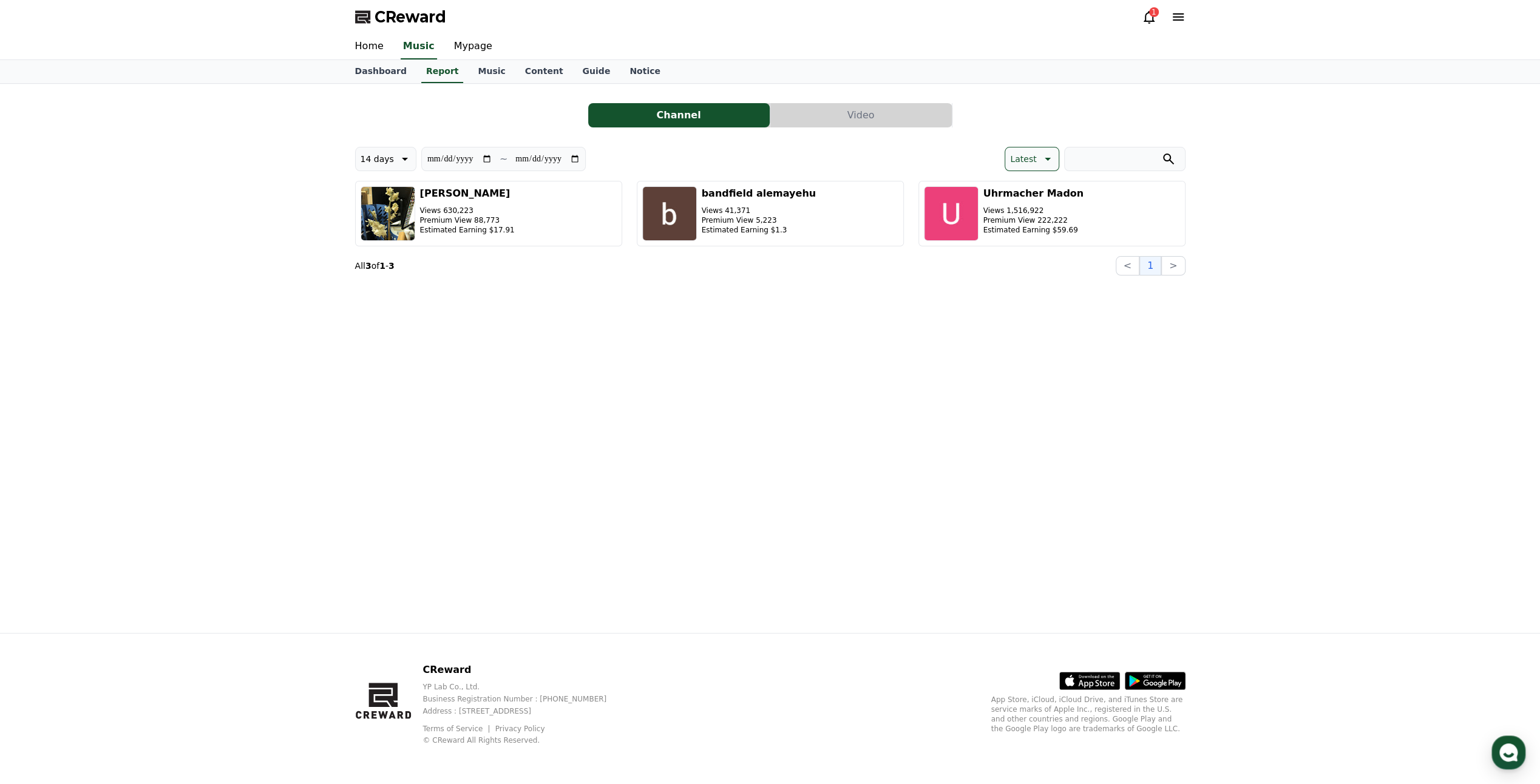
drag, startPoint x: 778, startPoint y: 377, endPoint x: 787, endPoint y: 400, distance: 24.7
click at [778, 380] on div "**********" at bounding box center [770, 358] width 850 height 549
click at [574, 541] on div "**********" at bounding box center [770, 358] width 850 height 549
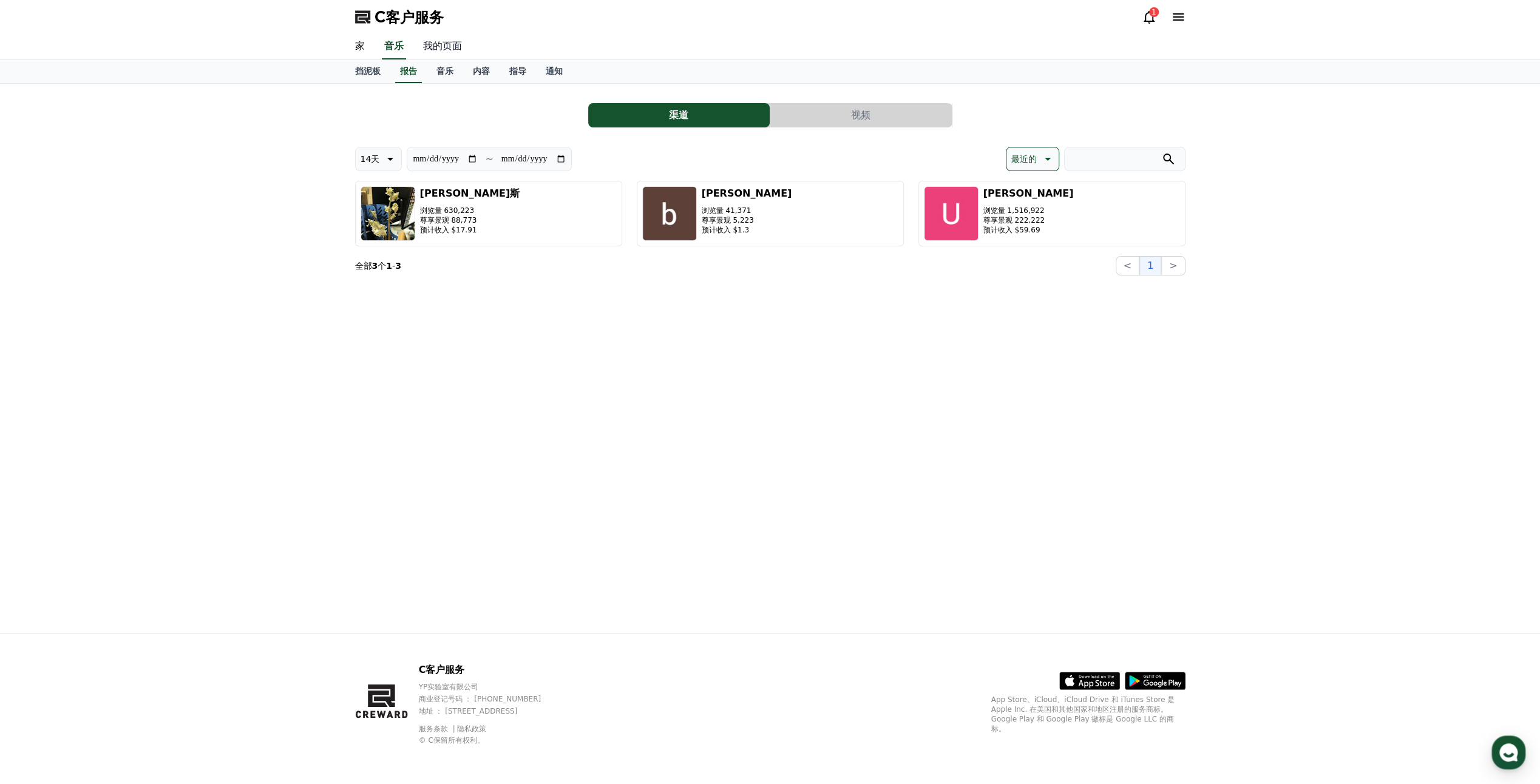
click at [436, 52] on link "我的页面" at bounding box center [442, 47] width 58 height 26
select select "**********"
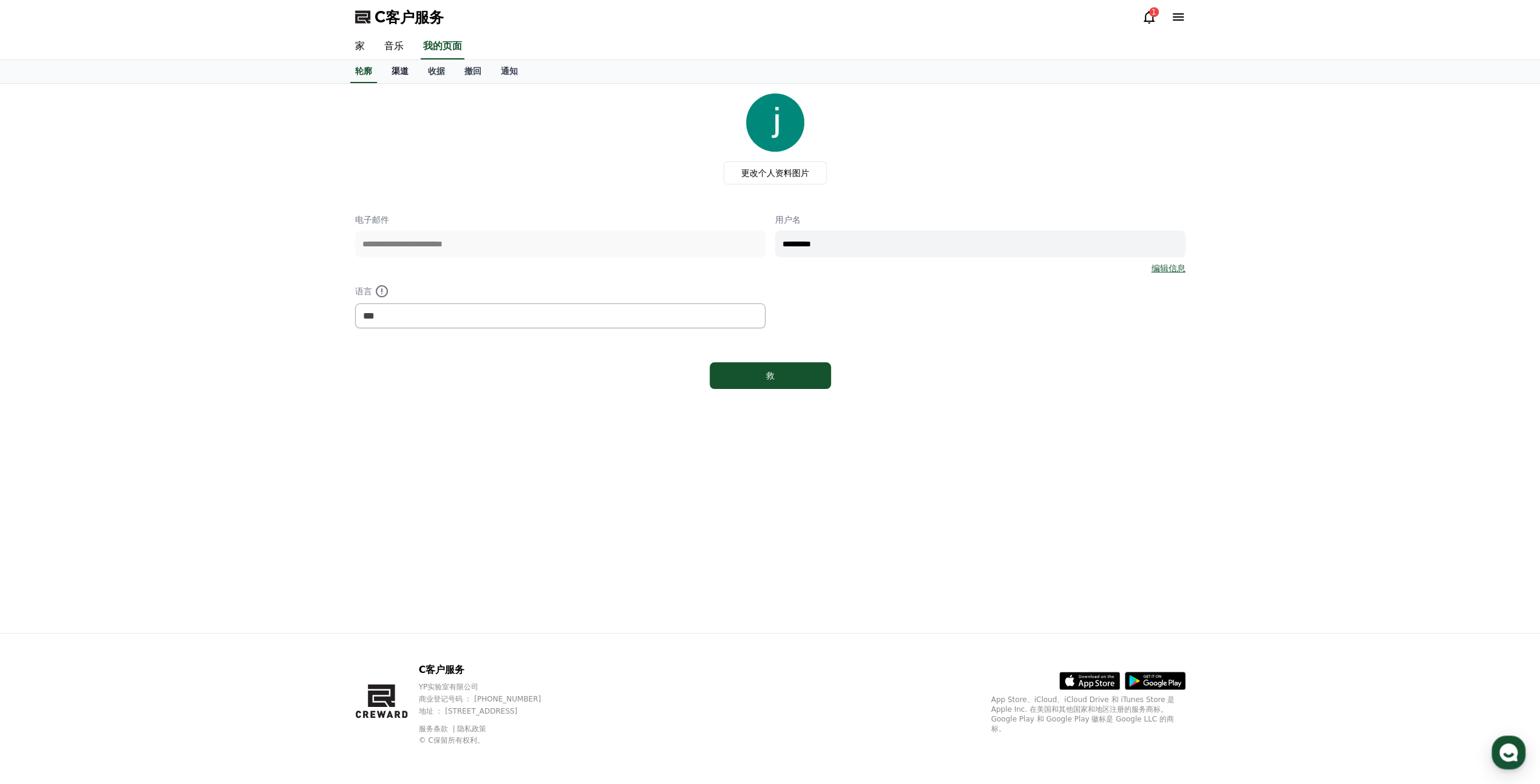
click at [397, 70] on font "渠道" at bounding box center [400, 71] width 17 height 10
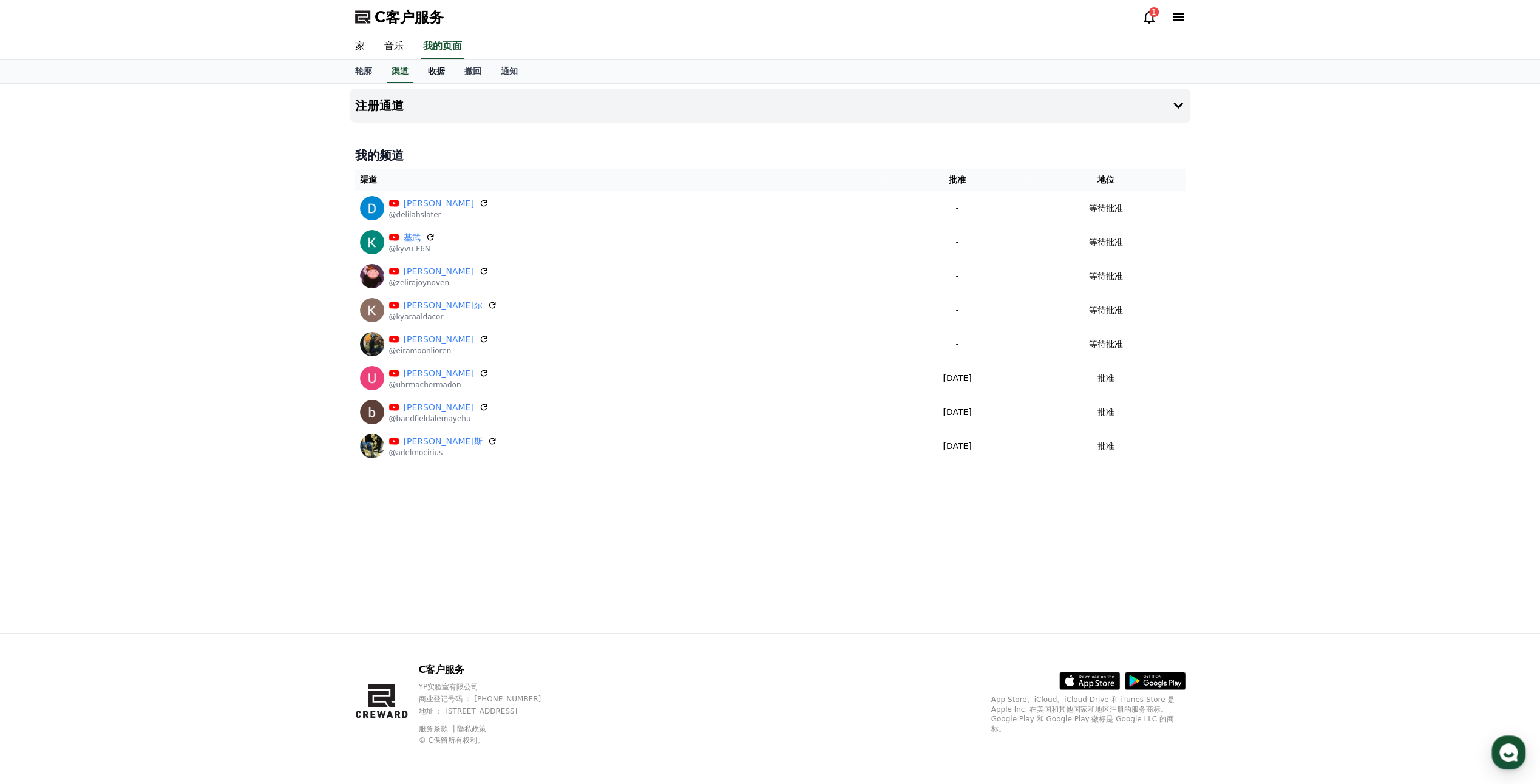
click at [439, 70] on font "收据" at bounding box center [436, 71] width 17 height 10
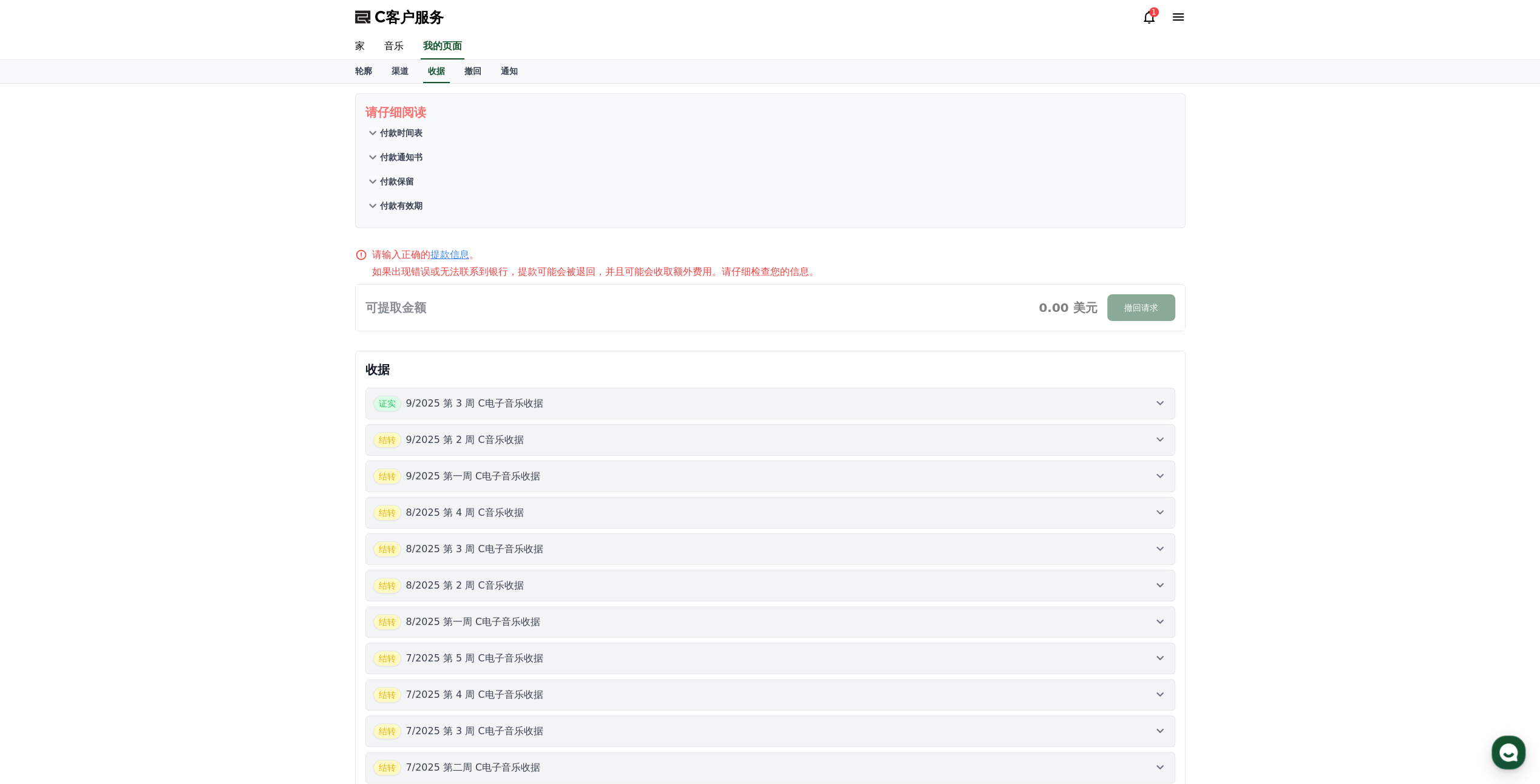
click at [443, 253] on link "提款信息" at bounding box center [449, 254] width 39 height 11
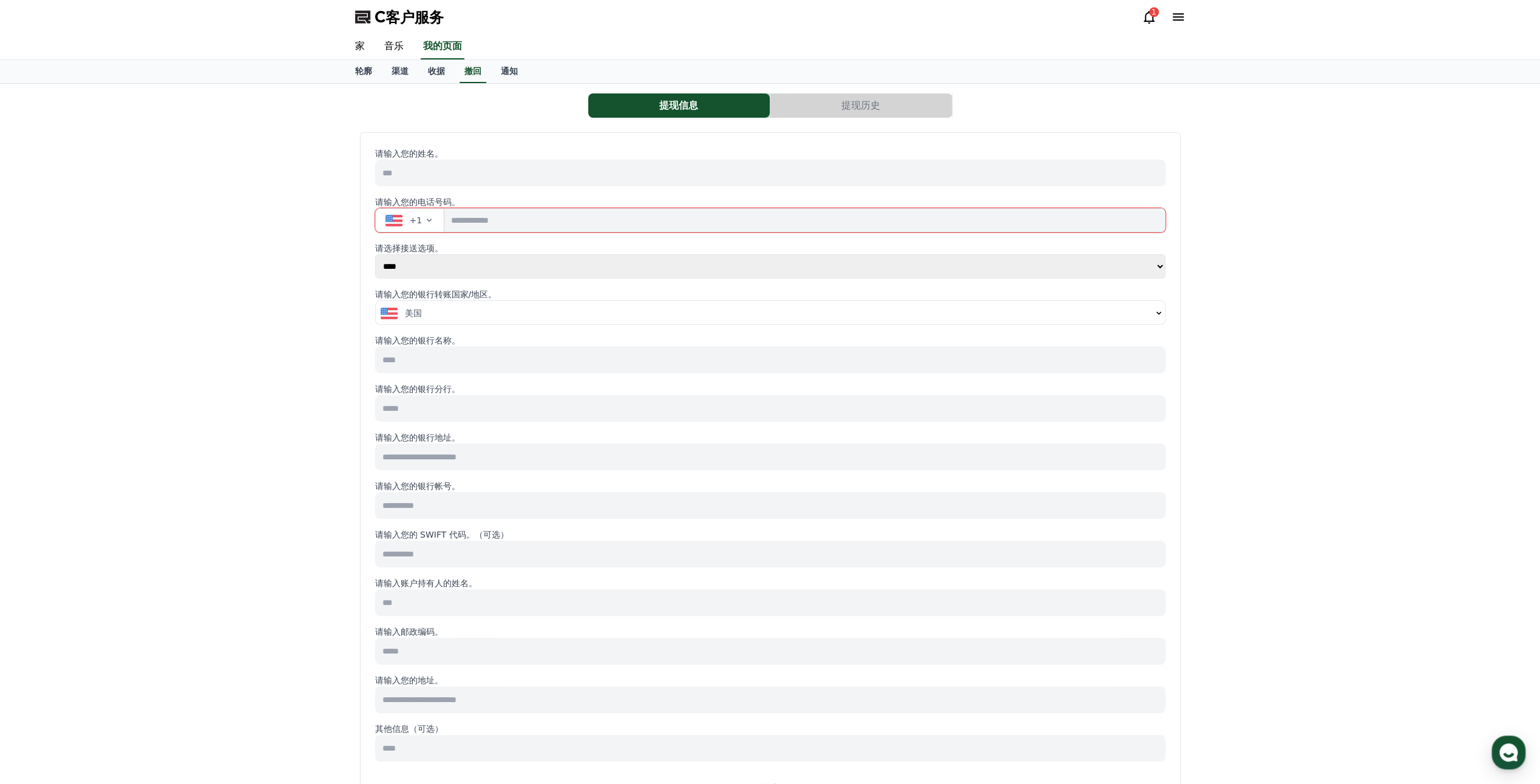
click at [425, 222] on icon "button" at bounding box center [429, 221] width 10 height 10
click at [590, 215] on input "tel" at bounding box center [804, 220] width 720 height 24
type input "*"
type input "**"
click at [415, 218] on span "+1" at bounding box center [417, 220] width 13 height 12
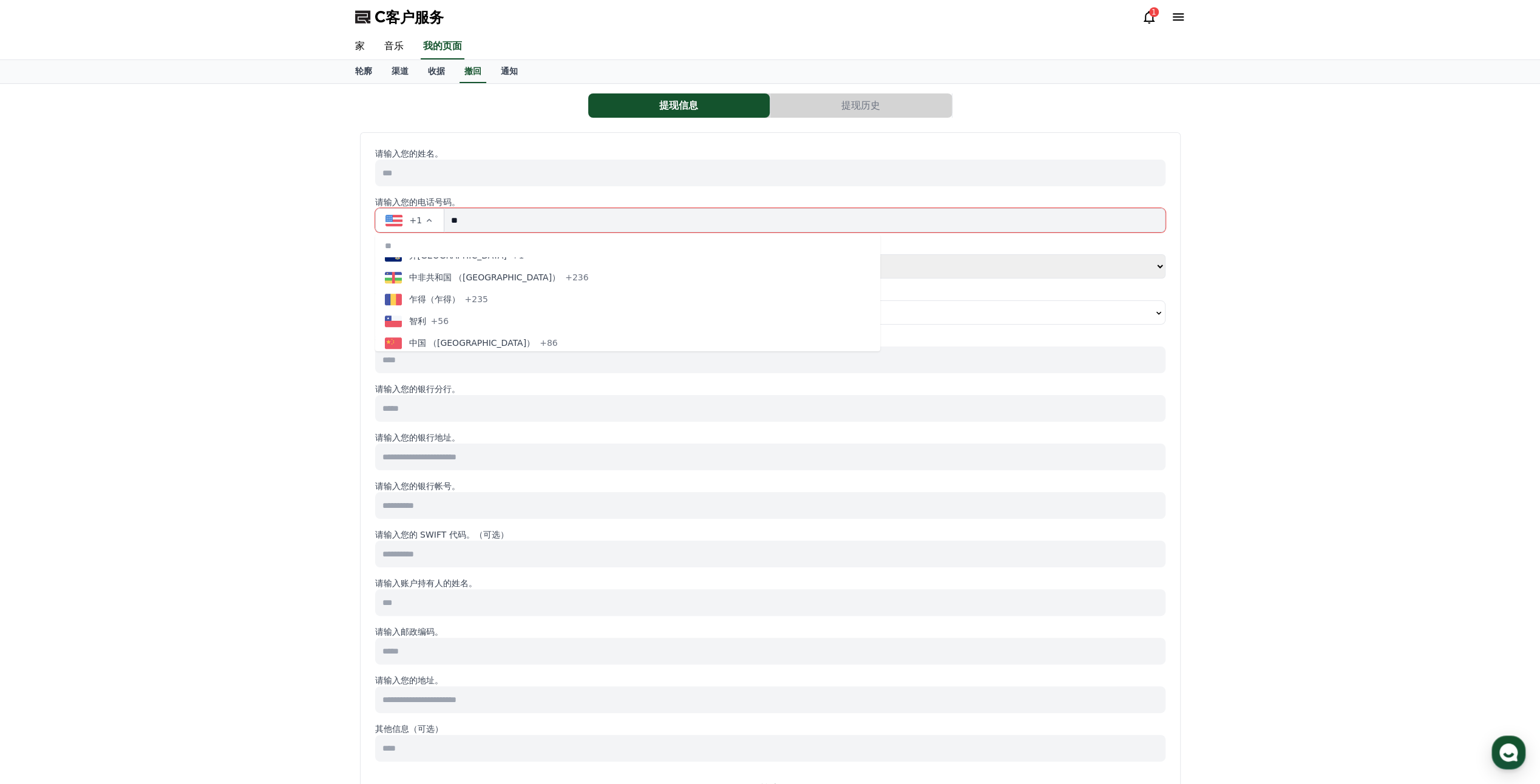
scroll to position [927, 0]
click at [540, 320] on span "+86" at bounding box center [549, 323] width 18 height 12
click at [513, 221] on input "tel" at bounding box center [808, 220] width 715 height 24
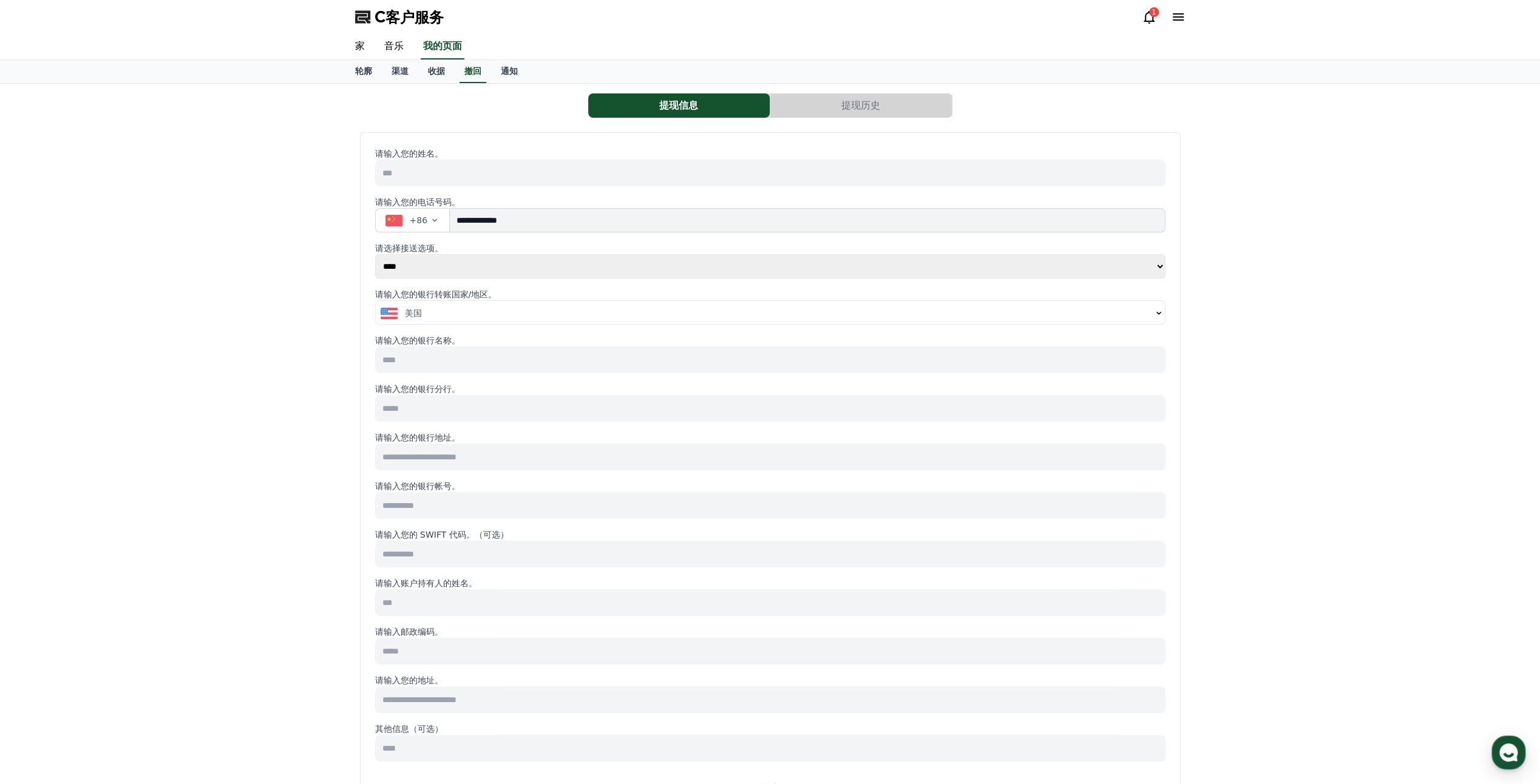
type input "**********"
drag, startPoint x: 275, startPoint y: 289, endPoint x: 396, endPoint y: 273, distance: 122.1
click at [279, 288] on div "**********" at bounding box center [770, 569] width 1540 height 971
click at [411, 269] on select "**** ******" at bounding box center [770, 266] width 791 height 24
select select "******"
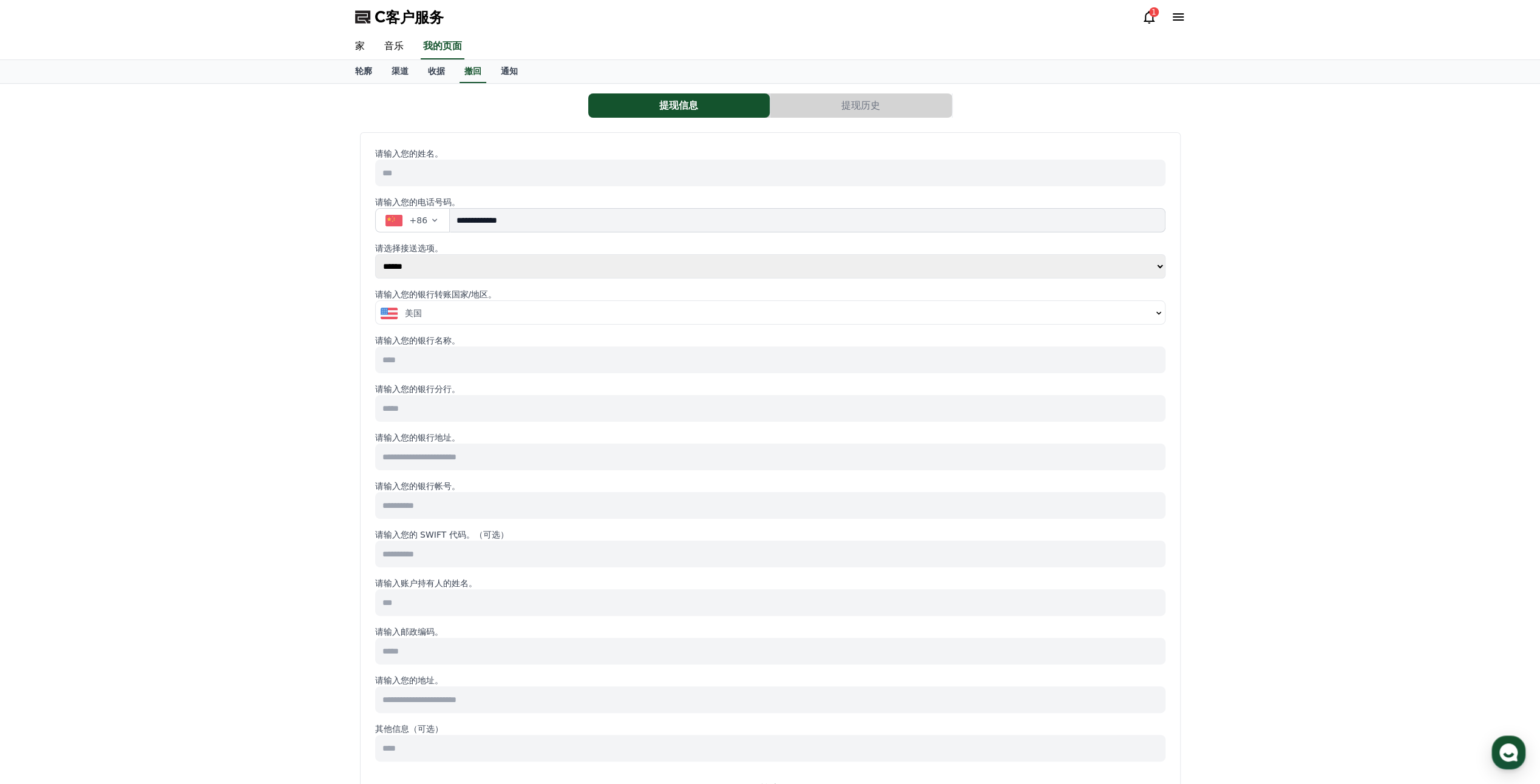
click at [375, 254] on select "**** ******" at bounding box center [770, 266] width 791 height 24
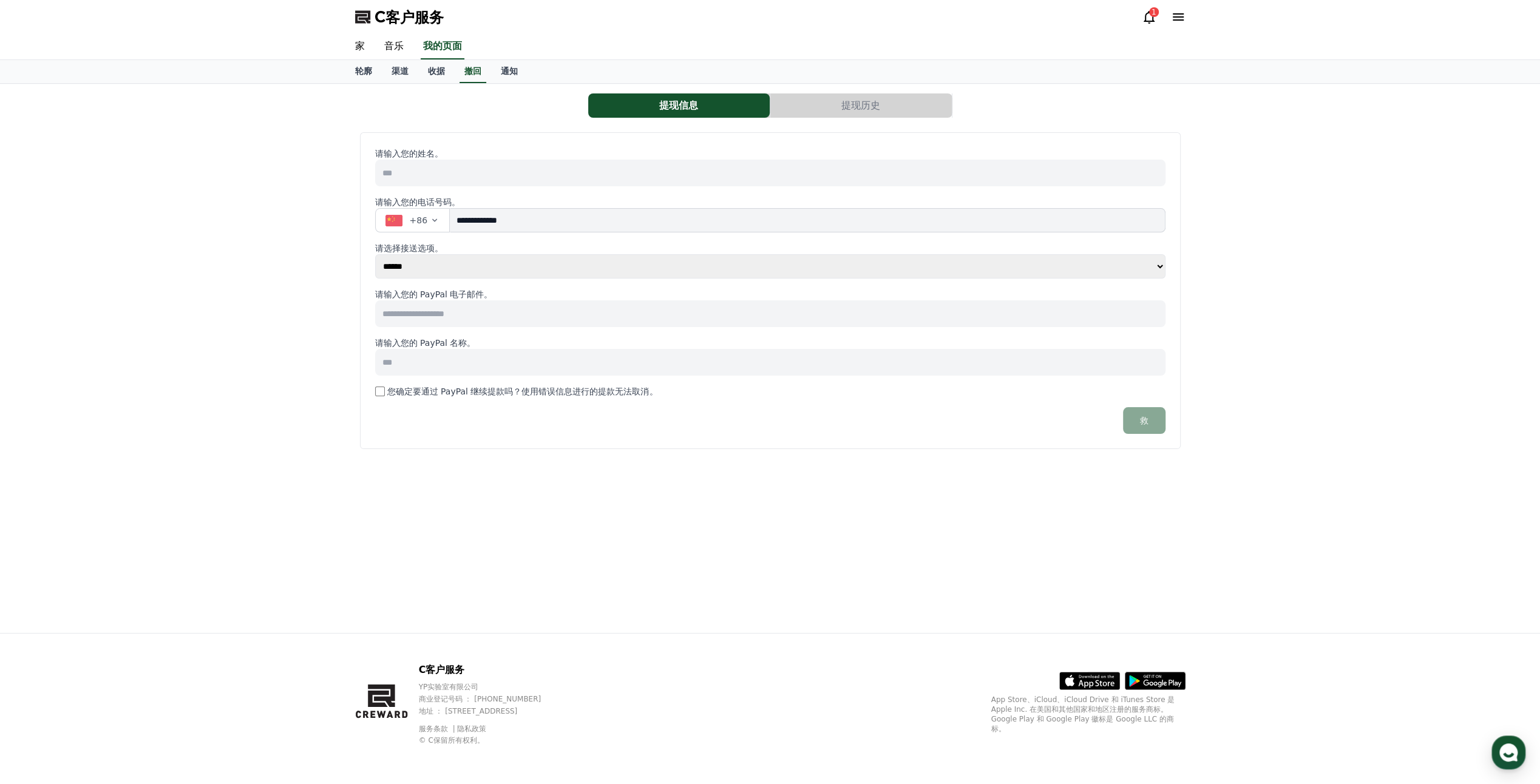
click at [465, 312] on input at bounding box center [770, 313] width 791 height 26
click at [744, 583] on div "**********" at bounding box center [770, 358] width 850 height 549
click at [481, 319] on input at bounding box center [770, 313] width 791 height 26
type input "****"
click at [586, 304] on input at bounding box center [770, 313] width 791 height 26
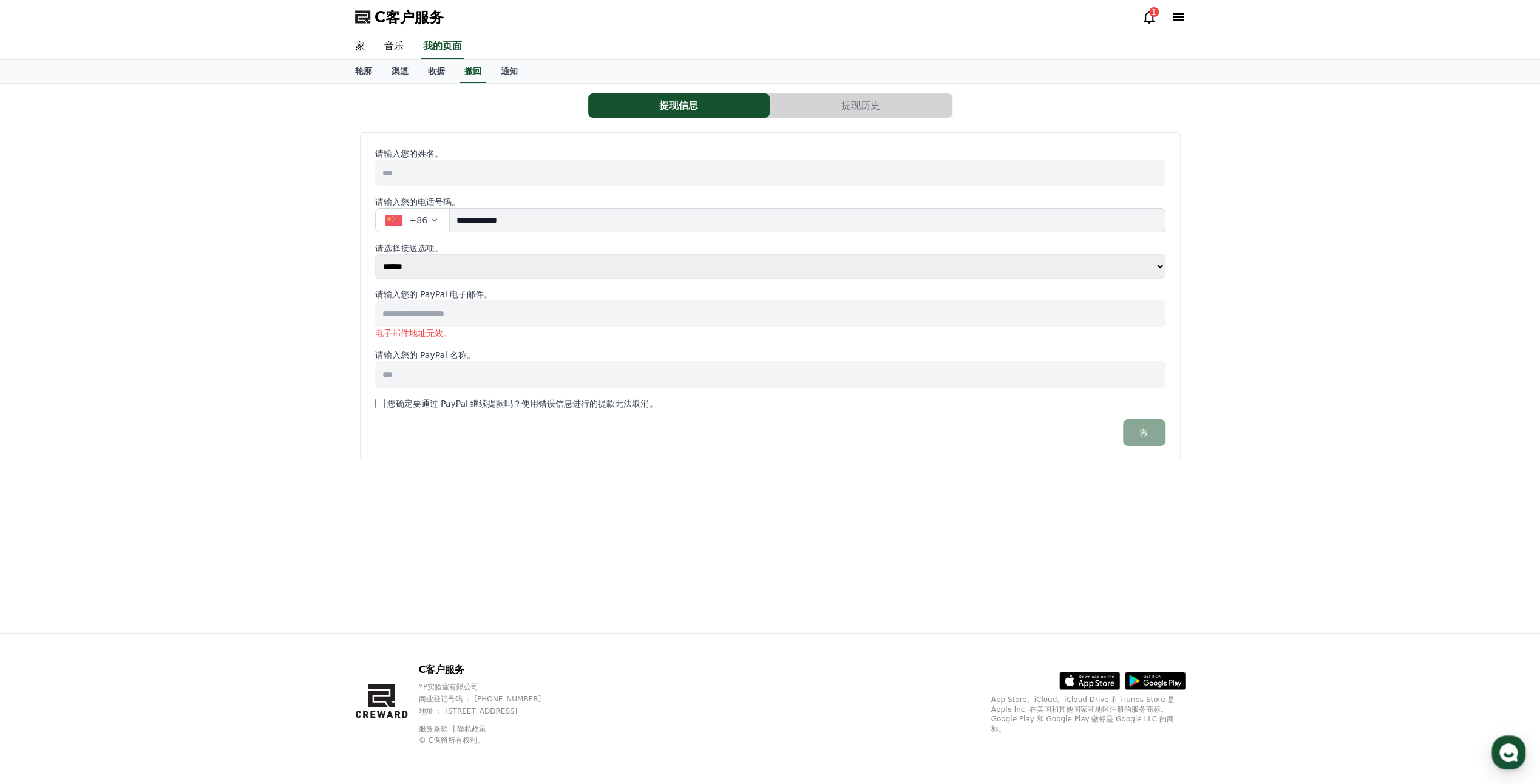
click at [536, 306] on input at bounding box center [770, 313] width 791 height 26
click at [540, 312] on input "******" at bounding box center [770, 313] width 791 height 26
click at [521, 512] on div "**********" at bounding box center [770, 358] width 850 height 549
drag, startPoint x: 443, startPoint y: 309, endPoint x: 310, endPoint y: 312, distance: 133.0
click at [310, 312] on div "**********" at bounding box center [770, 358] width 1540 height 549
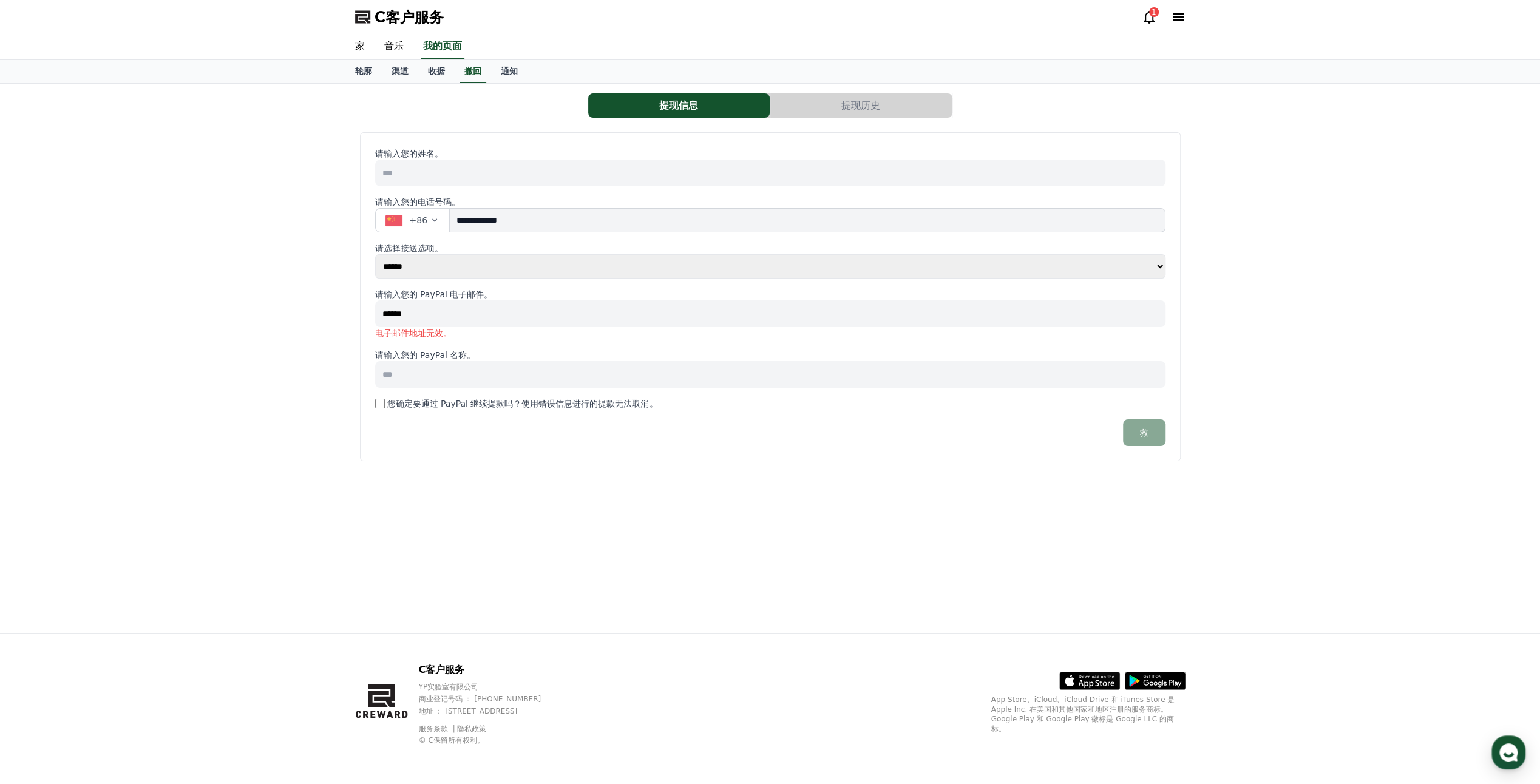
type input "**********"
click at [521, 472] on div "**********" at bounding box center [770, 358] width 850 height 549
click at [407, 363] on input at bounding box center [770, 362] width 791 height 26
type input "*"
type input "***"
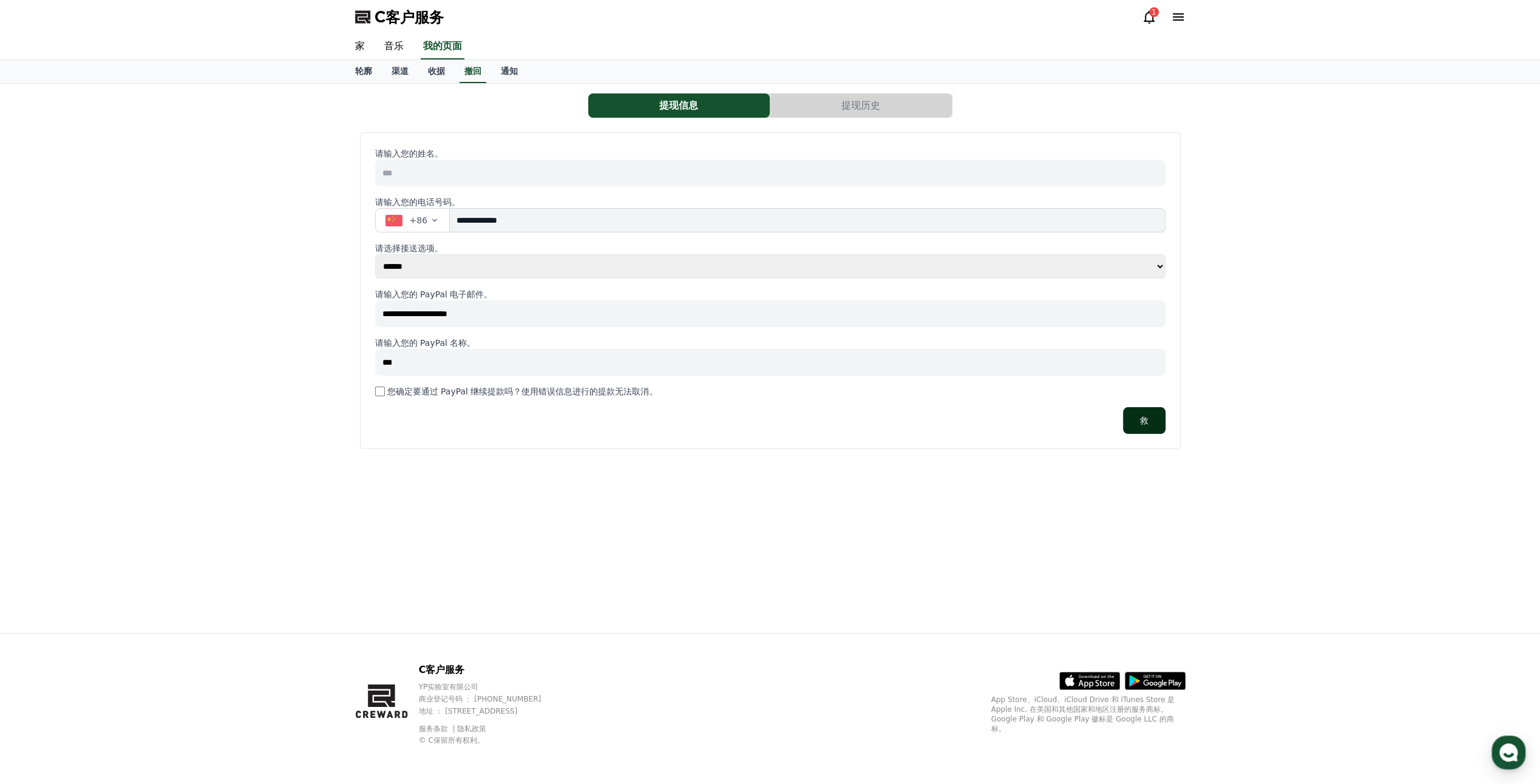
click at [1146, 420] on font "救" at bounding box center [1144, 420] width 9 height 12
click at [1152, 141] on span "KYC确认" at bounding box center [1143, 145] width 44 height 16
drag, startPoint x: 210, startPoint y: 192, endPoint x: 265, endPoint y: 217, distance: 60.4
click at [203, 225] on div "**********" at bounding box center [770, 358] width 1540 height 549
click at [916, 104] on button "提现历史" at bounding box center [861, 105] width 182 height 24
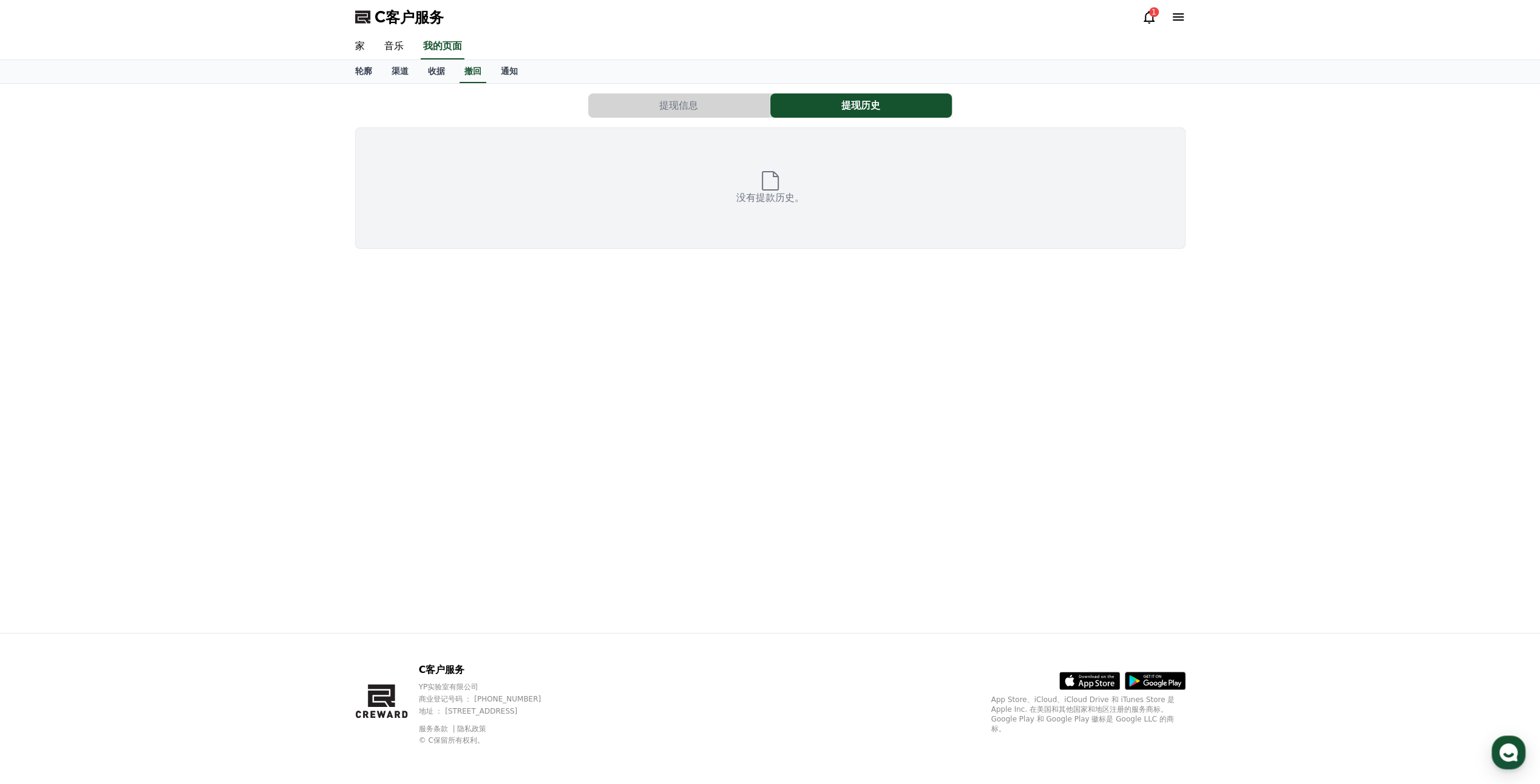
click at [695, 95] on button "提现信息" at bounding box center [679, 105] width 182 height 24
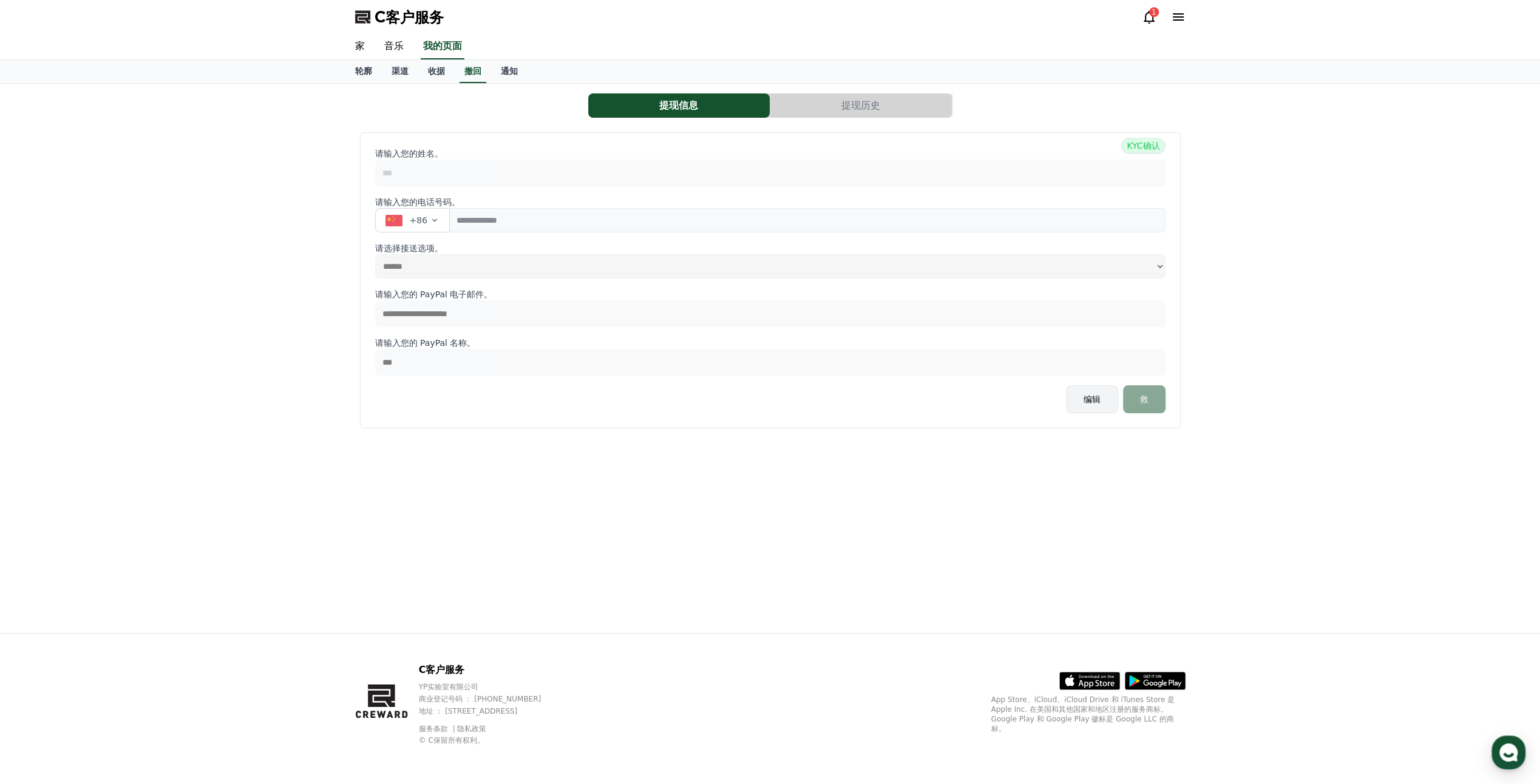
click at [1096, 397] on font "编辑" at bounding box center [1091, 399] width 17 height 12
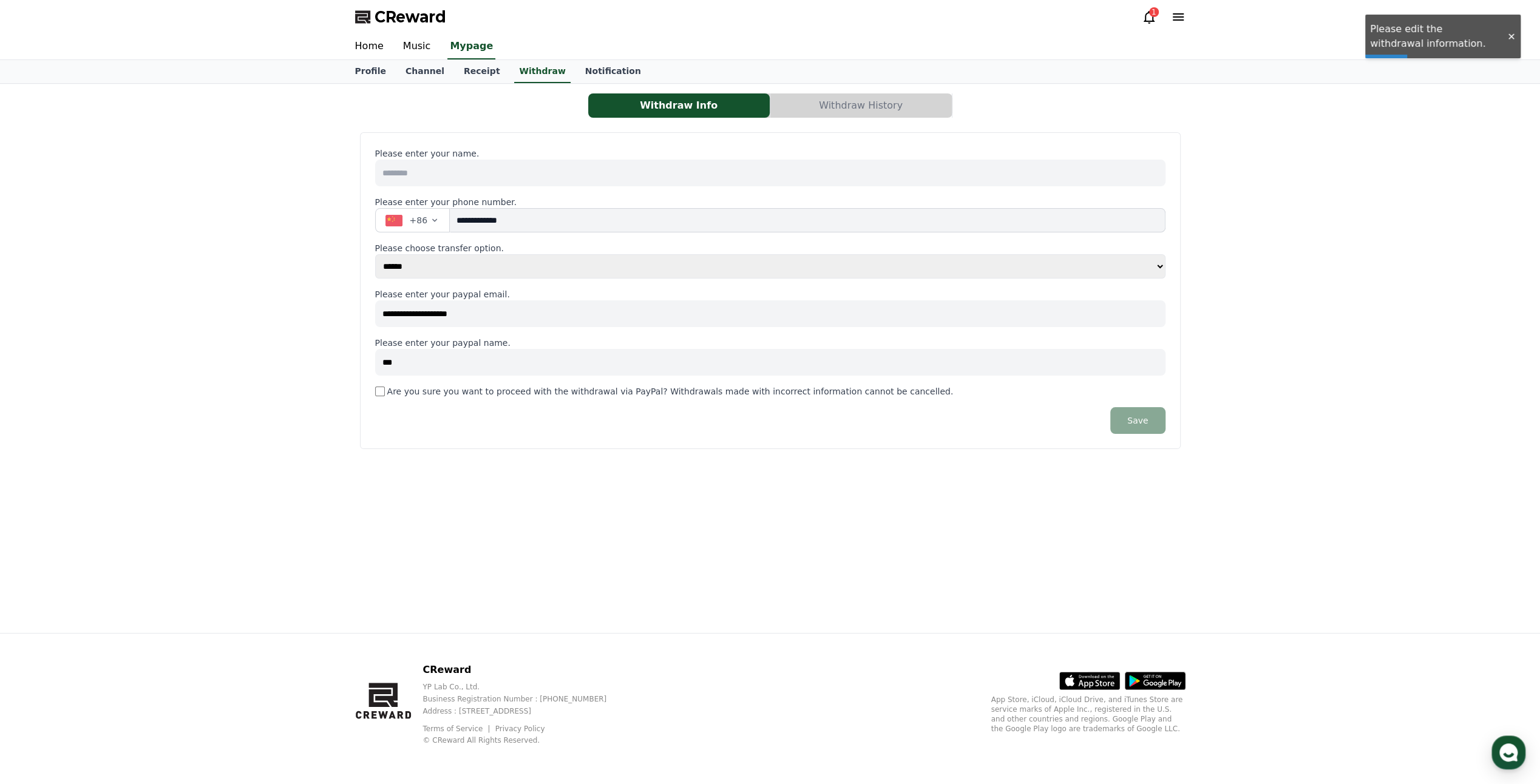
click at [373, 359] on div "**********" at bounding box center [770, 291] width 821 height 316
click at [492, 177] on input at bounding box center [770, 173] width 791 height 26
paste input "***"
type input "***"
click at [1153, 417] on button "Save" at bounding box center [1138, 420] width 54 height 26
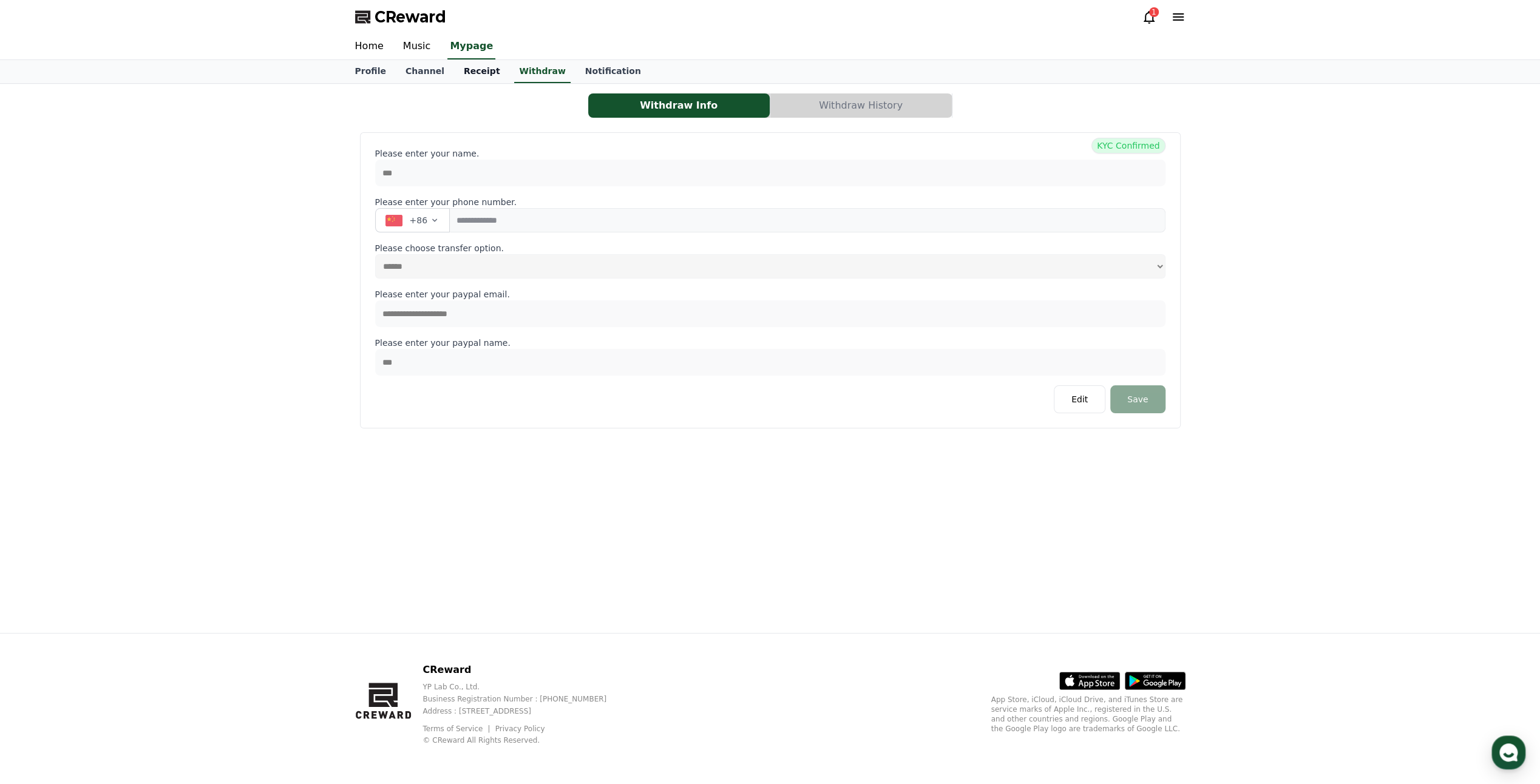
click at [475, 77] on link "Receipt" at bounding box center [482, 71] width 56 height 23
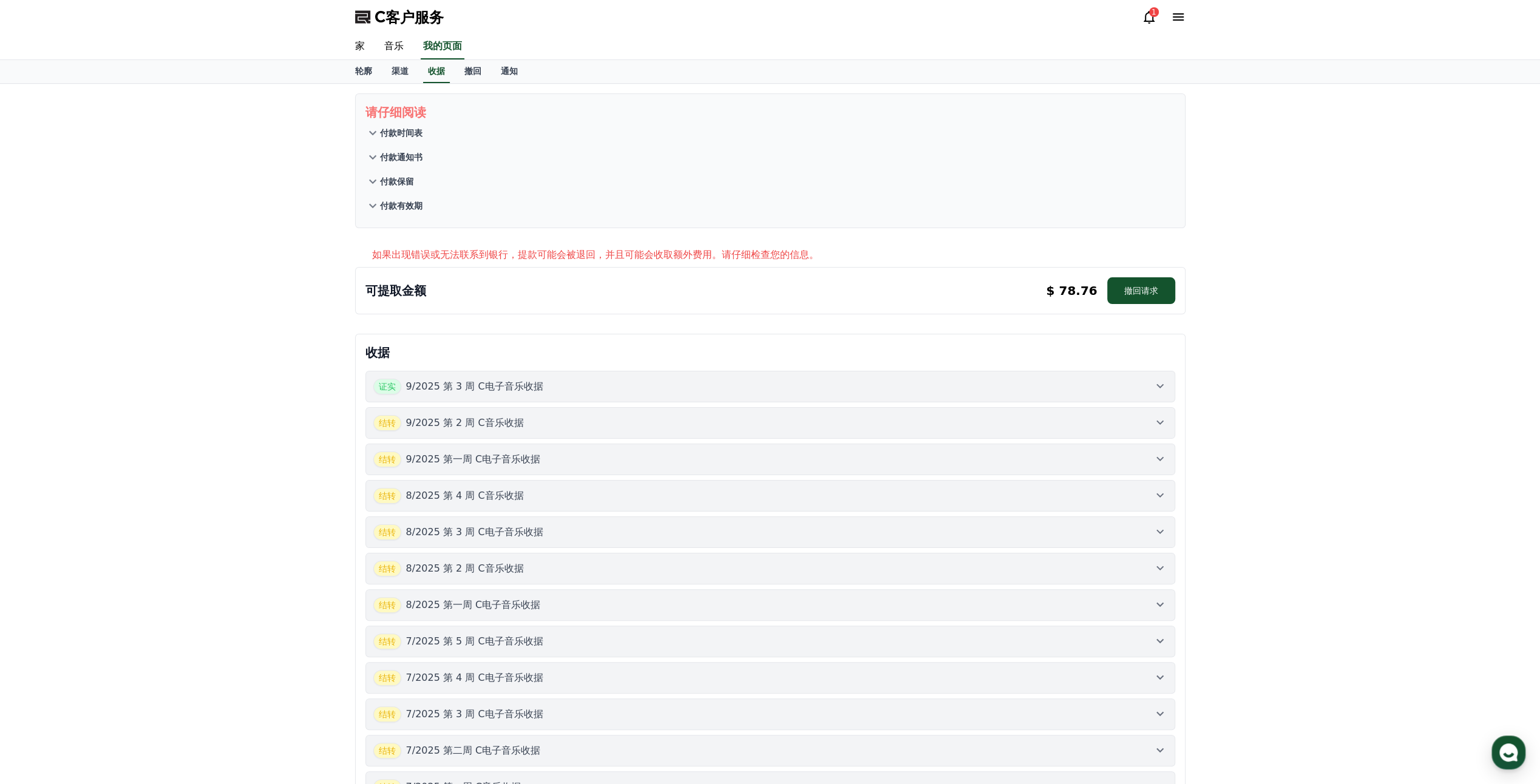
drag, startPoint x: 154, startPoint y: 319, endPoint x: 181, endPoint y: 320, distance: 27.0
click at [154, 319] on div "请仔细阅读 付款时间表 付款通知书 付款保留 付款有效期 如果出现错误或无法联系到银行，提款可能会被退回，并且可能会收取额外费用。请仔细检查您的信息。 可提取…" at bounding box center [770, 549] width 1540 height 931
click at [569, 396] on button "证实 9/2025 第 3 周 C电子音乐收据" at bounding box center [770, 386] width 810 height 31
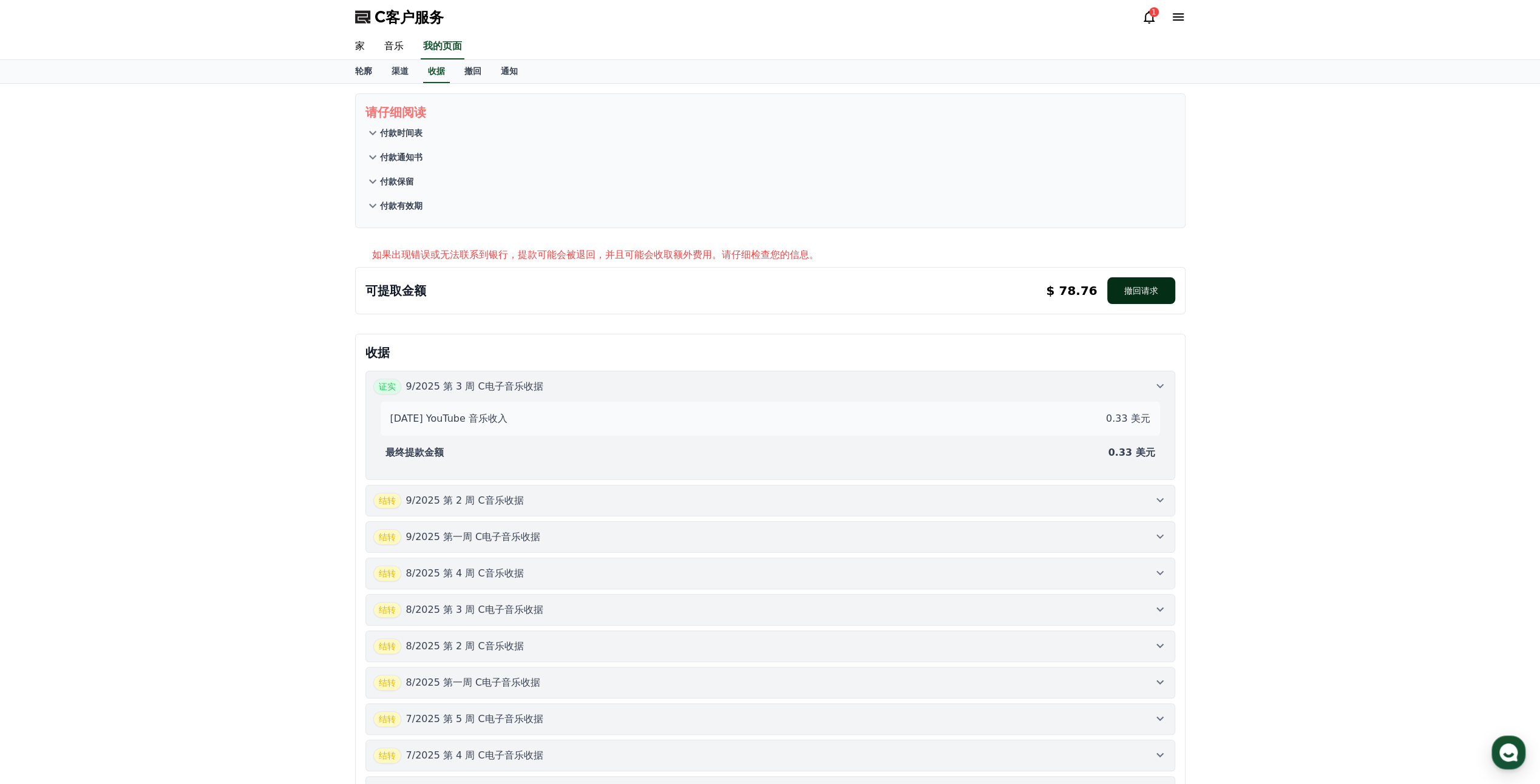
click at [1143, 293] on font "撤回请求" at bounding box center [1141, 290] width 34 height 12
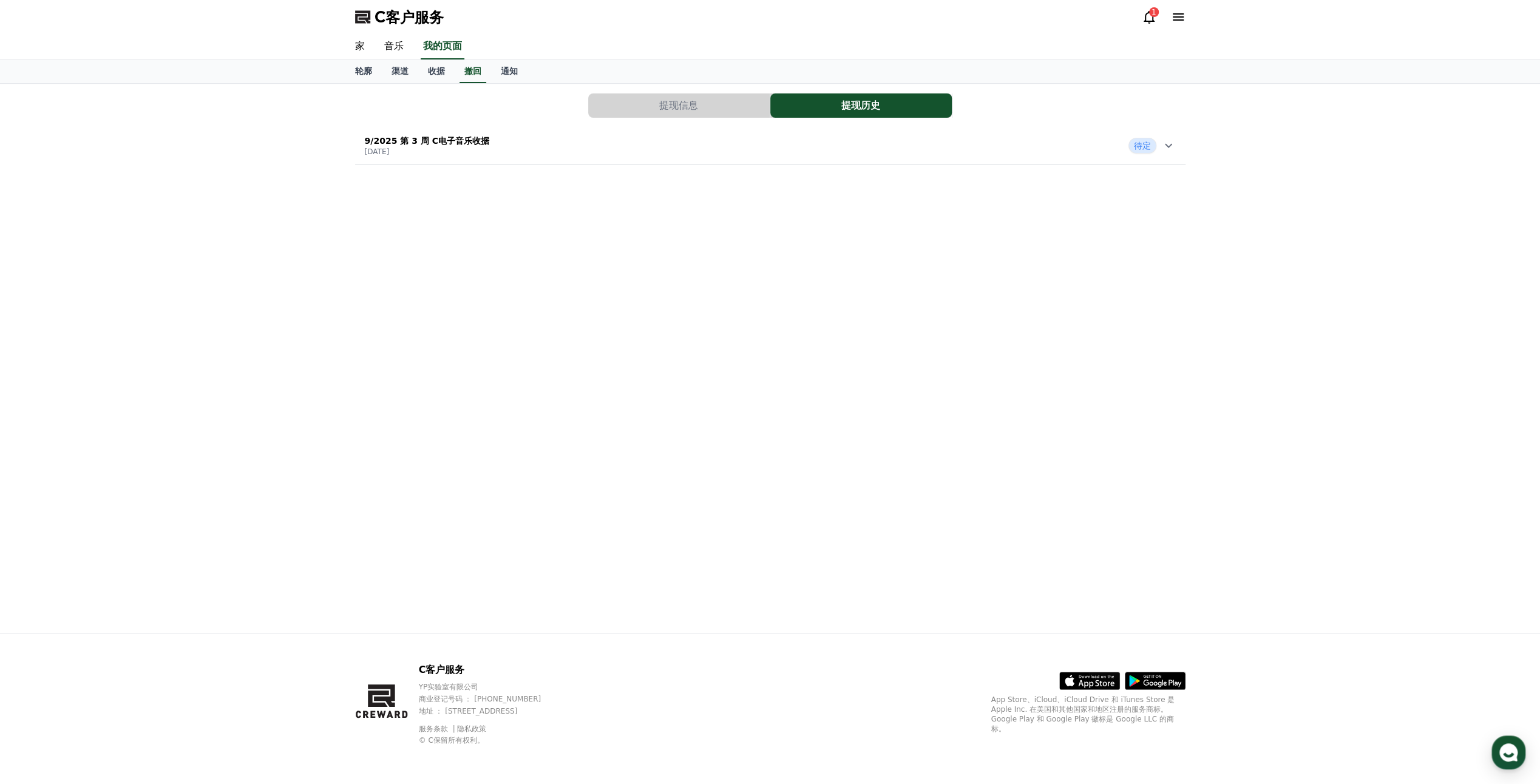
click at [664, 108] on button "提现信息" at bounding box center [679, 105] width 182 height 24
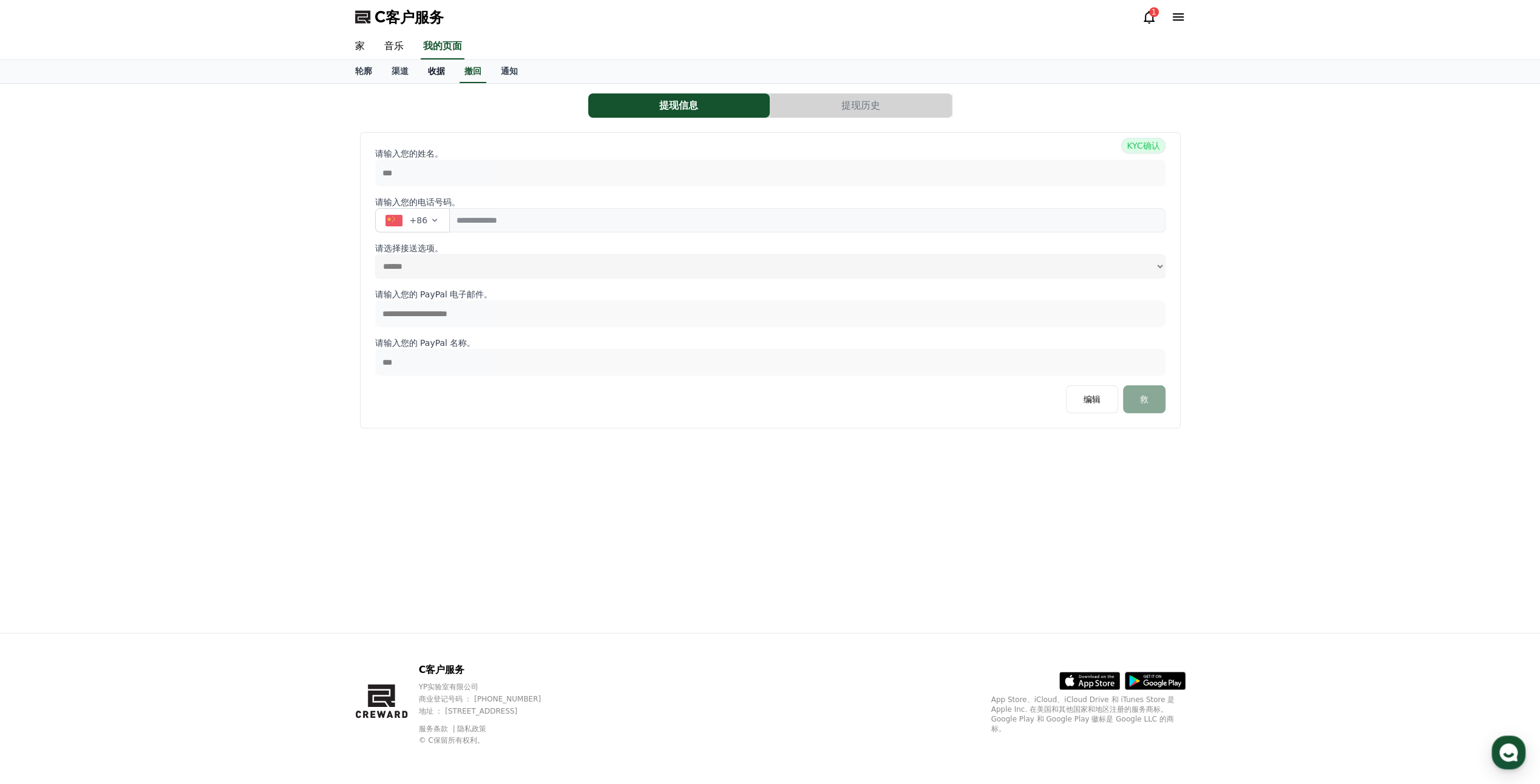
click at [443, 73] on font "收据" at bounding box center [436, 71] width 17 height 10
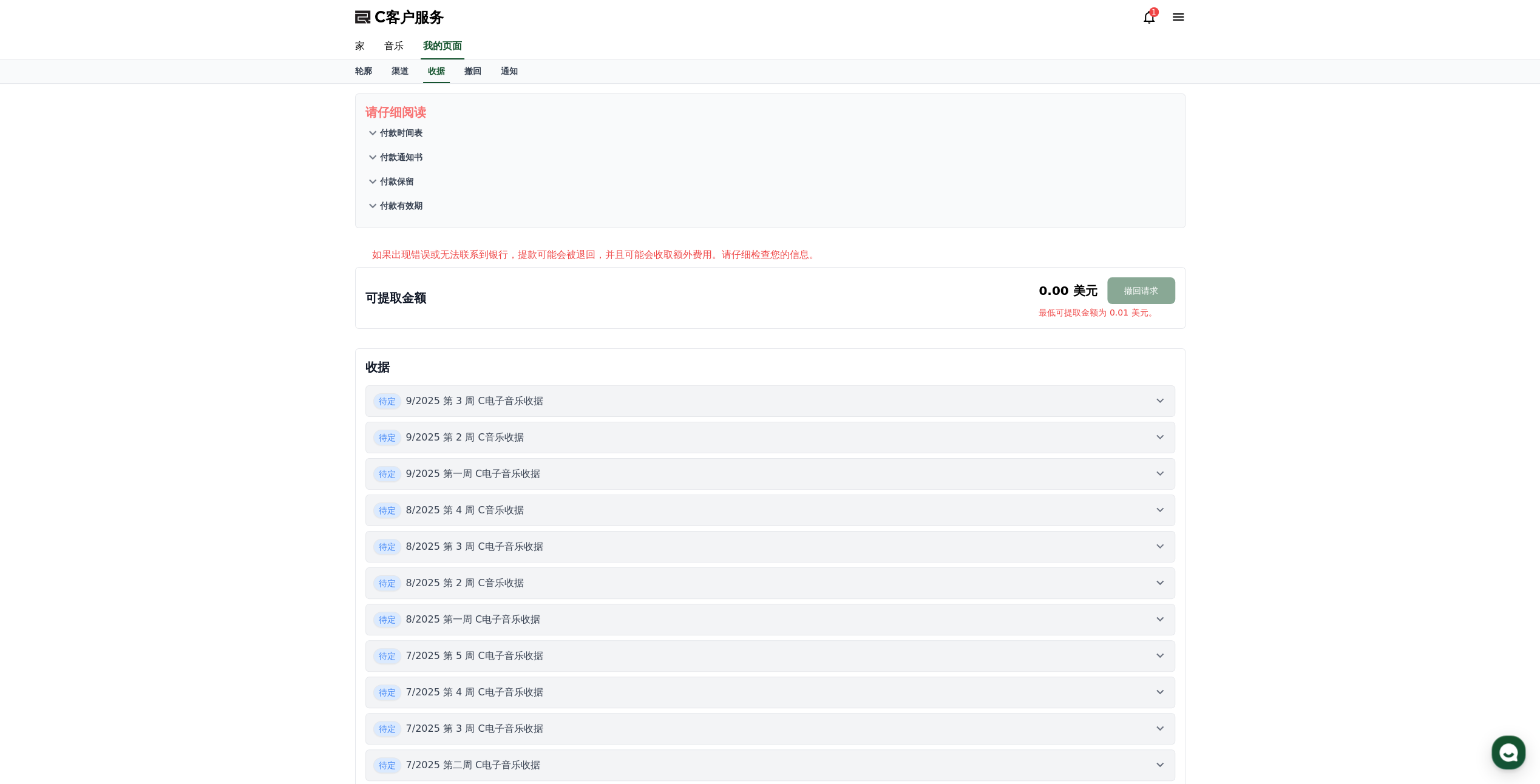
click at [1067, 289] on p "0.00 美元" at bounding box center [1067, 290] width 58 height 17
click at [466, 74] on font "撤回" at bounding box center [473, 71] width 17 height 10
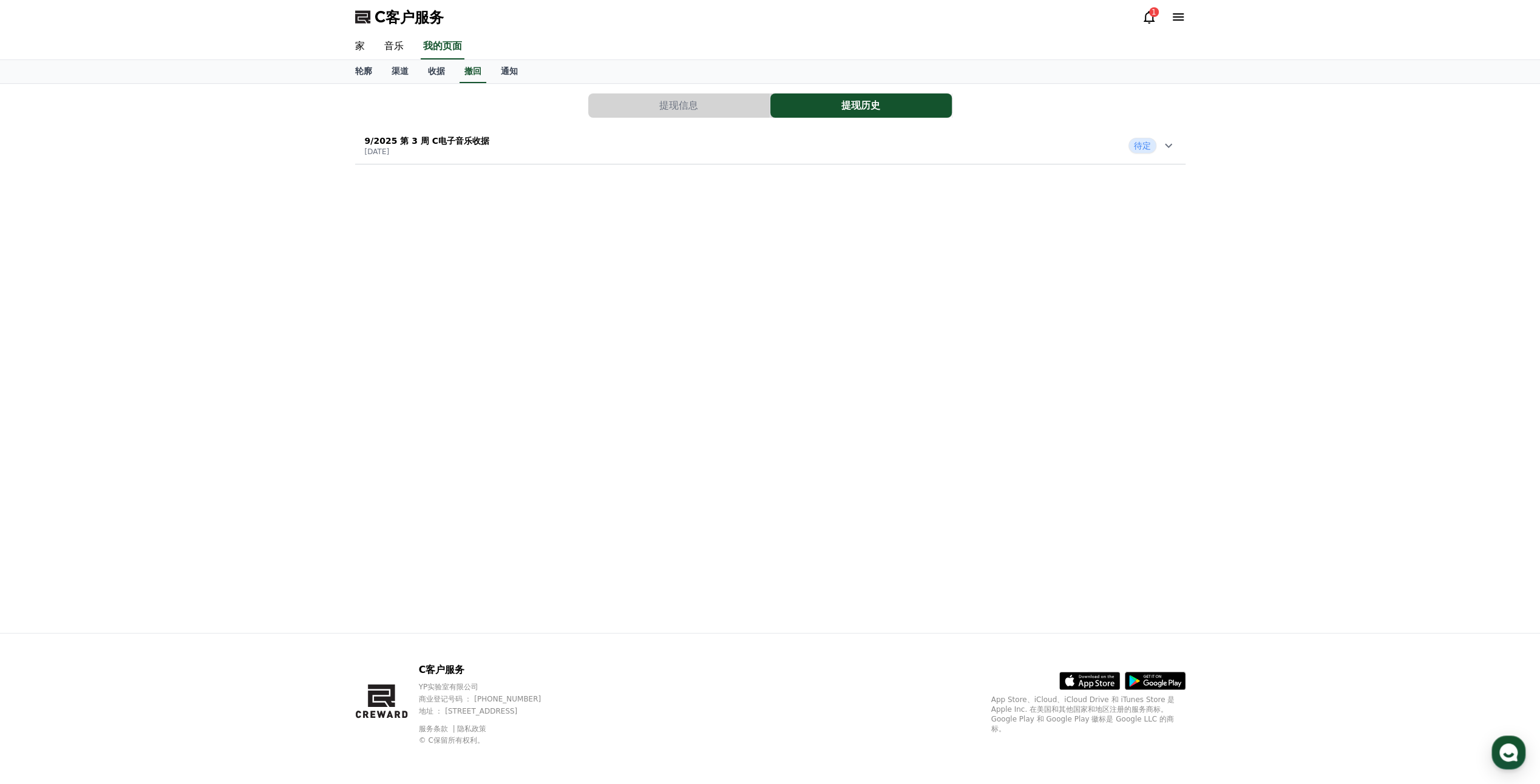
click at [664, 115] on button "提现信息" at bounding box center [679, 105] width 182 height 24
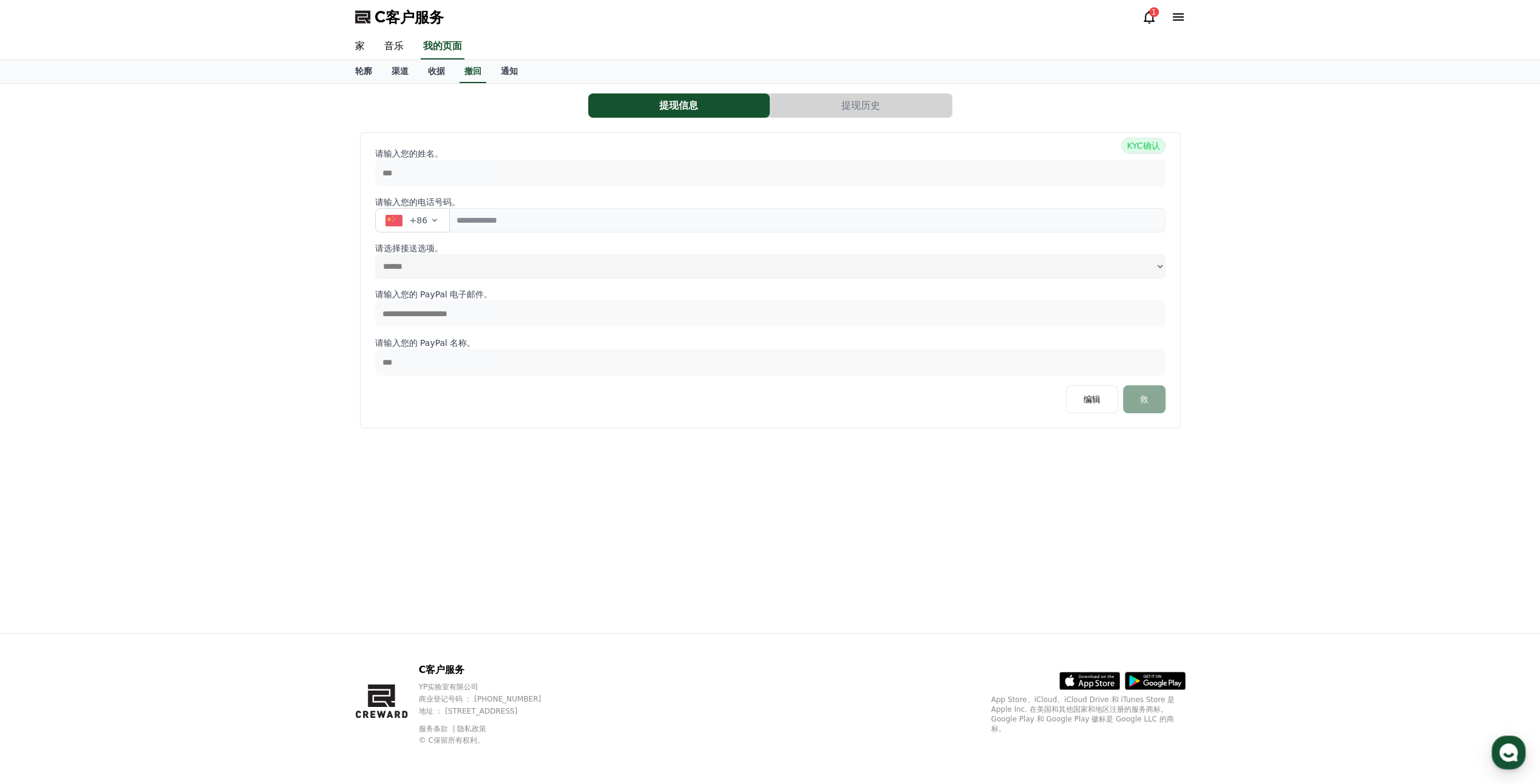
click at [869, 103] on button "提现历史" at bounding box center [861, 105] width 182 height 24
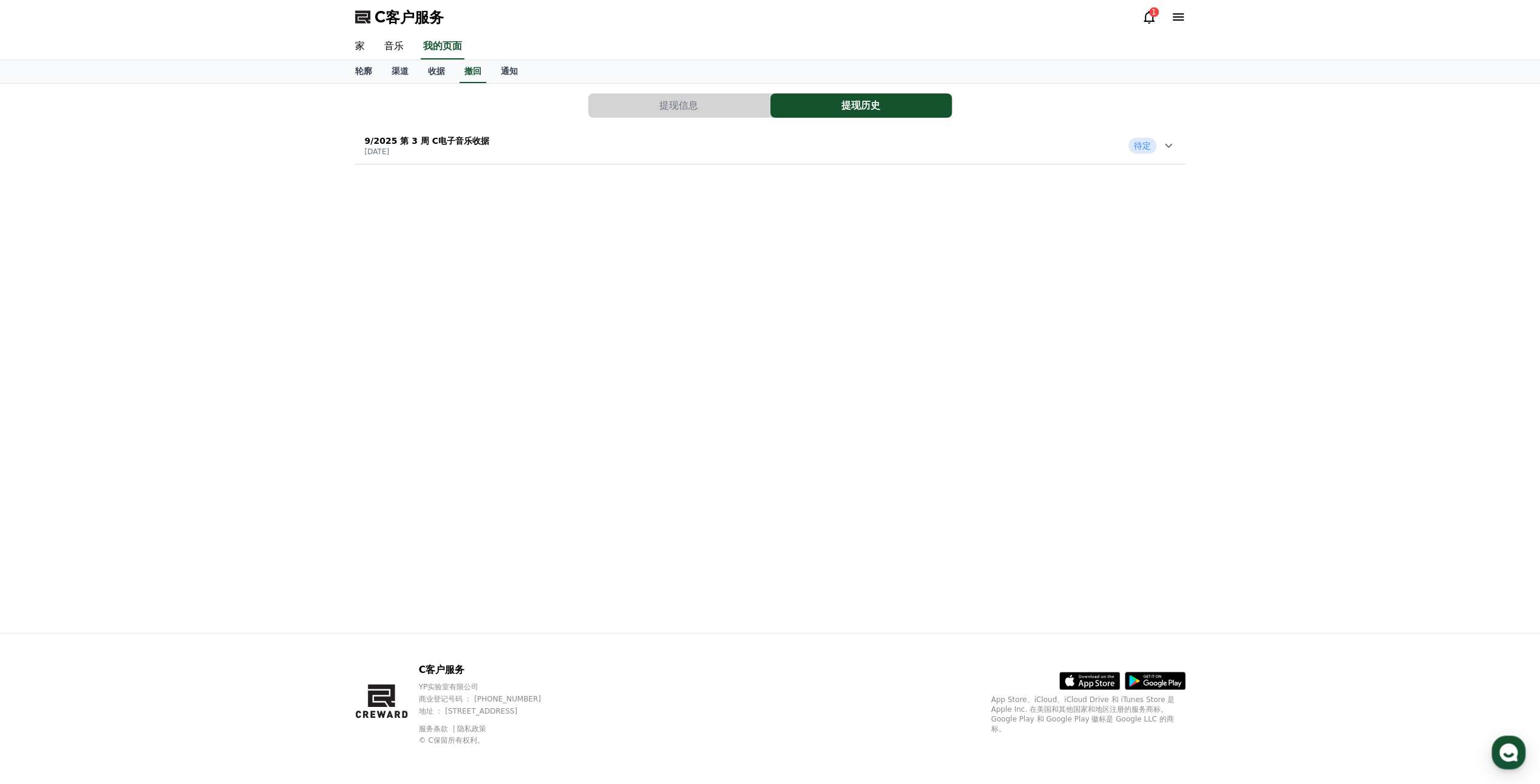
click at [458, 141] on p "9/2025 第 3 周 C电子音乐收据" at bounding box center [427, 141] width 125 height 12
click at [382, 288] on div "撤回请求日期 [DATE] 提款收入 78.76 美元 税 0 美元 提款金额 78.76 美元 提款状态 待定 查看详情" at bounding box center [422, 227] width 134 height 131
click at [1165, 145] on icon at bounding box center [1168, 145] width 14 height 14
click at [380, 279] on link "查看详情" at bounding box center [422, 281] width 115 height 12
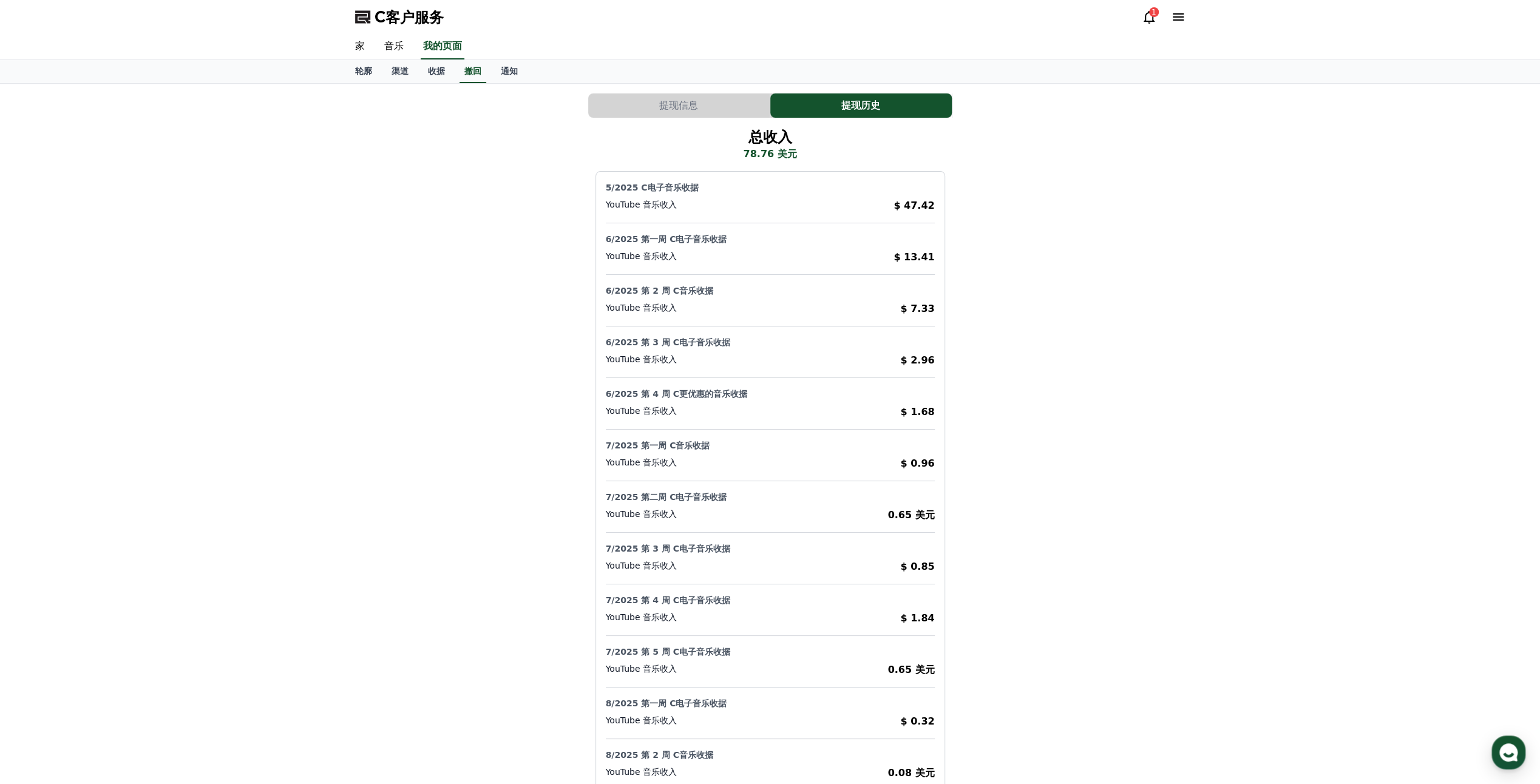
click at [703, 96] on button "提现信息" at bounding box center [679, 105] width 182 height 24
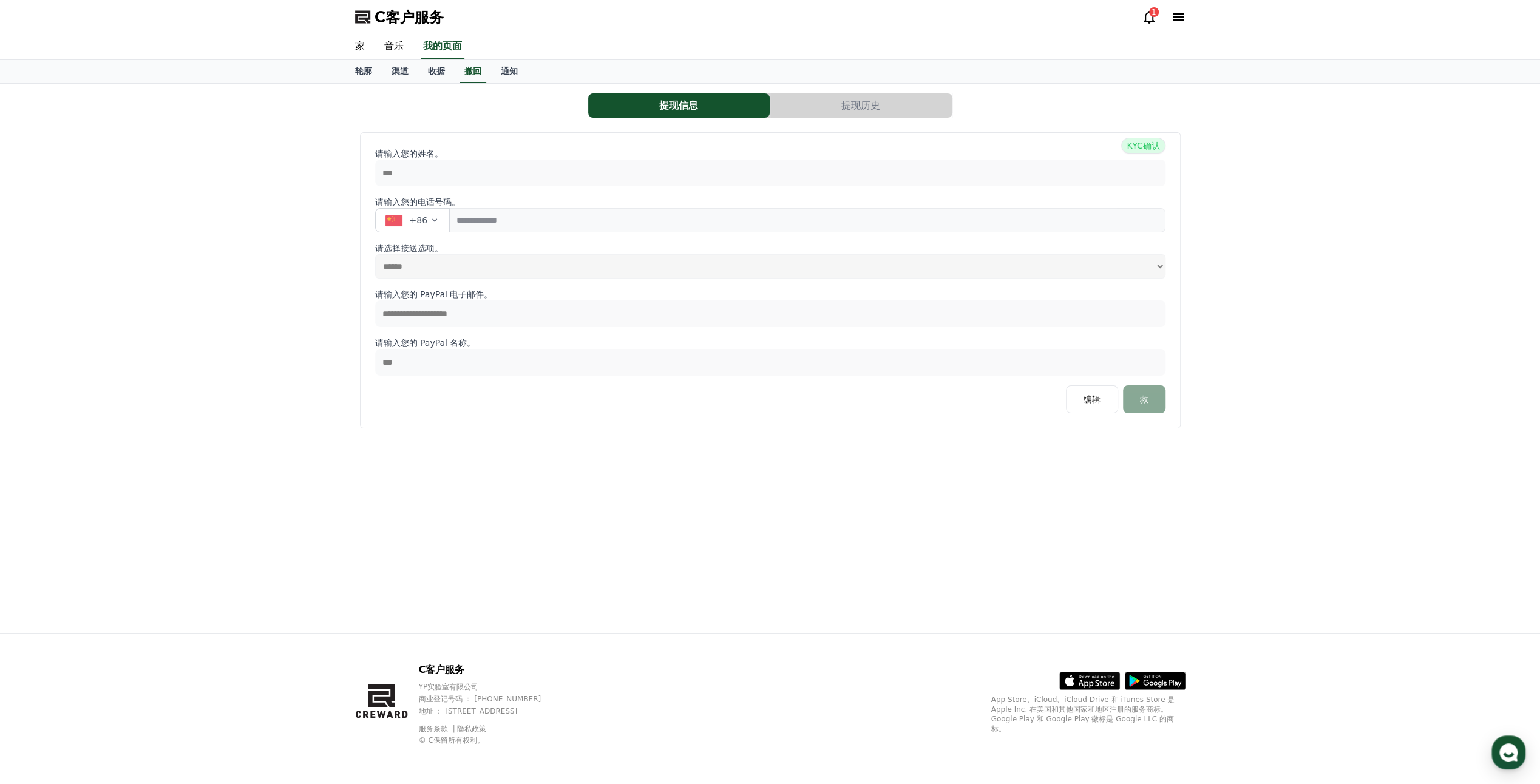
drag, startPoint x: 855, startPoint y: 103, endPoint x: 867, endPoint y: 124, distance: 24.2
click at [855, 103] on button "提现历史" at bounding box center [861, 105] width 182 height 24
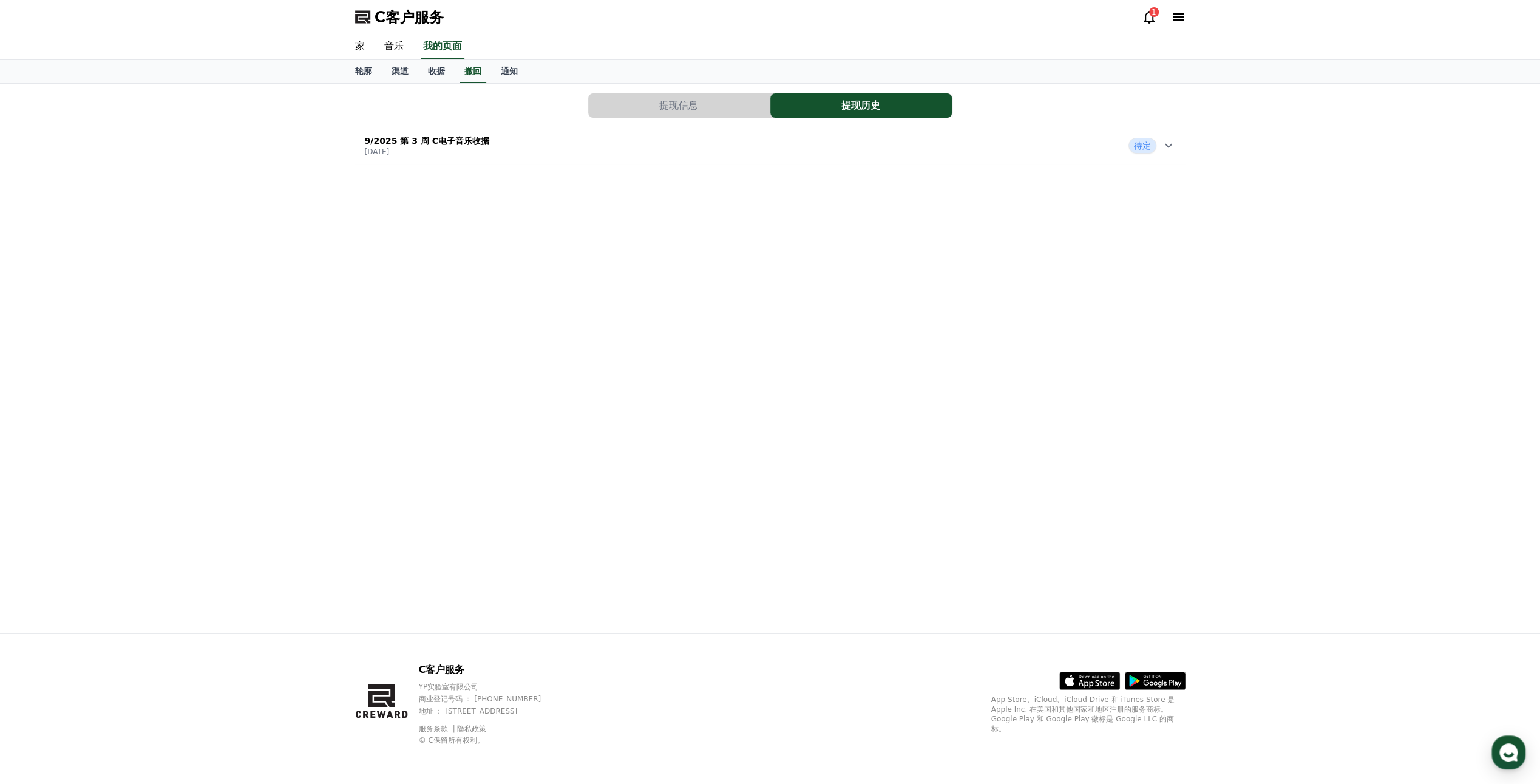
click at [616, 150] on div "9/2025 第 3 周 C电子音乐收据 [DATE] 待定" at bounding box center [770, 145] width 831 height 31
click at [763, 423] on div "提现信息 提现历史 9/2025 第 3 周 C电子音乐收据 [DATE] 待定 撤回请求日期 [DATE] 提款收入 78.76 美元 税 0 美元 提款金…" at bounding box center [770, 358] width 850 height 549
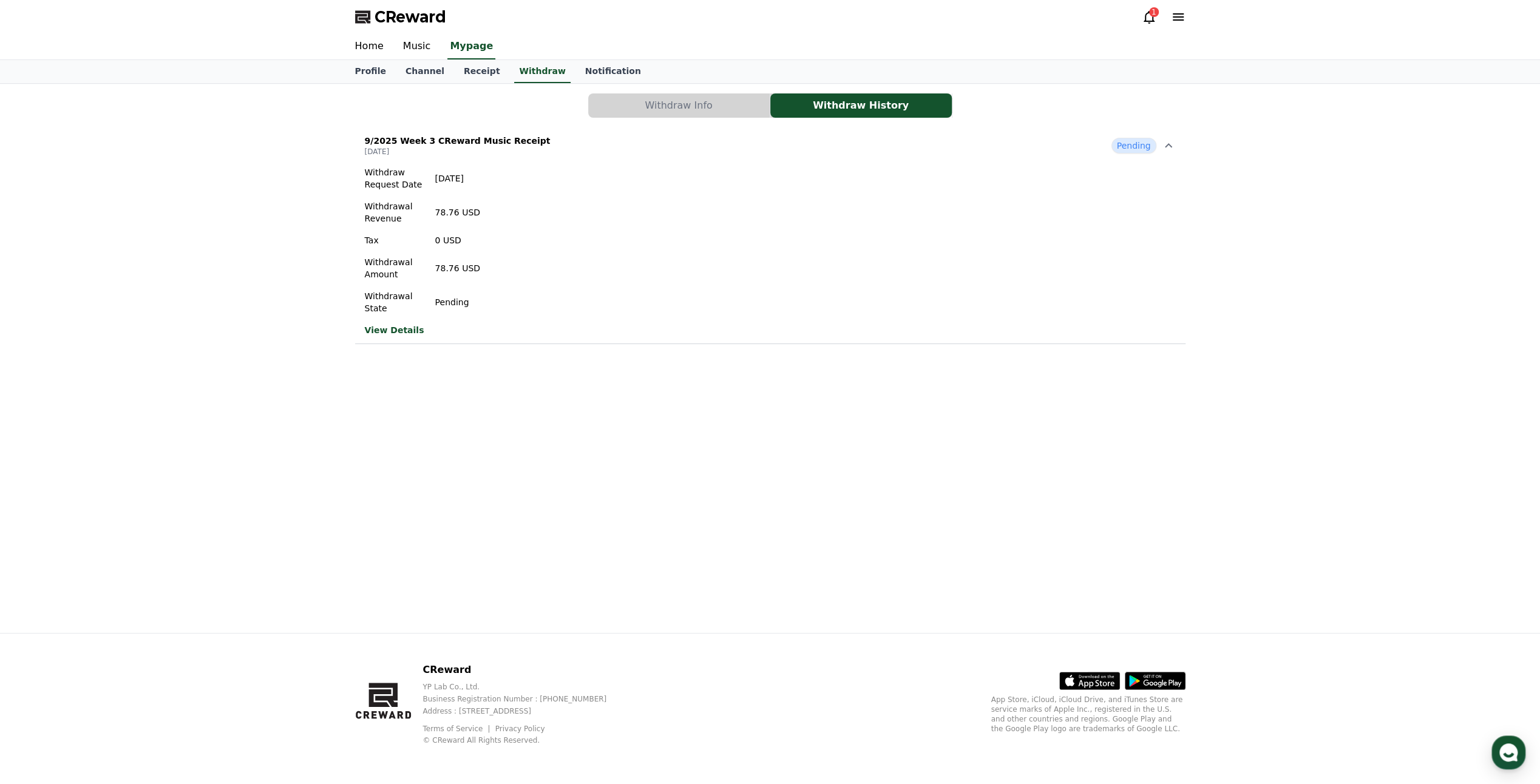
click at [388, 329] on link "View Details" at bounding box center [422, 329] width 115 height 12
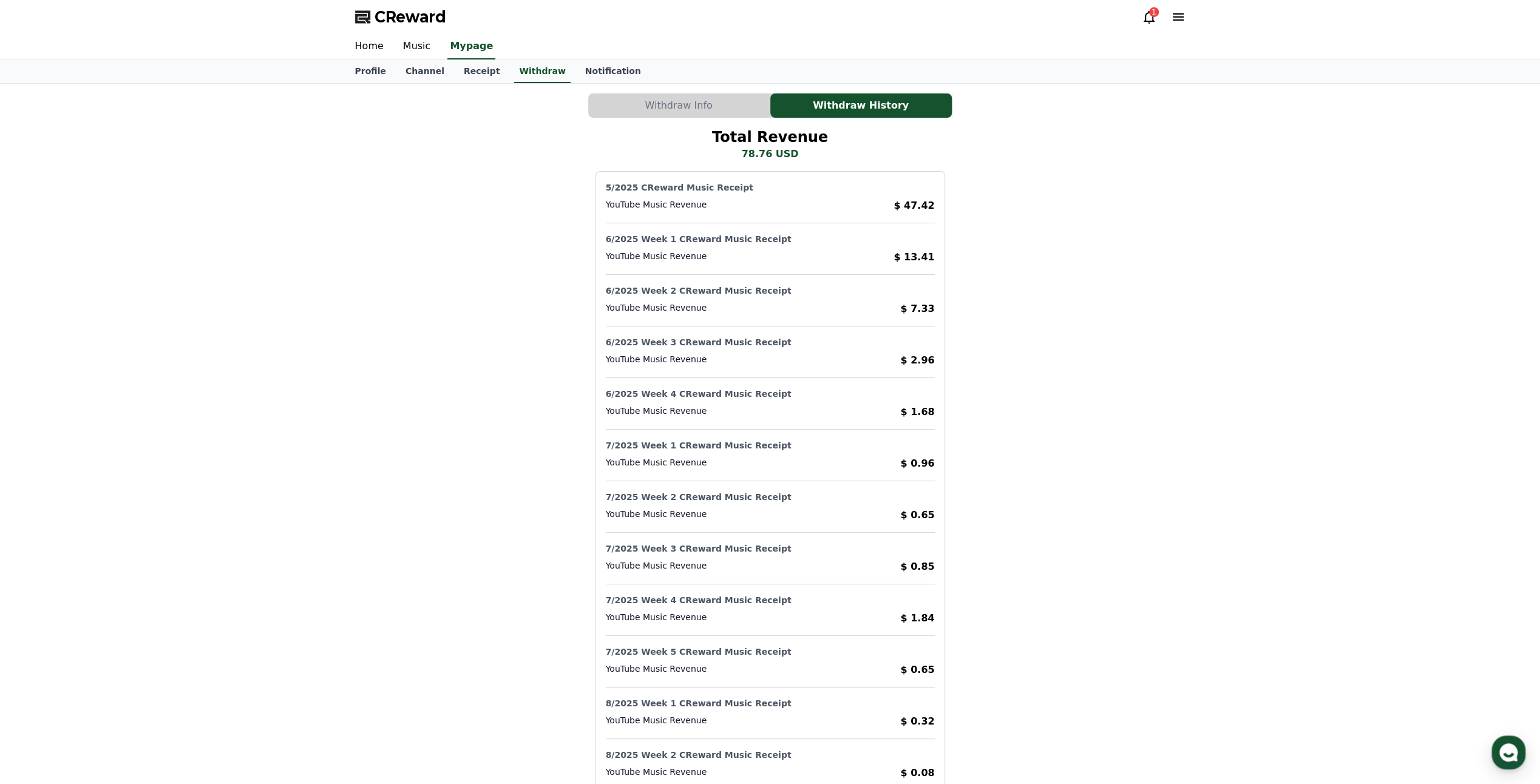
click at [317, 438] on div "Withdraw Info Withdraw History Total Revenue 78.76 USD 5/2025 CReward Music Rec…" at bounding box center [770, 633] width 1540 height 1099
drag, startPoint x: 403, startPoint y: 231, endPoint x: 589, endPoint y: 77, distance: 241.5
click at [589, 77] on link "Notification" at bounding box center [613, 71] width 75 height 23
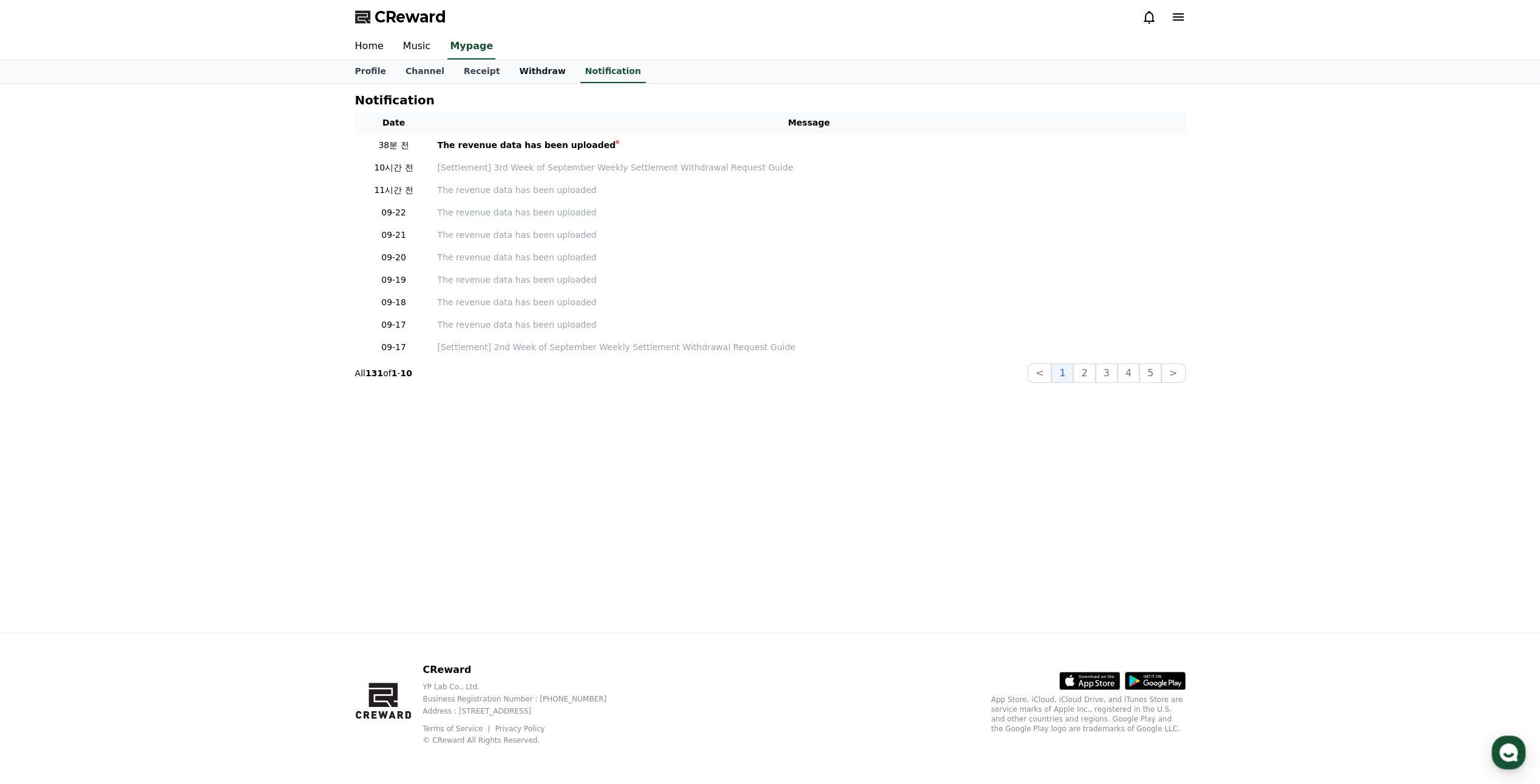
click at [534, 75] on link "Withdraw" at bounding box center [542, 71] width 66 height 23
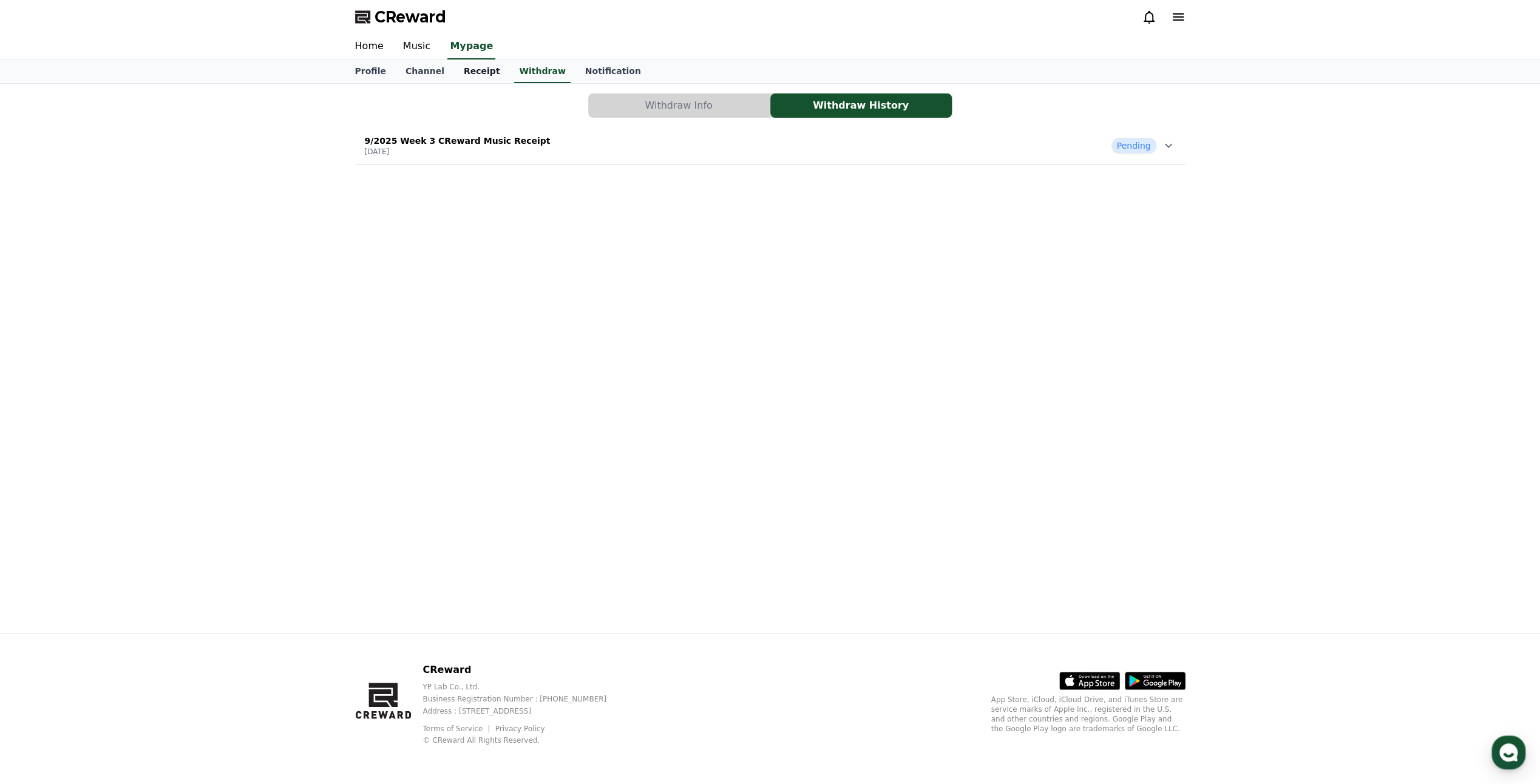
click at [473, 73] on link "Receipt" at bounding box center [482, 71] width 56 height 23
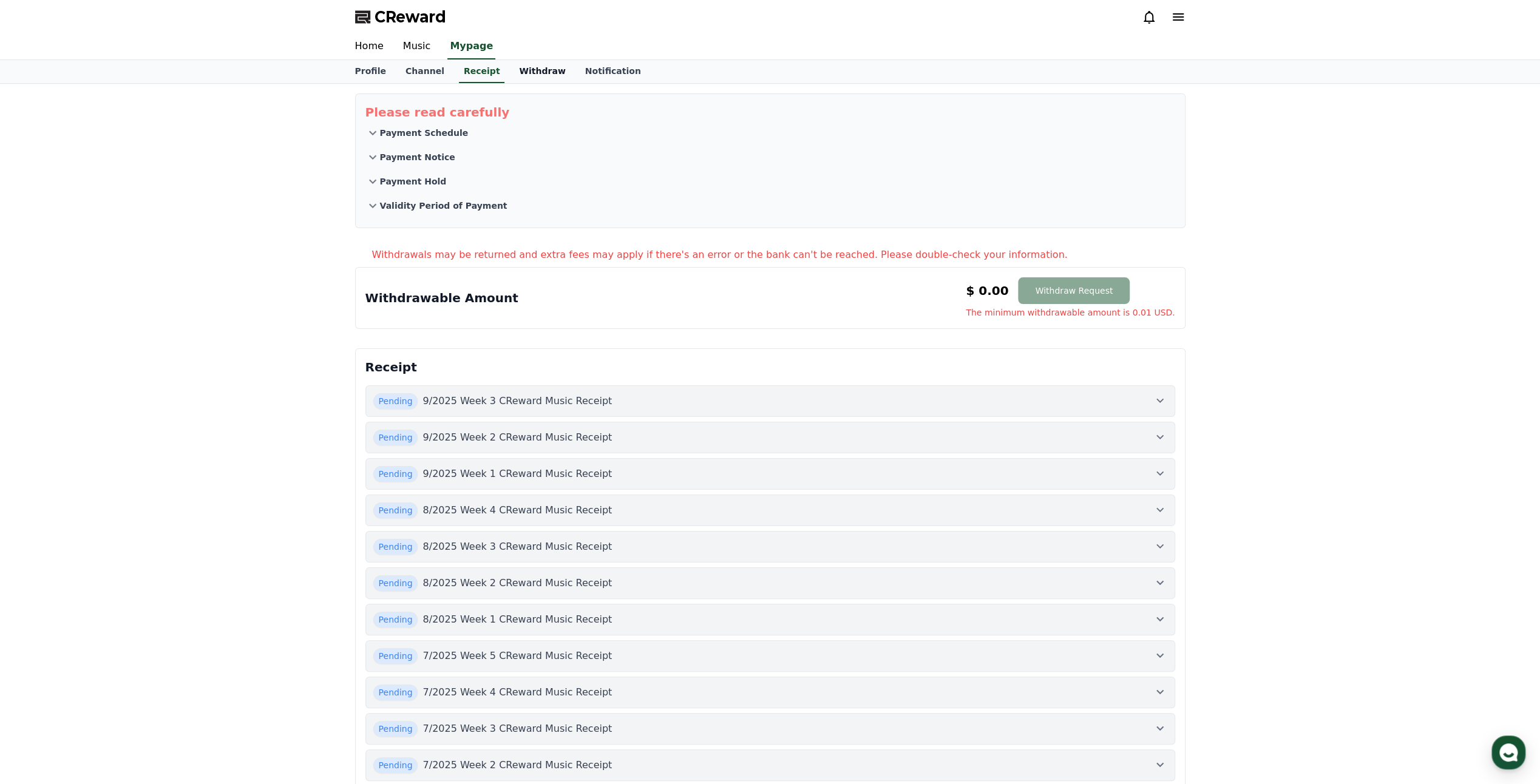
click at [527, 73] on link "Withdraw" at bounding box center [542, 71] width 66 height 23
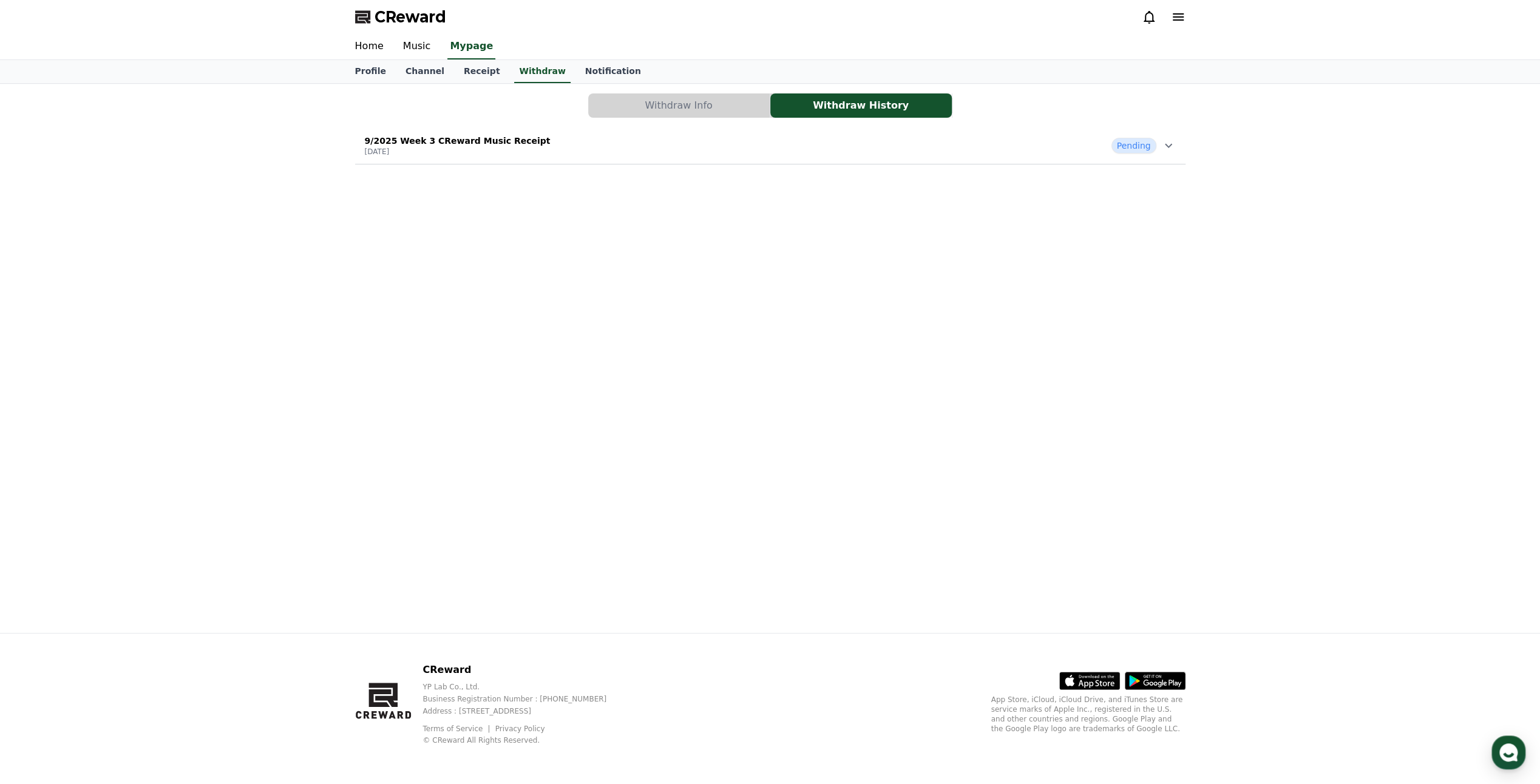
click at [494, 145] on p "9/2025 Week 3 CReward Music Receipt" at bounding box center [457, 141] width 186 height 12
click at [401, 330] on link "View Details" at bounding box center [422, 329] width 115 height 12
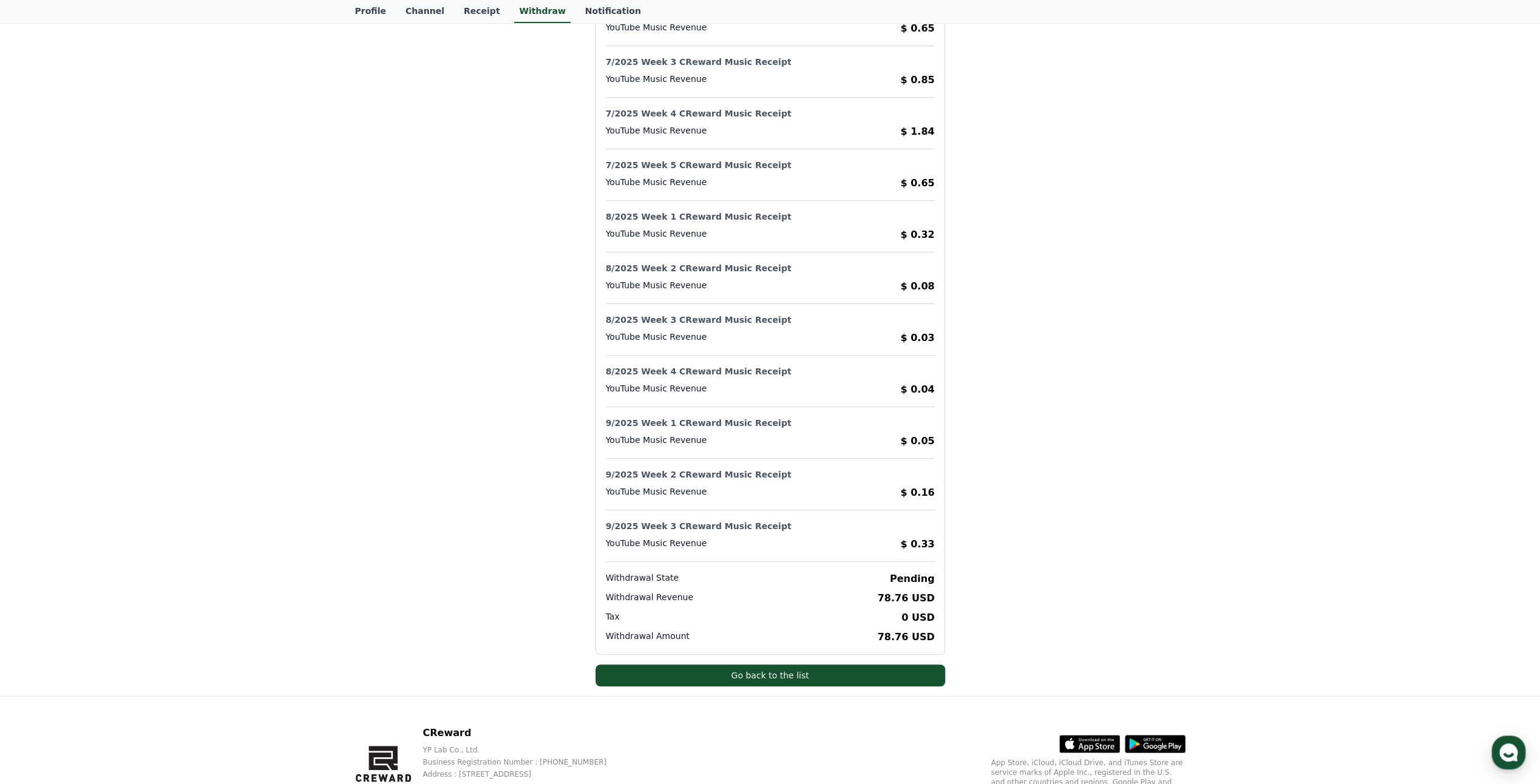
scroll to position [545, 0]
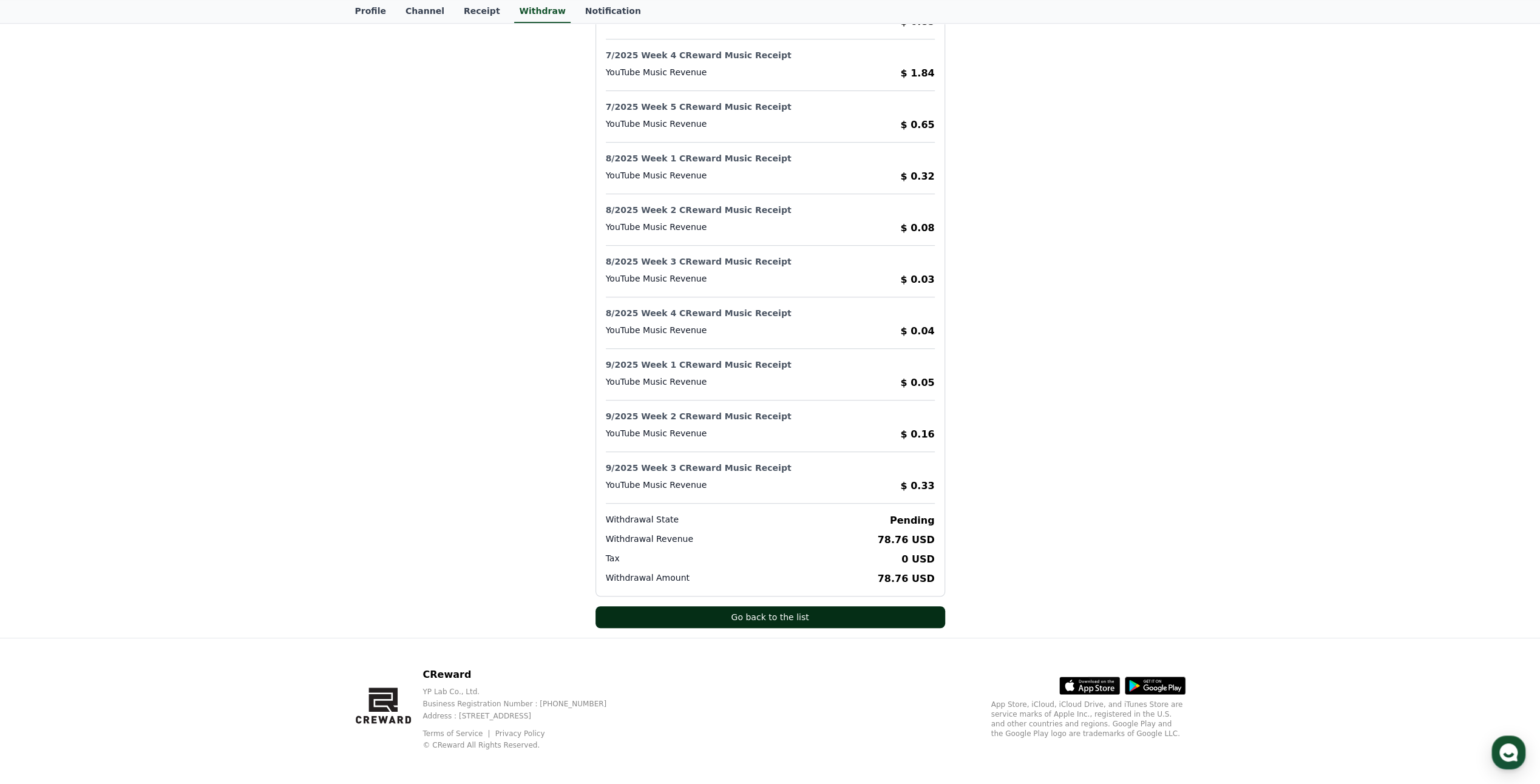
click at [848, 609] on button "Go back to the list" at bounding box center [770, 617] width 349 height 22
